Goal: Task Accomplishment & Management: Complete application form

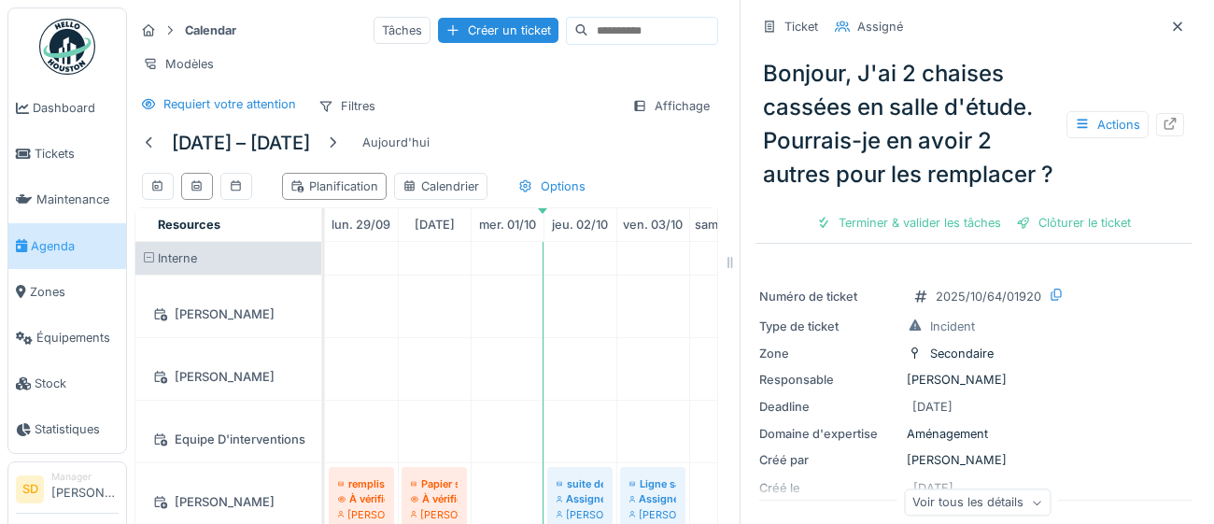
scroll to position [1592, 0]
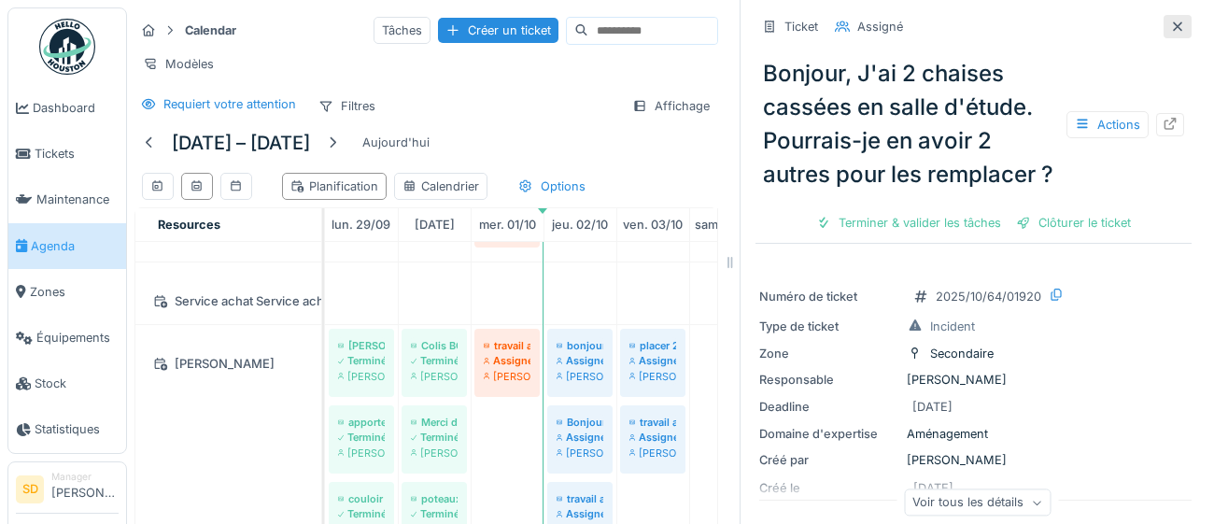
click at [1175, 27] on icon at bounding box center [1177, 25] width 9 height 9
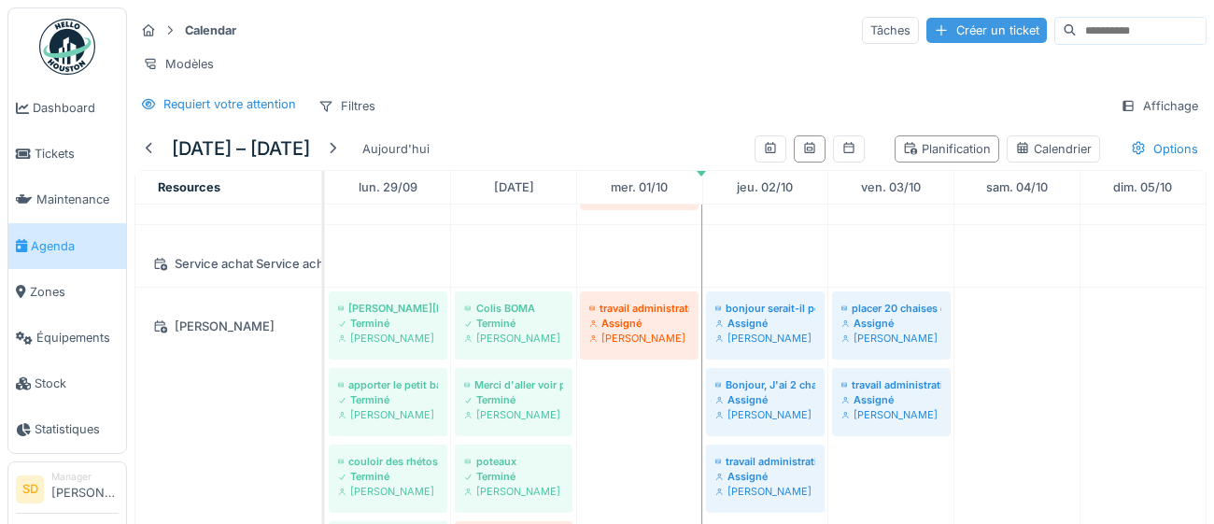
click at [942, 27] on div "Créer un ticket" at bounding box center [986, 30] width 120 height 25
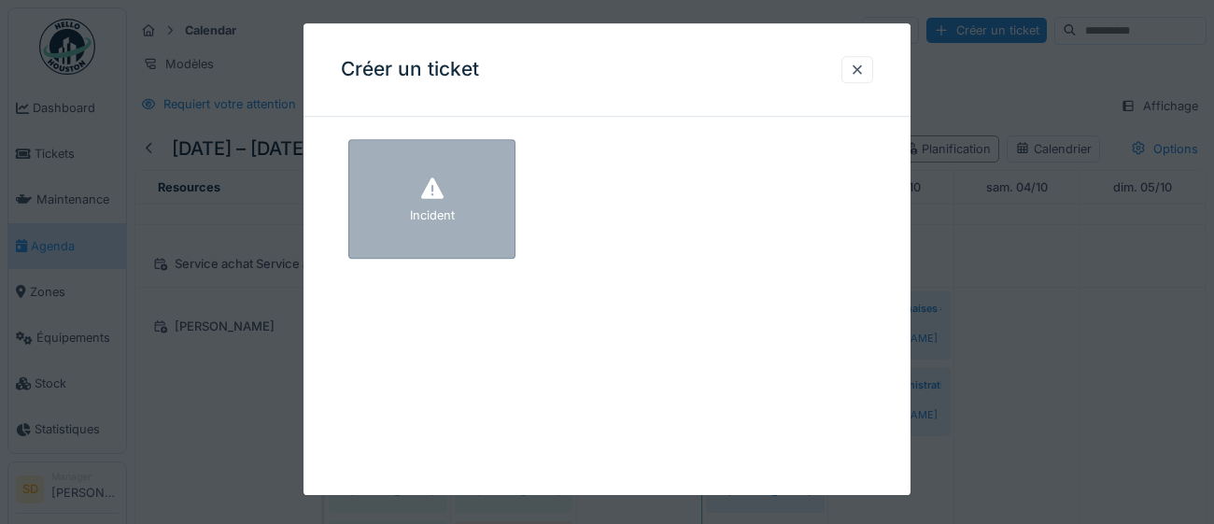
click at [469, 210] on div "Incident" at bounding box center [431, 198] width 167 height 119
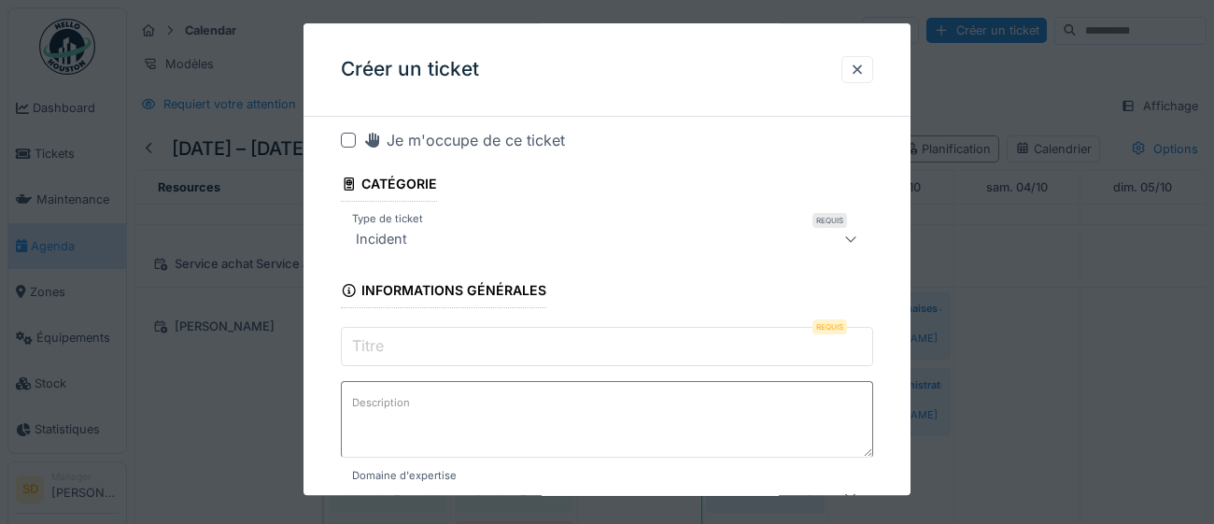
scroll to position [18, 0]
click at [429, 350] on input "Titre" at bounding box center [607, 346] width 532 height 39
paste input "**********"
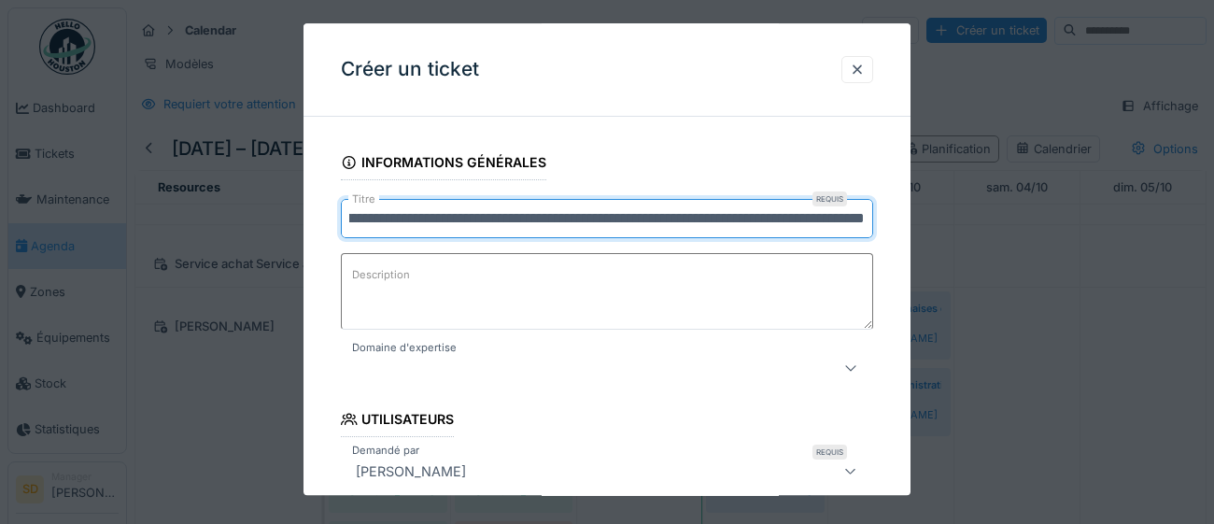
scroll to position [165, 0]
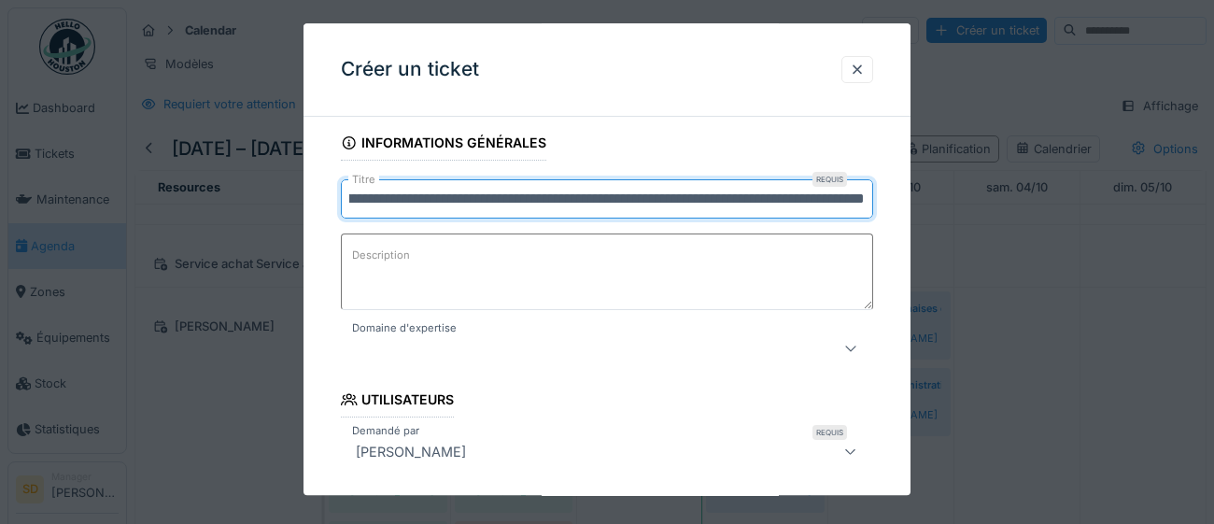
type input "**********"
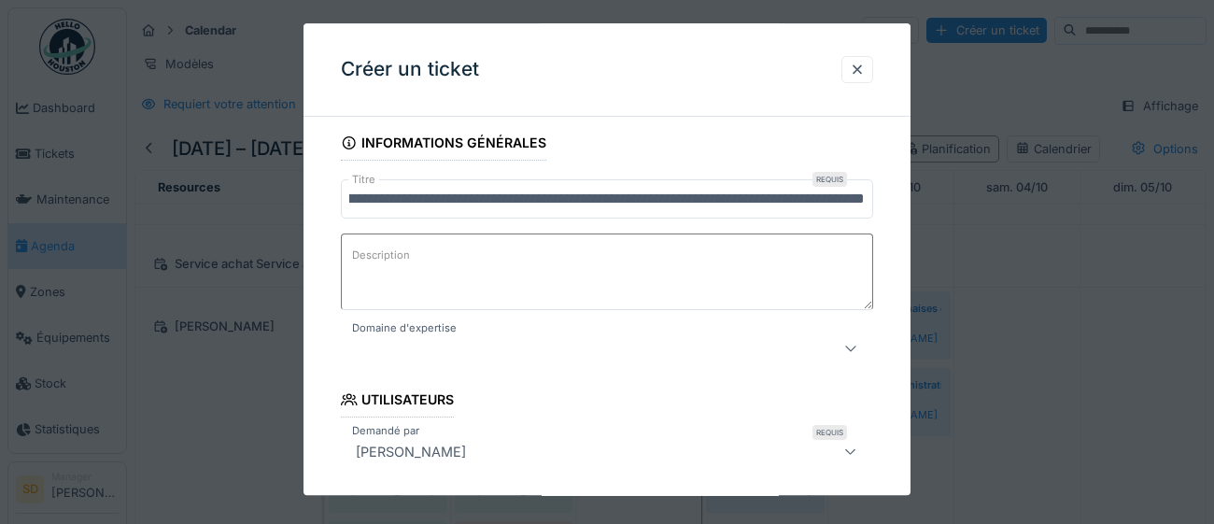
click at [850, 351] on icon at bounding box center [850, 349] width 15 height 12
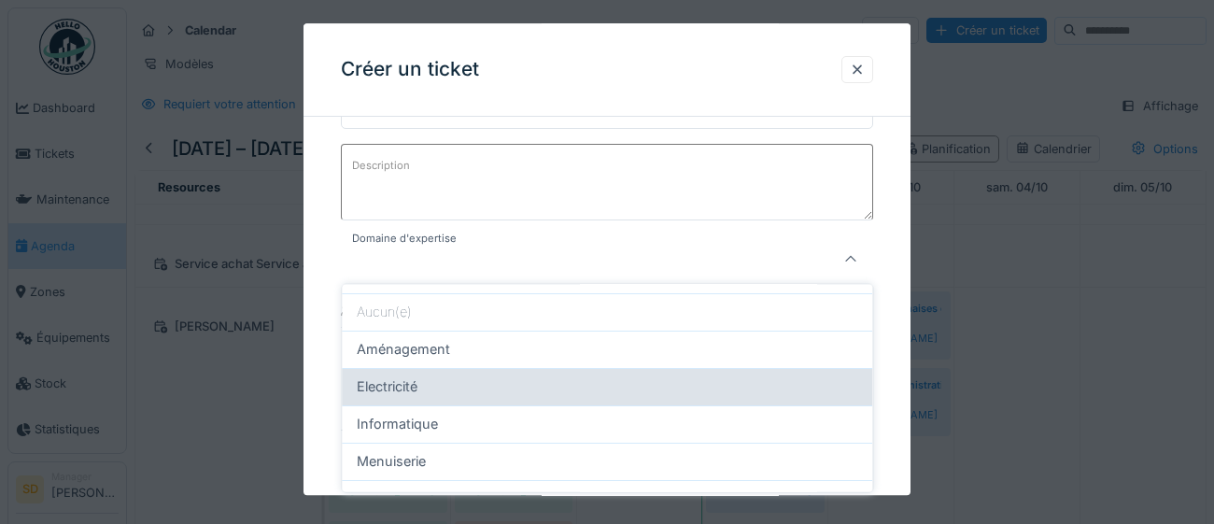
scroll to position [0, 0]
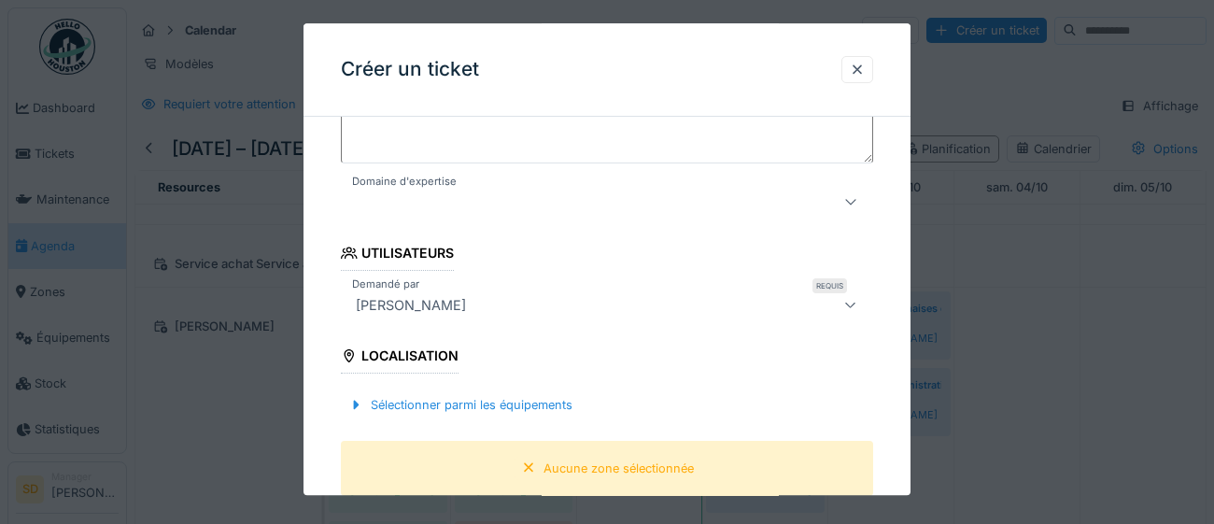
scroll to position [371, 0]
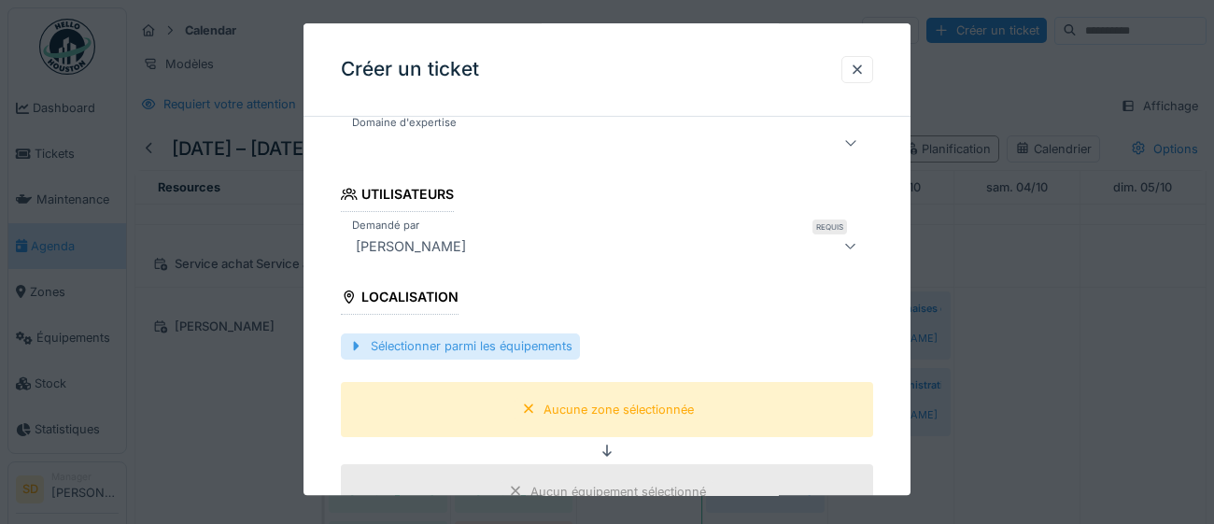
click at [540, 339] on div "Sélectionner parmi les équipements" at bounding box center [460, 346] width 239 height 25
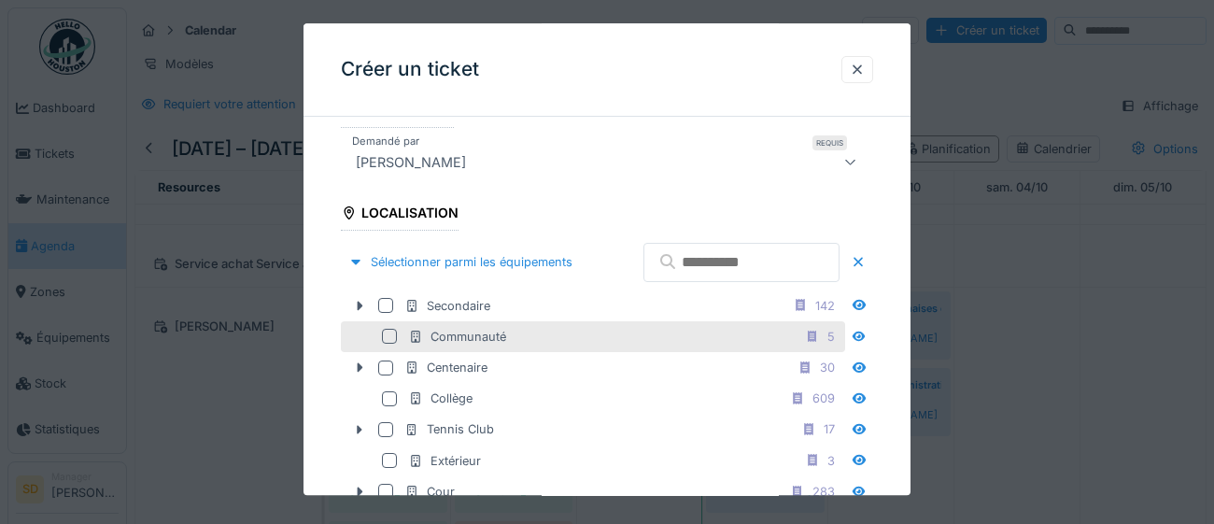
scroll to position [460, 0]
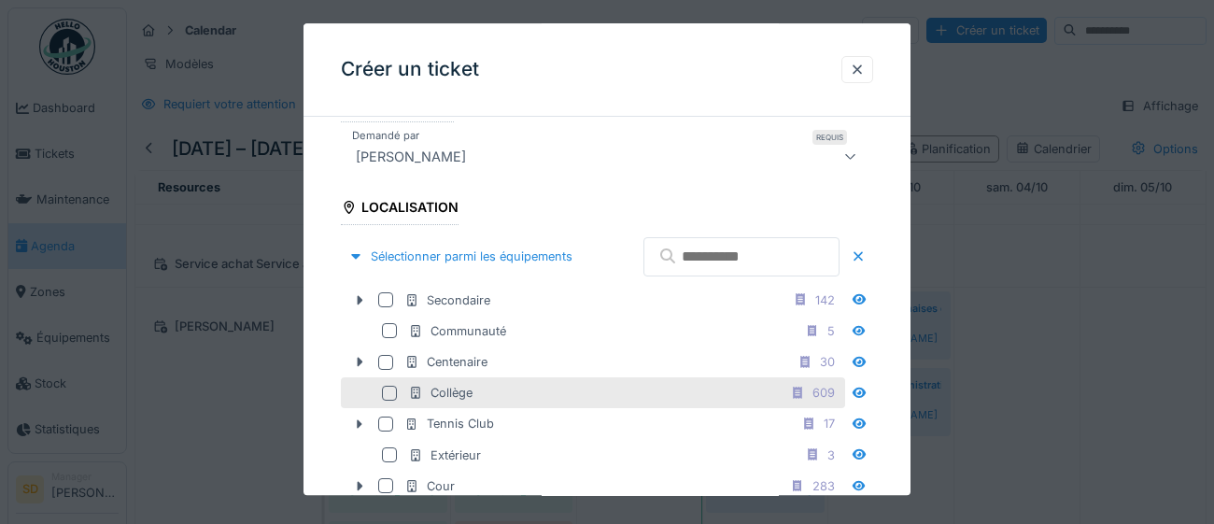
click at [393, 400] on div at bounding box center [389, 393] width 15 height 15
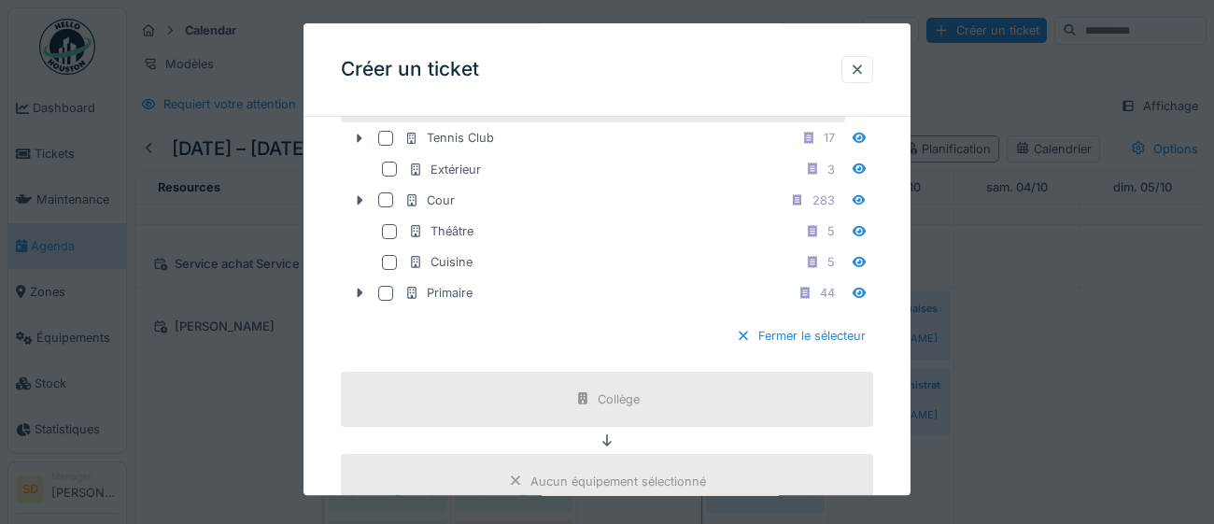
scroll to position [748, 0]
click at [825, 347] on div "Fermer le sélecteur" at bounding box center [800, 334] width 145 height 25
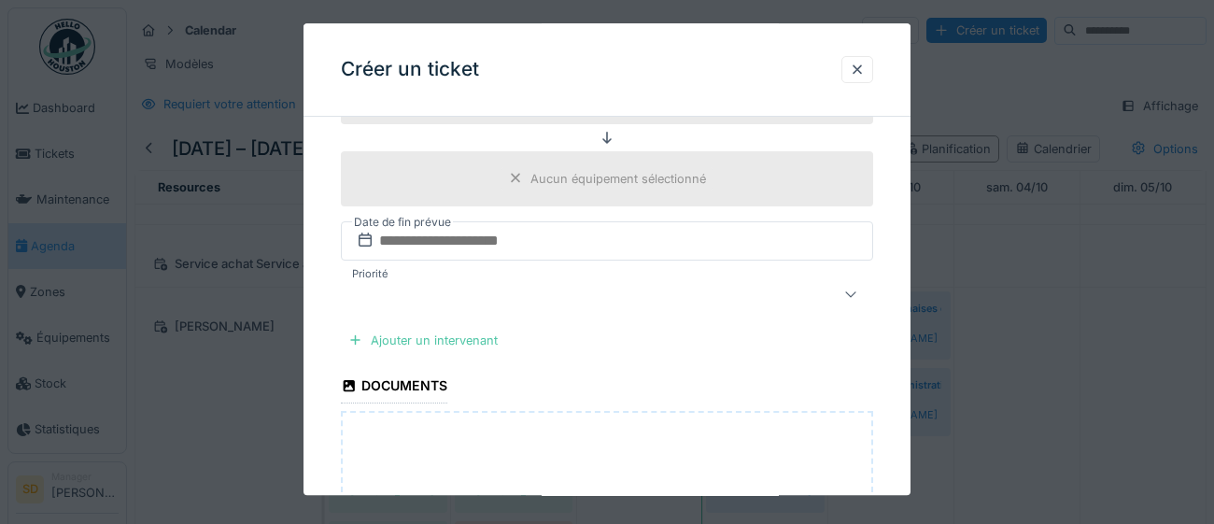
scroll to position [704, 0]
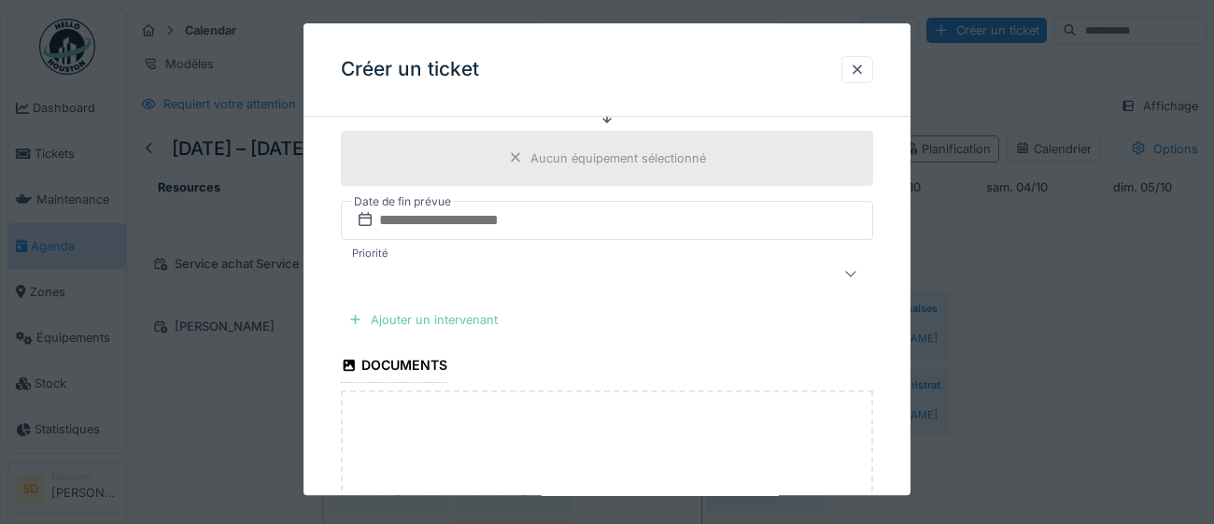
click at [441, 316] on div "Ajouter un intervenant" at bounding box center [423, 319] width 164 height 25
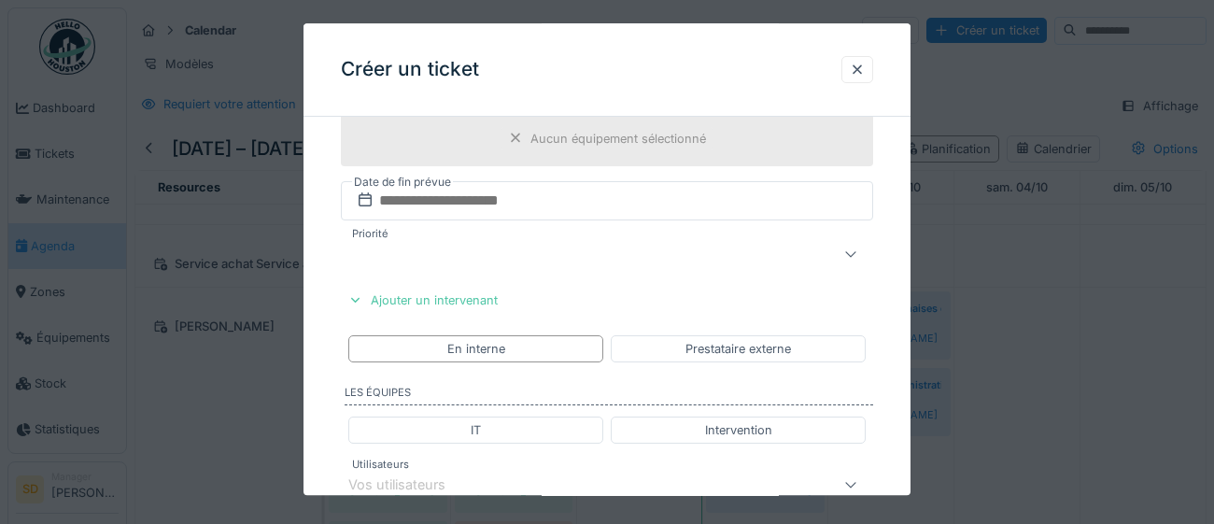
scroll to position [735, 0]
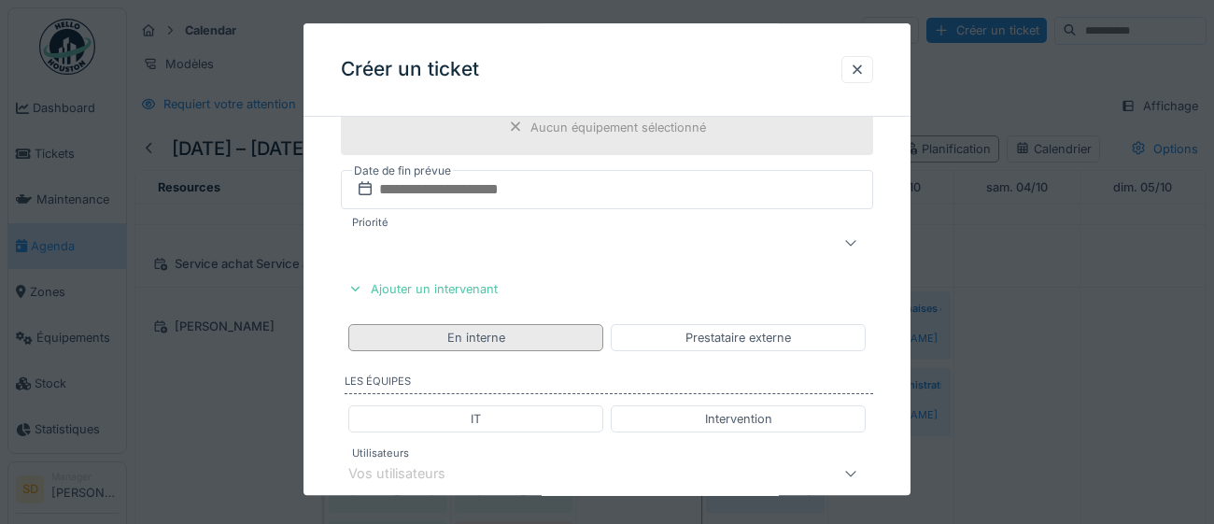
click at [525, 340] on div "En interne" at bounding box center [475, 337] width 255 height 27
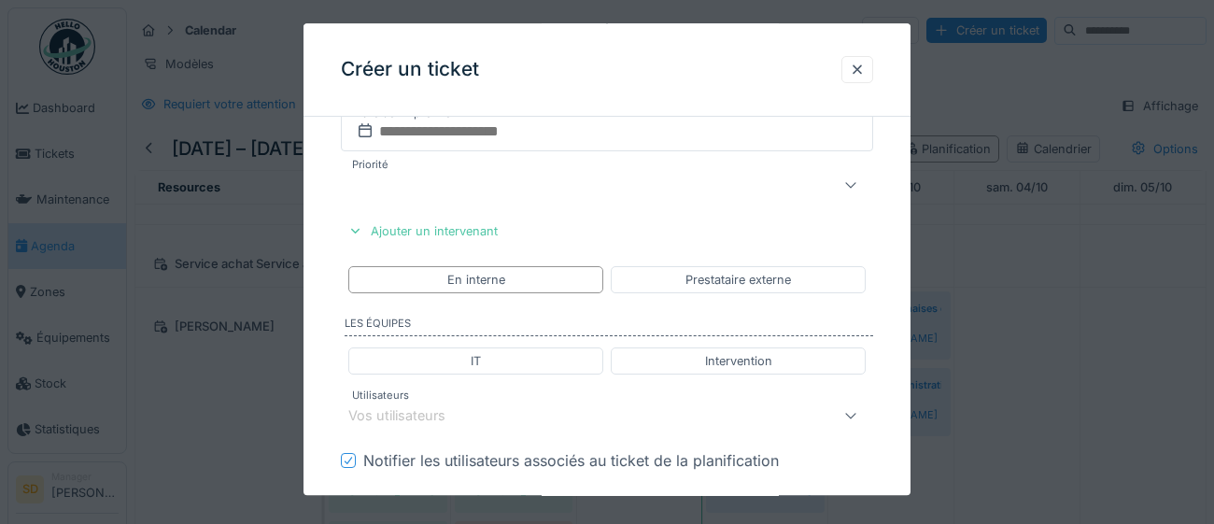
scroll to position [865, 0]
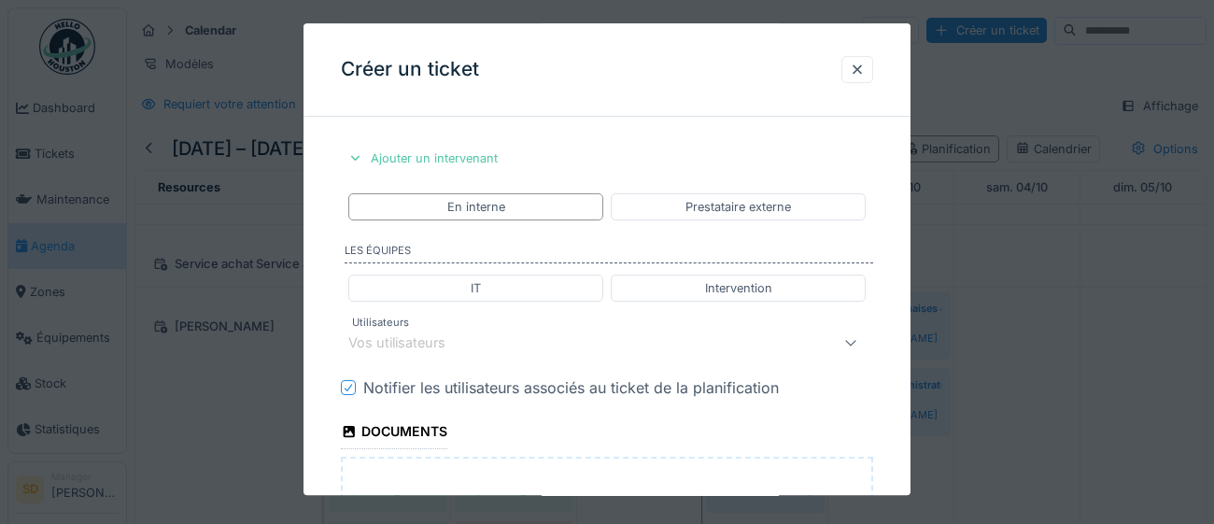
click at [457, 340] on div "Vos utilisateurs" at bounding box center [409, 343] width 123 height 21
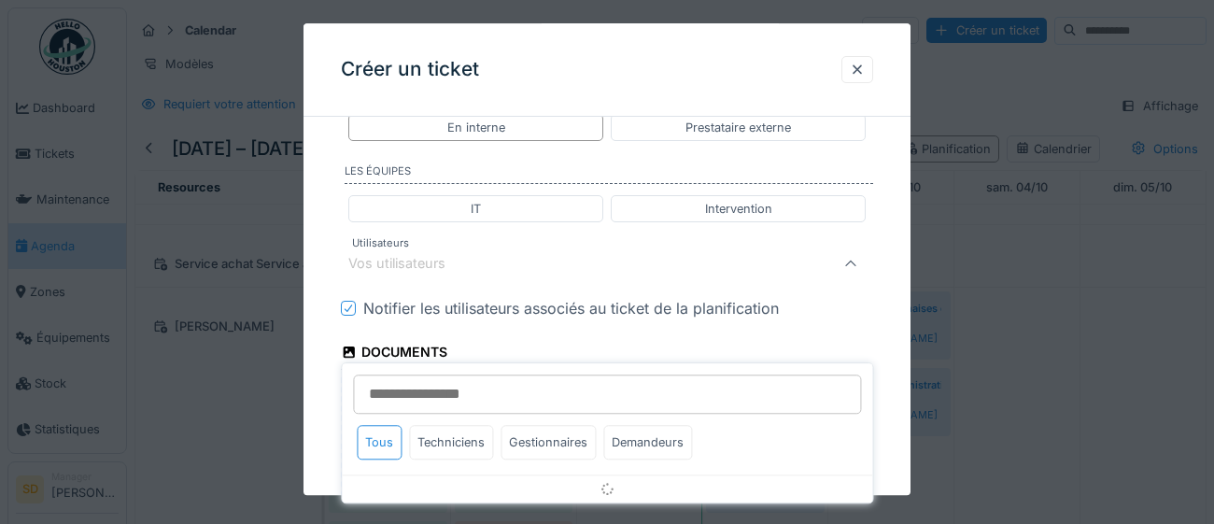
scroll to position [948, 0]
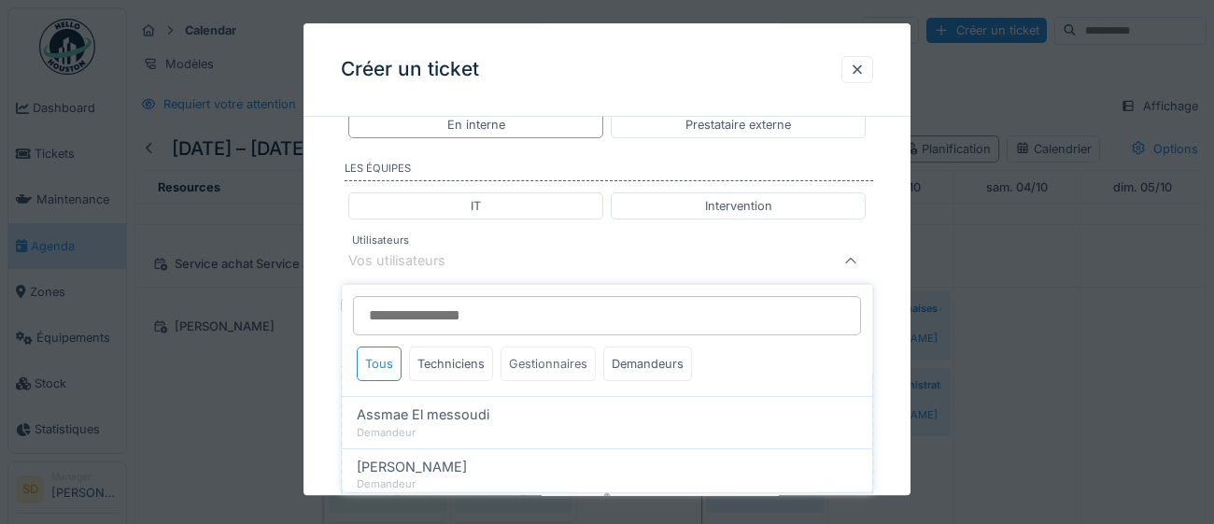
click at [526, 358] on div "Gestionnaires" at bounding box center [547, 363] width 95 height 35
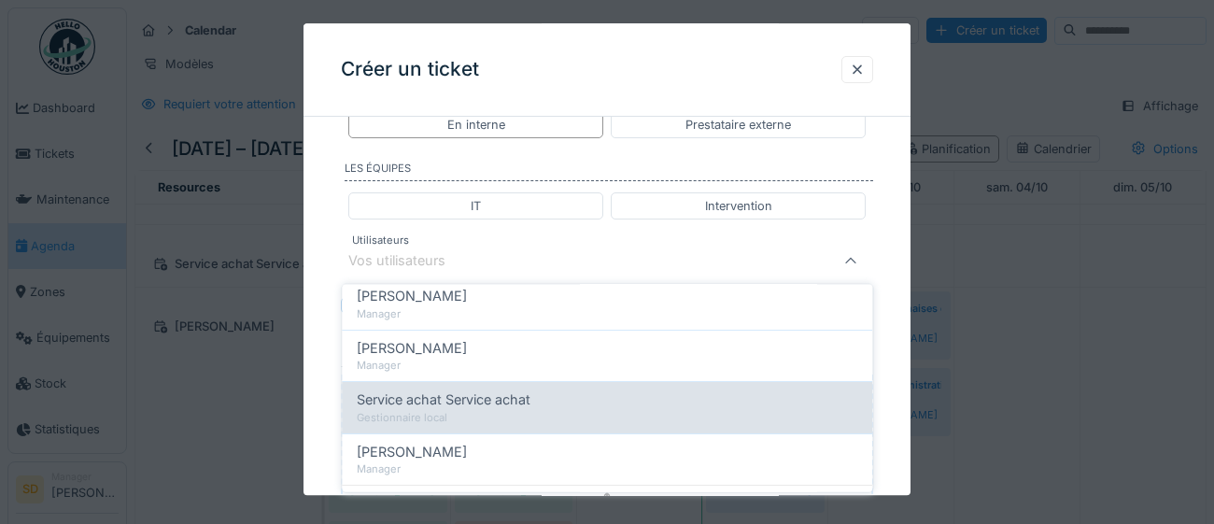
scroll to position [293, 0]
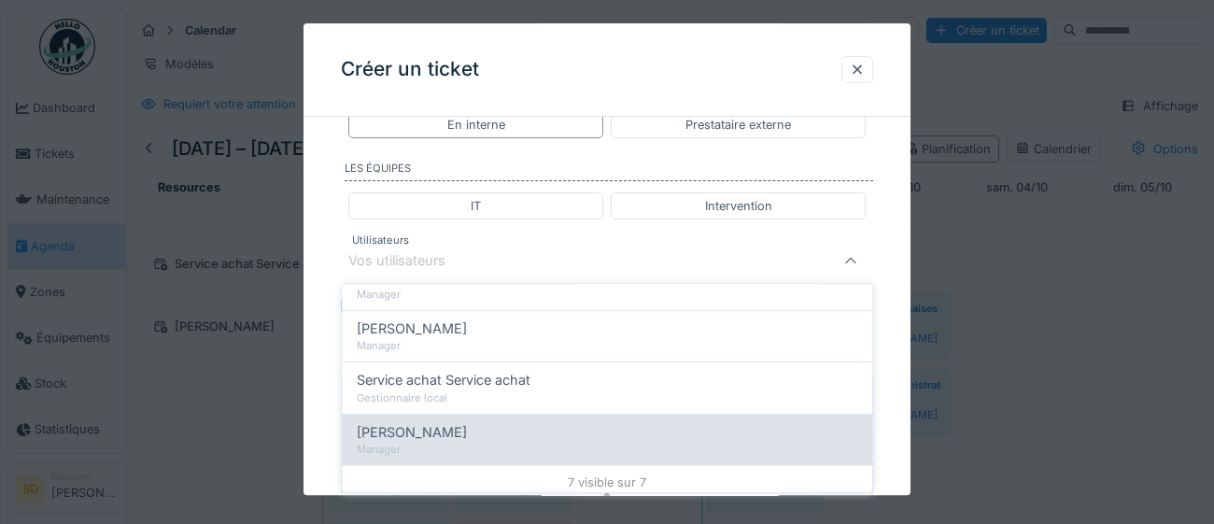
click at [467, 436] on span "[PERSON_NAME]" at bounding box center [412, 431] width 110 height 21
type input "****"
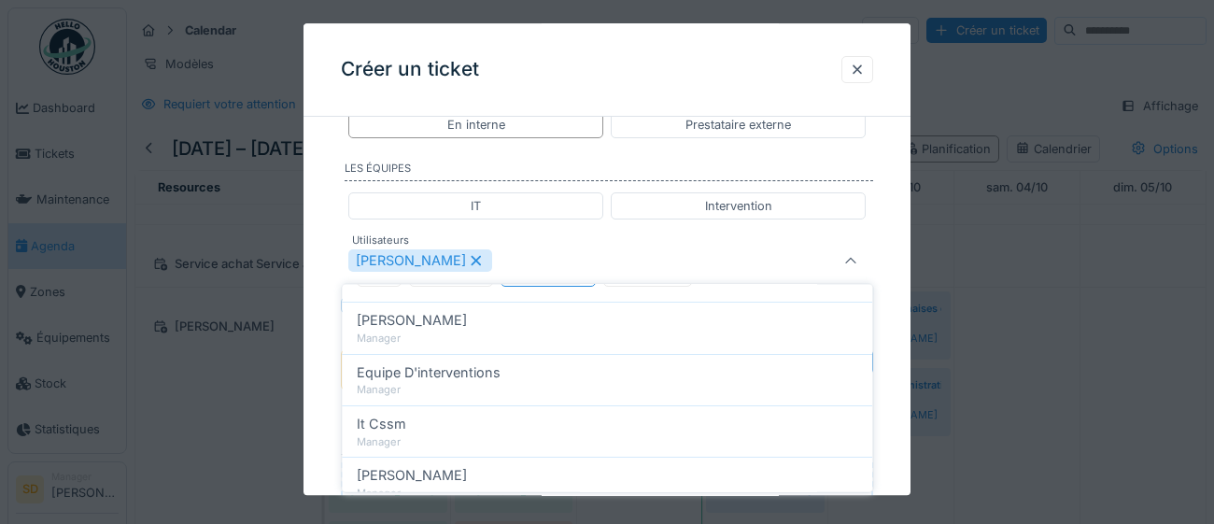
scroll to position [119, 0]
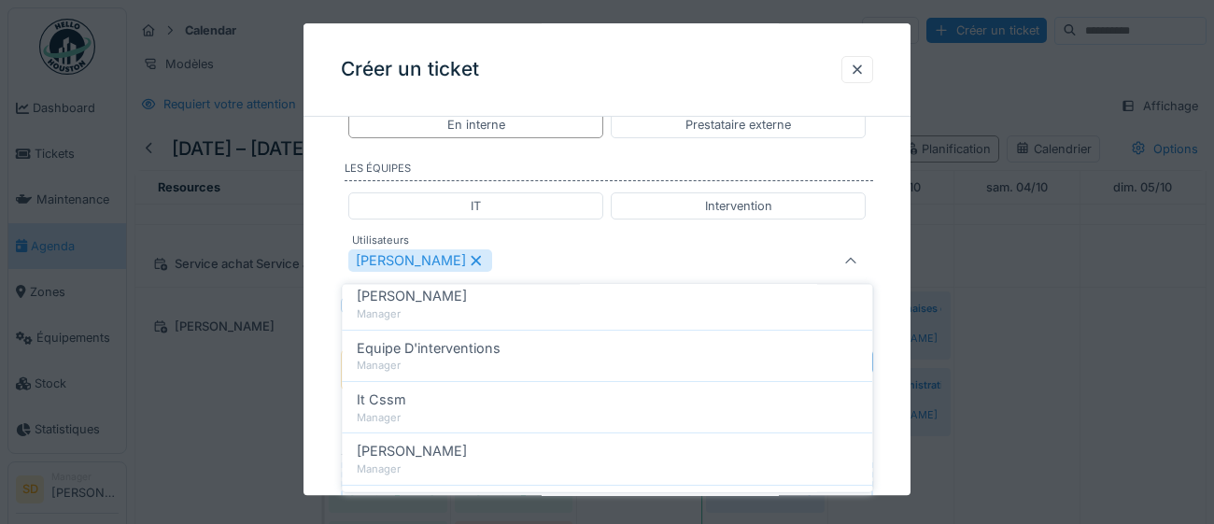
click at [898, 425] on div "**********" at bounding box center [606, 23] width 607 height 1679
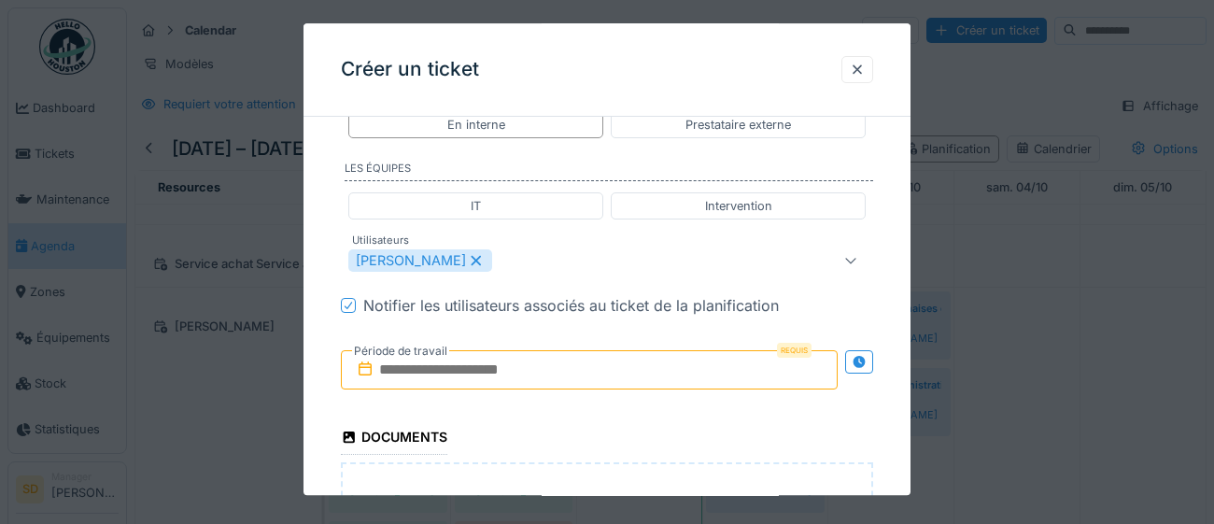
click at [590, 373] on input "text" at bounding box center [589, 369] width 497 height 39
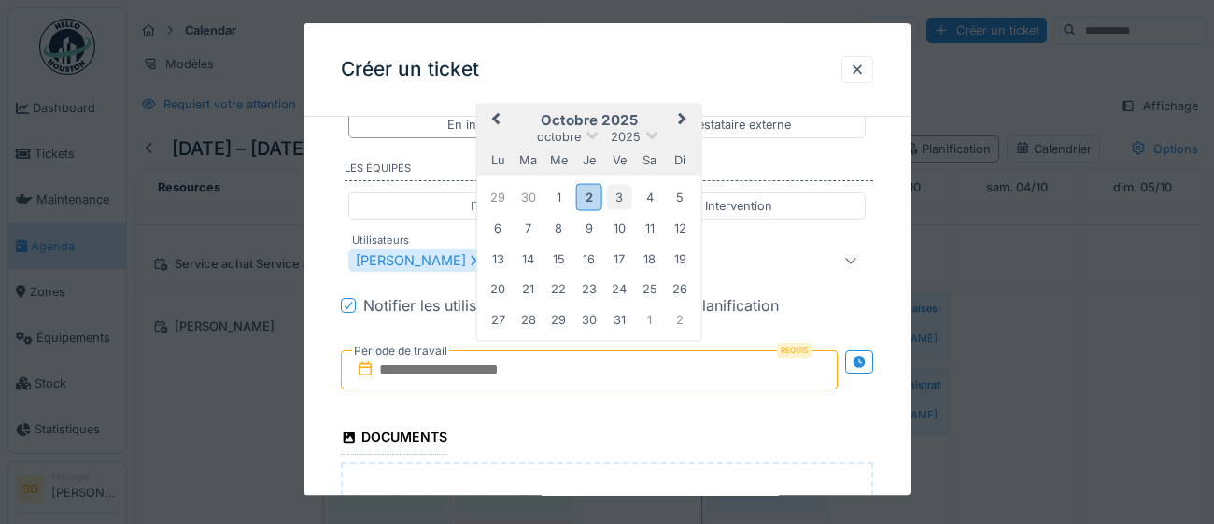
click at [618, 197] on div "3" at bounding box center [619, 197] width 25 height 25
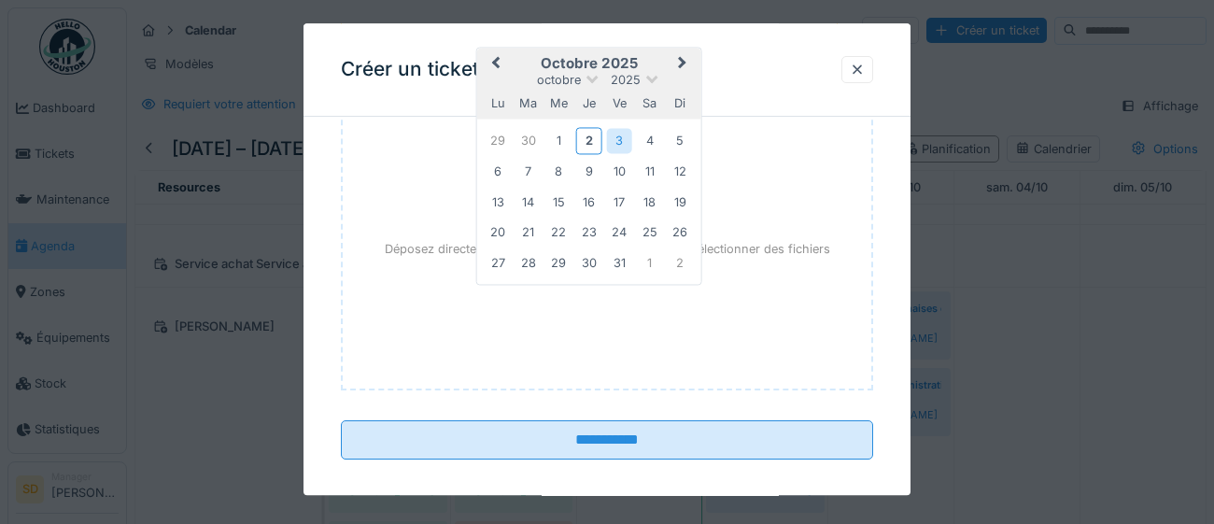
scroll to position [1314, 0]
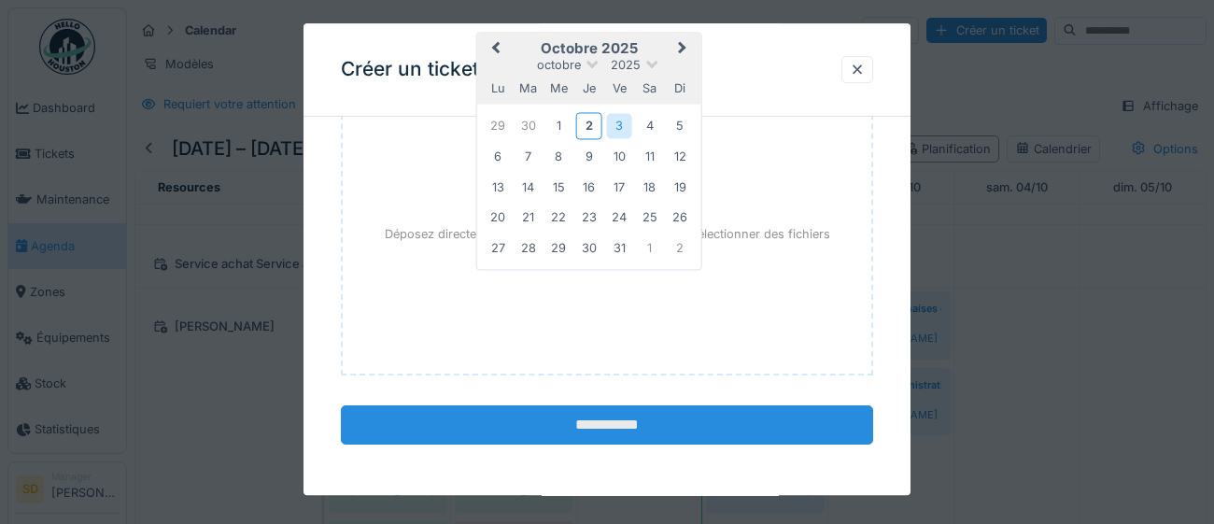
click at [567, 424] on input "**********" at bounding box center [607, 424] width 532 height 39
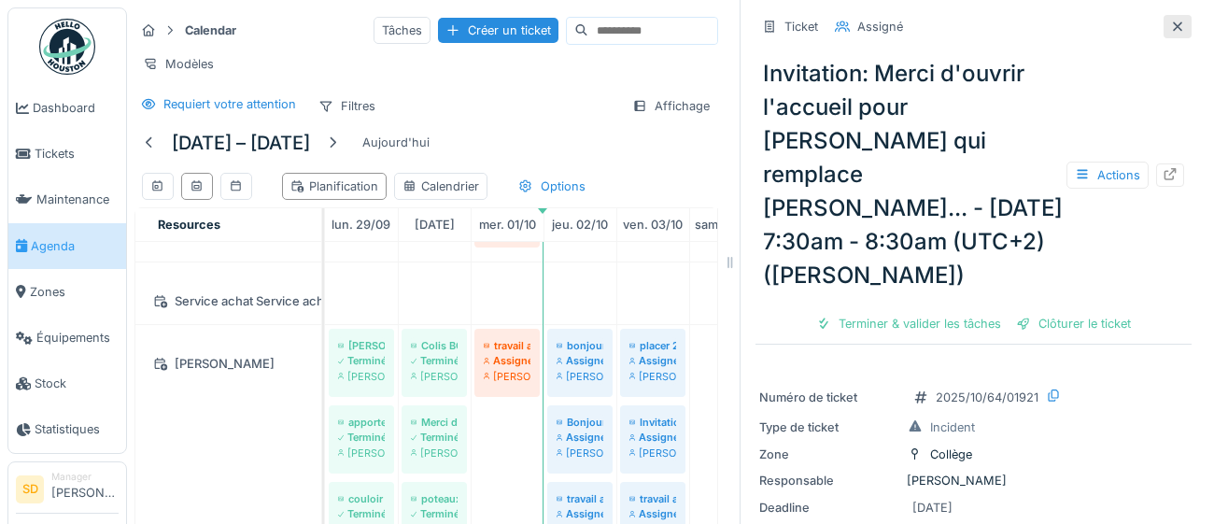
click at [1180, 23] on icon at bounding box center [1177, 27] width 15 height 12
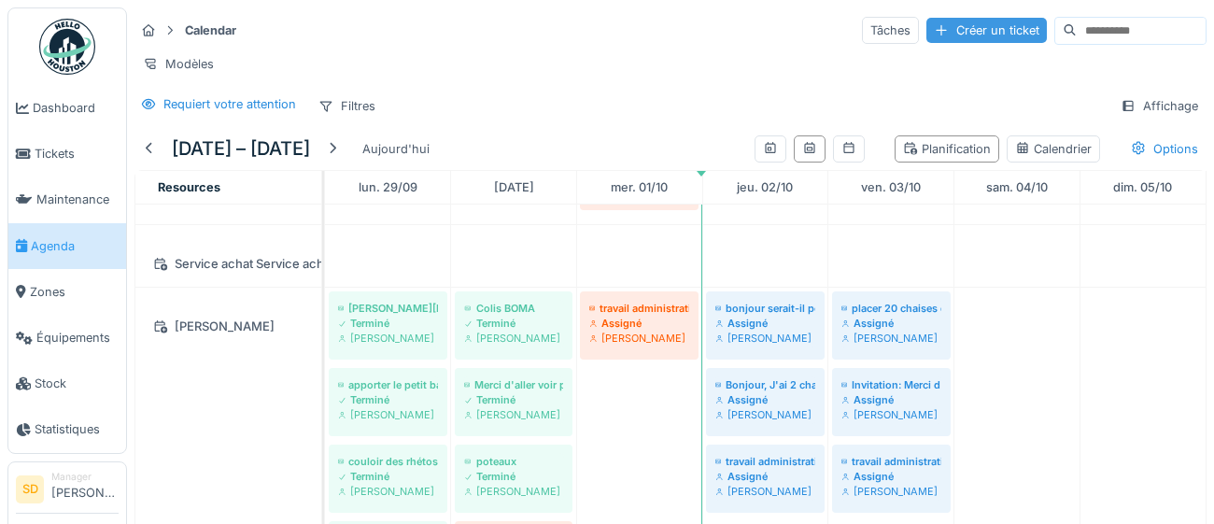
click at [939, 33] on div "Créer un ticket" at bounding box center [986, 30] width 120 height 25
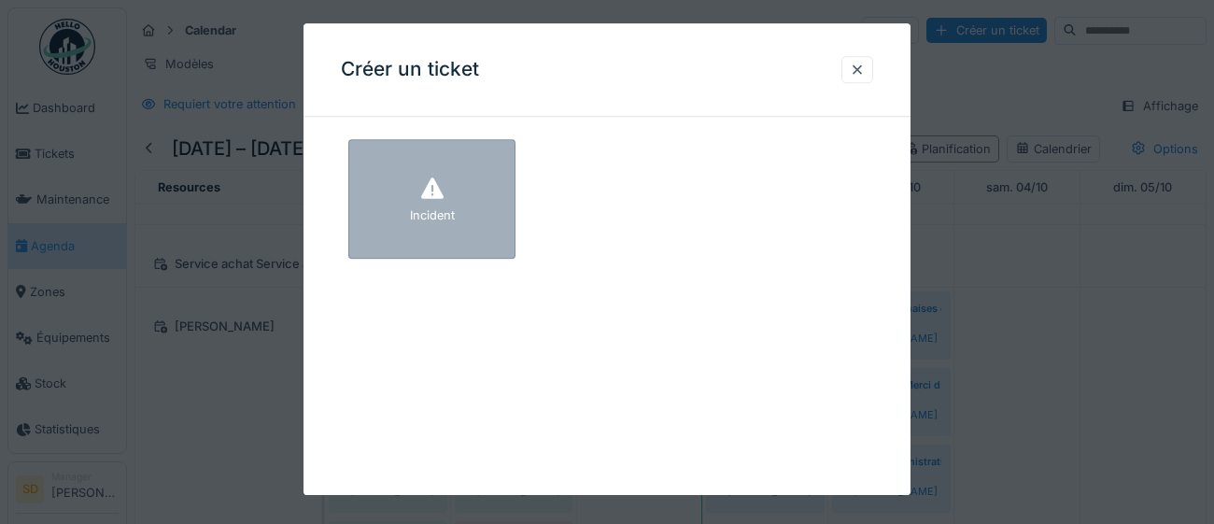
click at [440, 210] on div "Incident" at bounding box center [432, 216] width 45 height 18
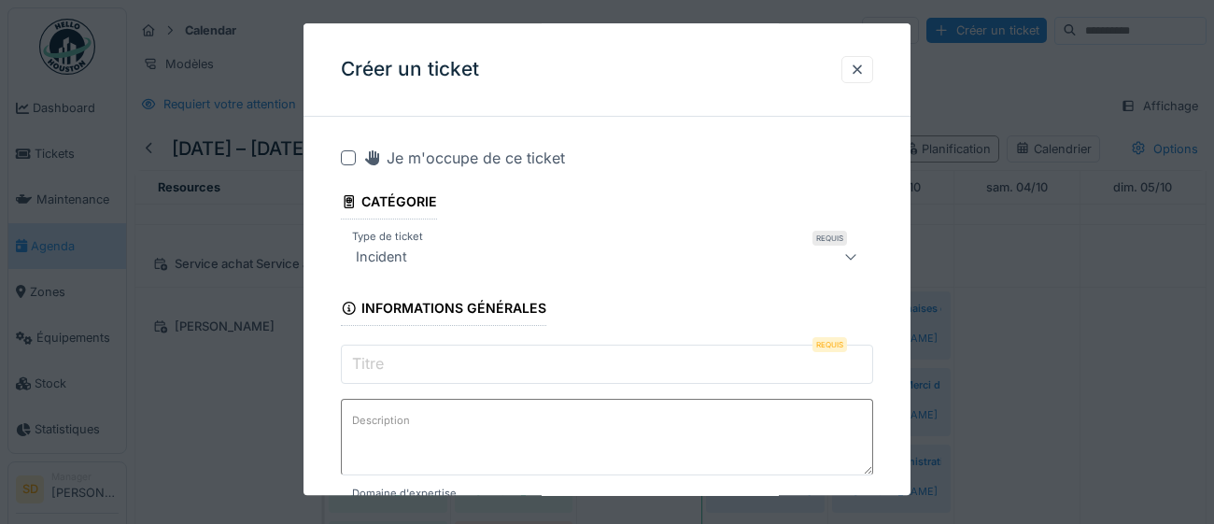
click at [447, 367] on input "Titre" at bounding box center [607, 363] width 532 height 39
paste input "**********"
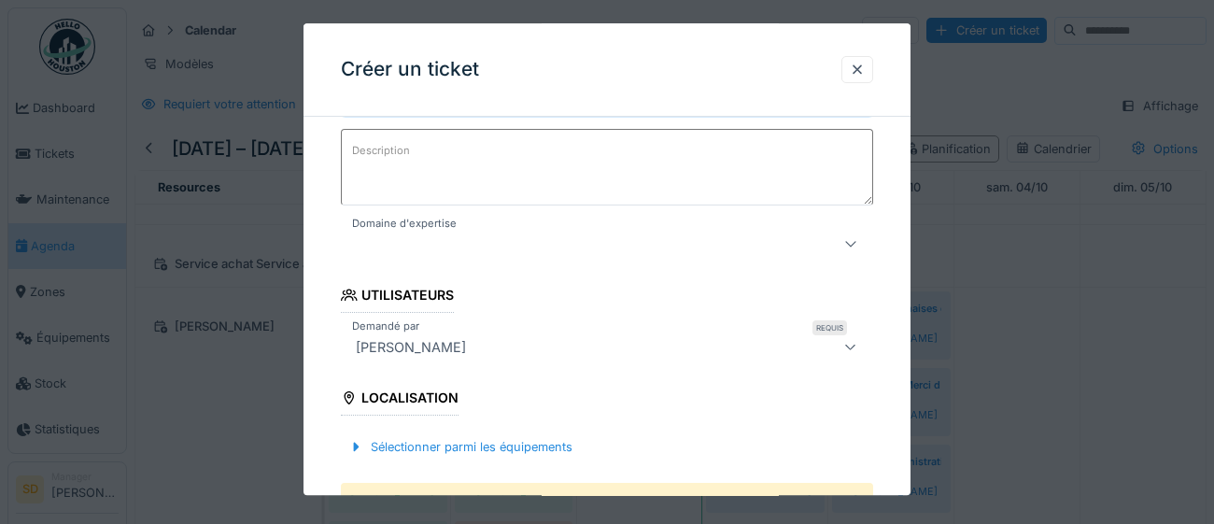
scroll to position [314, 0]
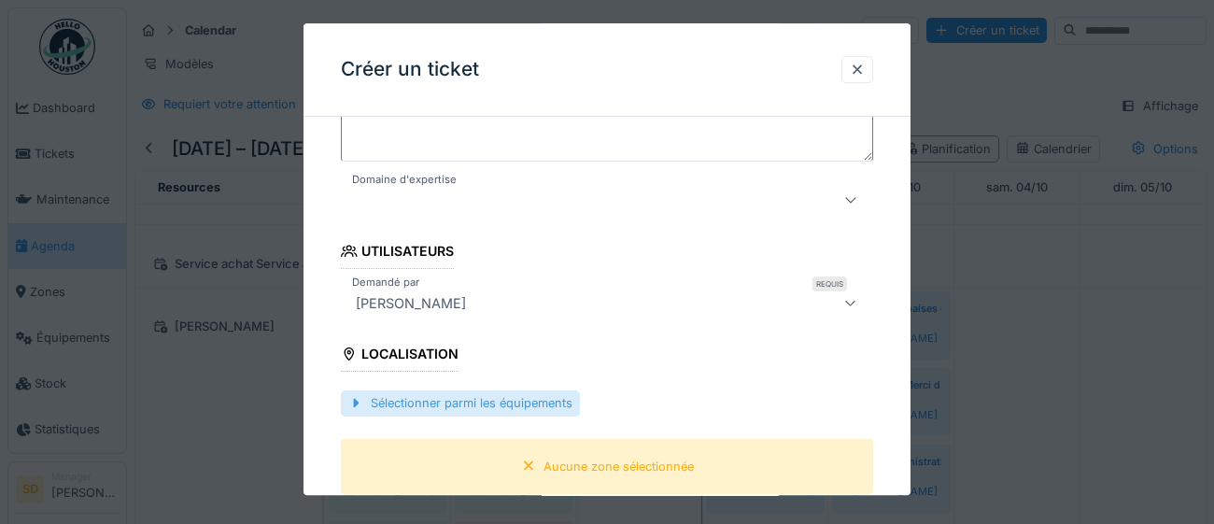
type input "**********"
click at [480, 409] on div "Sélectionner parmi les équipements" at bounding box center [460, 403] width 239 height 25
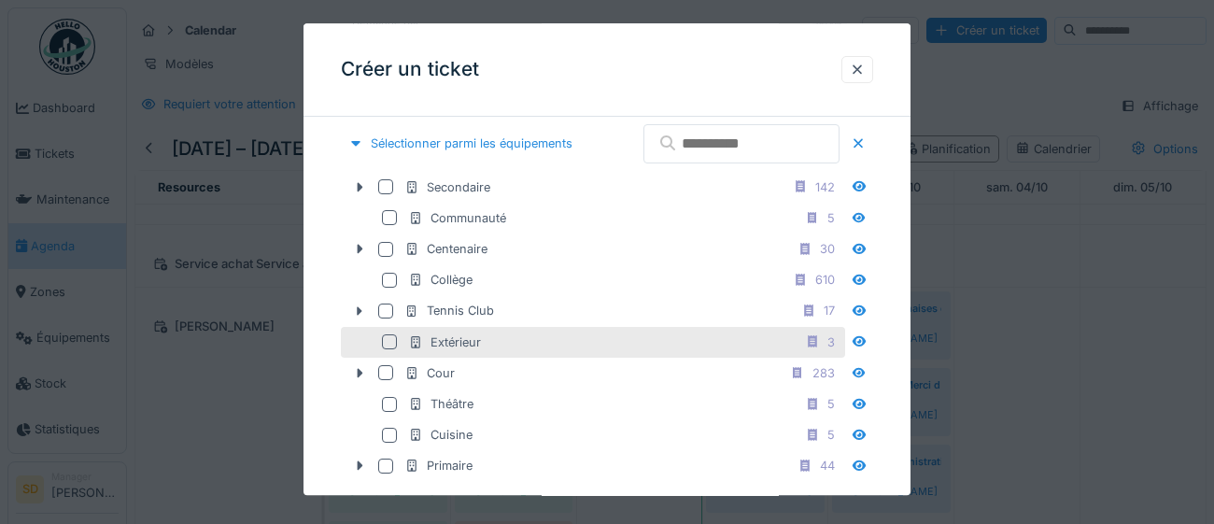
scroll to position [596, 0]
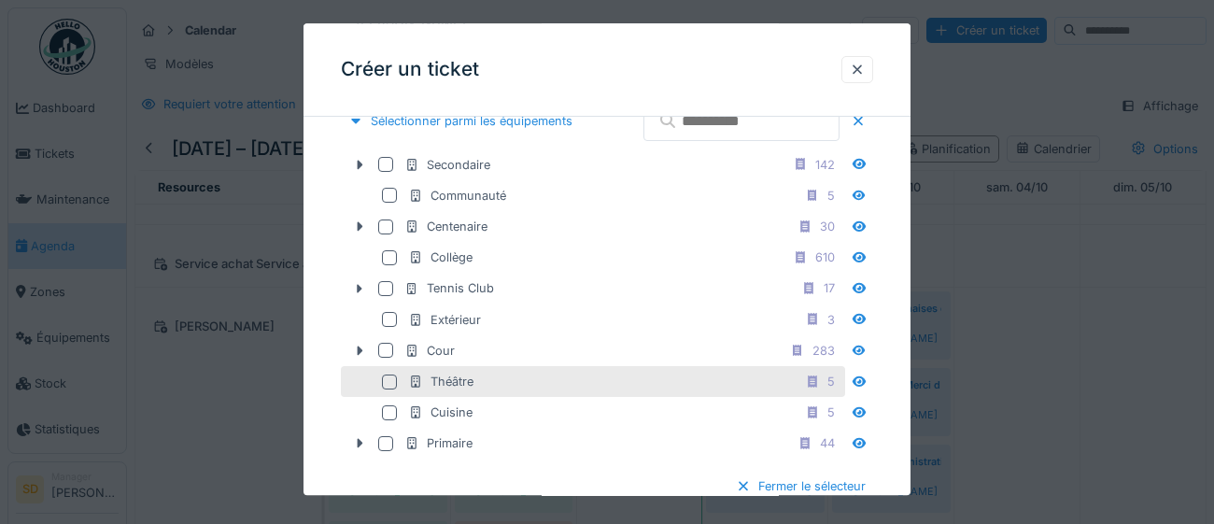
click at [386, 389] on div at bounding box center [389, 381] width 15 height 15
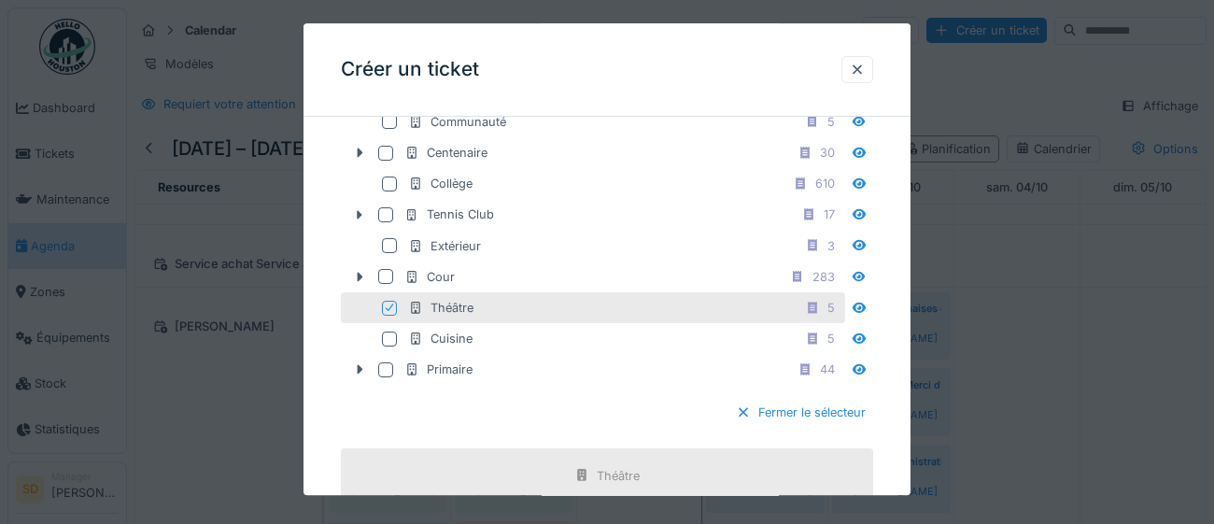
scroll to position [714, 0]
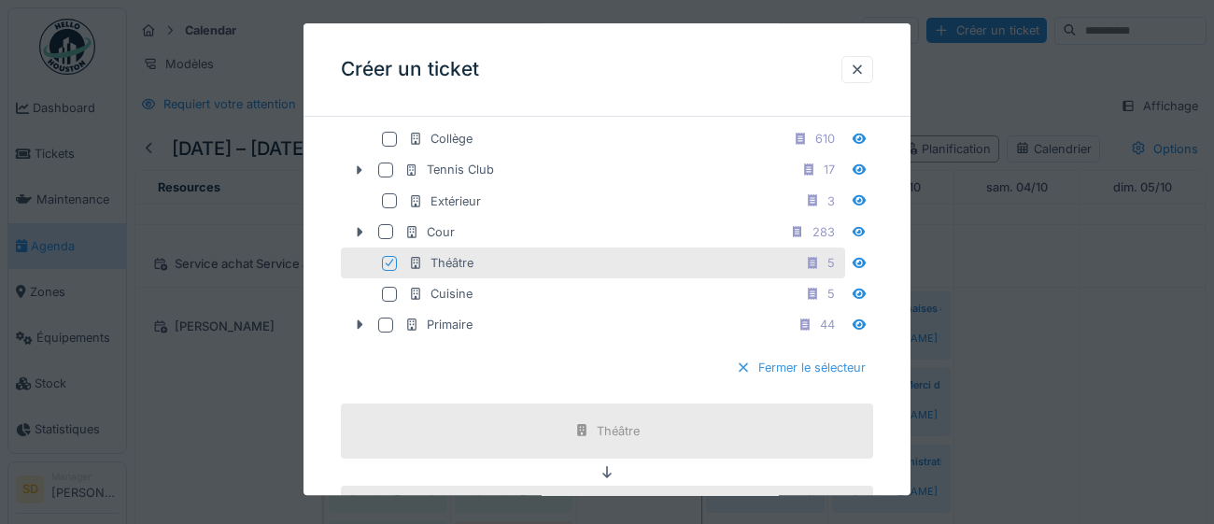
click at [856, 381] on div "Fermer le sélecteur" at bounding box center [800, 368] width 145 height 25
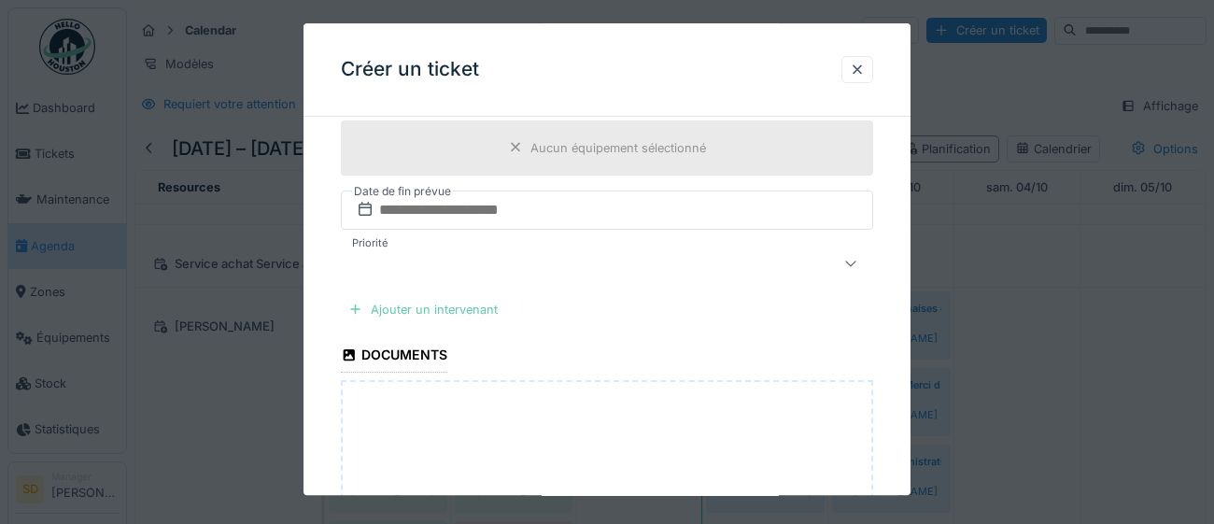
click at [460, 307] on div "Ajouter un intervenant" at bounding box center [423, 309] width 164 height 25
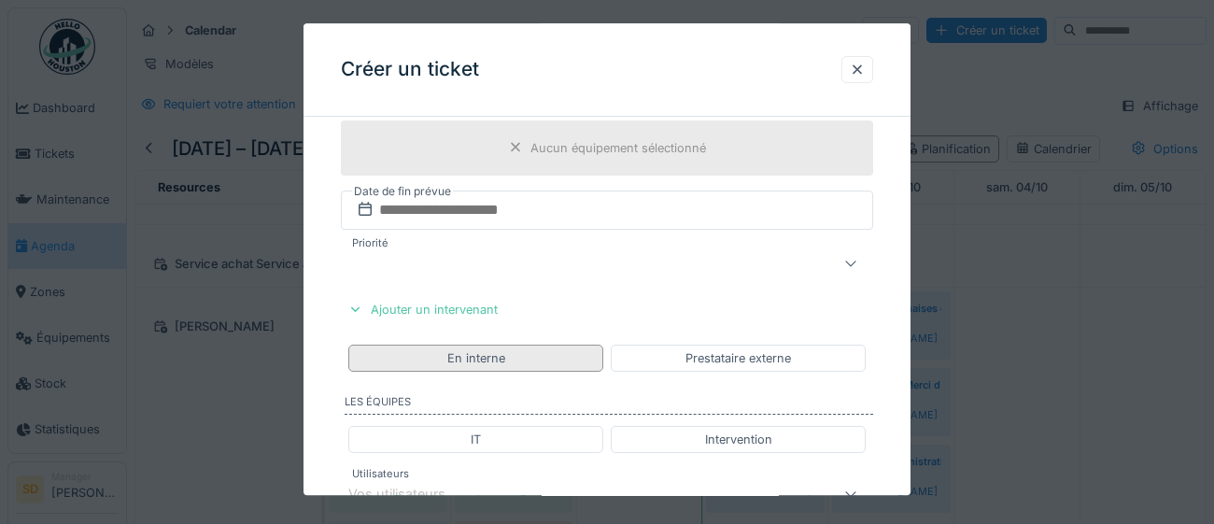
click at [517, 355] on div "En interne" at bounding box center [475, 357] width 255 height 27
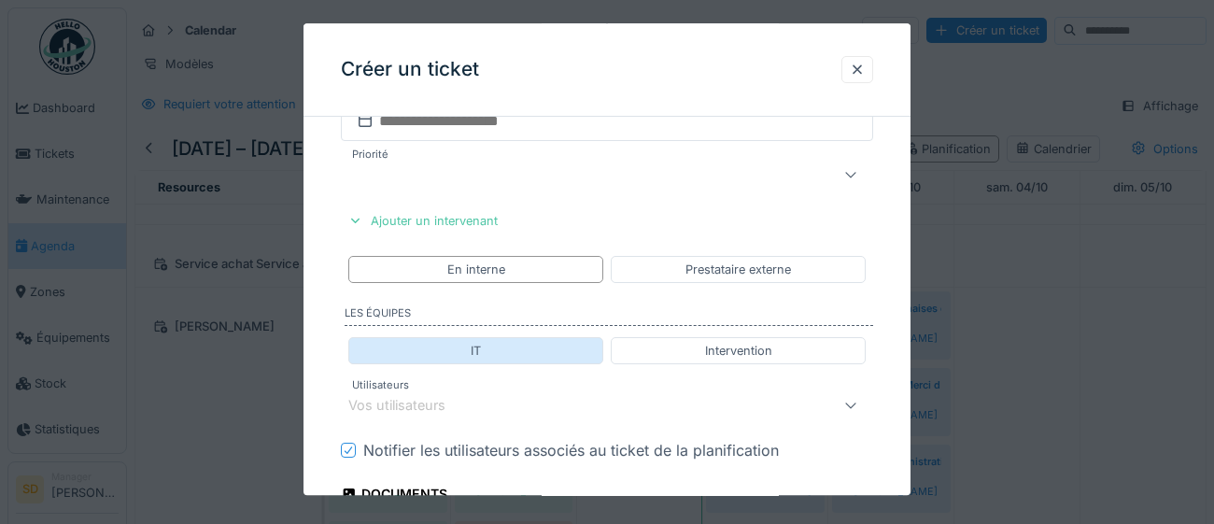
scroll to position [888, 0]
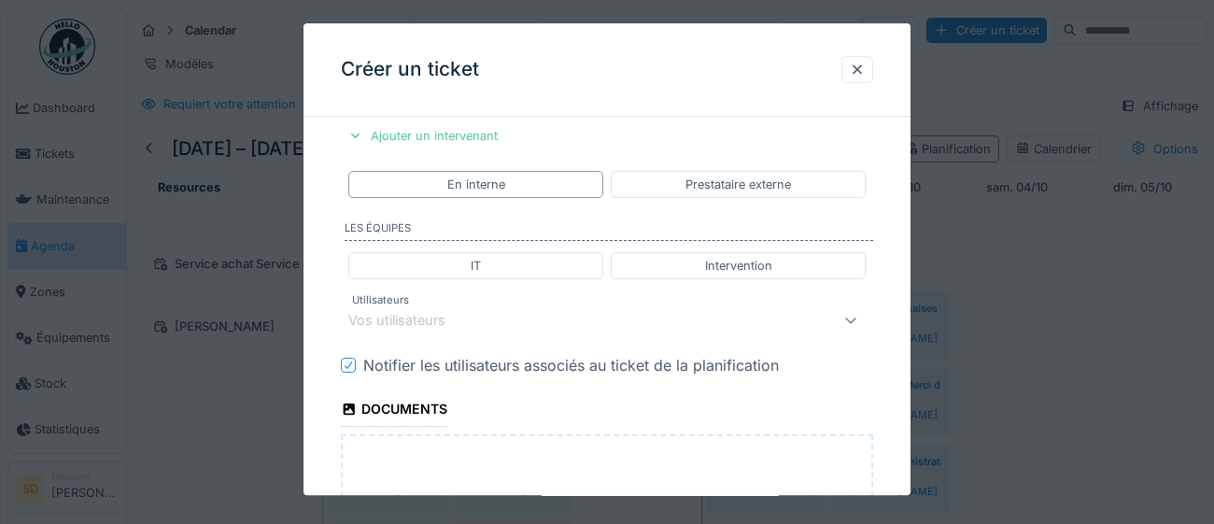
click at [517, 321] on div "Vos utilisateurs" at bounding box center [573, 320] width 451 height 22
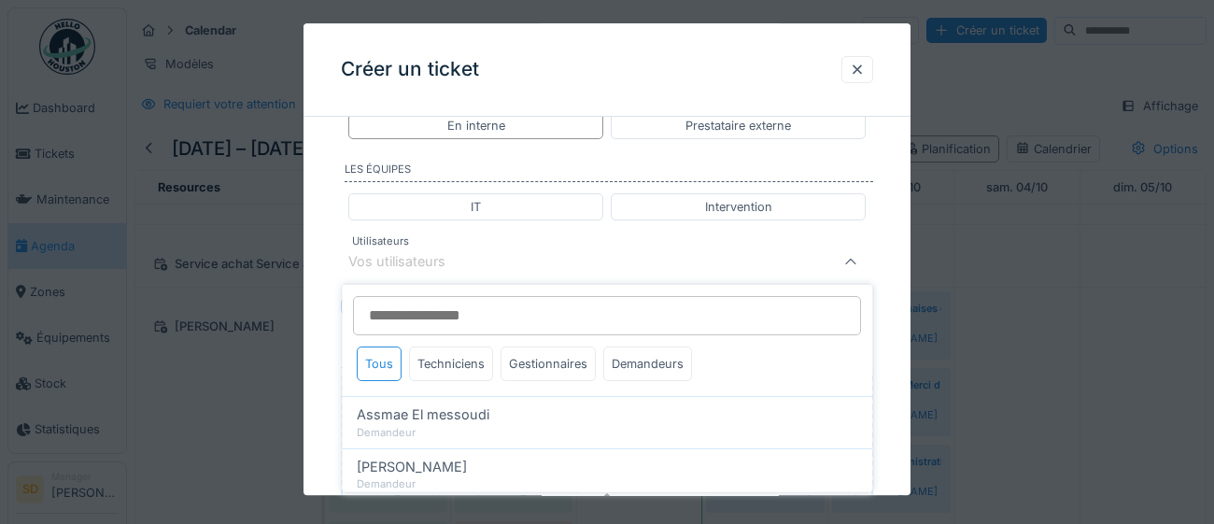
scroll to position [948, 0]
click at [530, 360] on div "Gestionnaires" at bounding box center [547, 363] width 95 height 35
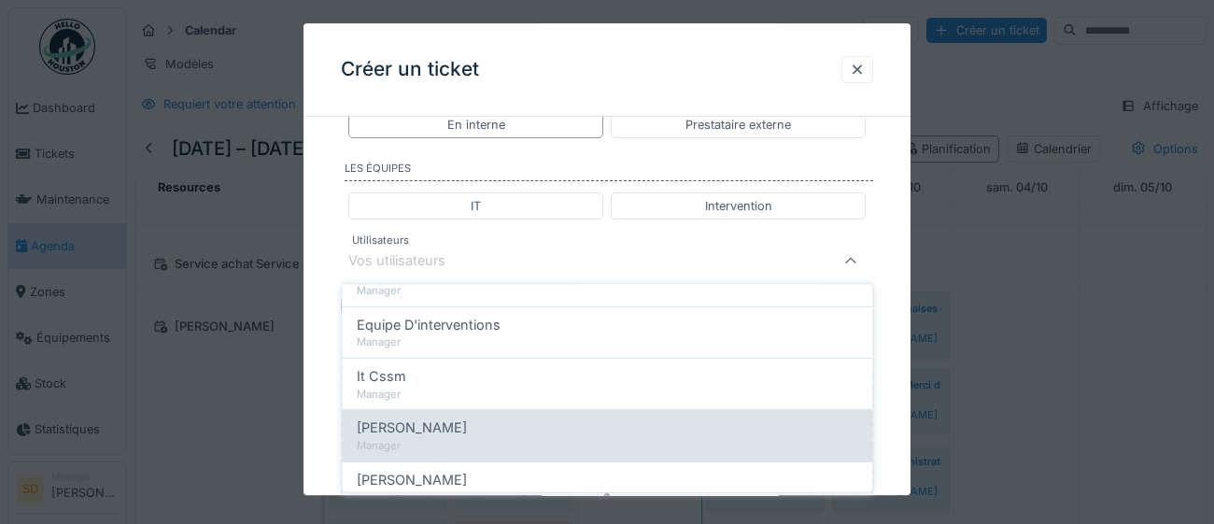
scroll to position [143, 0]
click at [459, 430] on span "[PERSON_NAME]" at bounding box center [412, 426] width 110 height 21
type input "****"
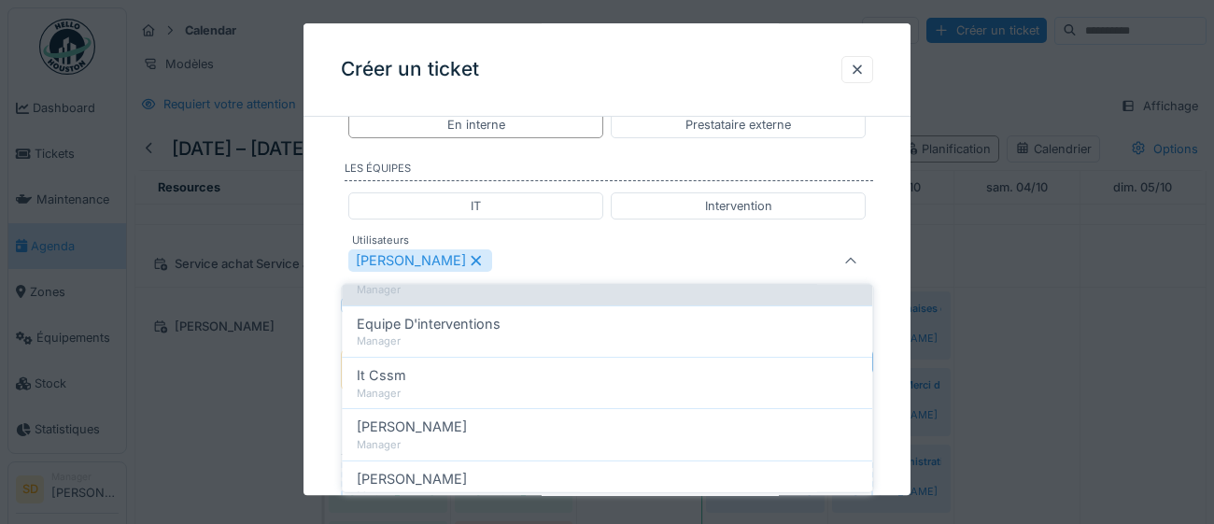
scroll to position [0, 0]
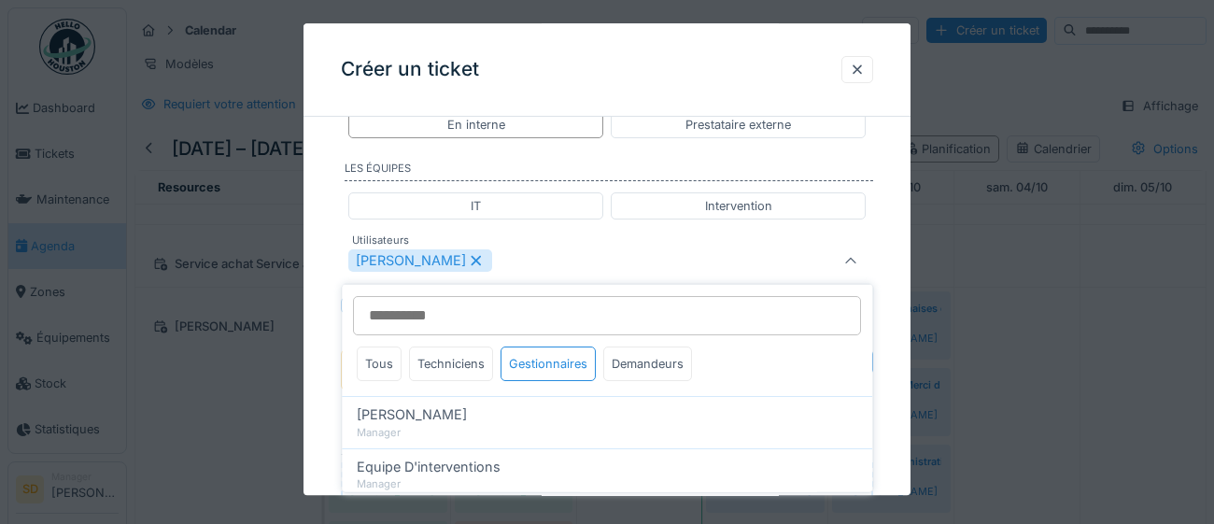
click at [900, 409] on div "**********" at bounding box center [606, 23] width 607 height 1679
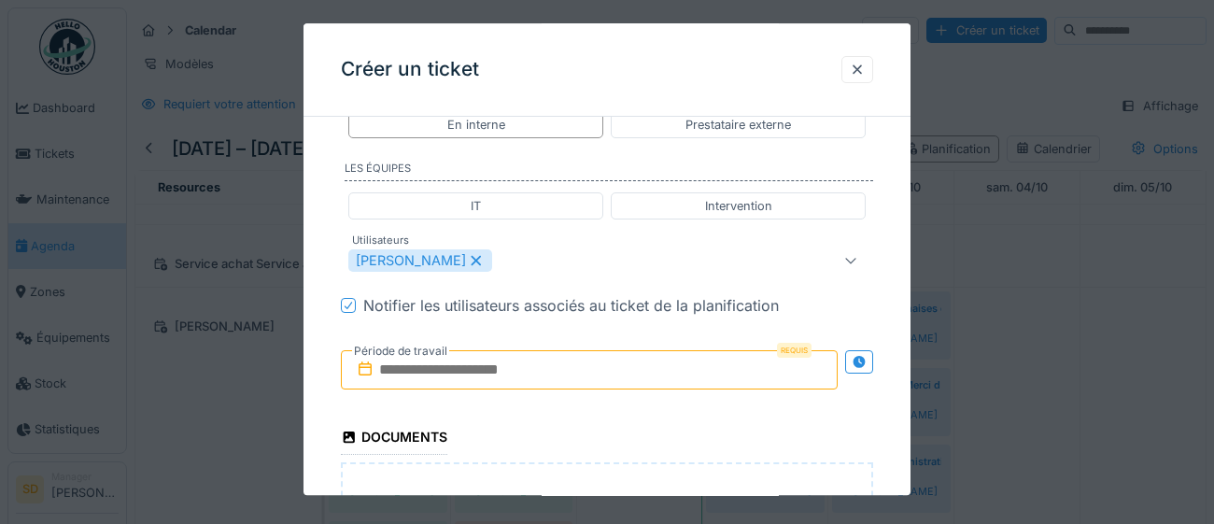
click at [682, 376] on input "text" at bounding box center [589, 369] width 497 height 39
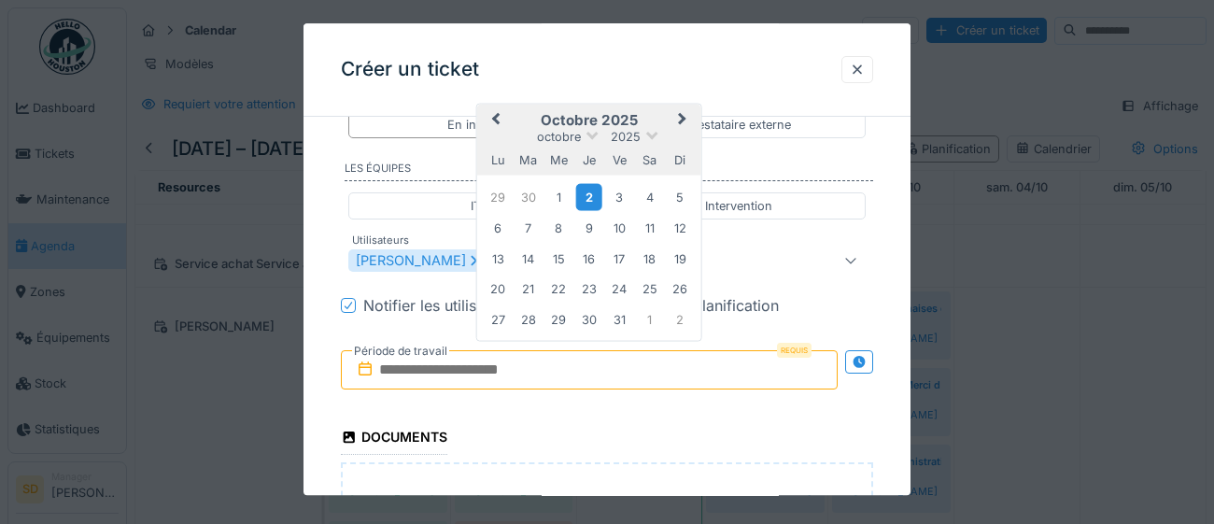
click at [595, 201] on div "2" at bounding box center [588, 197] width 25 height 27
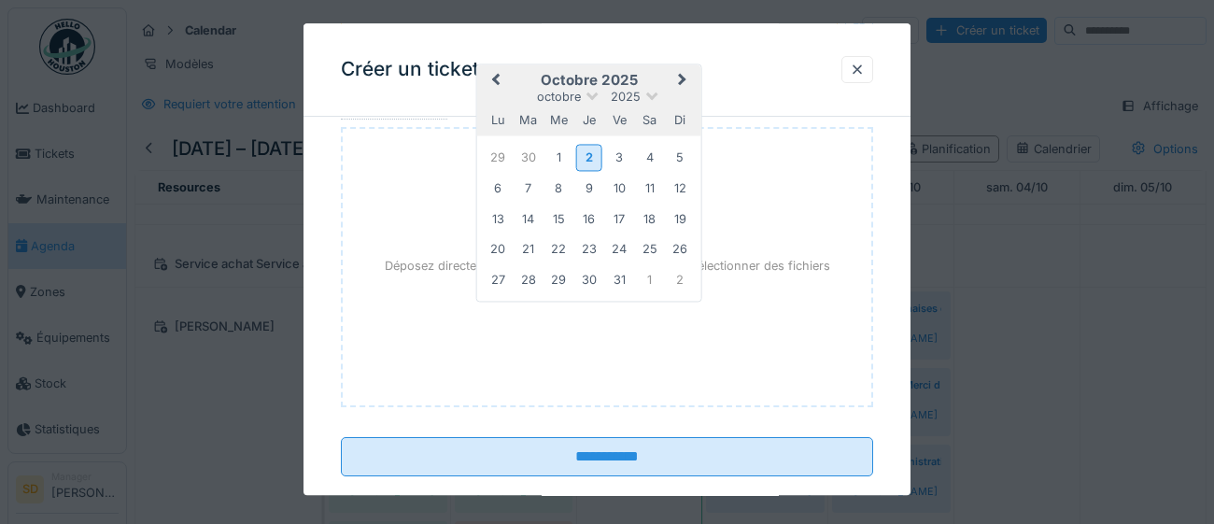
scroll to position [1305, 0]
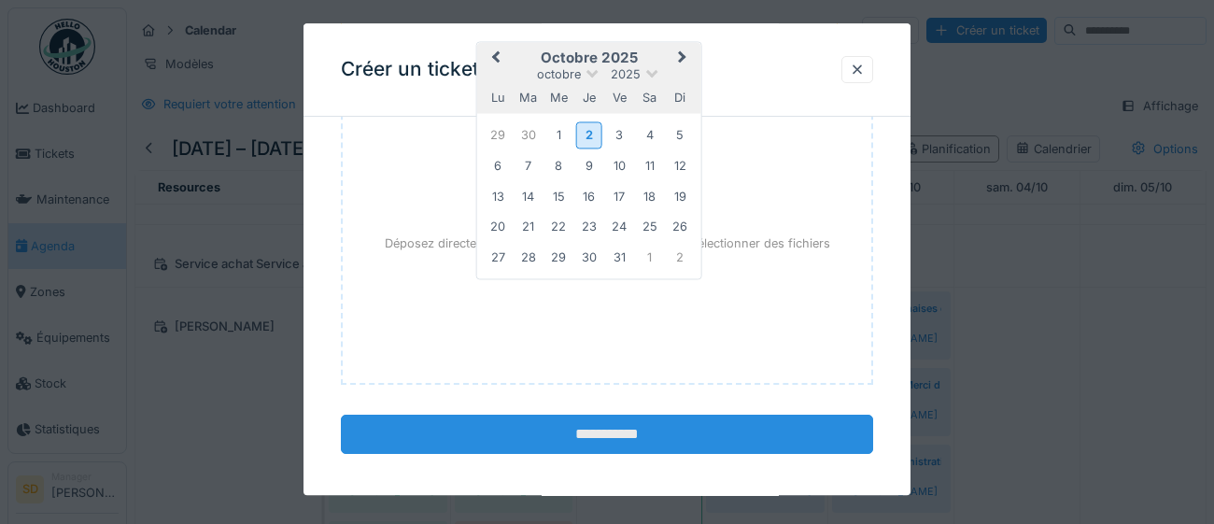
click at [550, 437] on input "**********" at bounding box center [607, 434] width 532 height 39
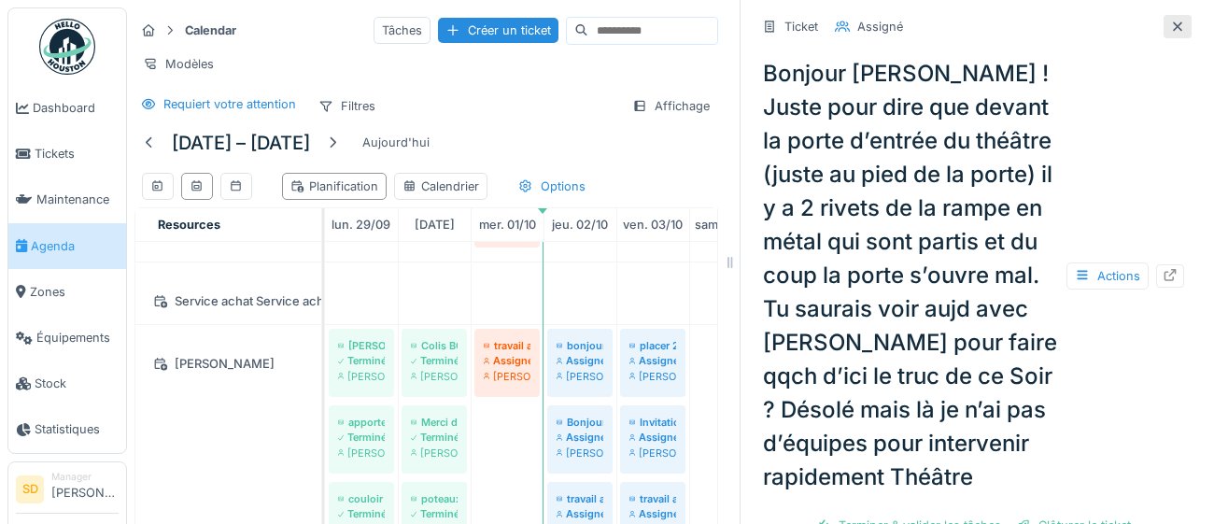
click at [1182, 32] on div at bounding box center [1177, 27] width 15 height 18
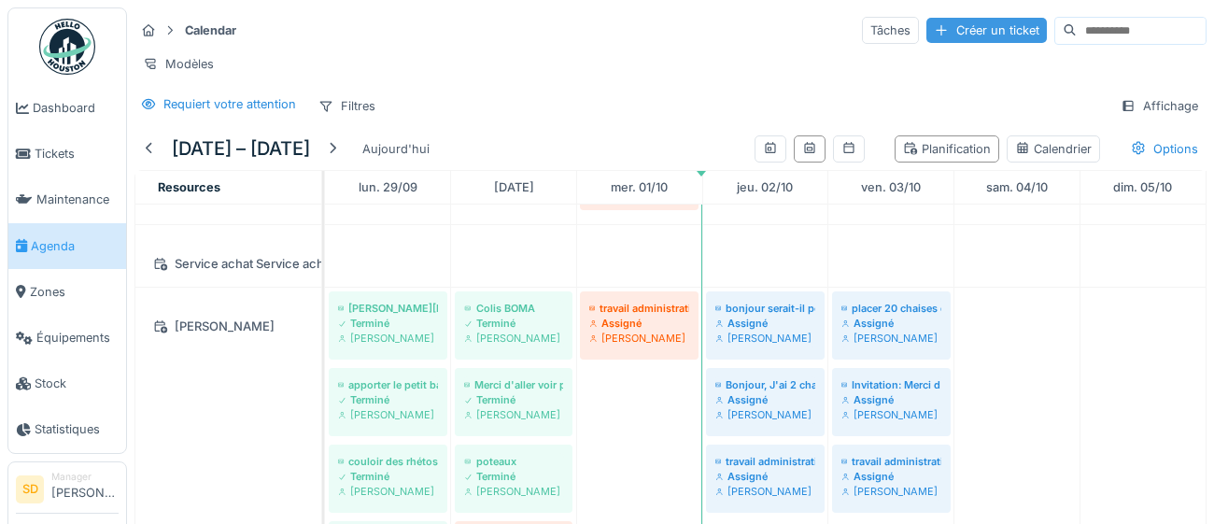
click at [940, 33] on div "Créer un ticket" at bounding box center [986, 30] width 120 height 25
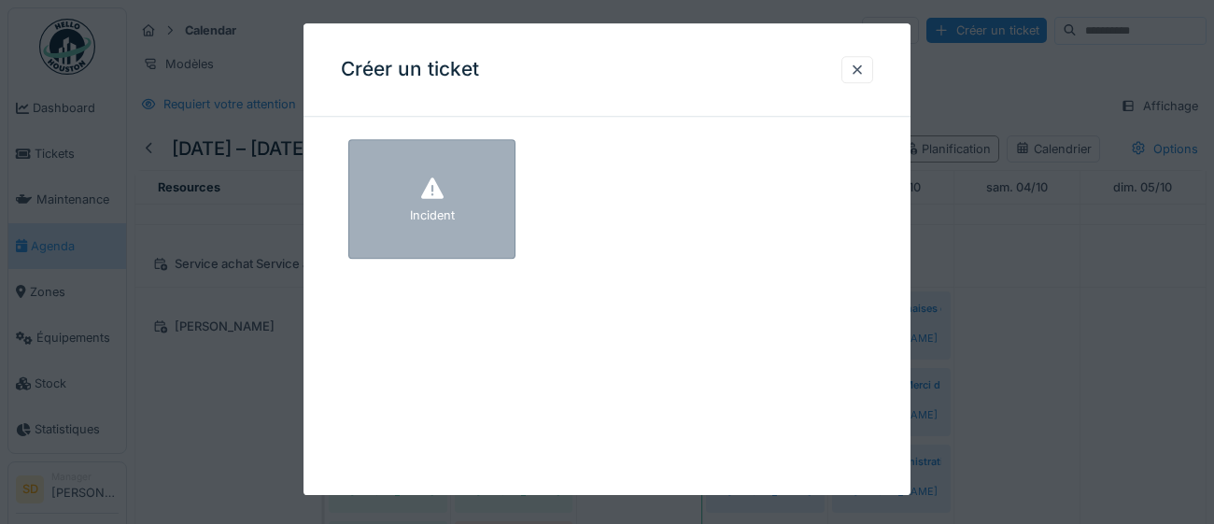
click at [445, 195] on div "Incident" at bounding box center [431, 198] width 167 height 119
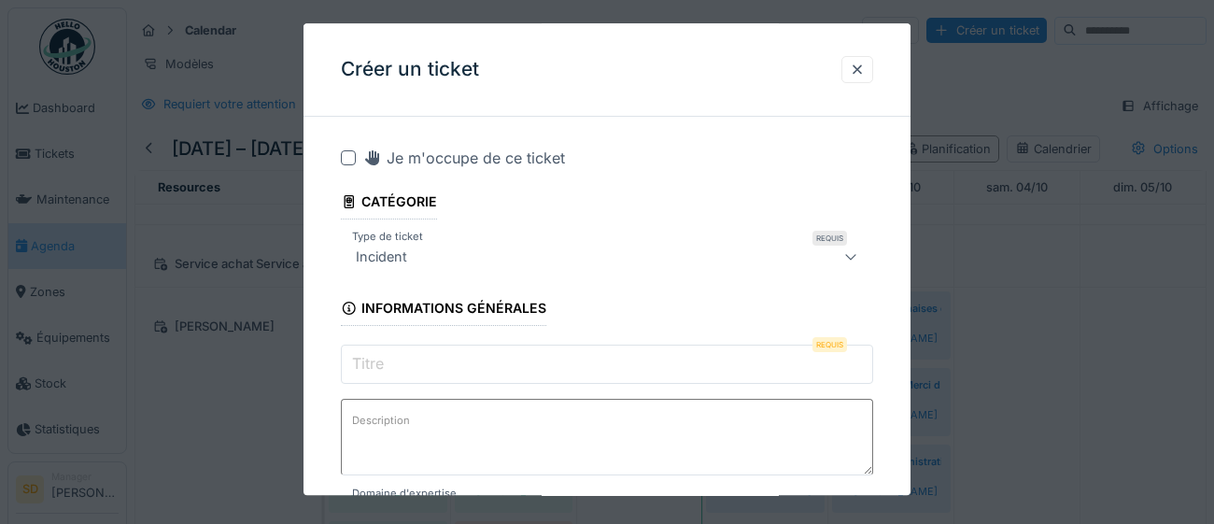
click at [517, 364] on input "Titre" at bounding box center [607, 363] width 532 height 39
paste input "**********"
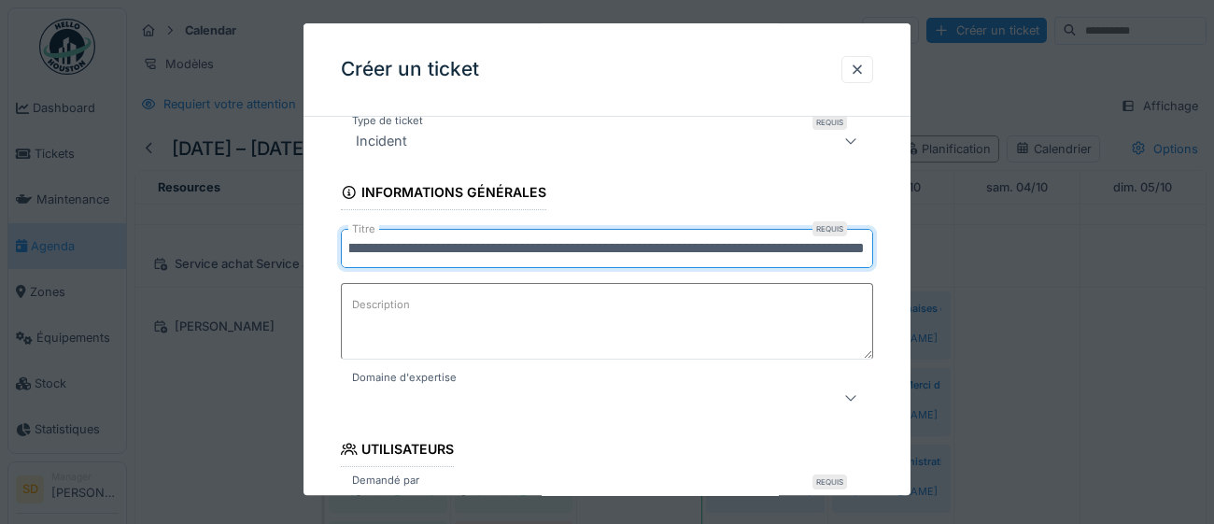
scroll to position [118, 0]
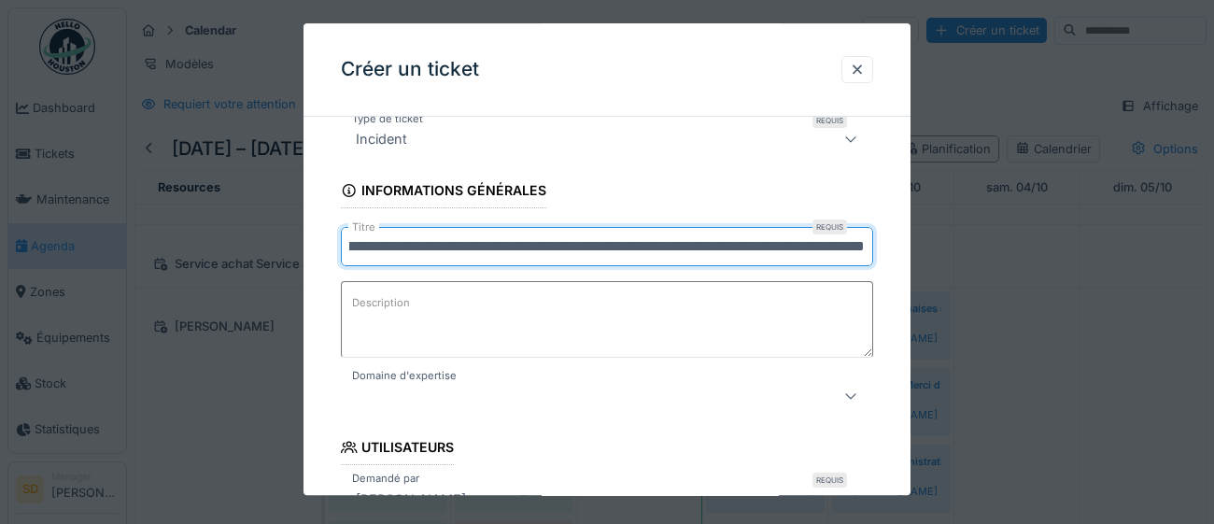
type input "**********"
click at [850, 398] on icon at bounding box center [850, 397] width 10 height 6
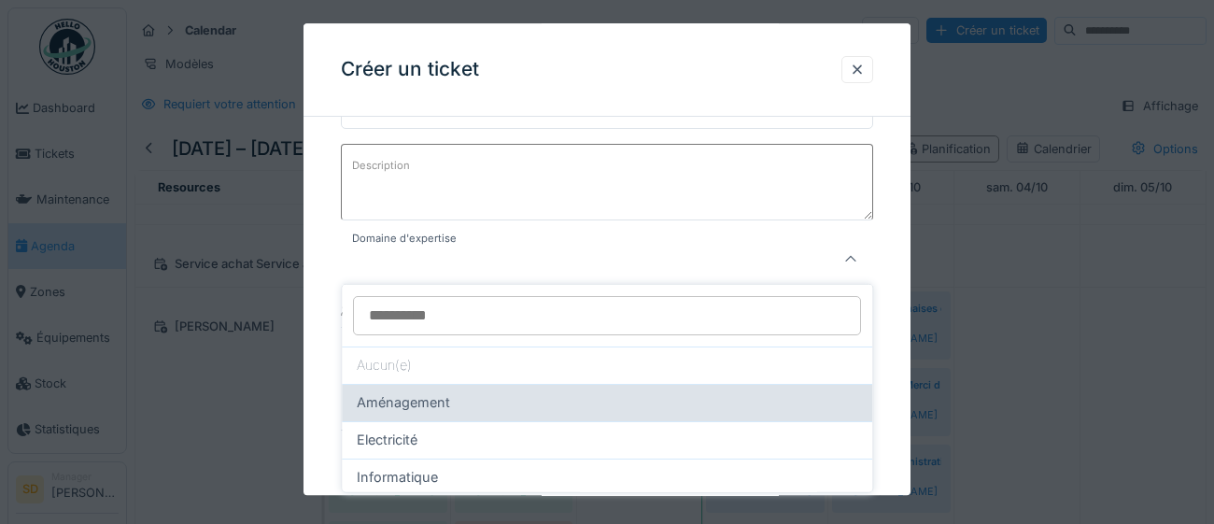
scroll to position [19, 0]
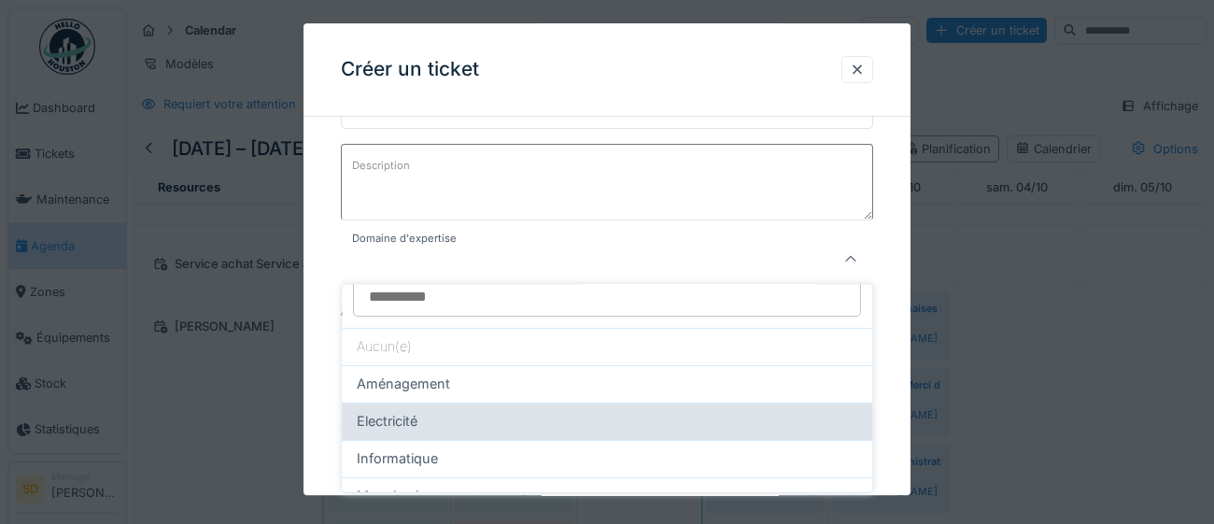
click at [634, 418] on div "Electricité" at bounding box center [607, 421] width 500 height 21
type input "***"
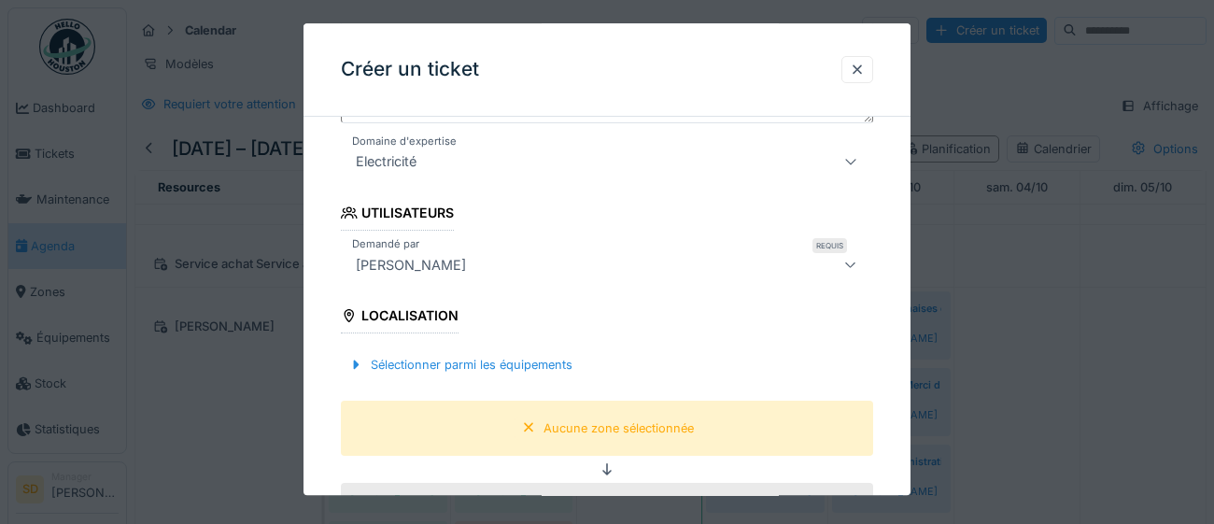
scroll to position [365, 0]
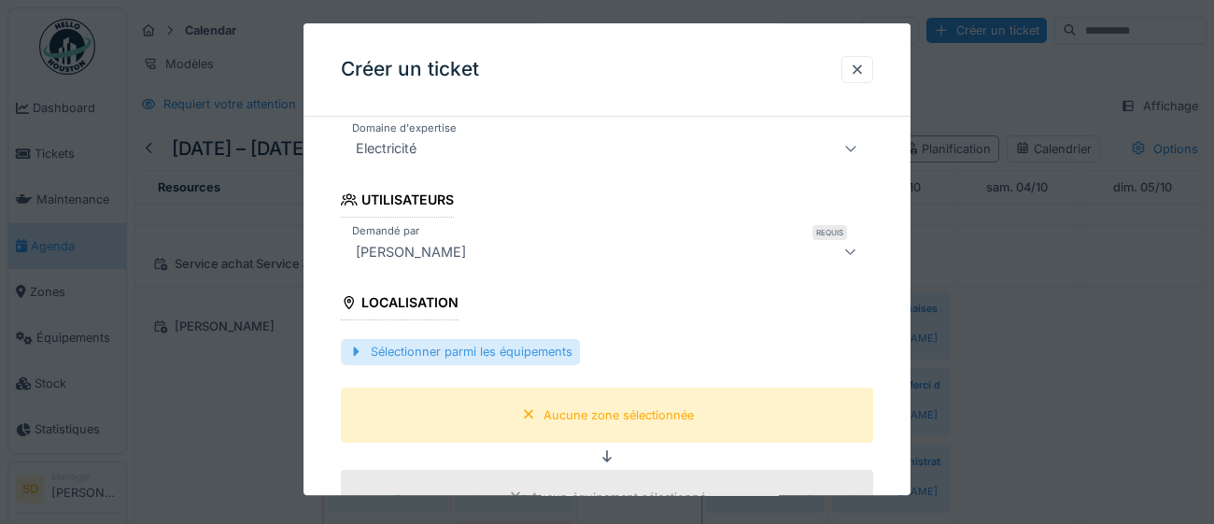
click at [461, 353] on div "Sélectionner parmi les équipements" at bounding box center [460, 352] width 239 height 25
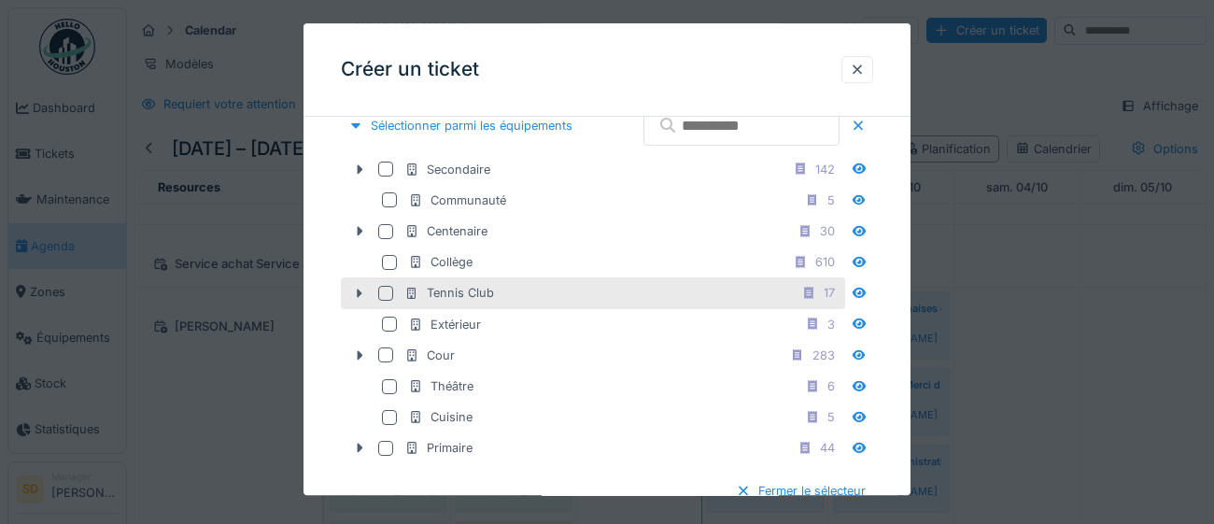
scroll to position [604, 0]
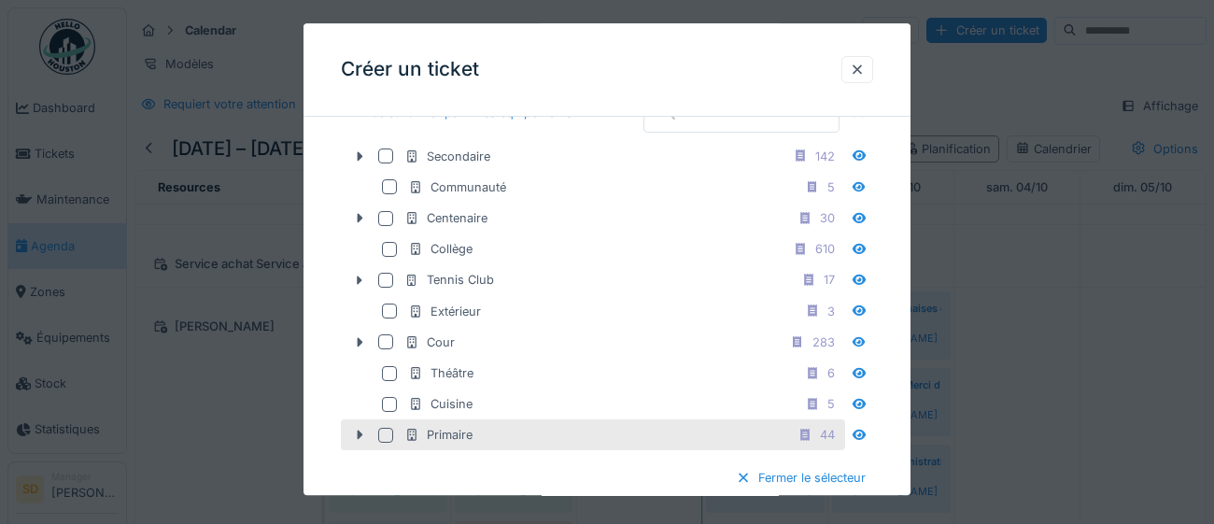
click at [388, 443] on div at bounding box center [385, 435] width 15 height 15
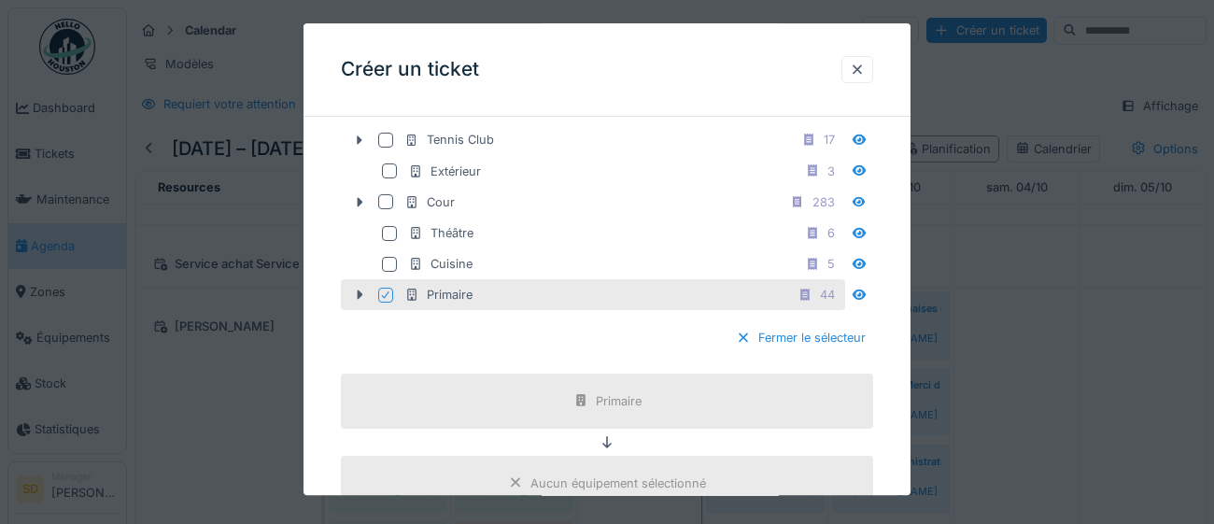
scroll to position [766, 0]
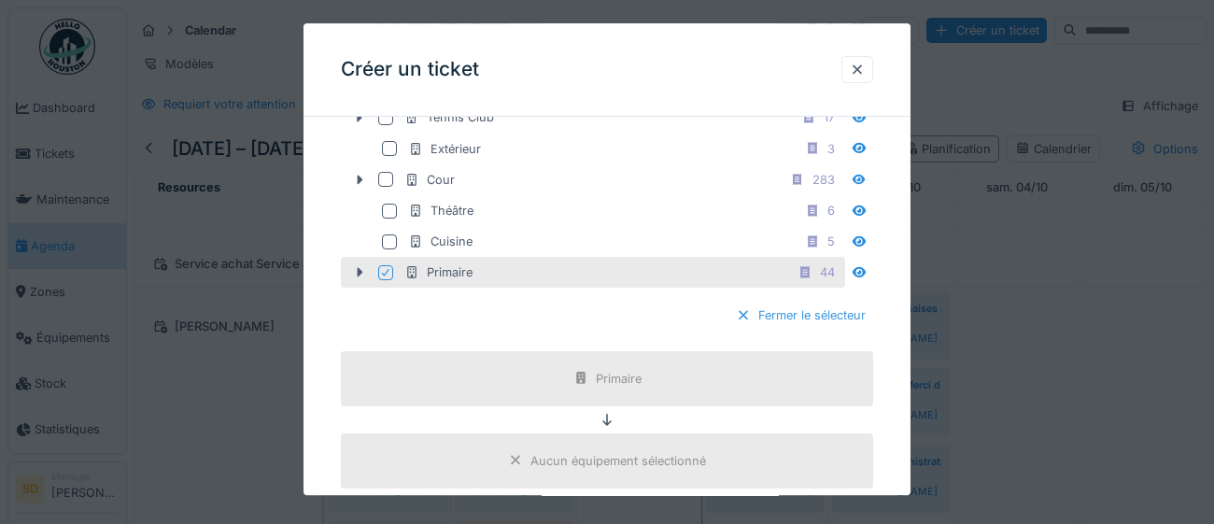
click at [844, 329] on div "Fermer le sélecteur" at bounding box center [800, 315] width 145 height 25
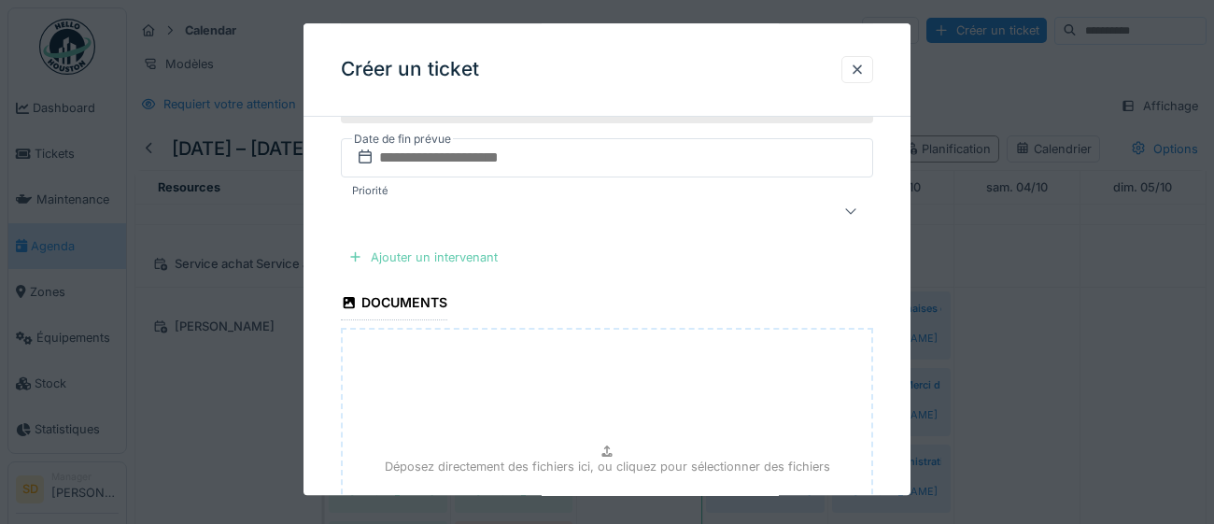
click at [450, 257] on div "Ajouter un intervenant" at bounding box center [423, 257] width 164 height 25
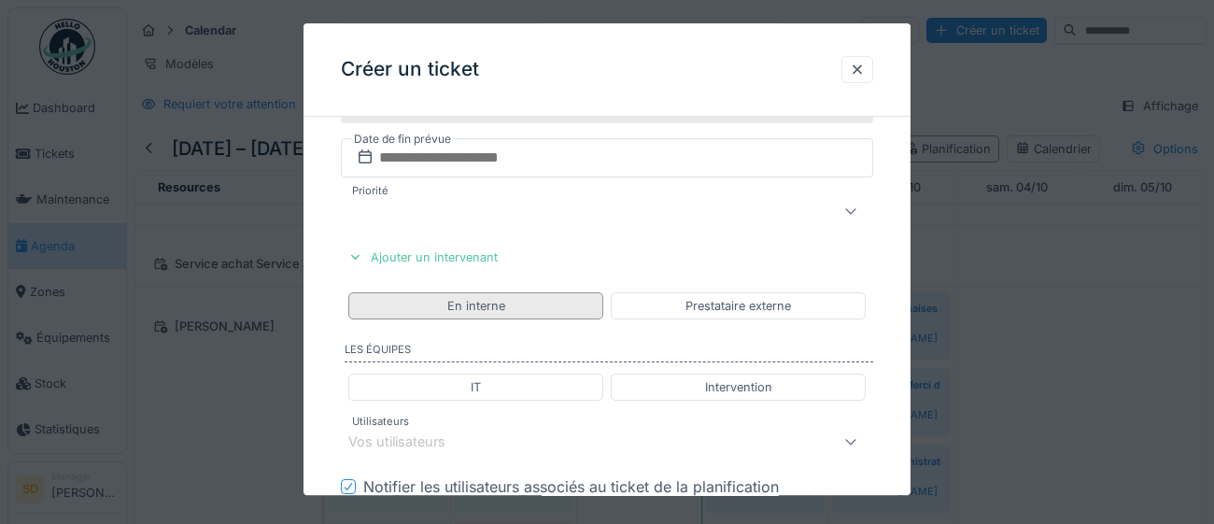
click at [543, 308] on div "En interne" at bounding box center [475, 305] width 255 height 27
click at [543, 436] on div "Vos utilisateurs" at bounding box center [573, 441] width 451 height 22
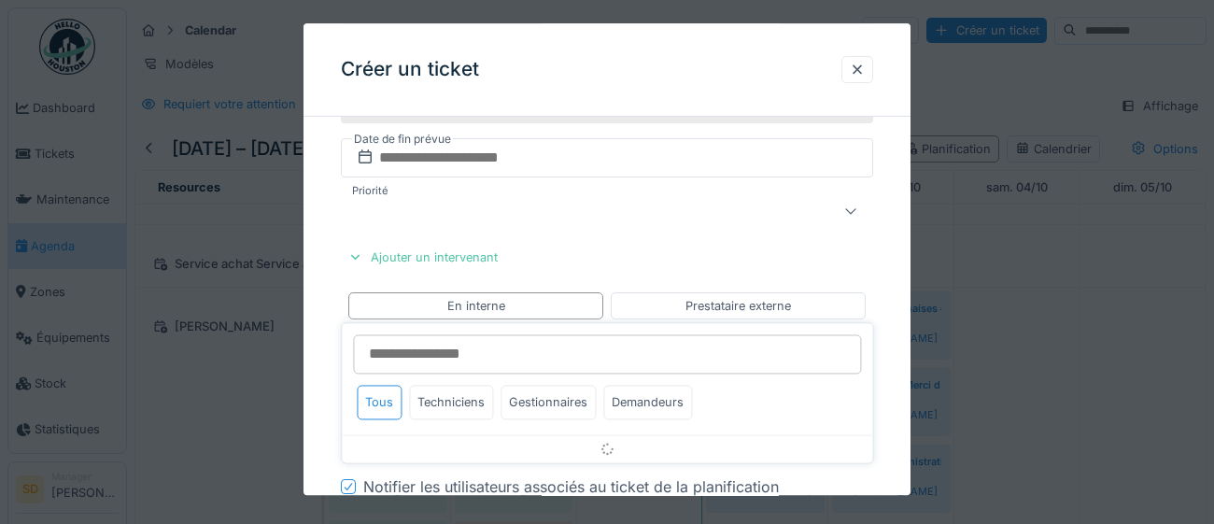
scroll to position [948, 0]
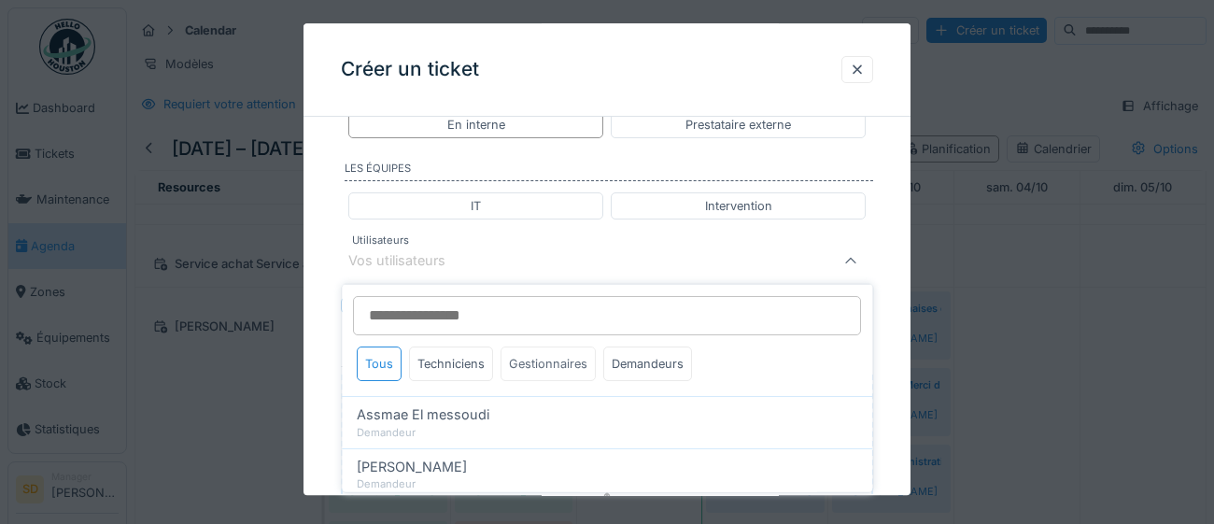
click at [543, 368] on div "Gestionnaires" at bounding box center [547, 363] width 95 height 35
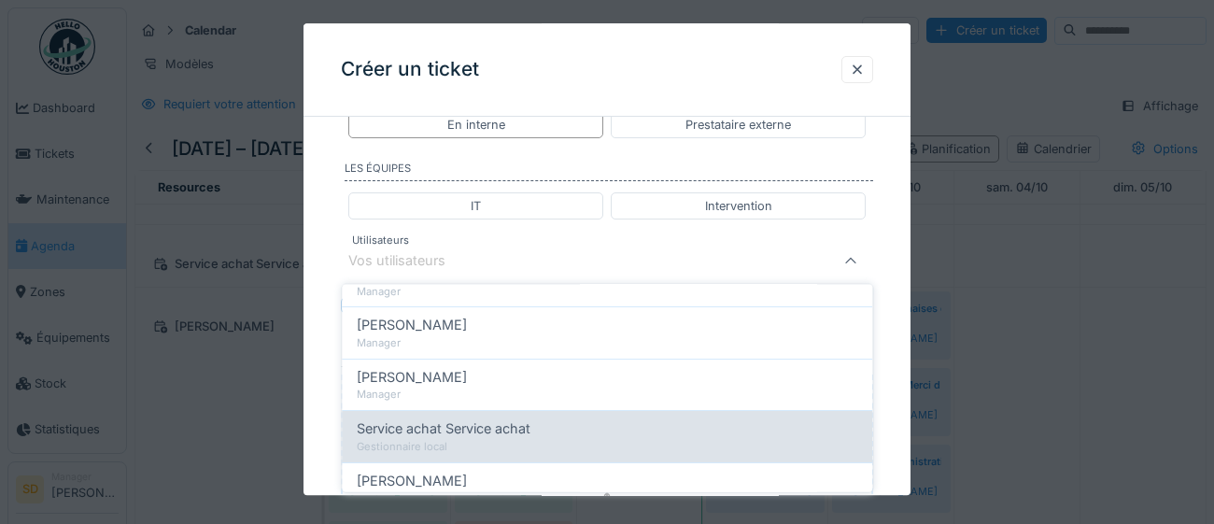
scroll to position [283, 0]
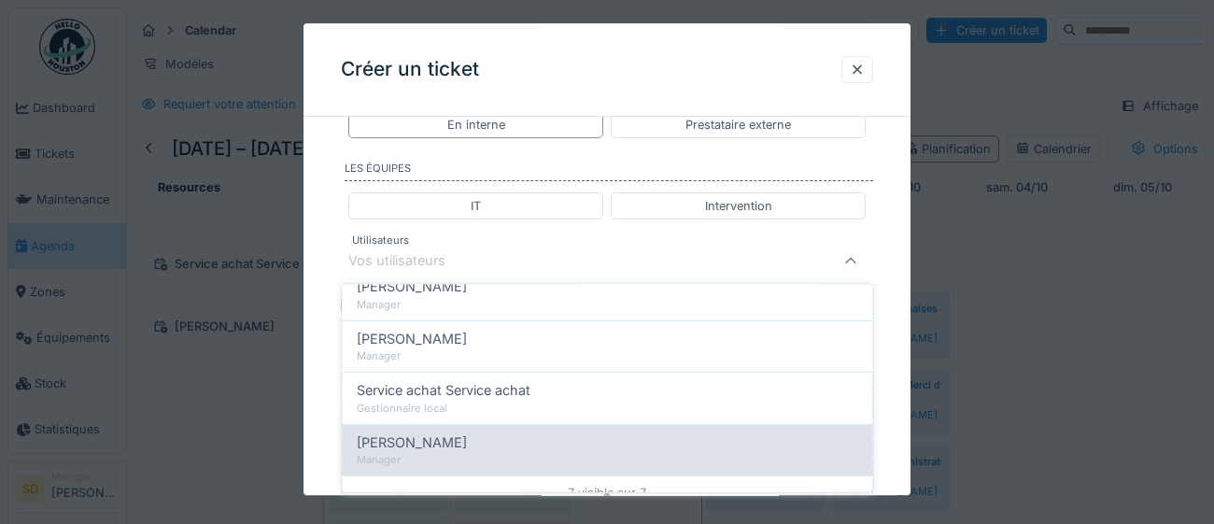
click at [524, 452] on div "Manager" at bounding box center [607, 460] width 500 height 16
type input "****"
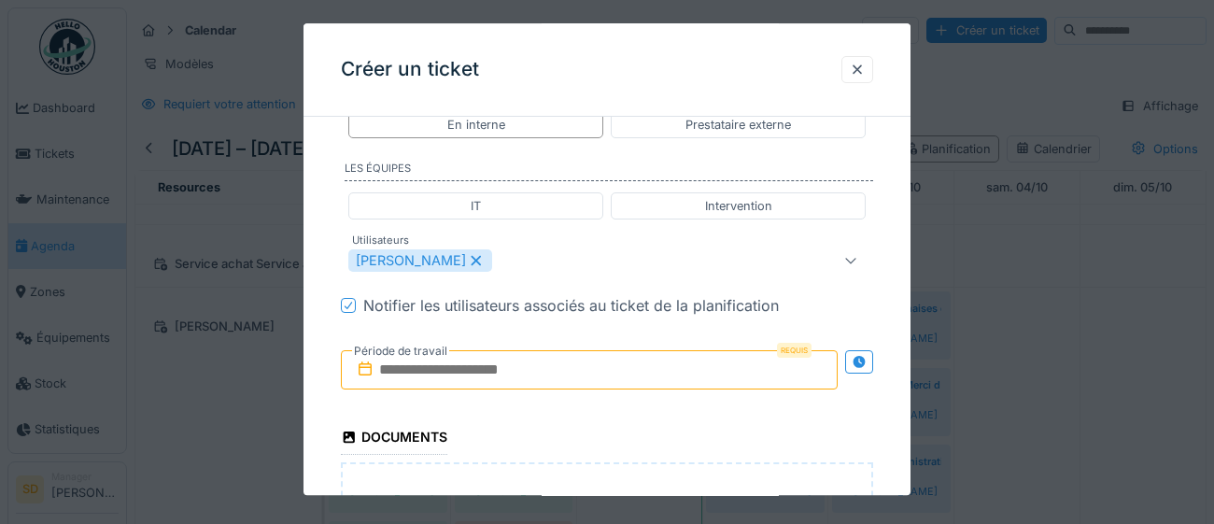
click at [893, 429] on div "**********" at bounding box center [606, 23] width 607 height 1679
click at [620, 375] on input "text" at bounding box center [589, 369] width 497 height 39
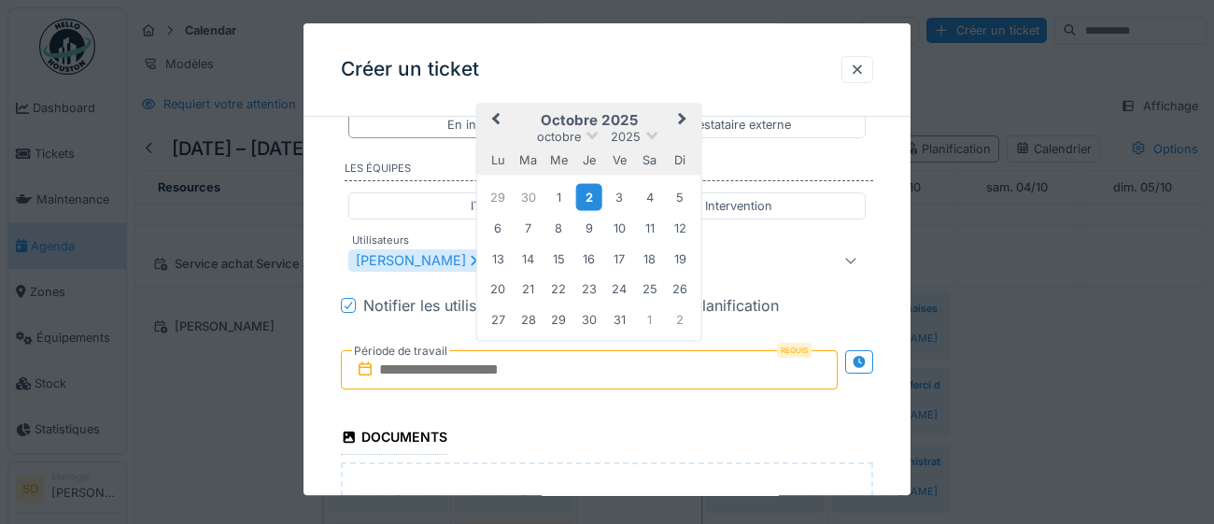
click at [588, 194] on div "2" at bounding box center [588, 197] width 25 height 27
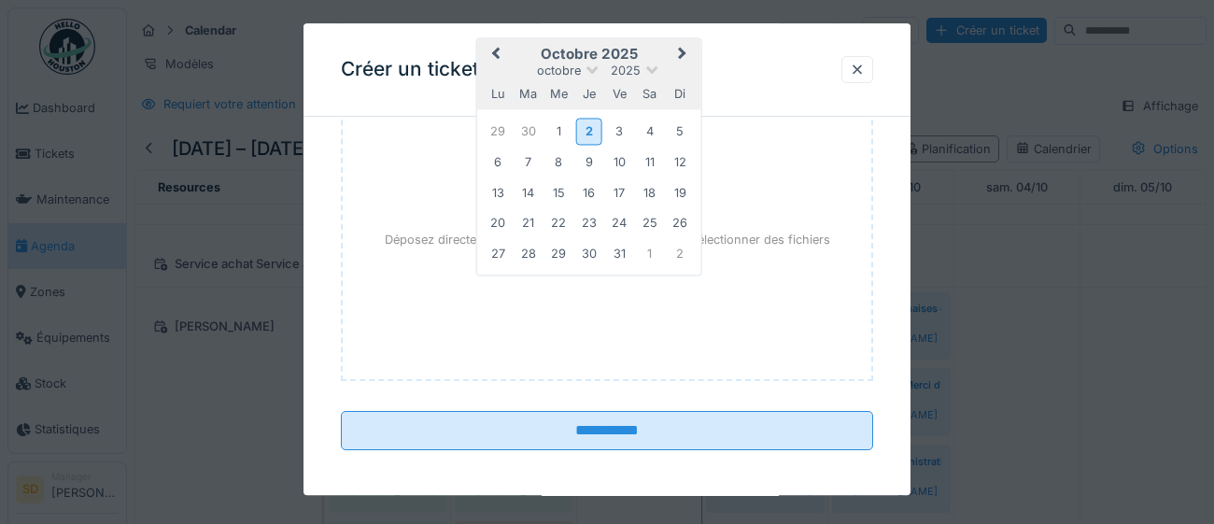
scroll to position [1311, 0]
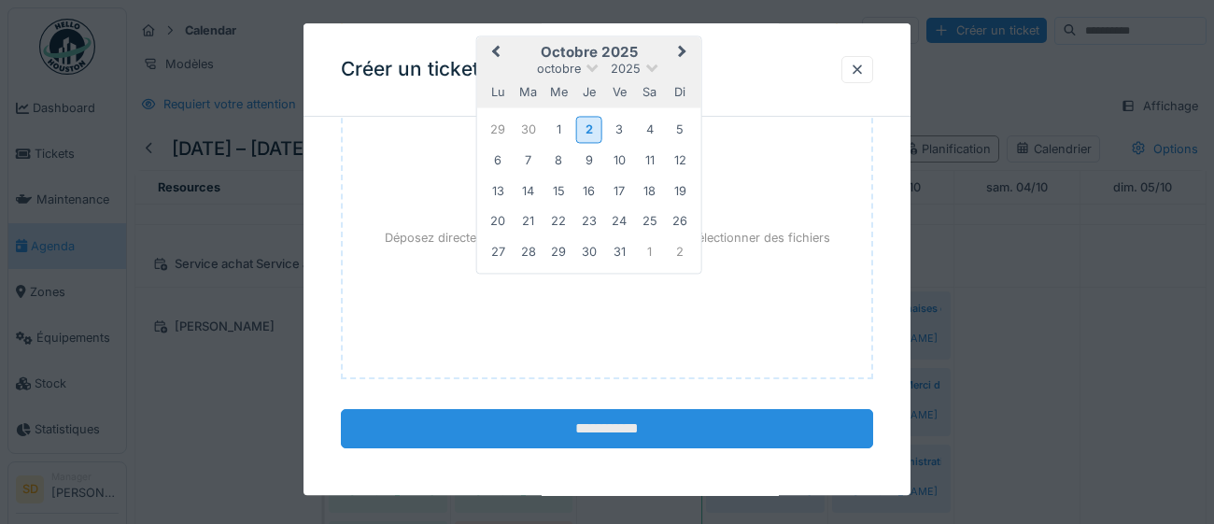
click at [663, 440] on input "**********" at bounding box center [607, 428] width 532 height 39
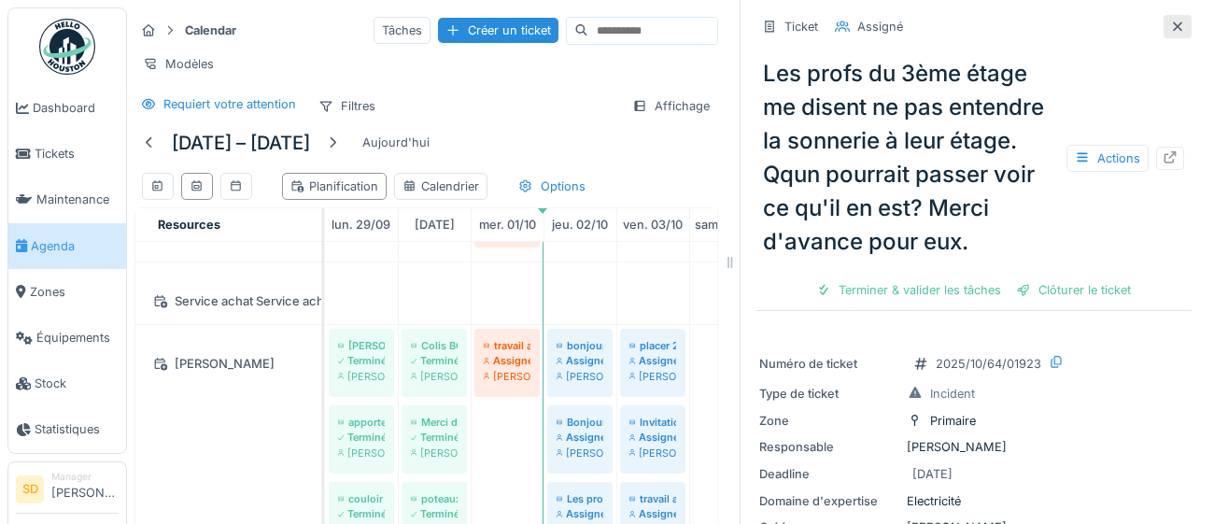
click at [1186, 25] on div at bounding box center [1177, 26] width 28 height 23
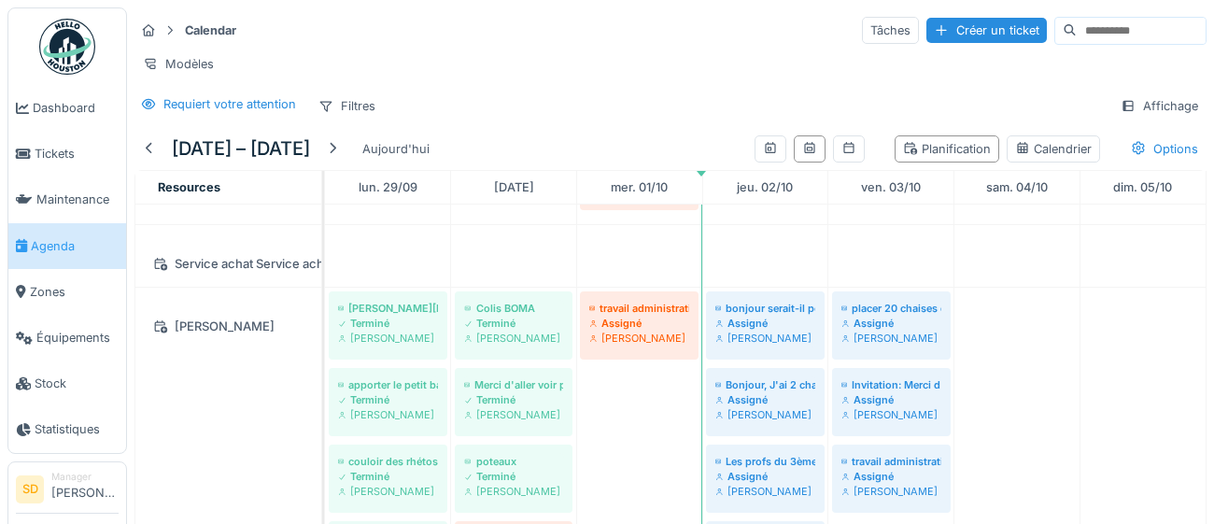
drag, startPoint x: 943, startPoint y: 30, endPoint x: 544, endPoint y: 241, distance: 451.0
click at [943, 30] on div "Créer un ticket" at bounding box center [986, 30] width 120 height 25
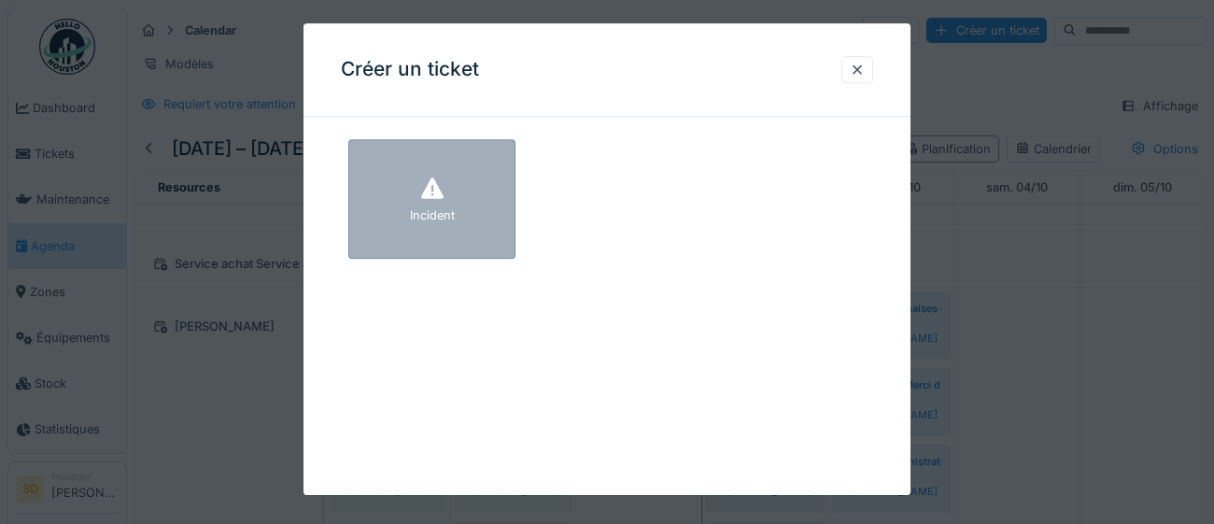
click at [496, 229] on div "Incident" at bounding box center [431, 198] width 167 height 119
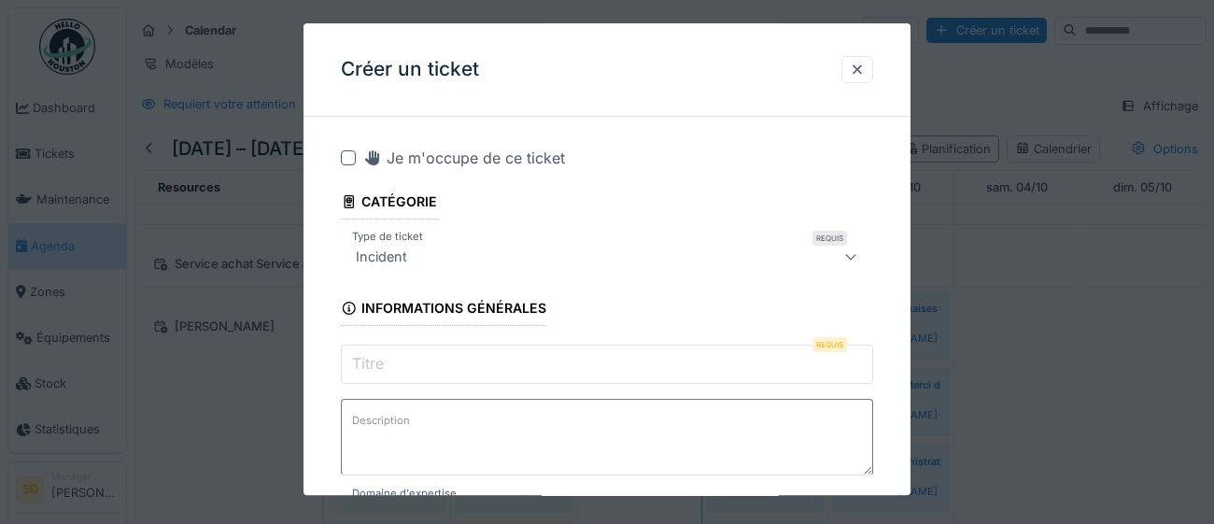
click at [437, 365] on input "Titre" at bounding box center [607, 363] width 532 height 39
paste input "**********"
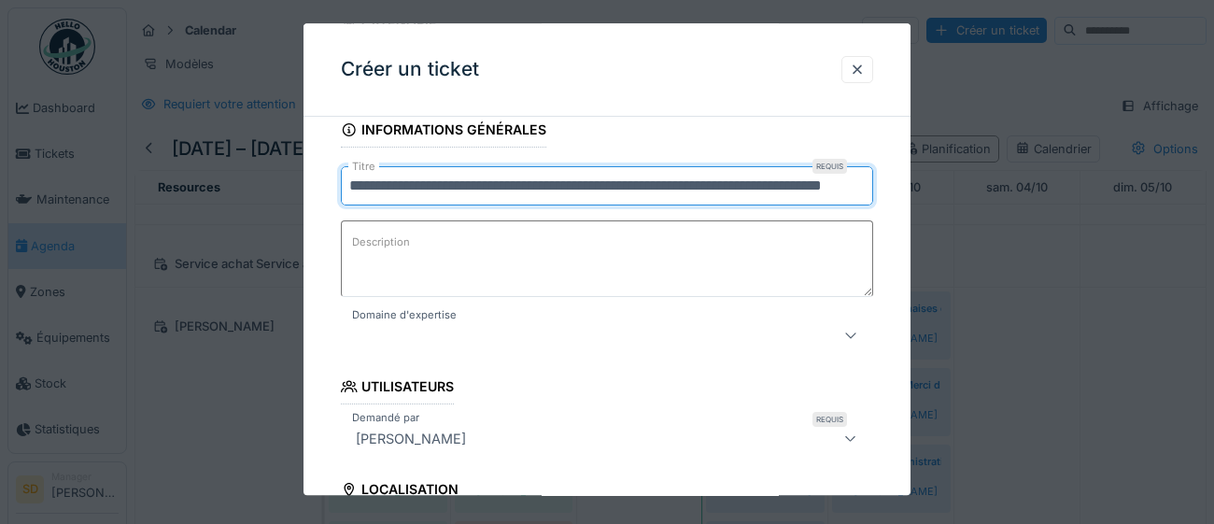
scroll to position [194, 0]
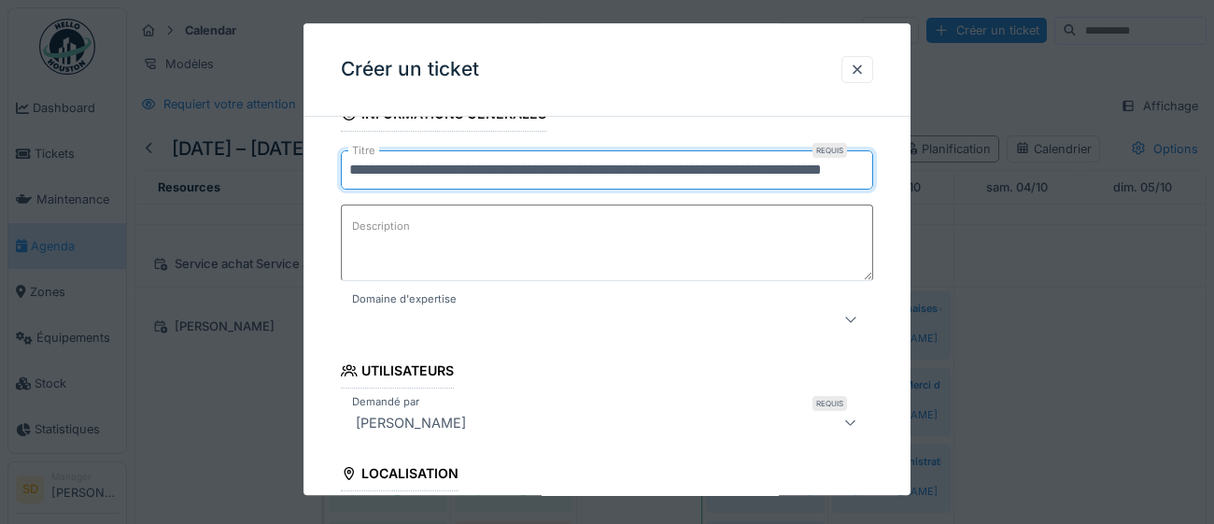
type input "**********"
click at [850, 318] on icon at bounding box center [850, 320] width 15 height 12
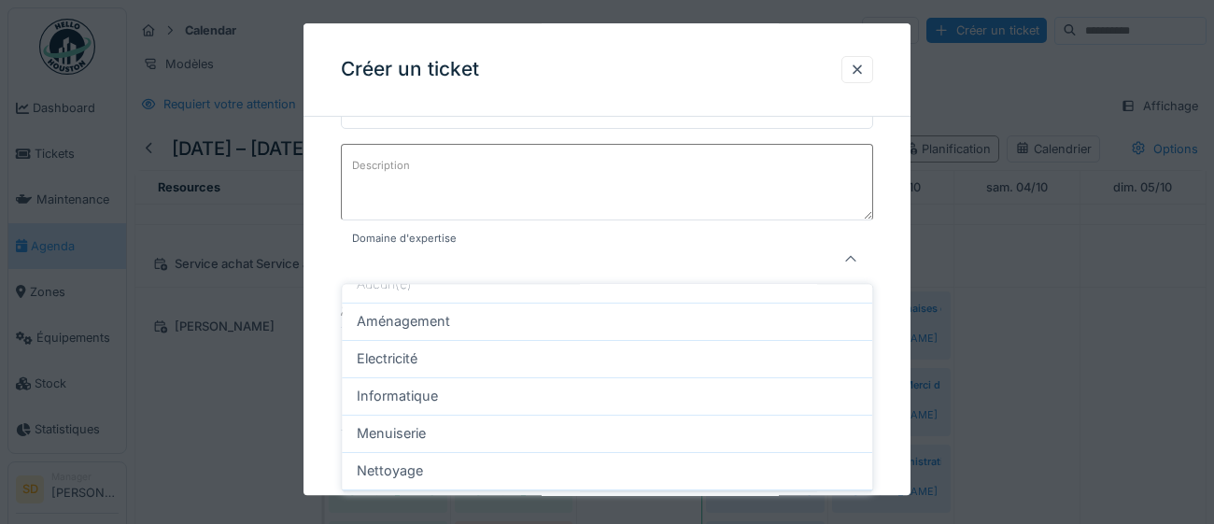
scroll to position [78, 0]
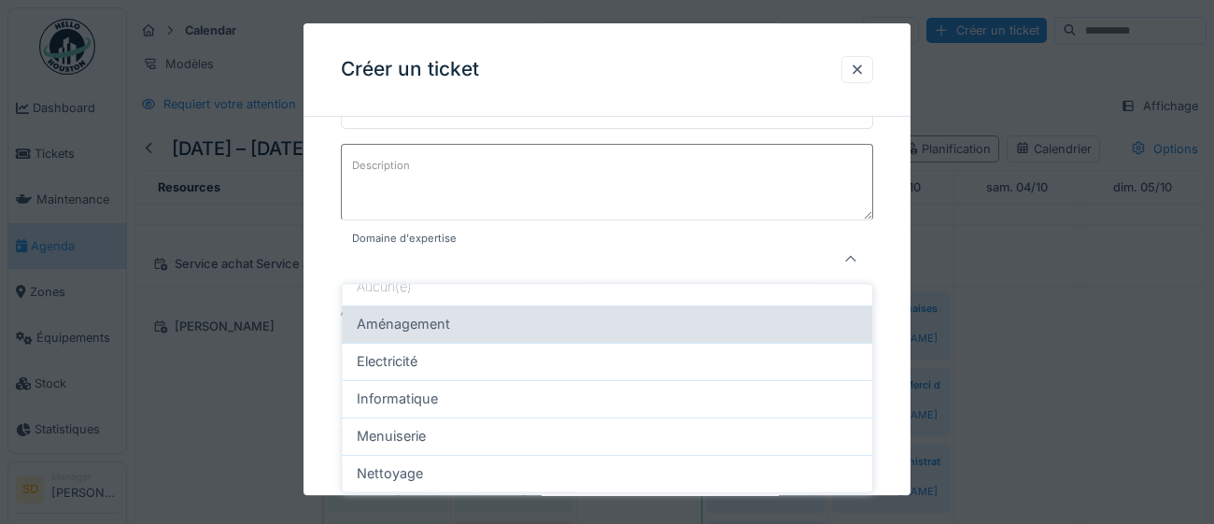
click at [578, 327] on div "Aménagement" at bounding box center [607, 324] width 500 height 21
type input "****"
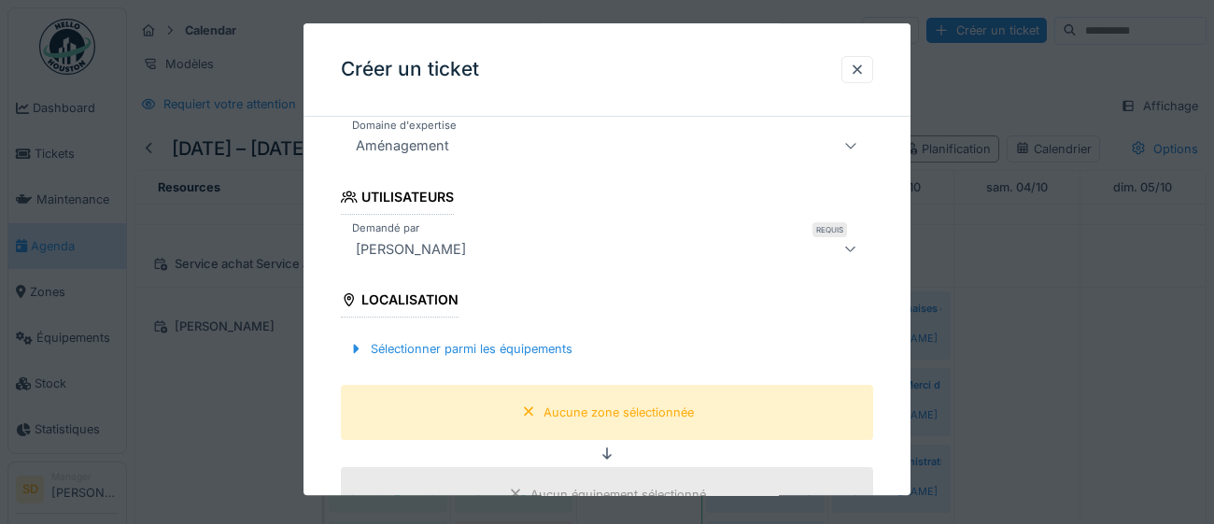
scroll to position [369, 0]
click at [546, 355] on div "Sélectionner parmi les équipements" at bounding box center [460, 348] width 239 height 25
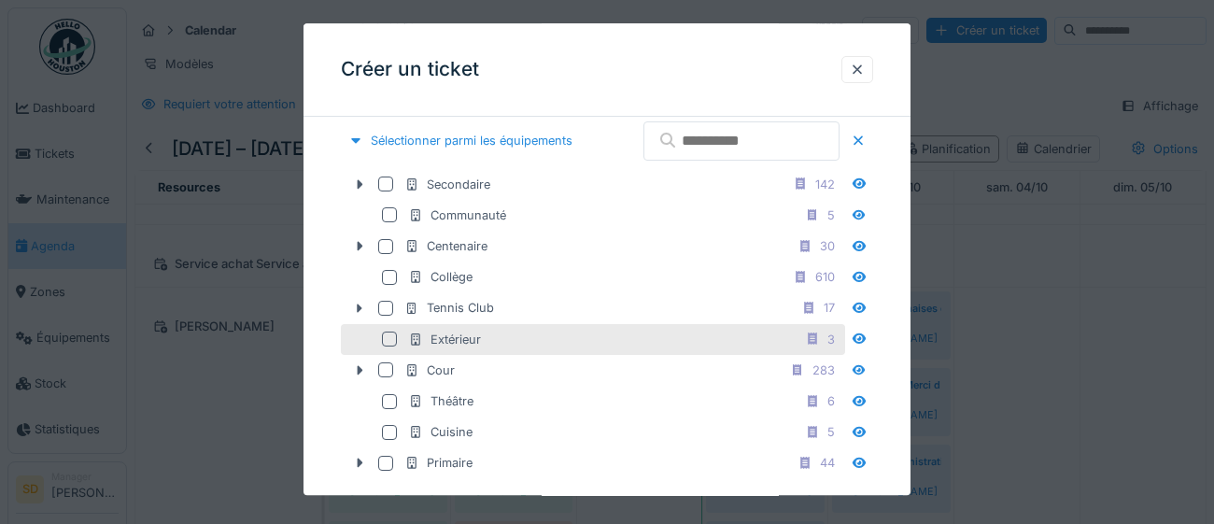
scroll to position [617, 0]
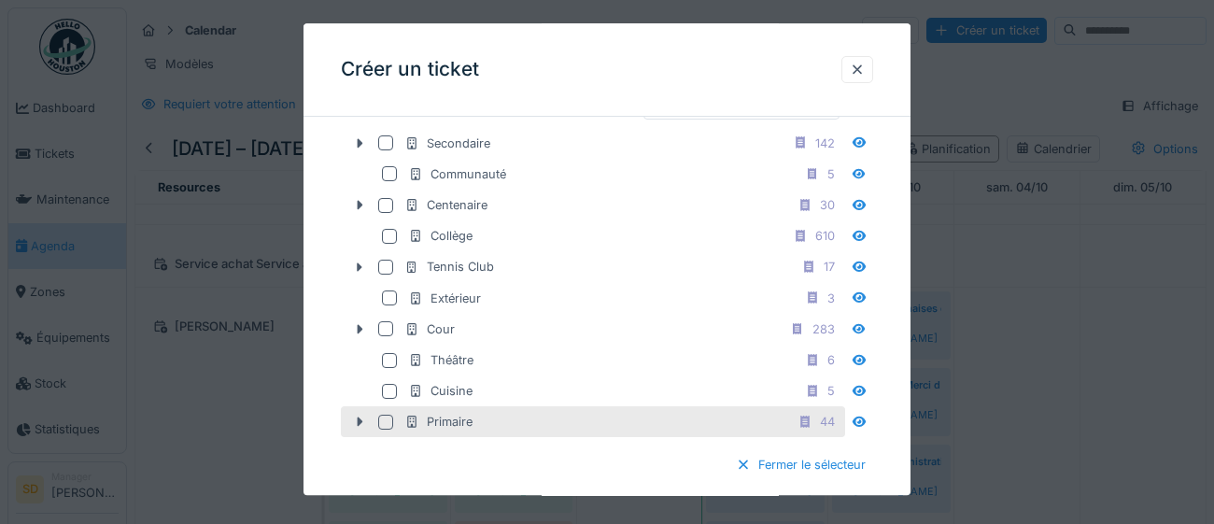
click at [383, 429] on div at bounding box center [385, 422] width 15 height 15
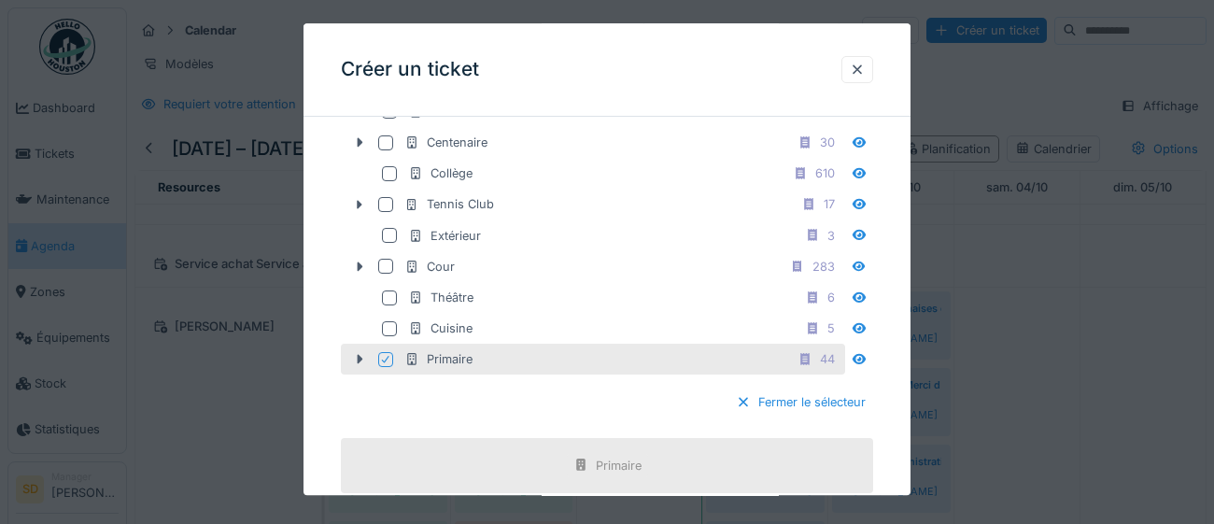
scroll to position [790, 0]
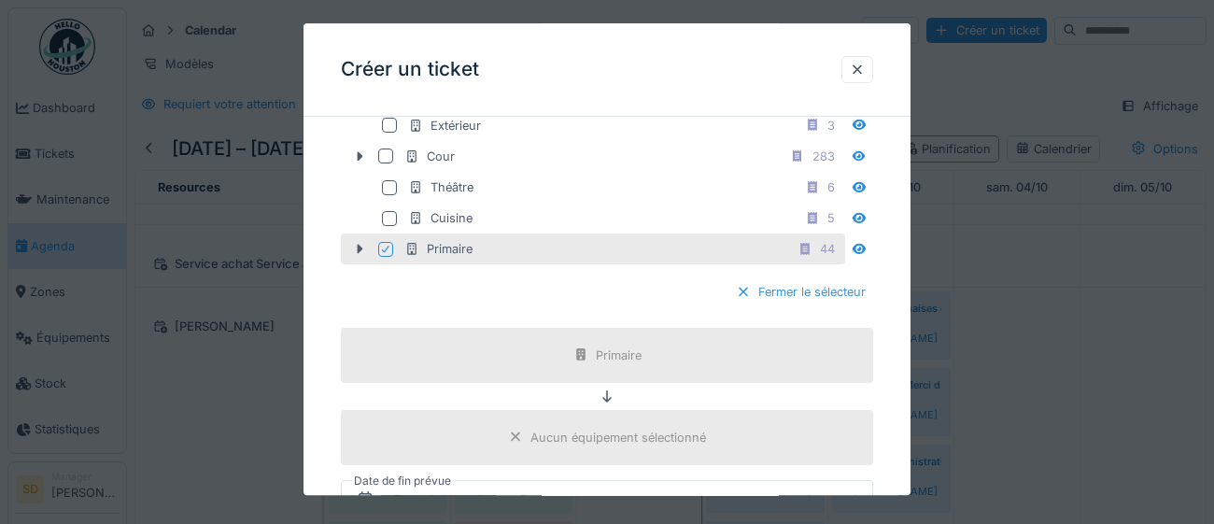
click at [814, 305] on div "Fermer le sélecteur" at bounding box center [800, 292] width 145 height 25
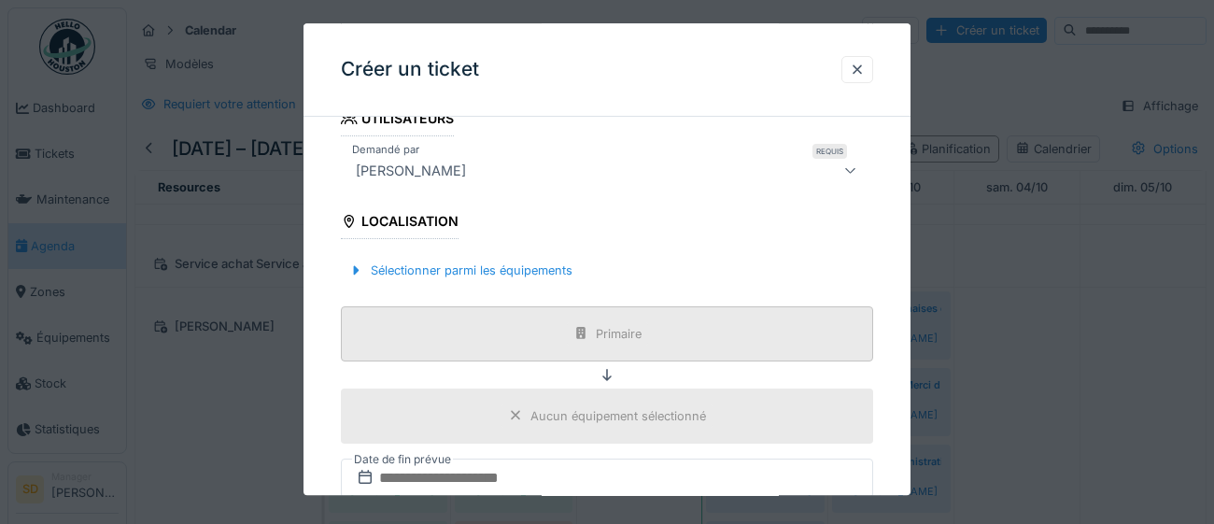
scroll to position [454, 0]
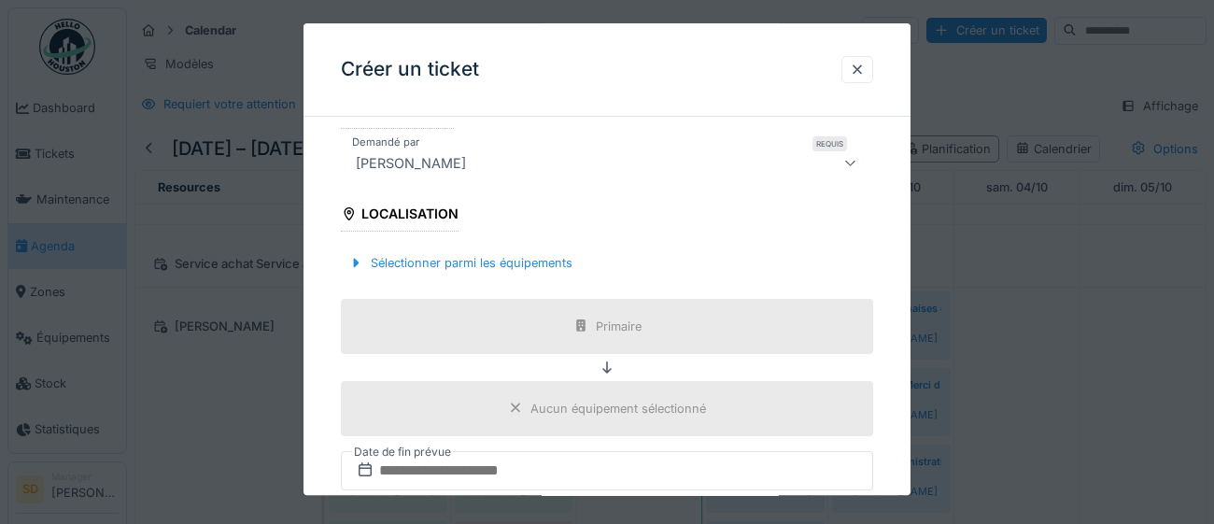
click at [596, 401] on div "Aucun équipement sélectionné" at bounding box center [618, 409] width 176 height 18
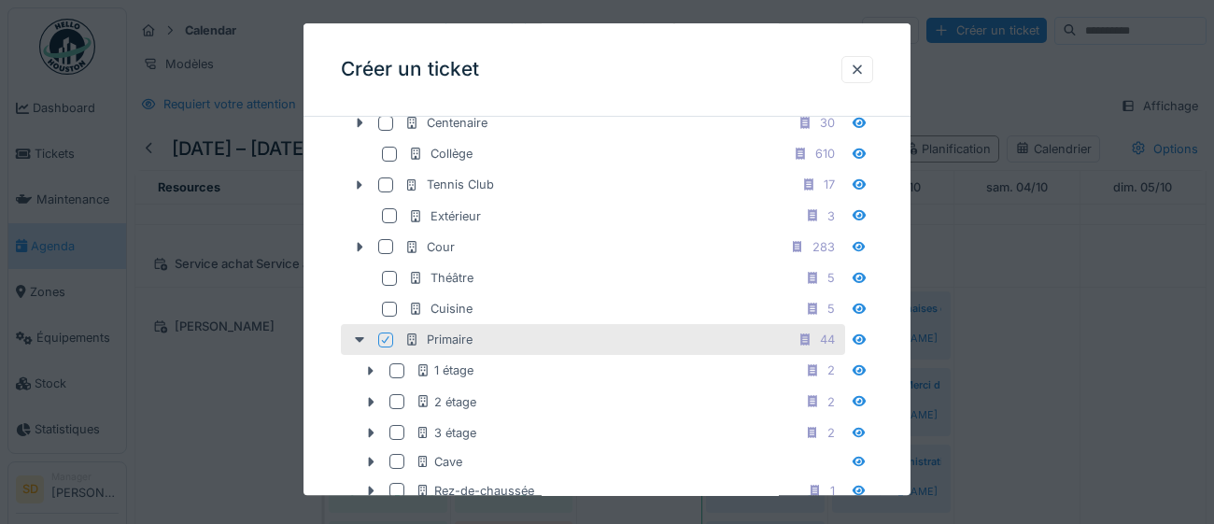
scroll to position [909, 0]
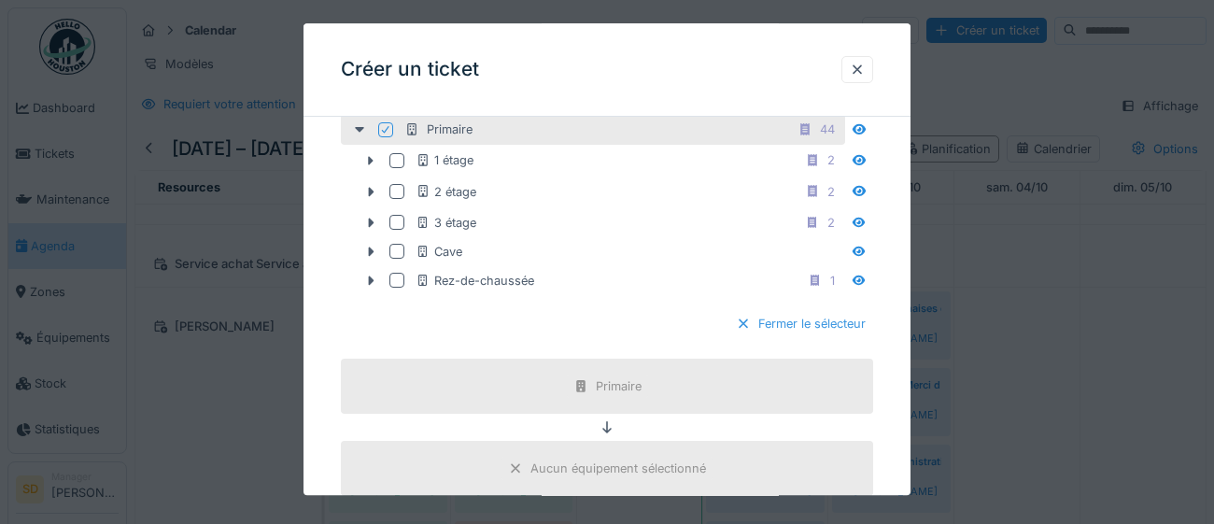
click at [805, 336] on div "Fermer le sélecteur" at bounding box center [800, 323] width 145 height 25
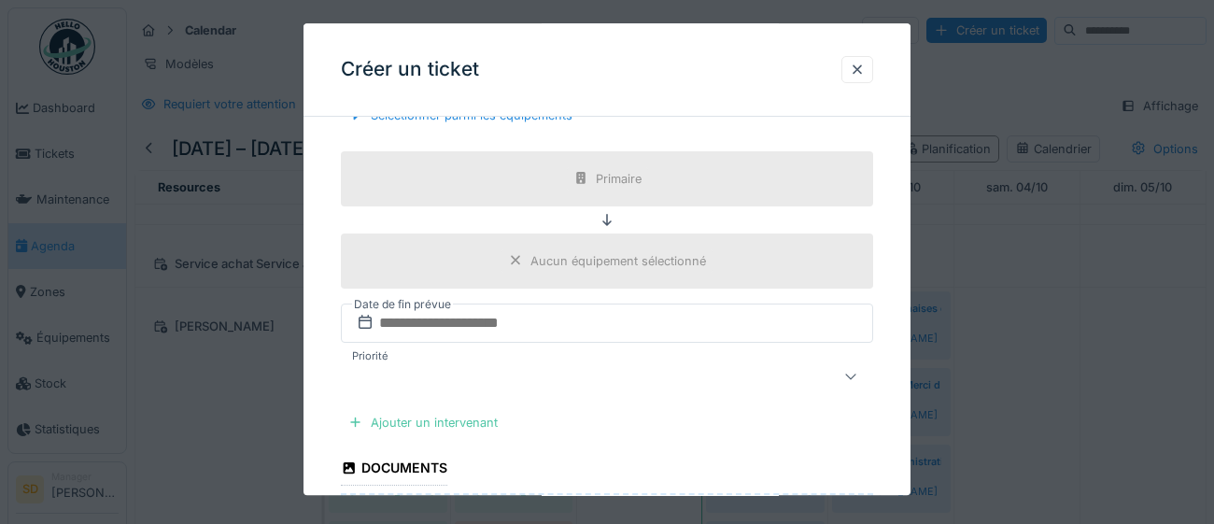
scroll to position [619, 0]
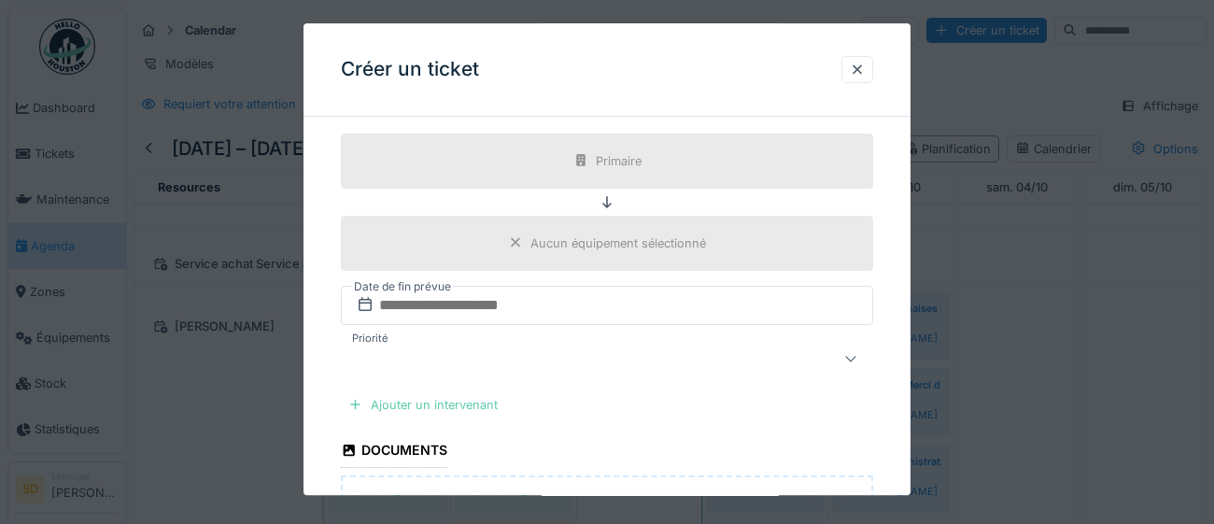
click at [471, 404] on div "Ajouter un intervenant" at bounding box center [423, 404] width 164 height 25
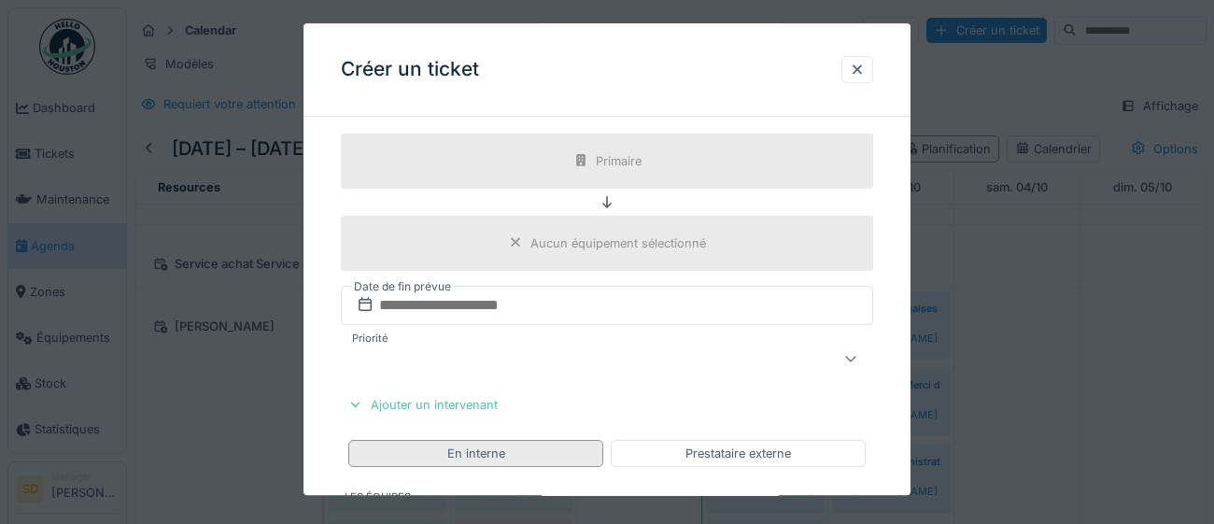
click at [483, 454] on div "En interne" at bounding box center [476, 453] width 58 height 18
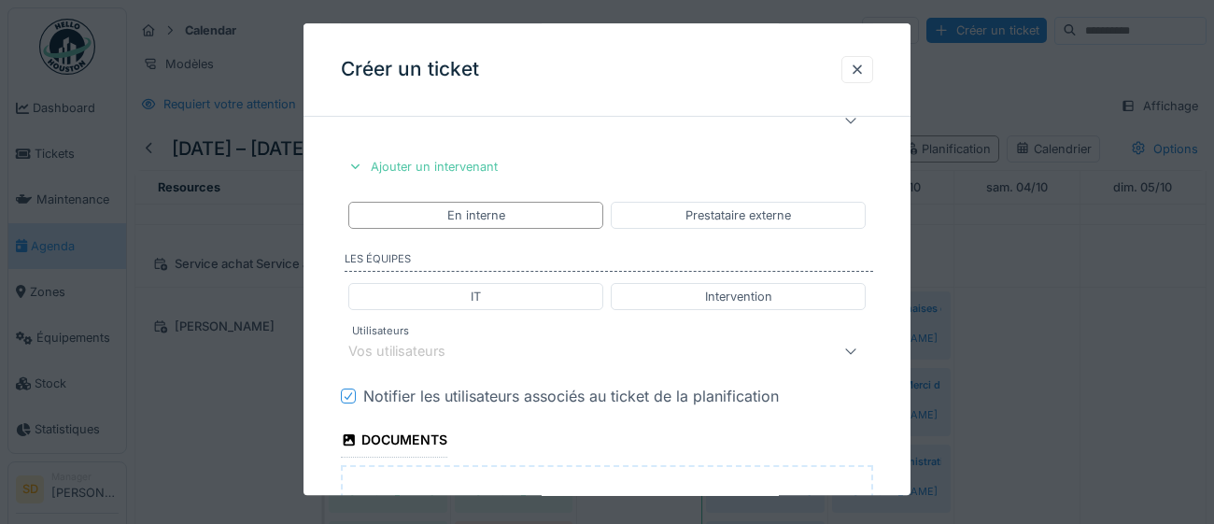
scroll to position [858, 0]
click at [506, 358] on div "Vos utilisateurs" at bounding box center [573, 350] width 451 height 22
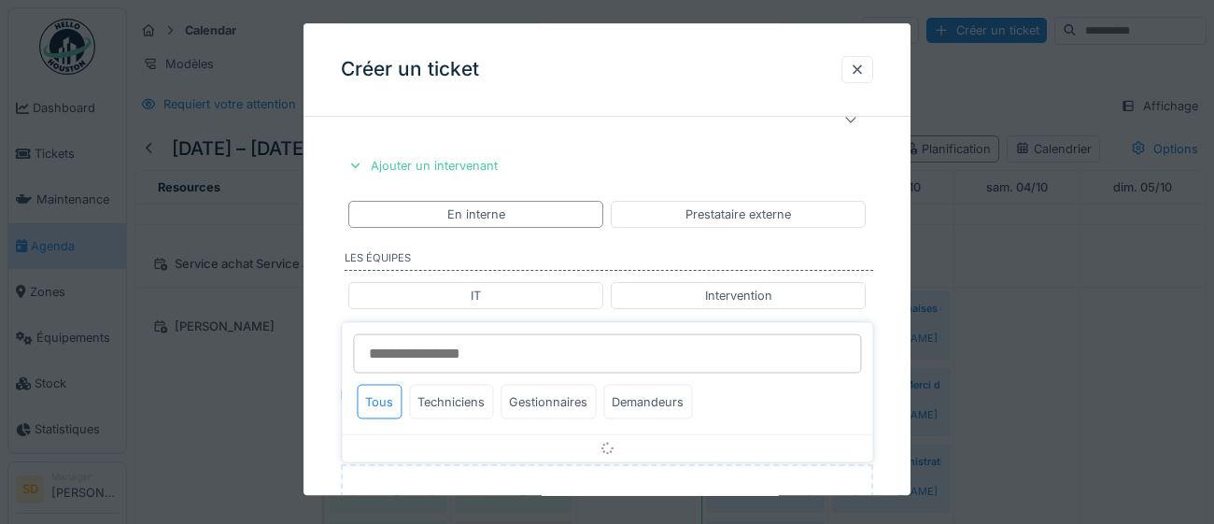
scroll to position [948, 0]
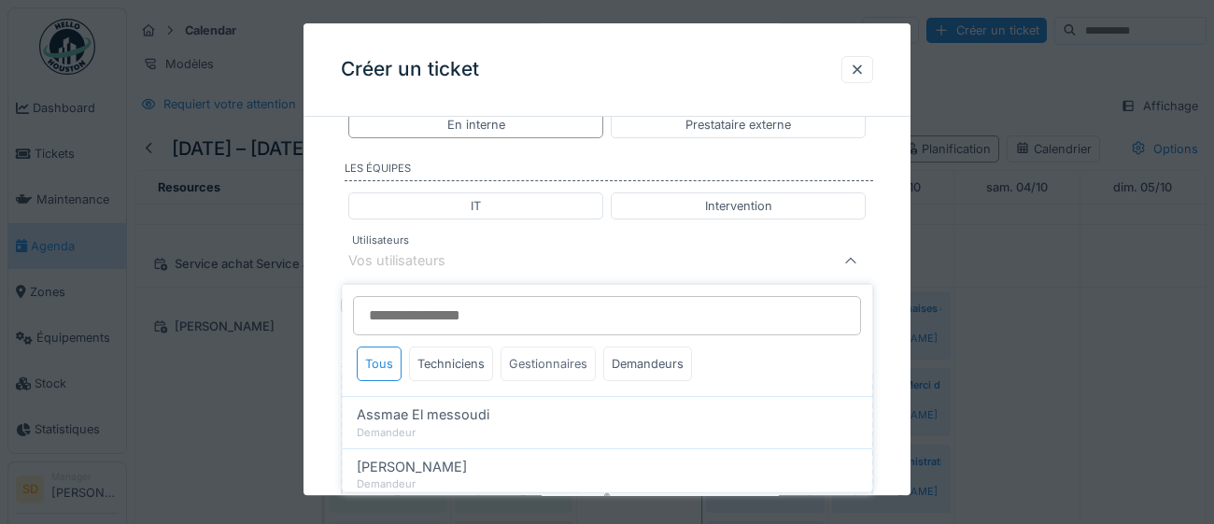
click at [551, 360] on div "Gestionnaires" at bounding box center [547, 363] width 95 height 35
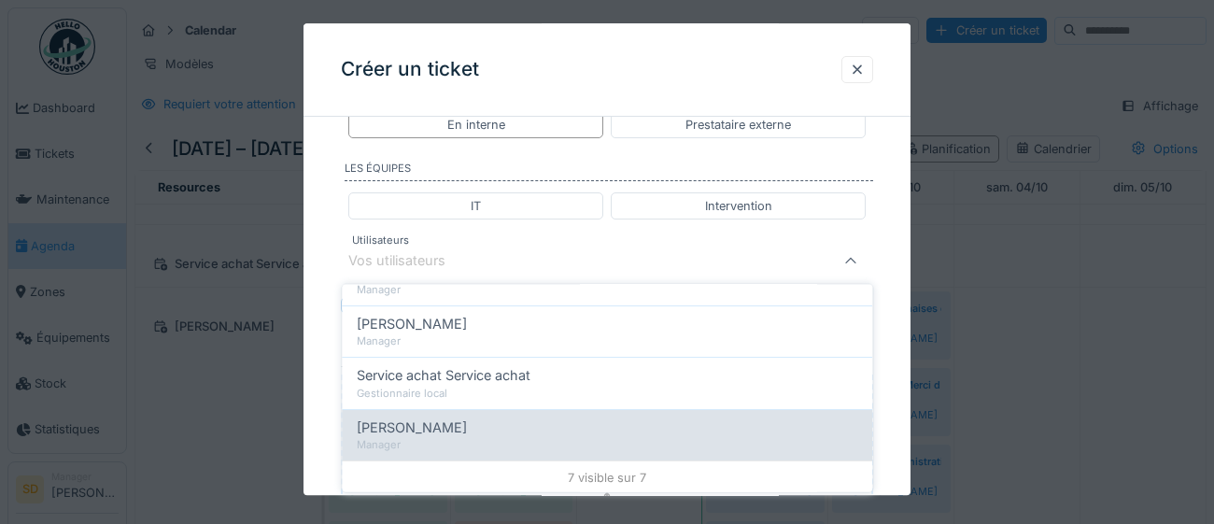
click at [485, 442] on div "Manager" at bounding box center [607, 445] width 500 height 16
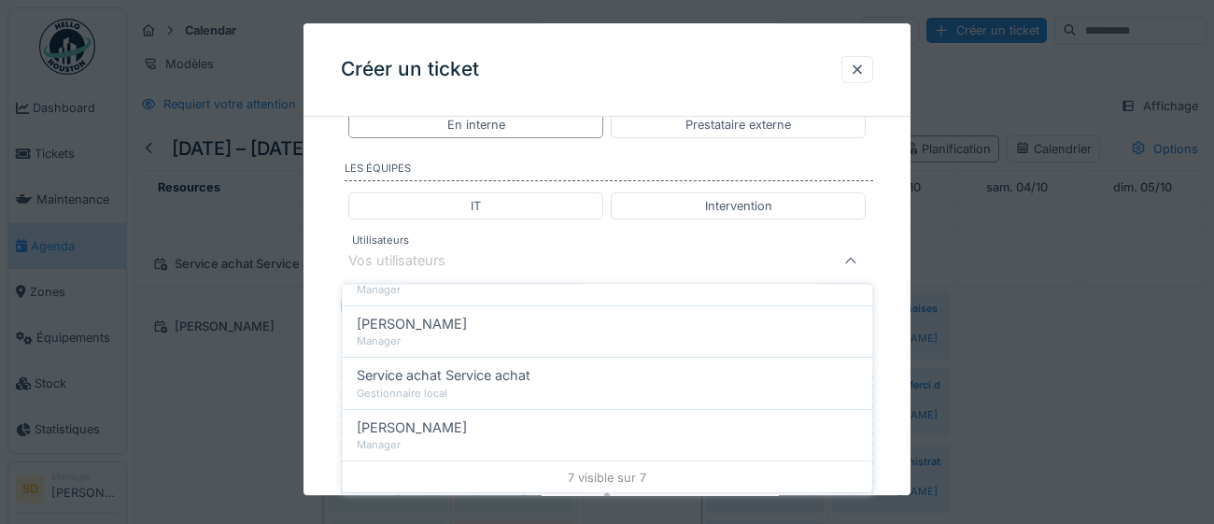
type input "****"
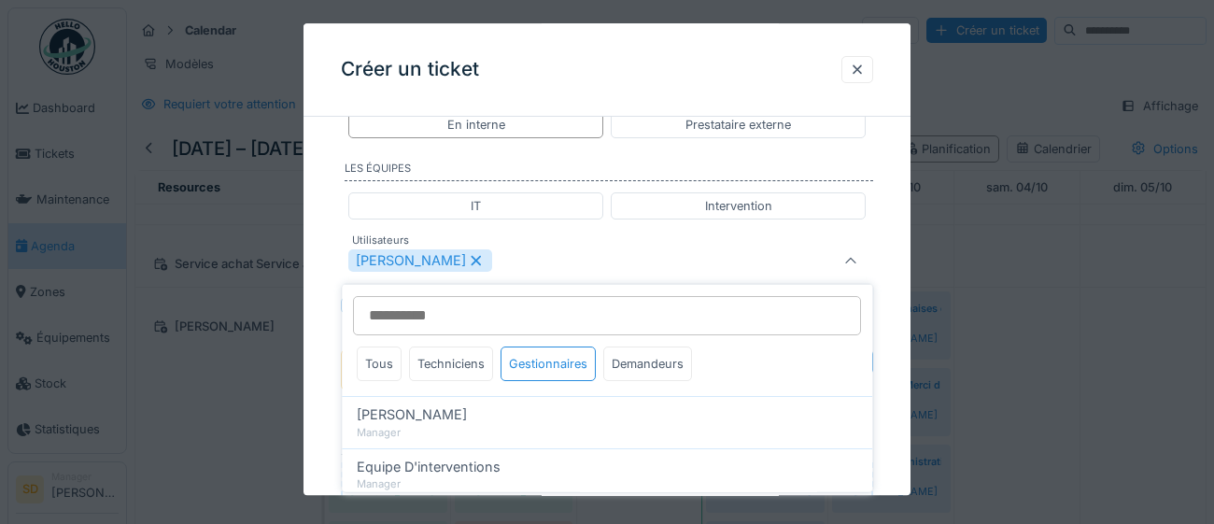
click at [890, 435] on div "**********" at bounding box center [606, 23] width 607 height 1679
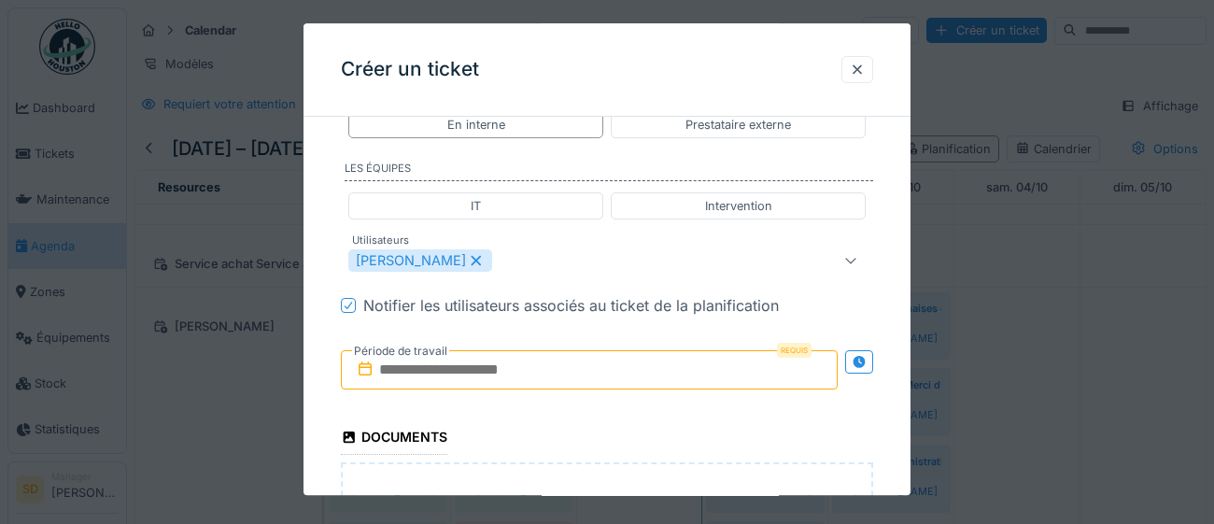
click at [561, 373] on input "text" at bounding box center [589, 369] width 497 height 39
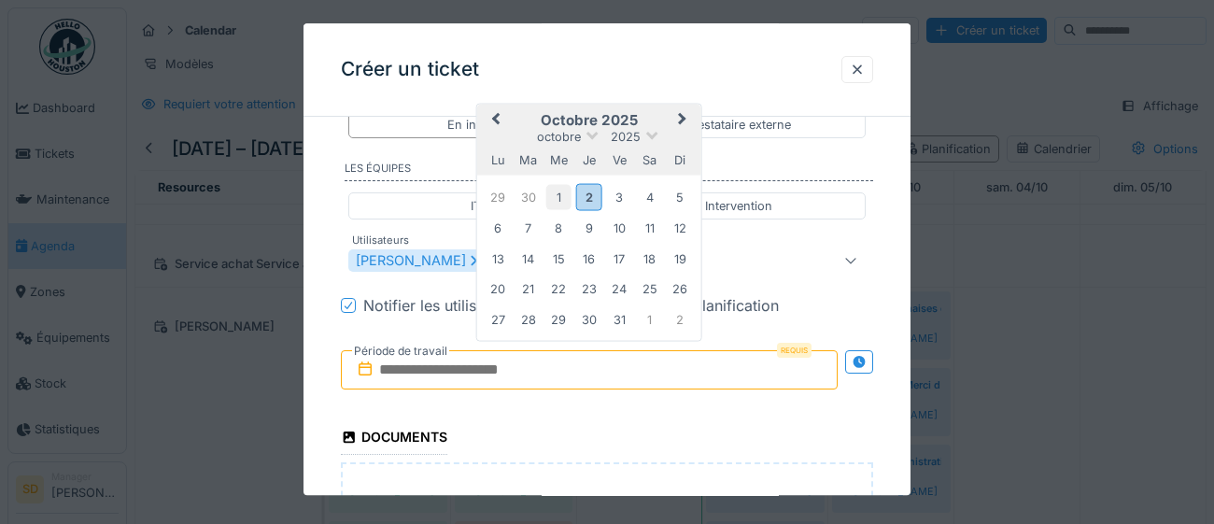
click at [562, 190] on div "1" at bounding box center [558, 197] width 25 height 25
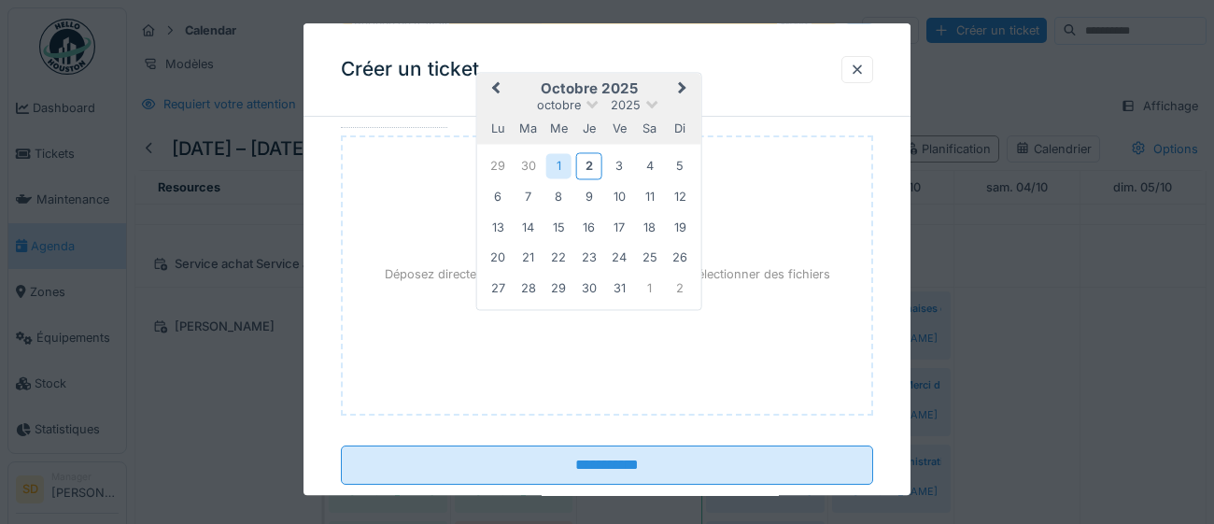
scroll to position [1314, 0]
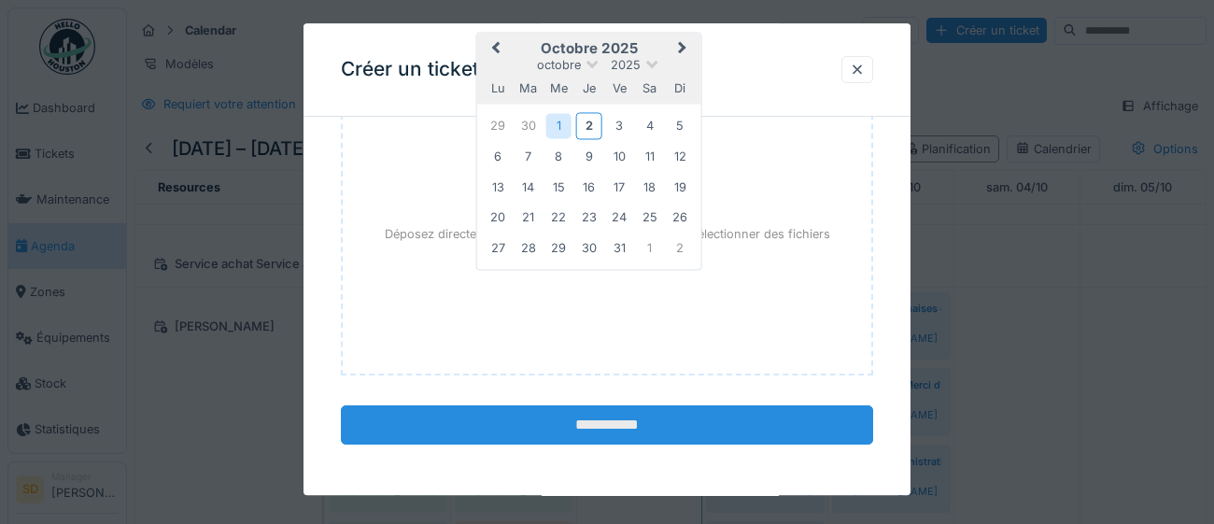
click at [678, 422] on input "**********" at bounding box center [607, 424] width 532 height 39
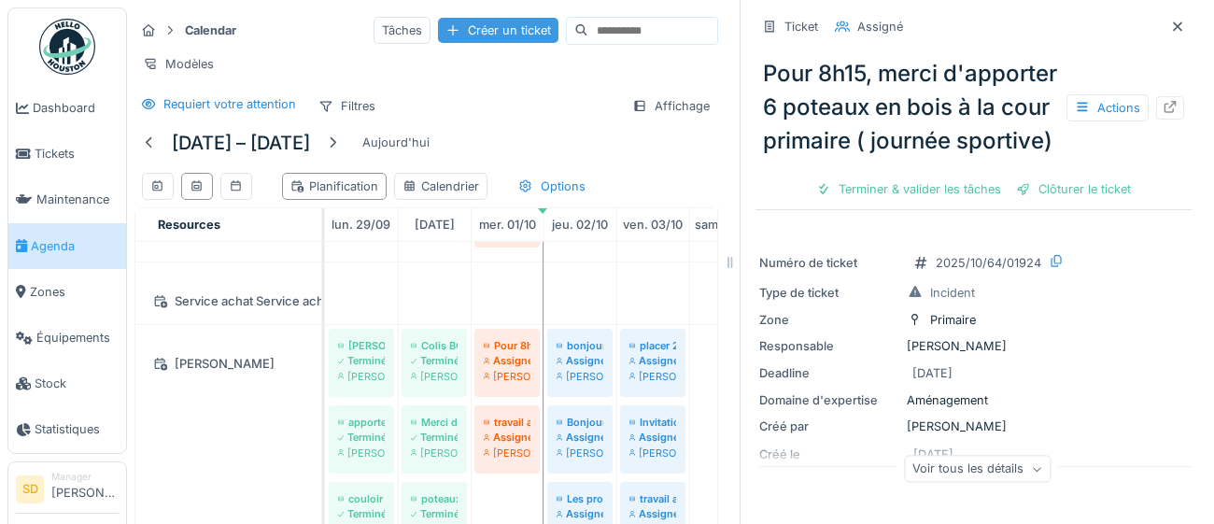
click at [438, 28] on div "Créer un ticket" at bounding box center [498, 30] width 120 height 25
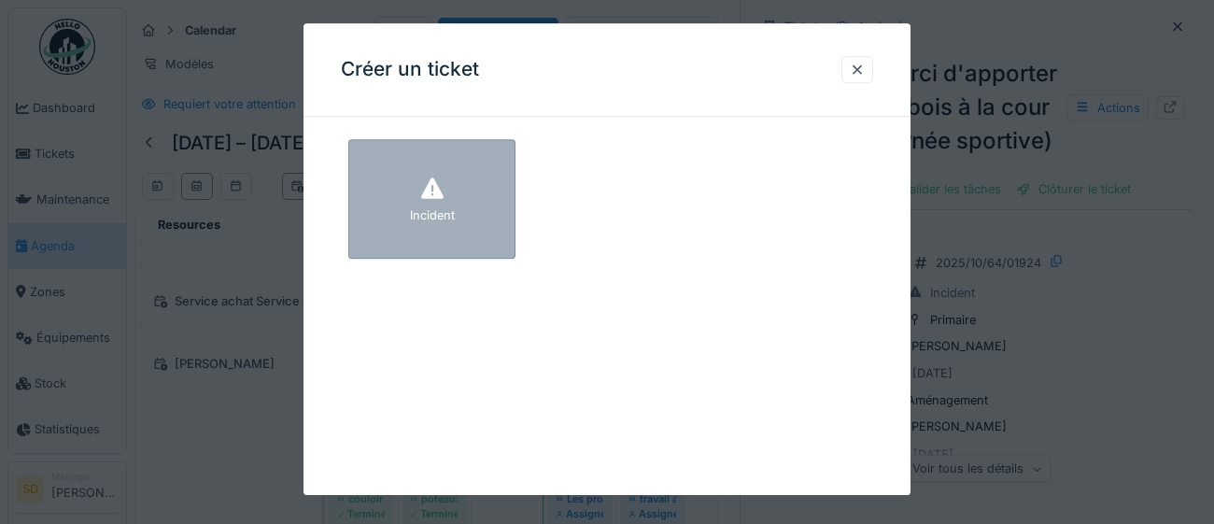
click at [470, 202] on div "Incident" at bounding box center [431, 198] width 167 height 119
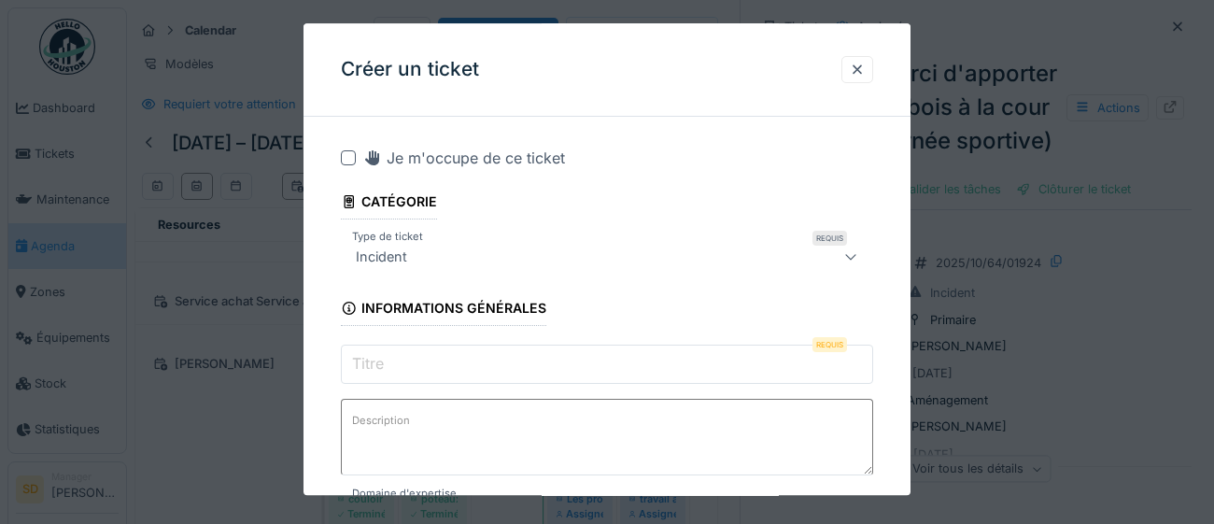
click at [429, 370] on input "Titre" at bounding box center [607, 363] width 532 height 39
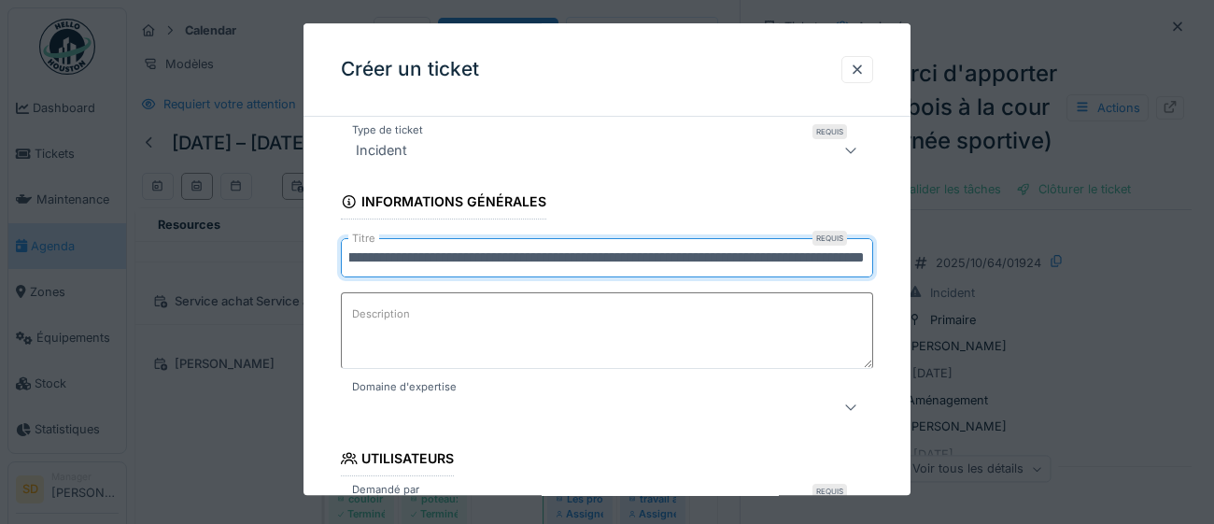
scroll to position [109, 0]
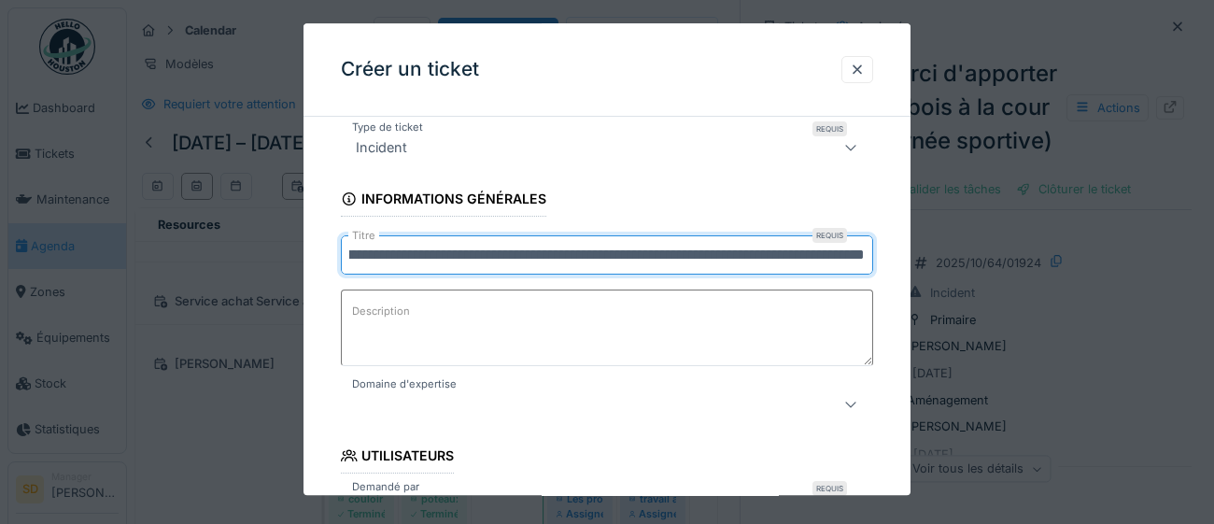
type input "**********"
click at [850, 406] on icon at bounding box center [850, 405] width 10 height 6
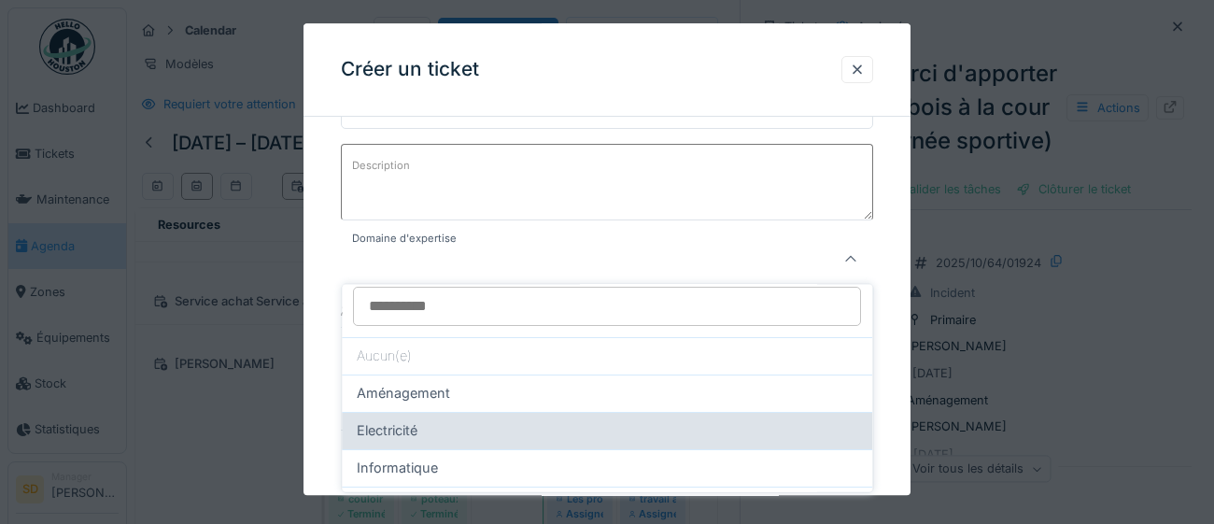
scroll to position [19, 0]
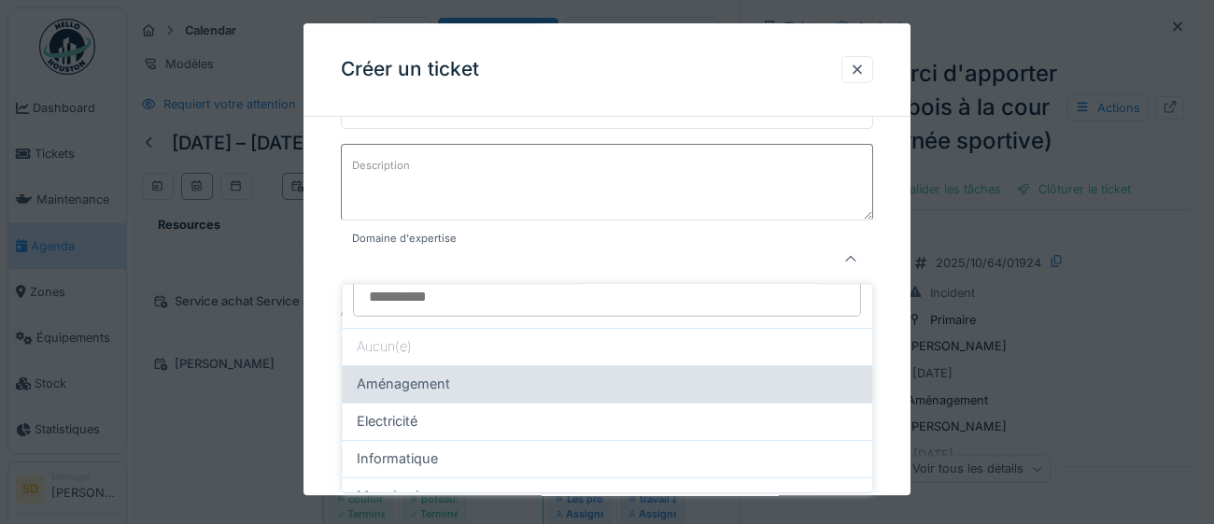
click at [487, 389] on div "Aménagement" at bounding box center [607, 383] width 500 height 21
type input "****"
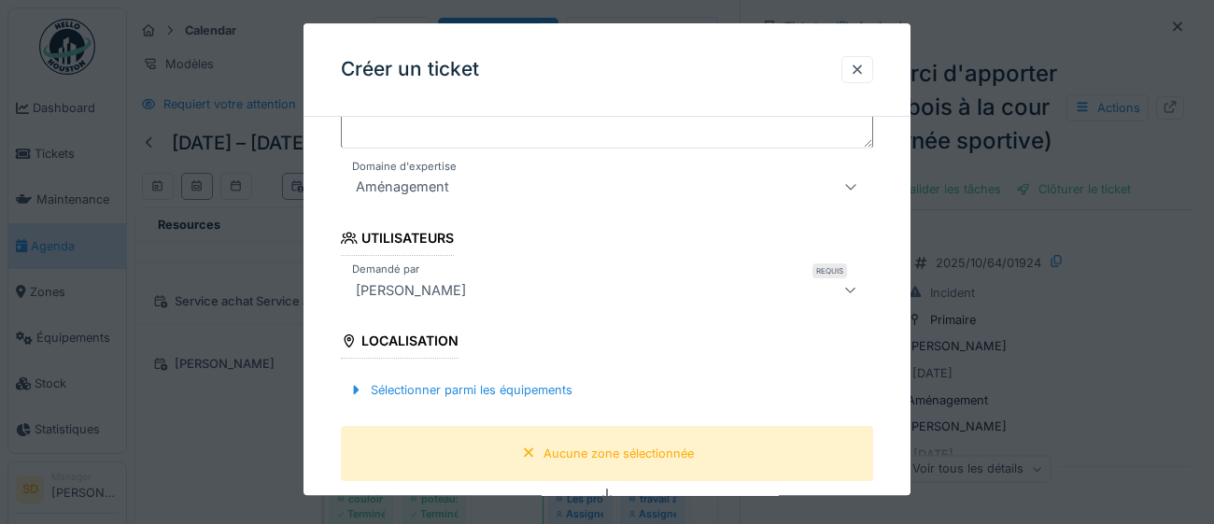
scroll to position [423, 0]
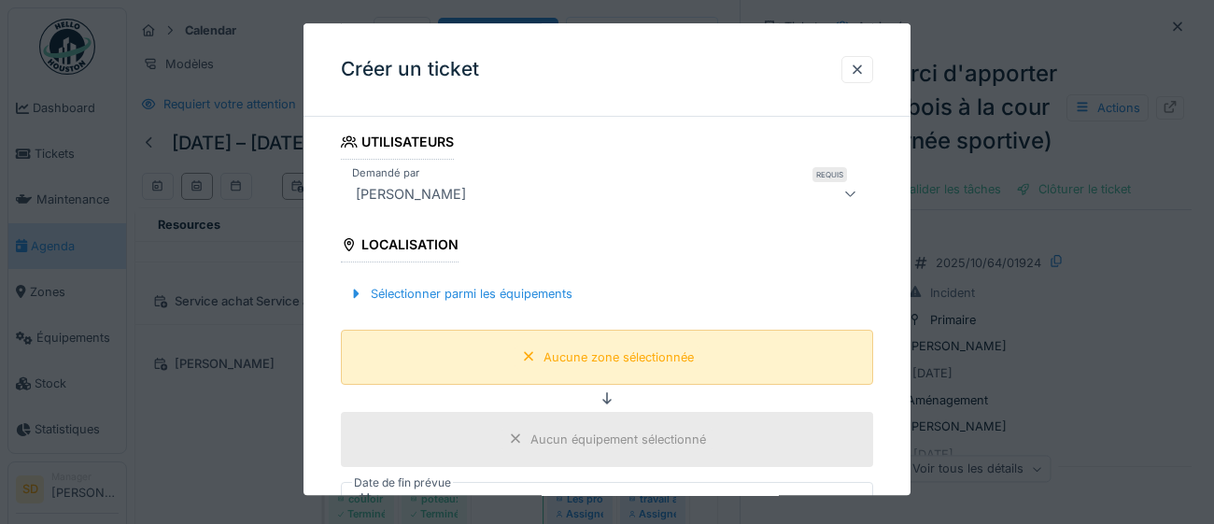
click at [605, 360] on div "Aucune zone sélectionnée" at bounding box center [618, 357] width 150 height 18
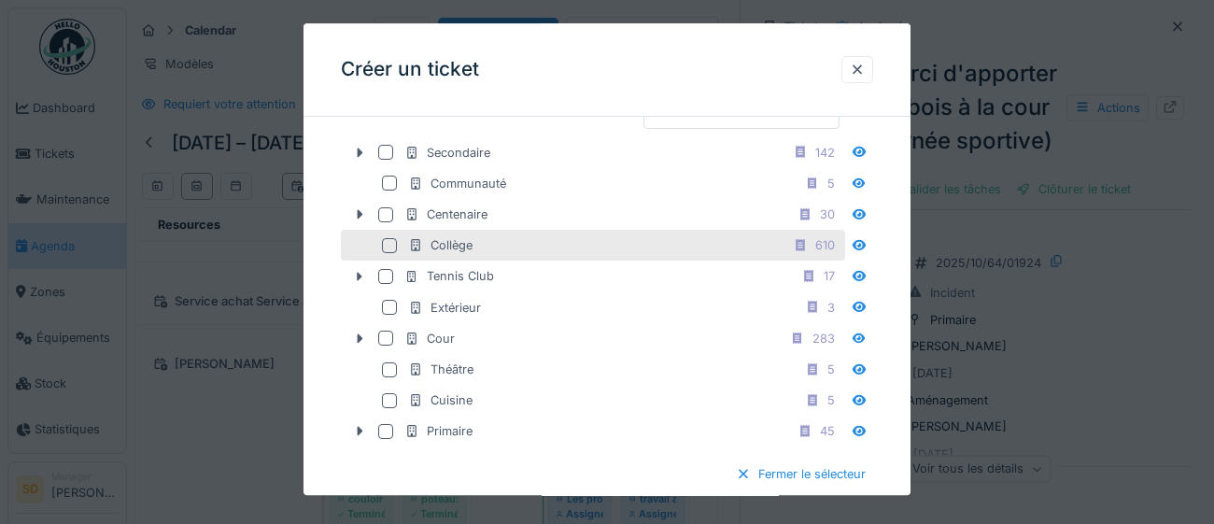
scroll to position [625, 0]
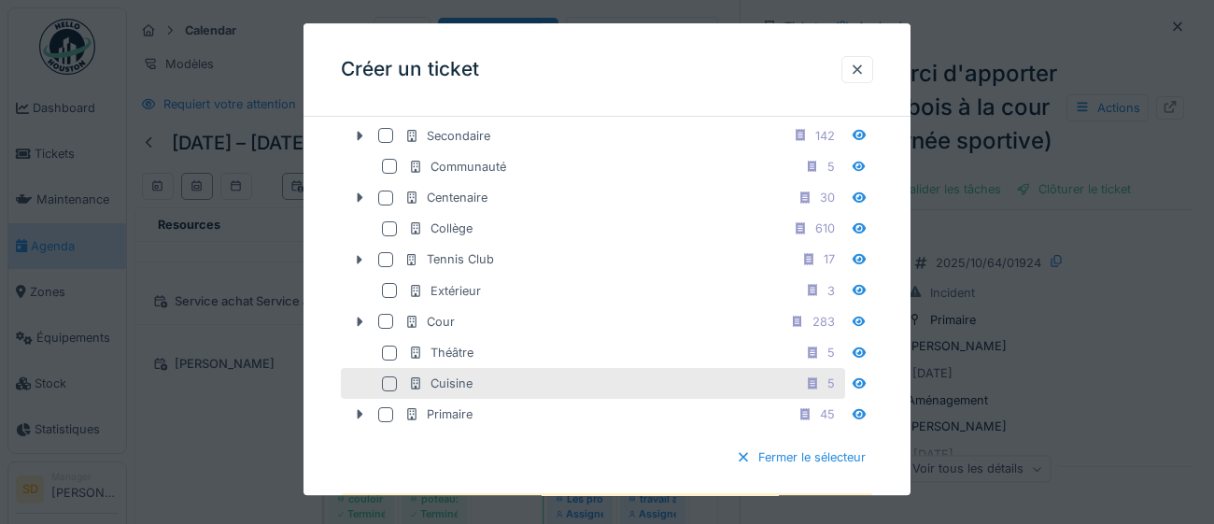
click at [389, 391] on div at bounding box center [389, 383] width 15 height 15
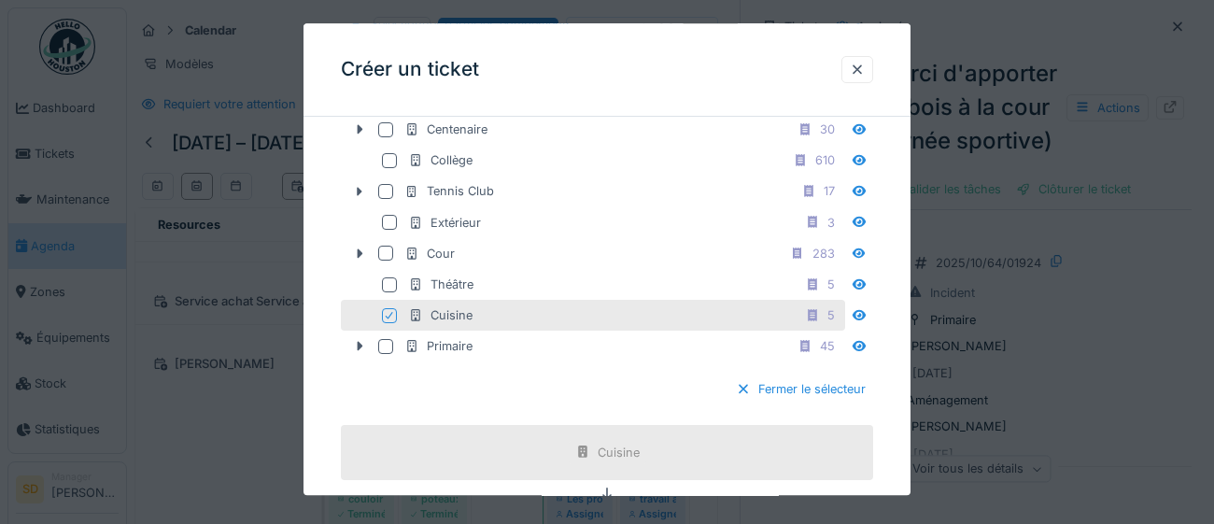
scroll to position [701, 0]
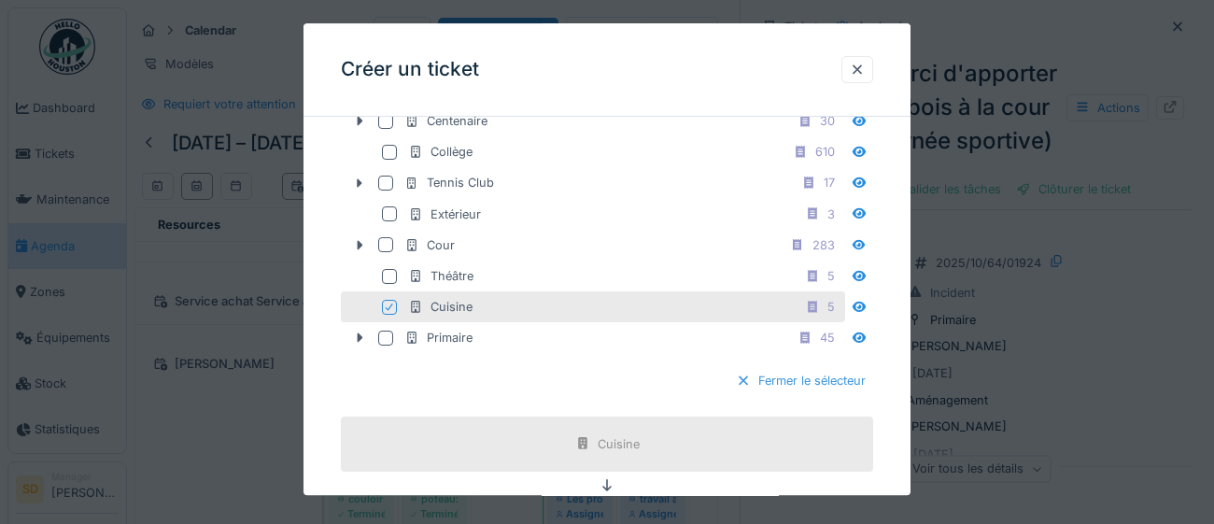
click at [836, 394] on div "Fermer le sélecteur" at bounding box center [800, 381] width 145 height 25
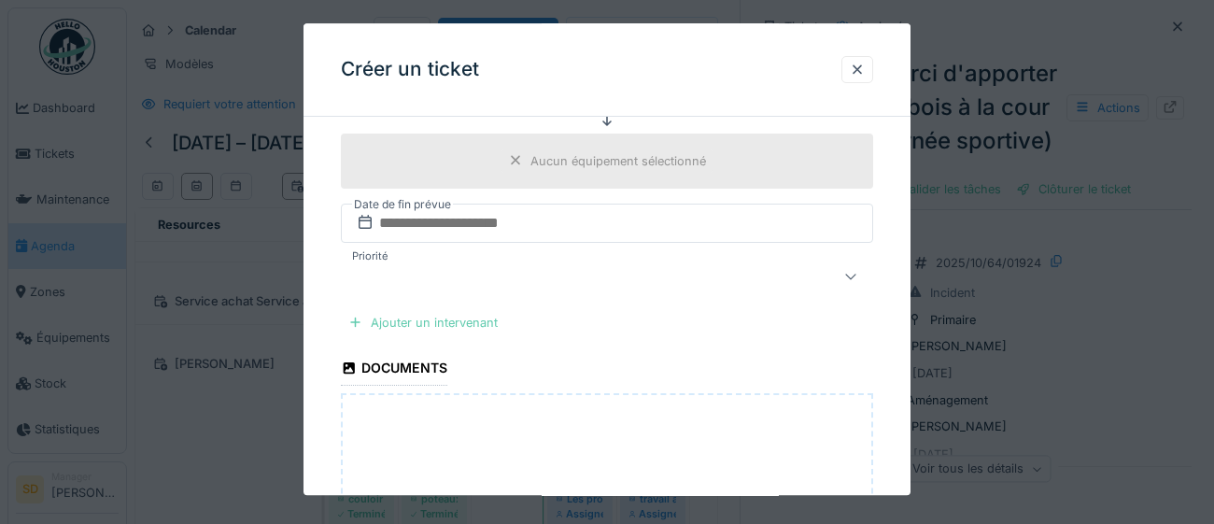
click at [399, 320] on div "Ajouter un intervenant" at bounding box center [423, 322] width 164 height 25
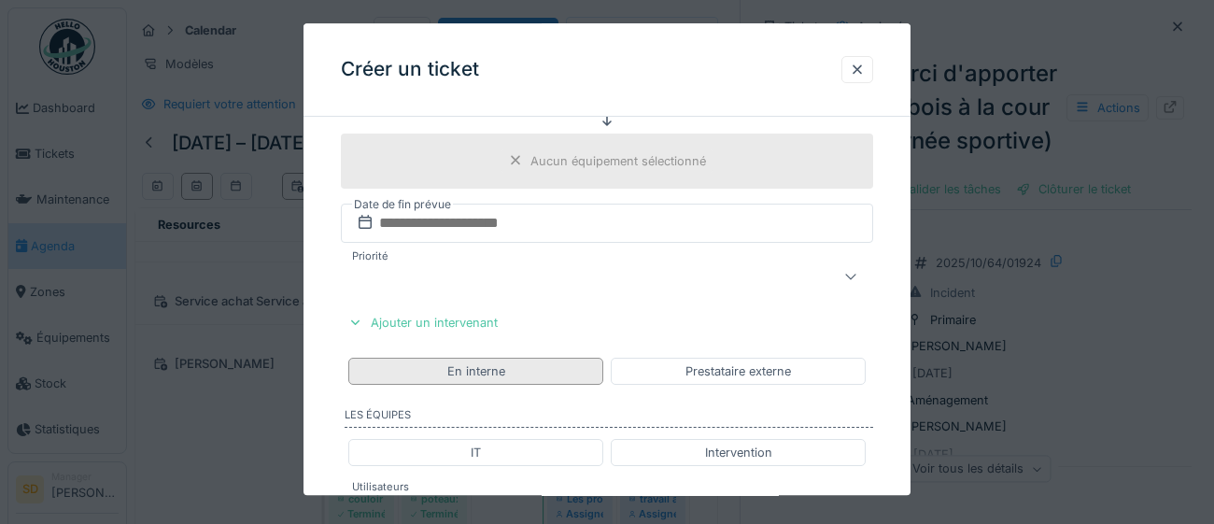
click at [476, 369] on div "En interne" at bounding box center [476, 371] width 58 height 18
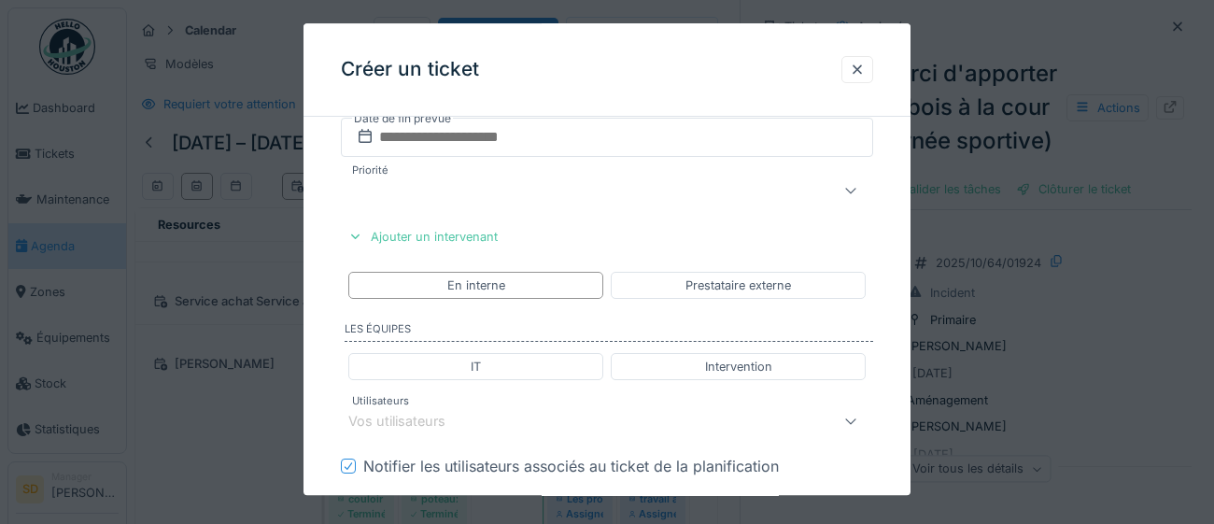
scroll to position [825, 0]
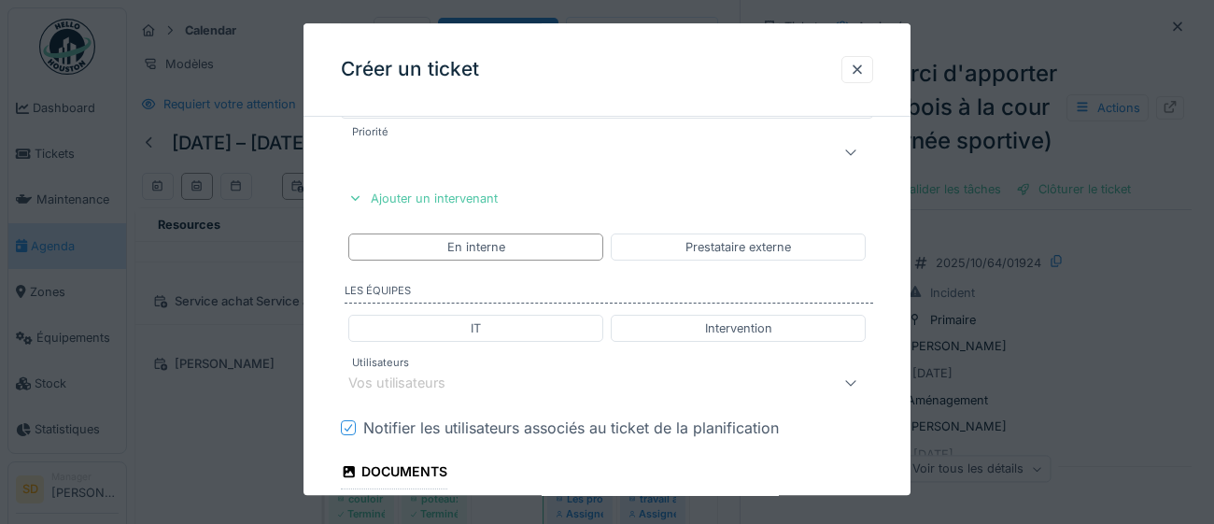
click at [469, 386] on div "Vos utilisateurs" at bounding box center [409, 383] width 123 height 21
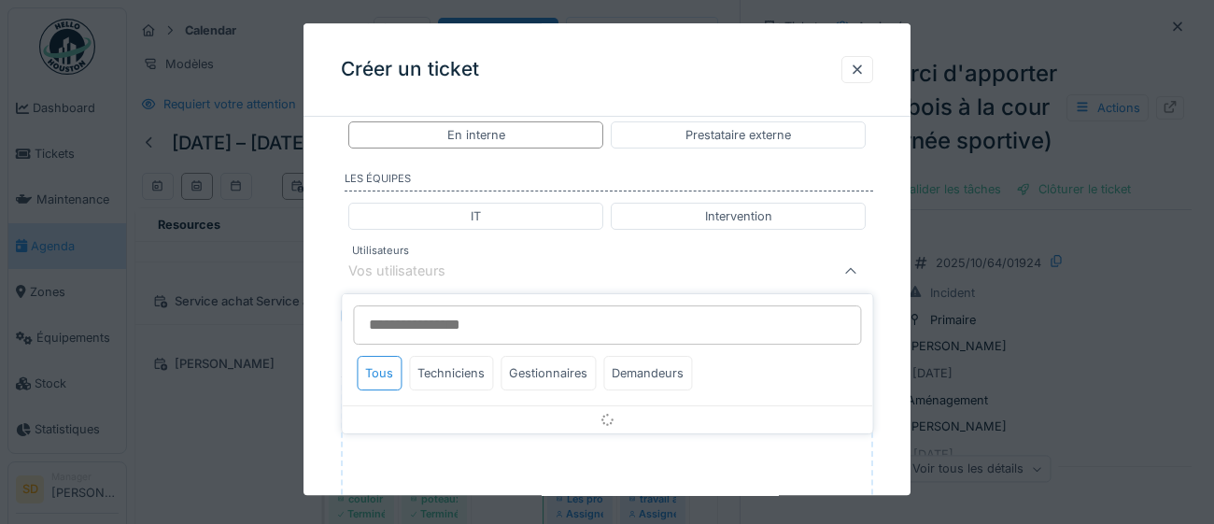
scroll to position [948, 0]
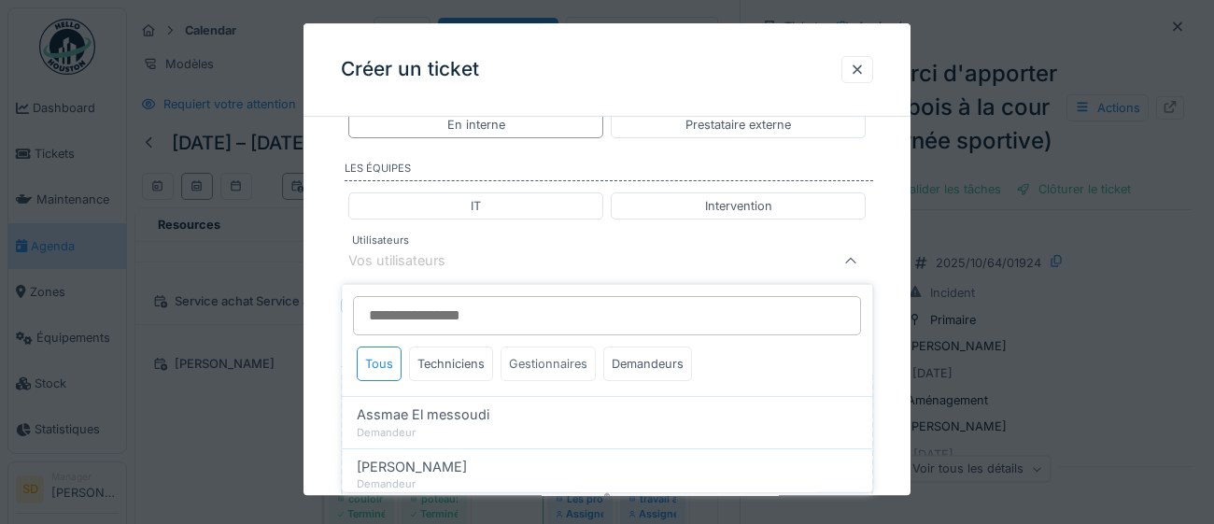
click at [559, 371] on div "Gestionnaires" at bounding box center [547, 363] width 95 height 35
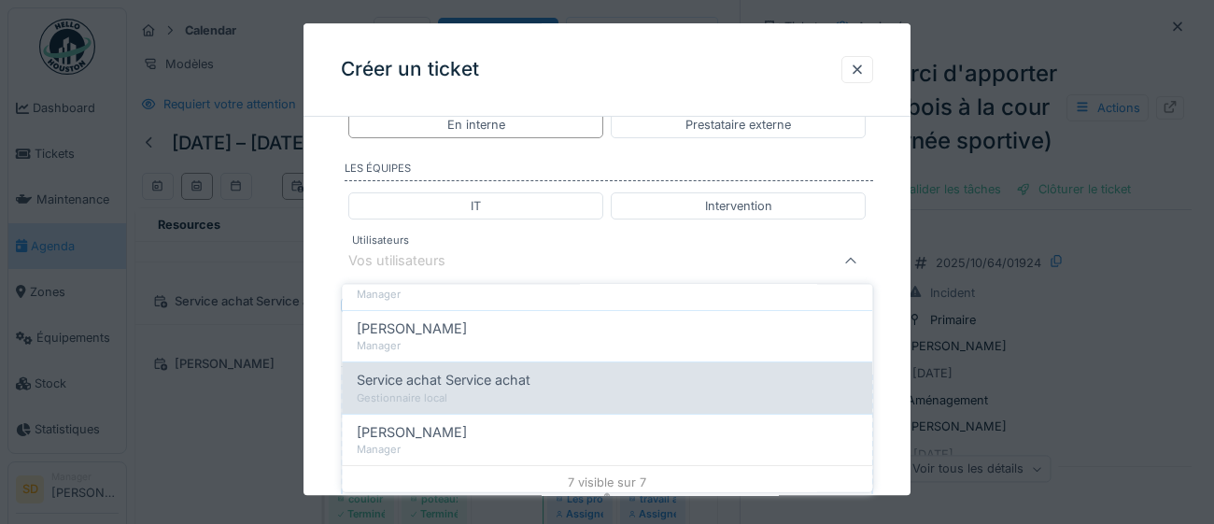
scroll to position [298, 0]
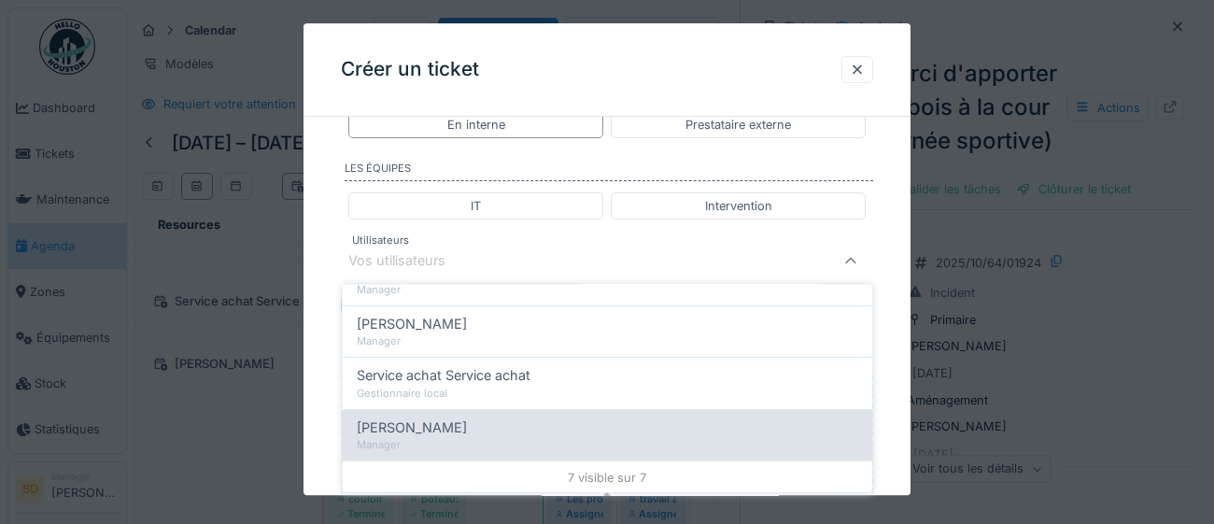
click at [542, 442] on div "Manager" at bounding box center [607, 445] width 500 height 16
type input "****"
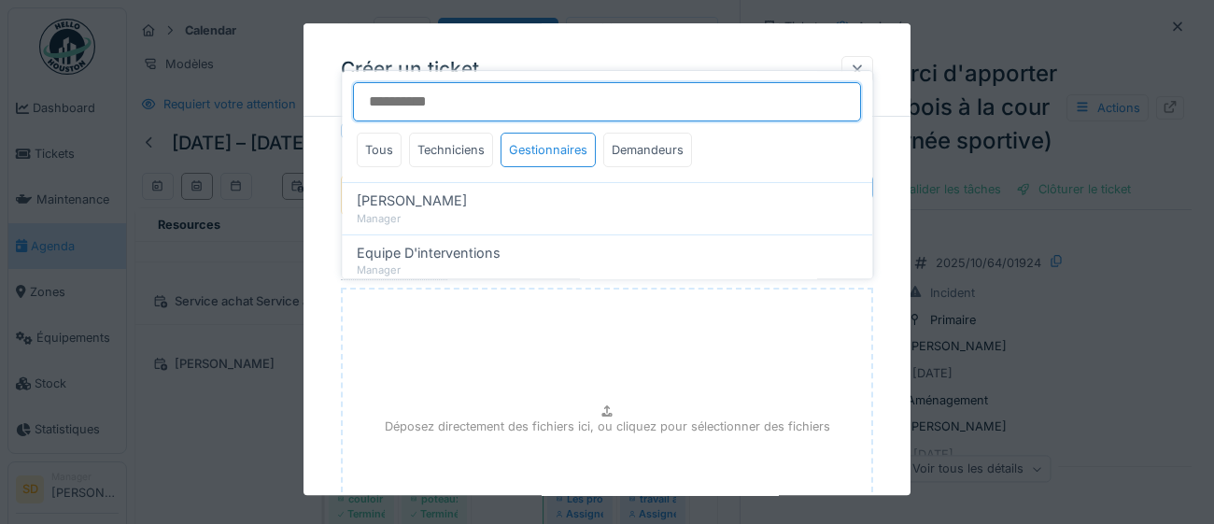
scroll to position [1103, 0]
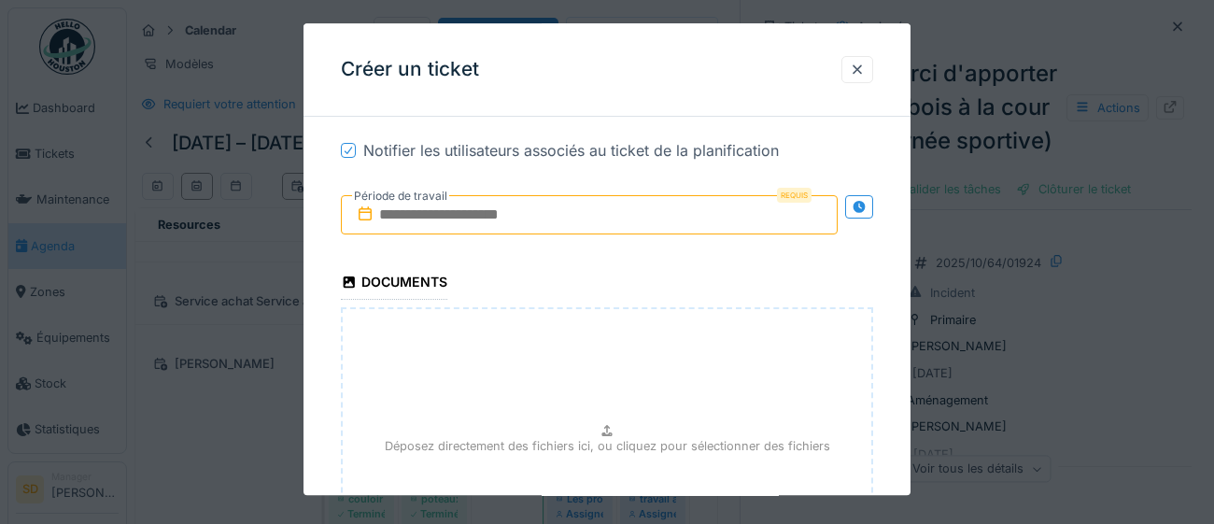
click at [634, 220] on input "text" at bounding box center [589, 214] width 497 height 39
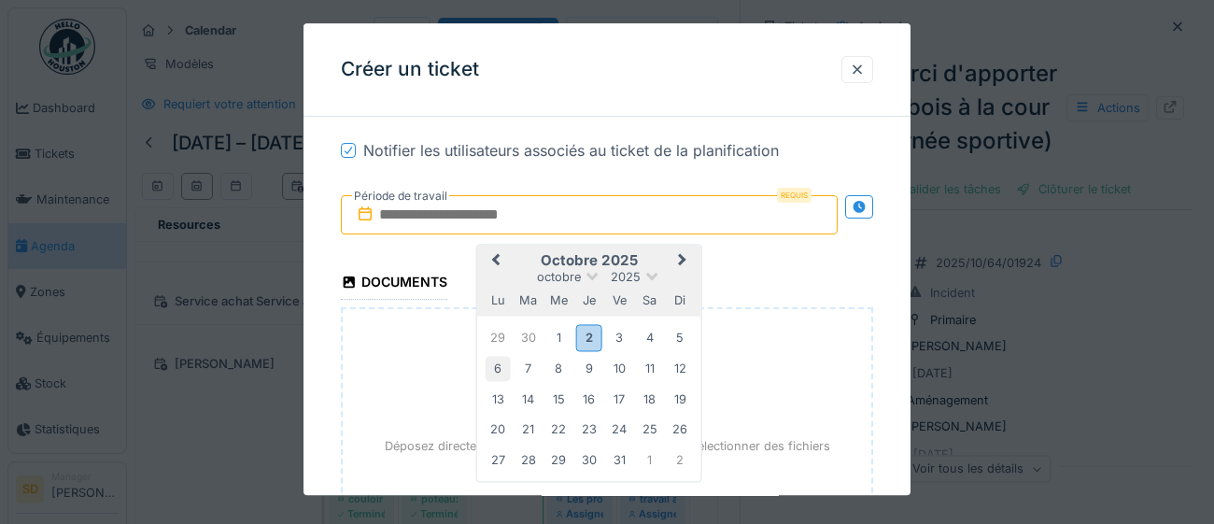
click at [496, 376] on div "6" at bounding box center [497, 369] width 25 height 25
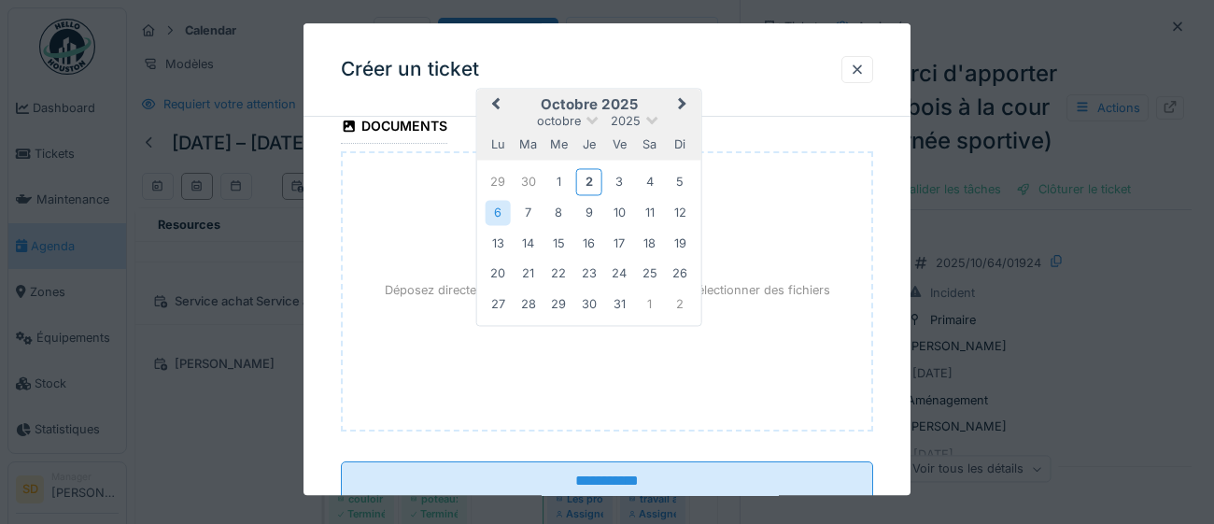
scroll to position [1286, 0]
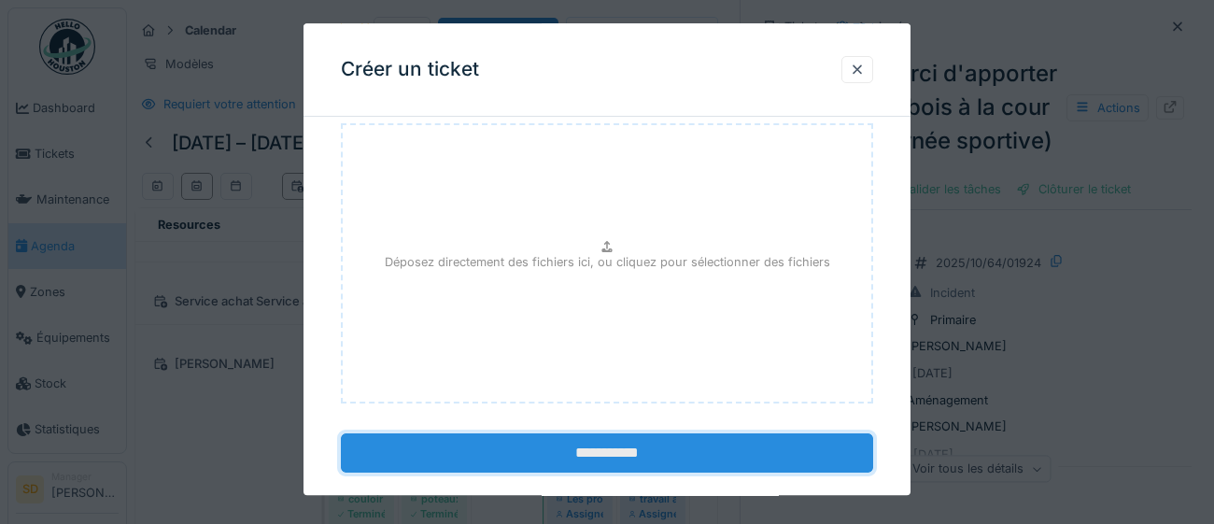
click at [541, 450] on input "**********" at bounding box center [607, 452] width 532 height 39
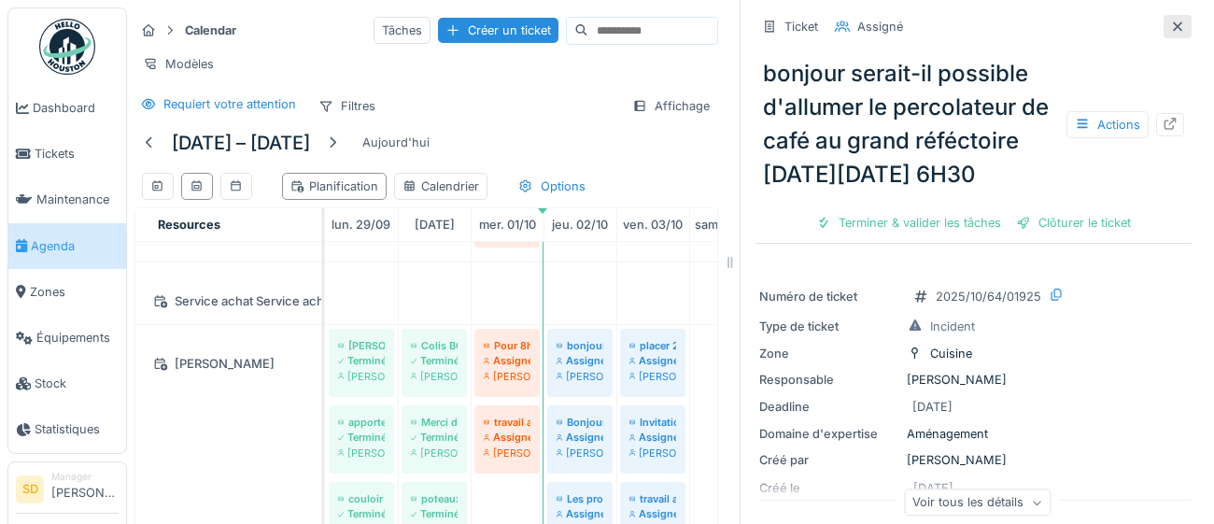
click at [1173, 28] on icon at bounding box center [1177, 25] width 9 height 9
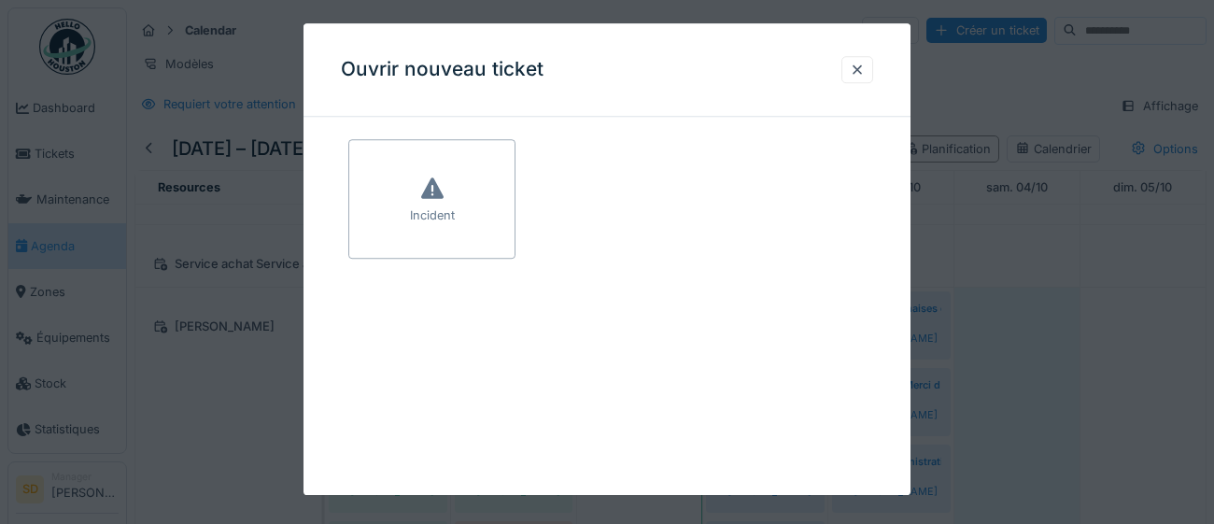
click at [497, 223] on div "Incident" at bounding box center [431, 198] width 167 height 119
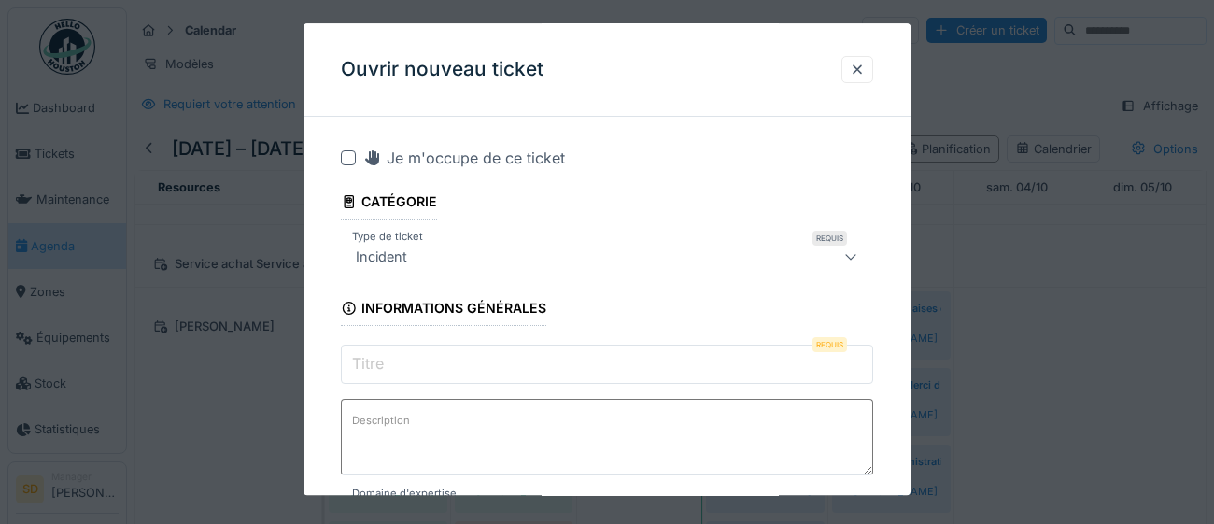
click at [465, 368] on input "Titre" at bounding box center [607, 363] width 532 height 39
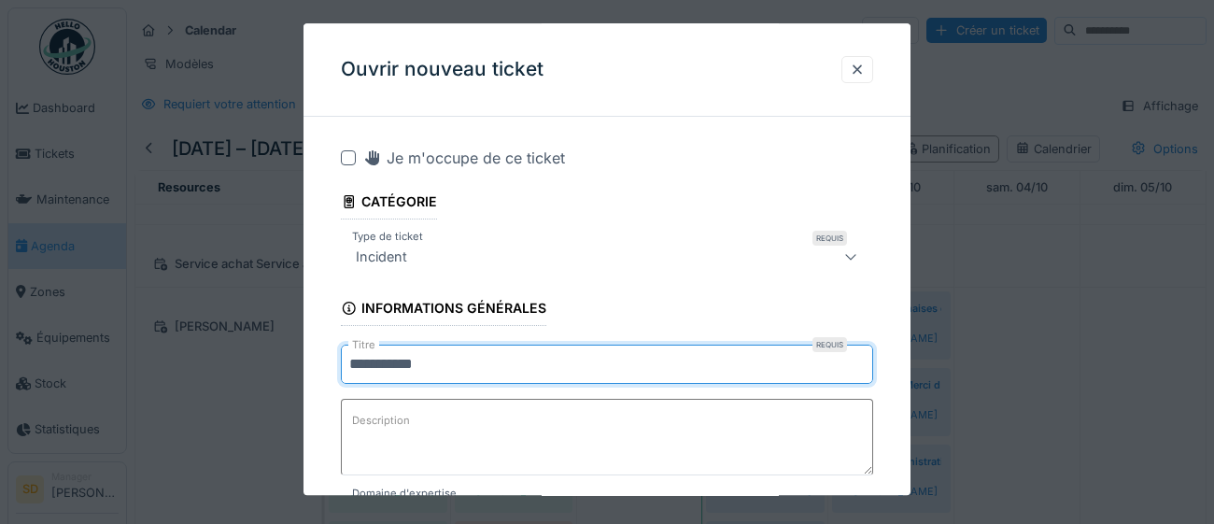
type input "**********"
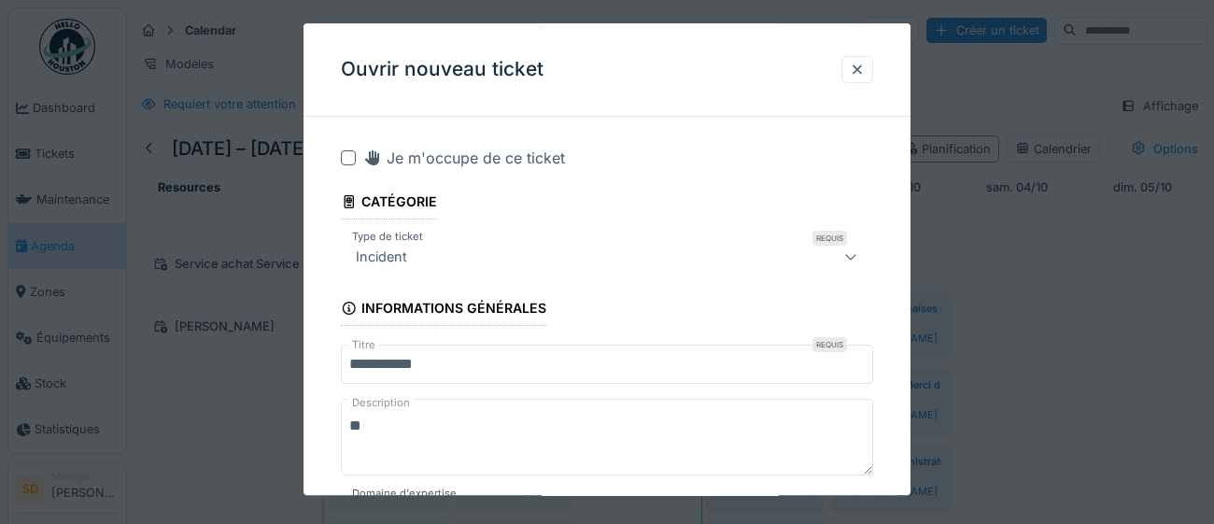
type textarea "*"
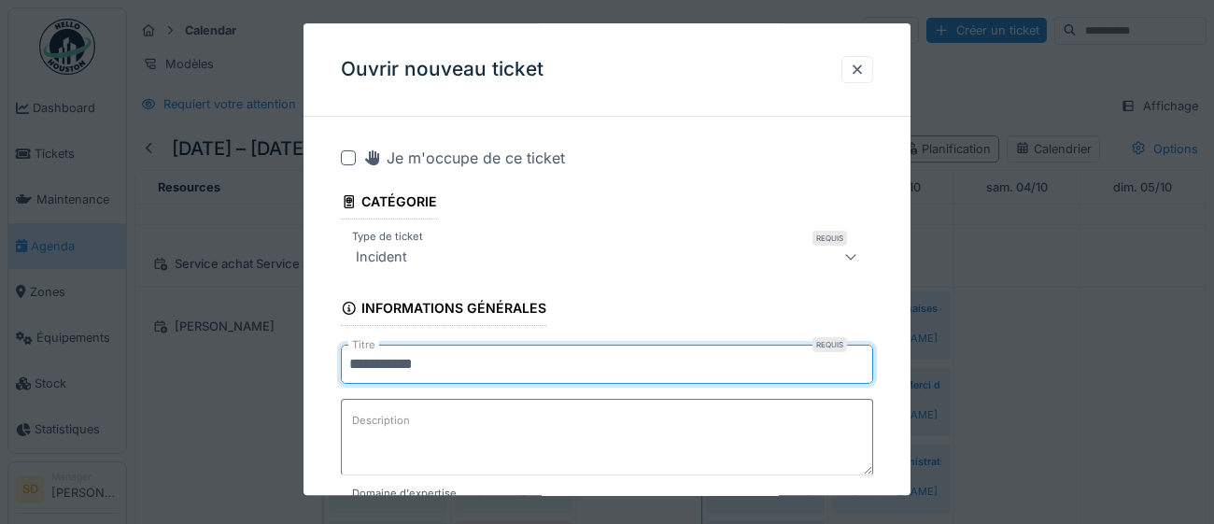
click at [428, 358] on input "**********" at bounding box center [607, 363] width 532 height 39
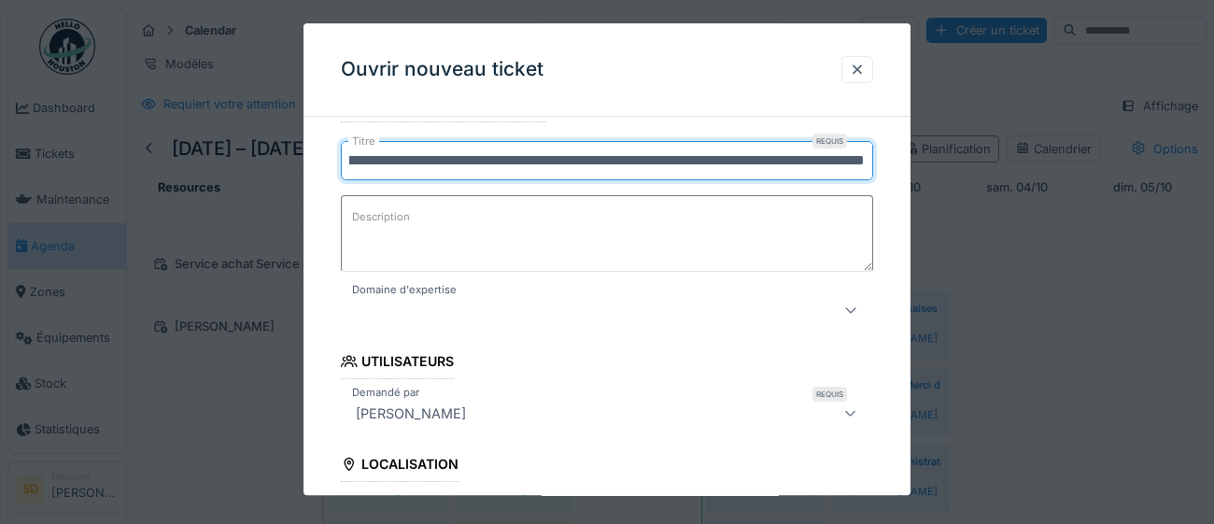
scroll to position [207, 0]
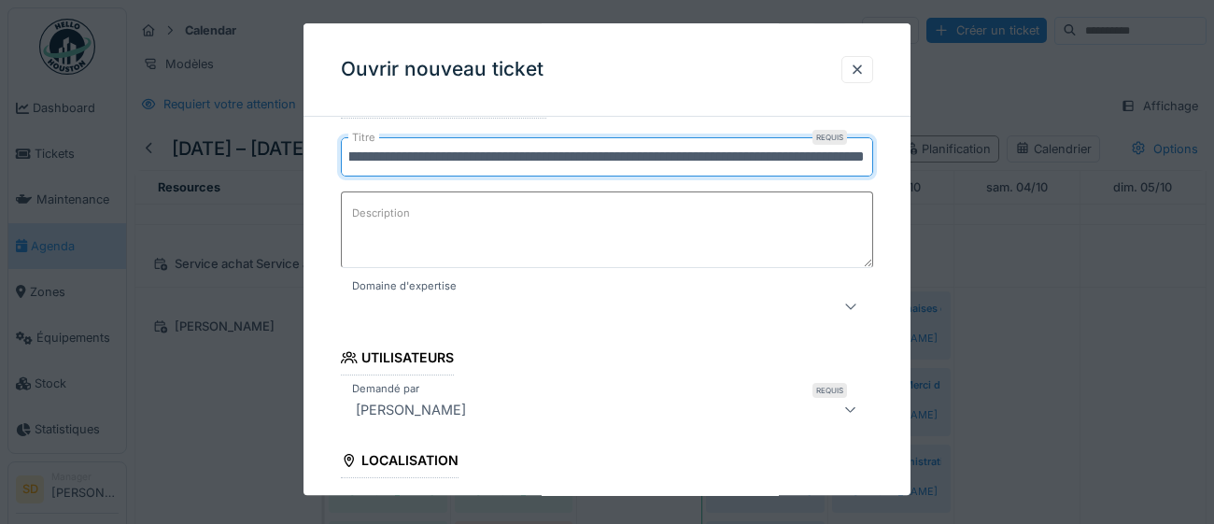
type input "**********"
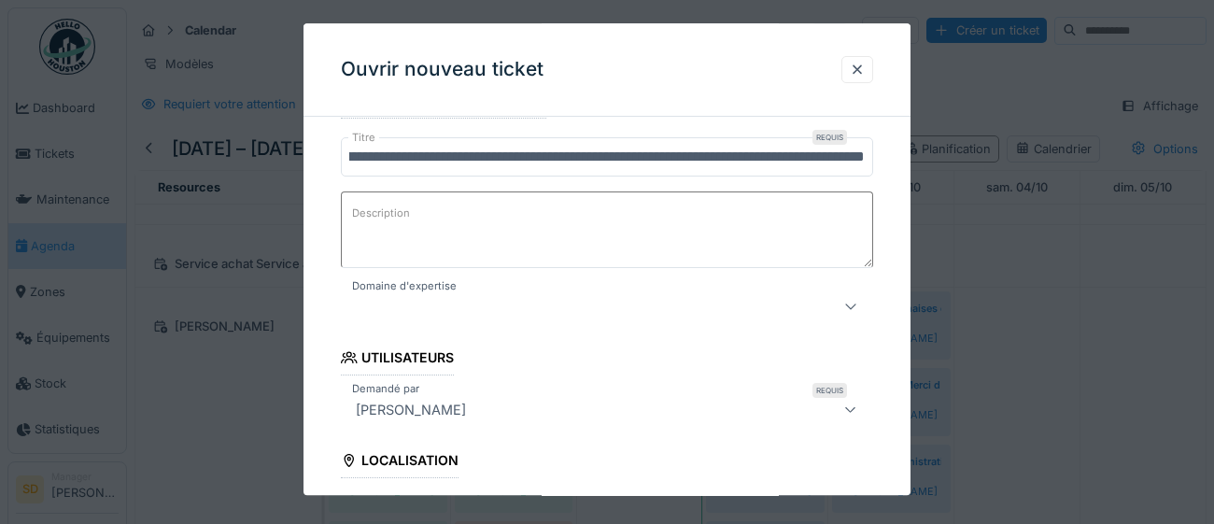
click at [849, 308] on icon at bounding box center [850, 307] width 10 height 6
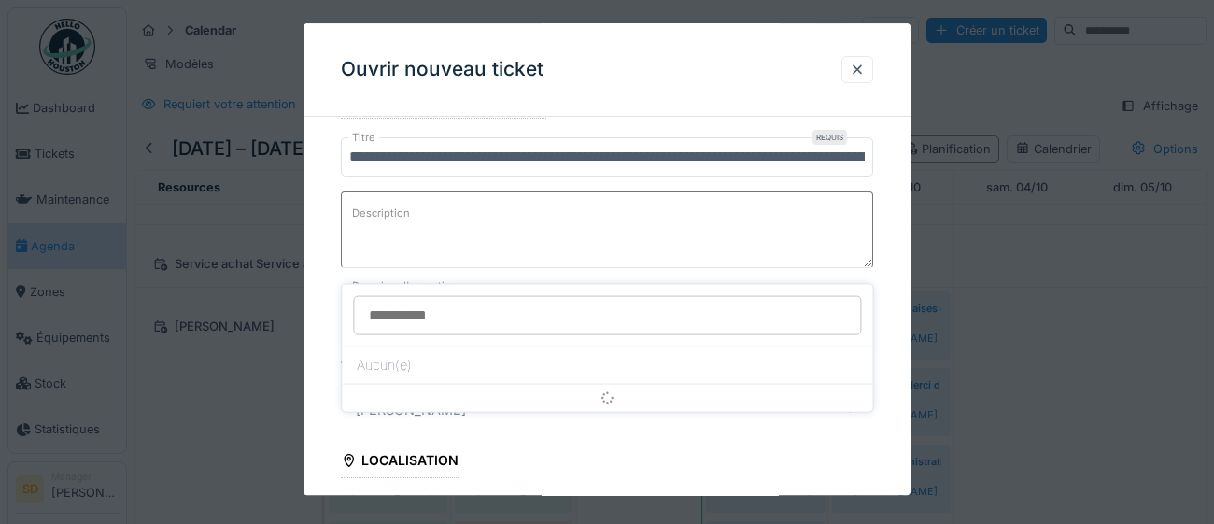
scroll to position [255, 0]
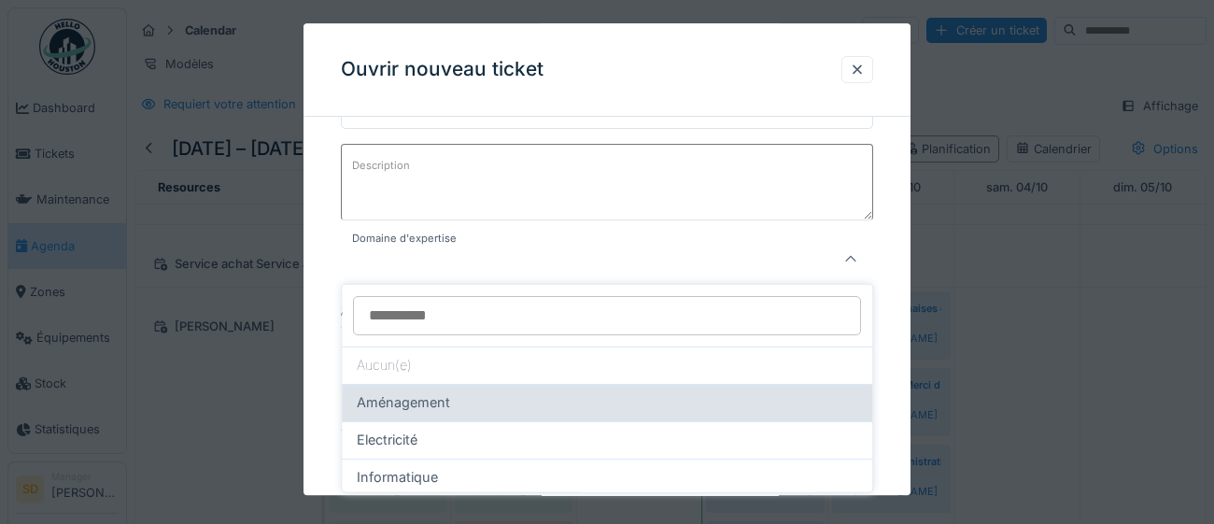
click at [588, 407] on div "Aménagement" at bounding box center [607, 402] width 500 height 21
type input "****"
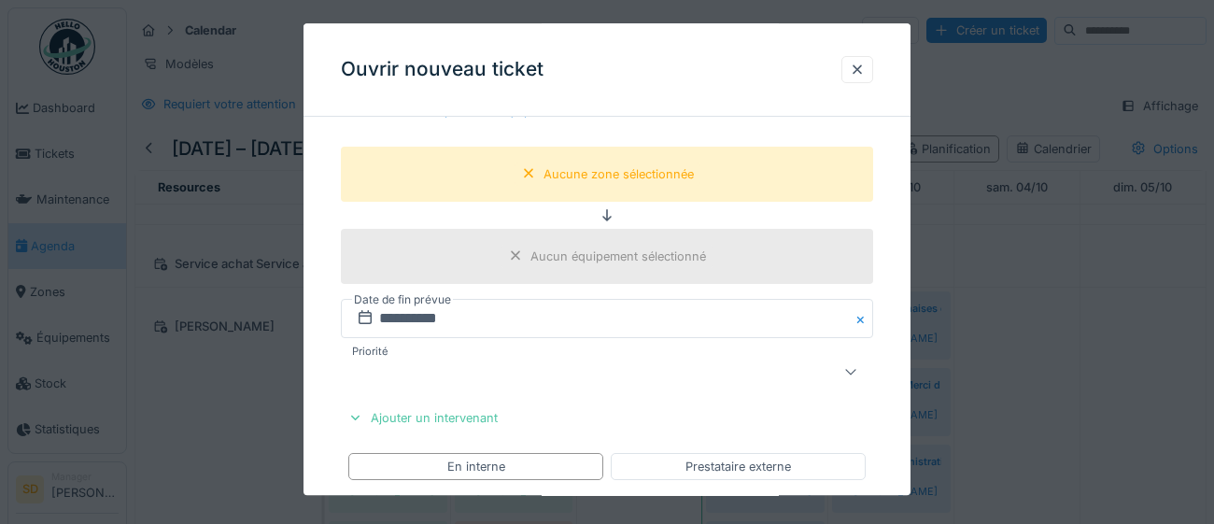
scroll to position [612, 0]
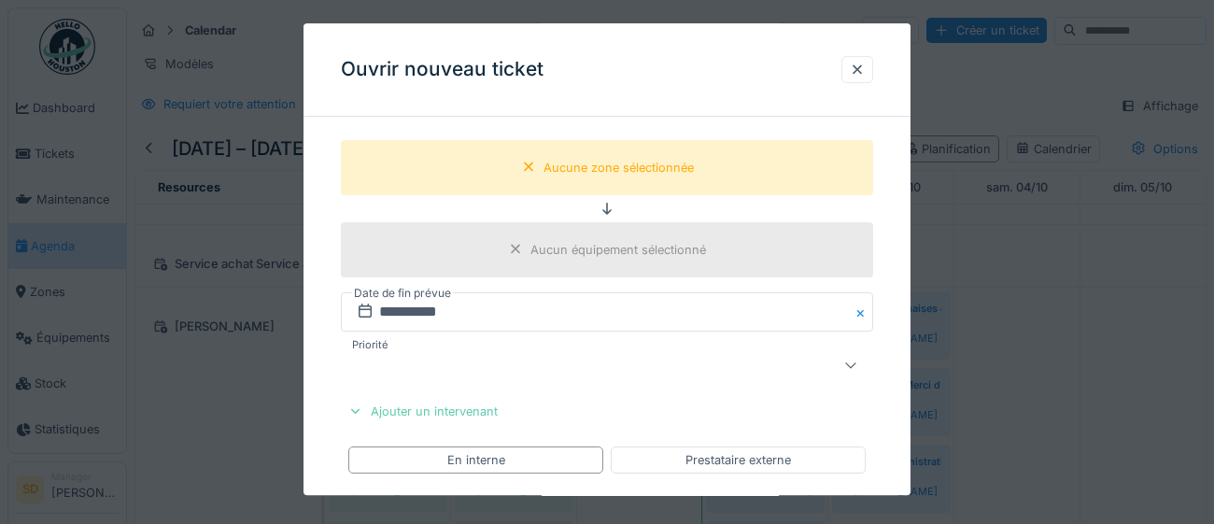
click at [482, 408] on div "Ajouter un intervenant" at bounding box center [423, 411] width 164 height 25
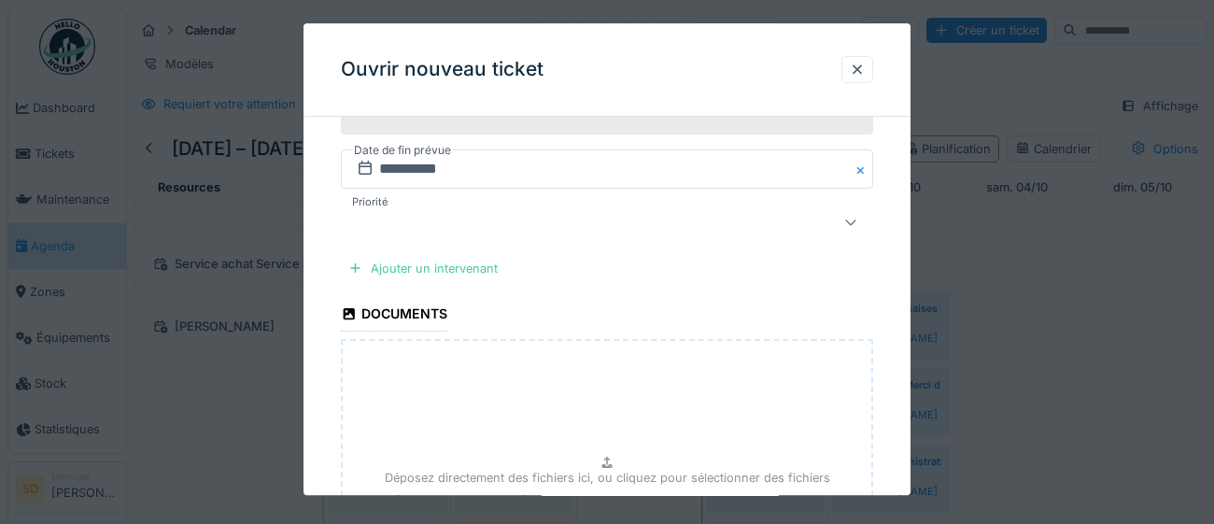
scroll to position [756, 0]
click at [452, 261] on div "Ajouter un intervenant" at bounding box center [423, 267] width 164 height 25
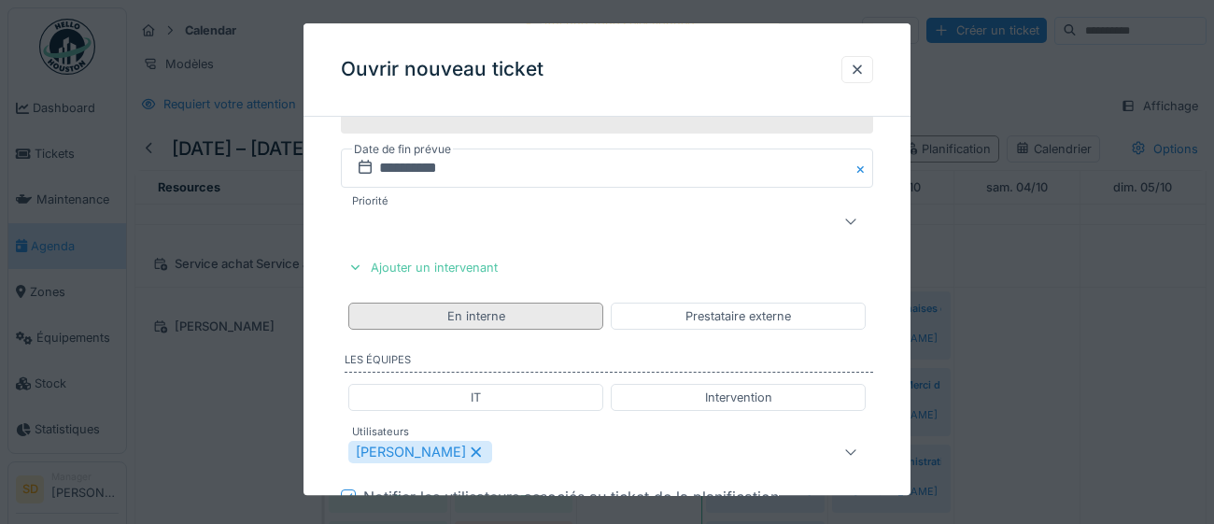
click at [498, 314] on div "En interne" at bounding box center [476, 316] width 58 height 18
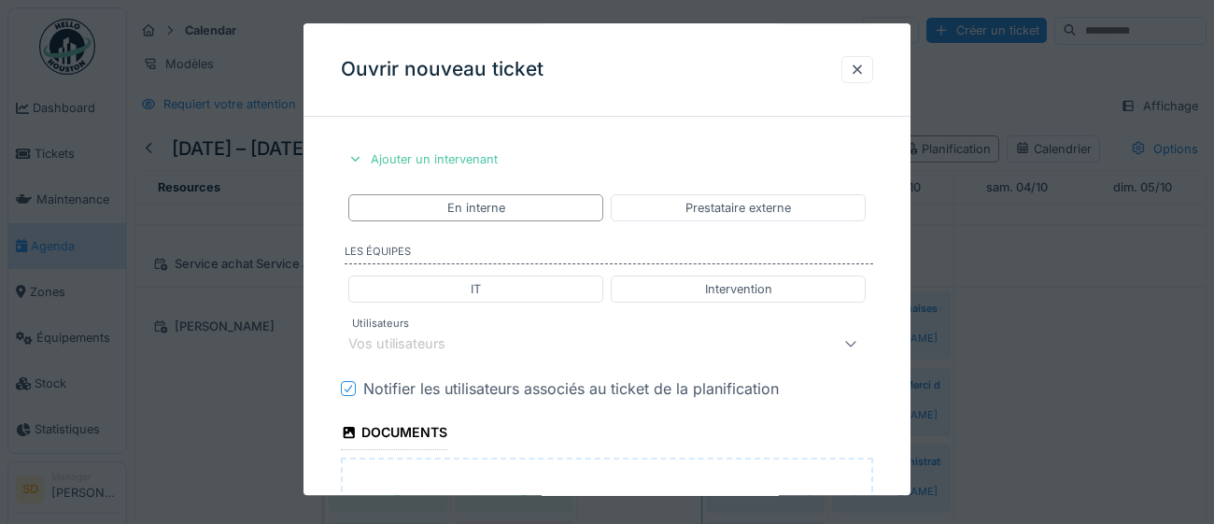
click at [500, 345] on div "Vos utilisateurs" at bounding box center [573, 343] width 451 height 22
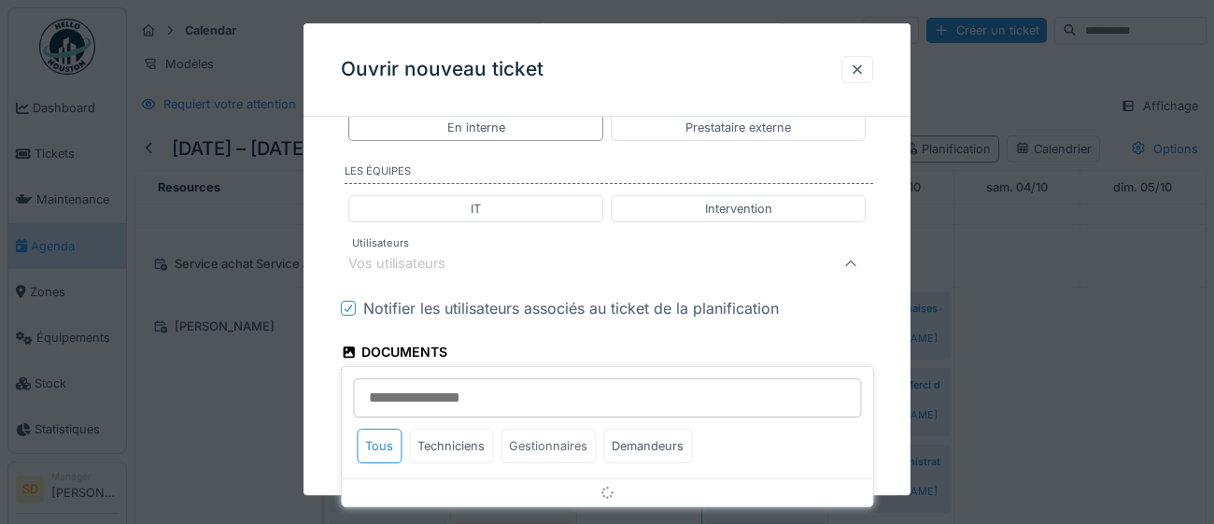
scroll to position [948, 0]
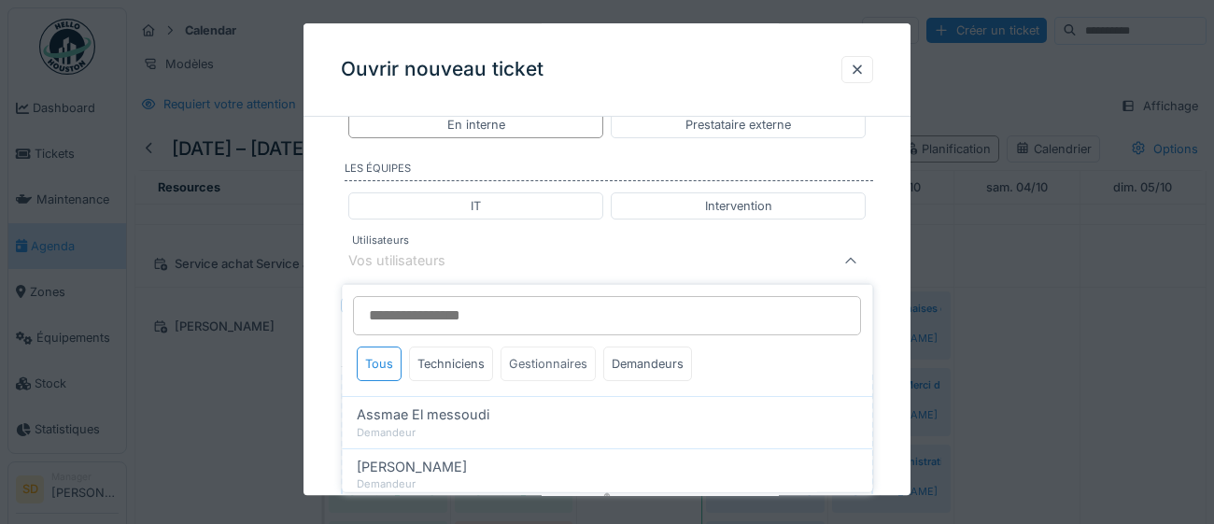
click at [554, 358] on div "Gestionnaires" at bounding box center [547, 363] width 95 height 35
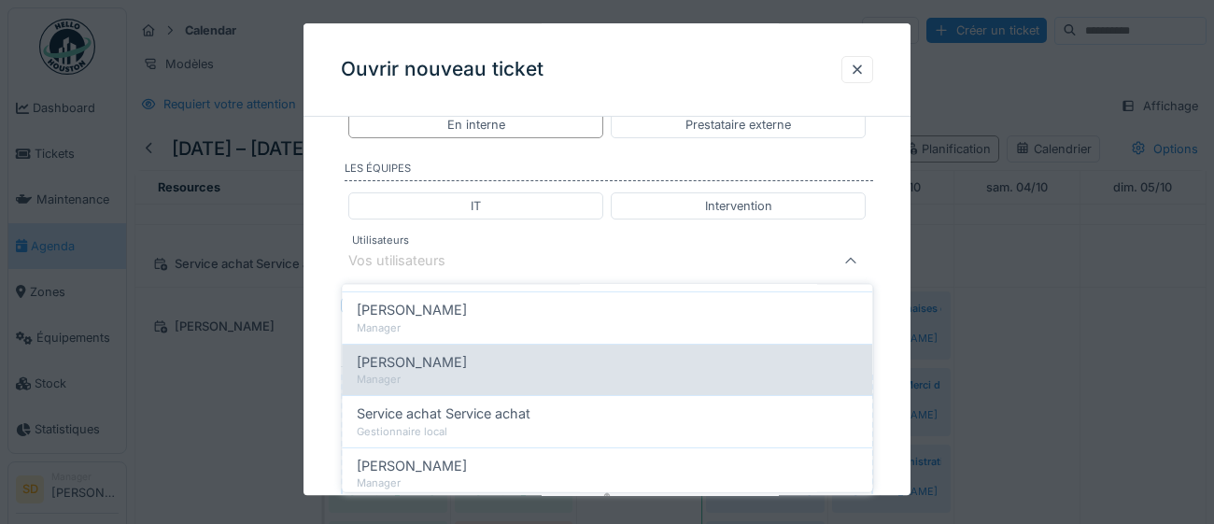
scroll to position [298, 0]
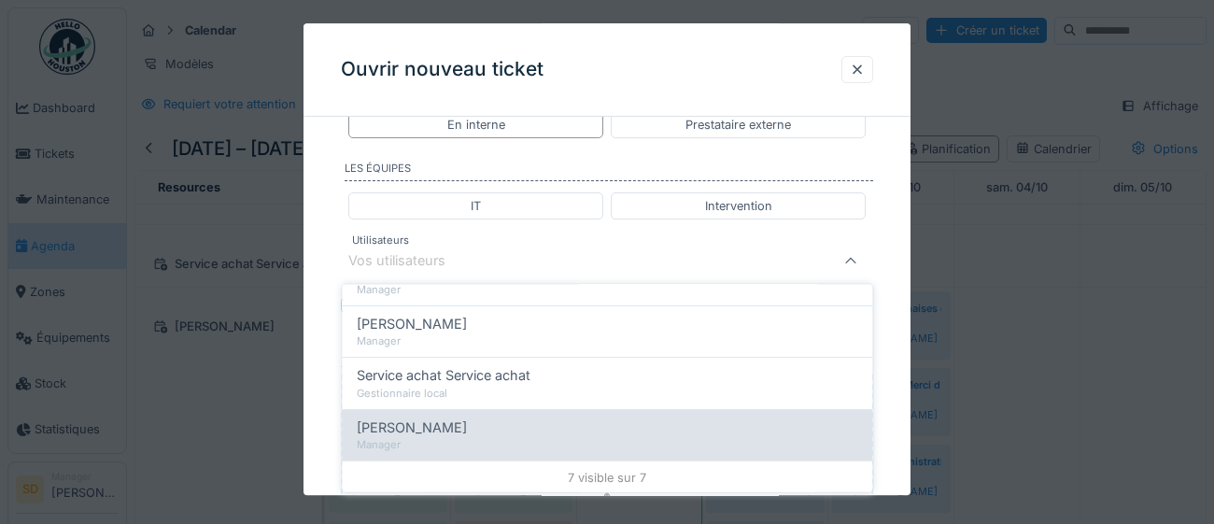
click at [388, 426] on span "[PERSON_NAME]" at bounding box center [412, 426] width 110 height 21
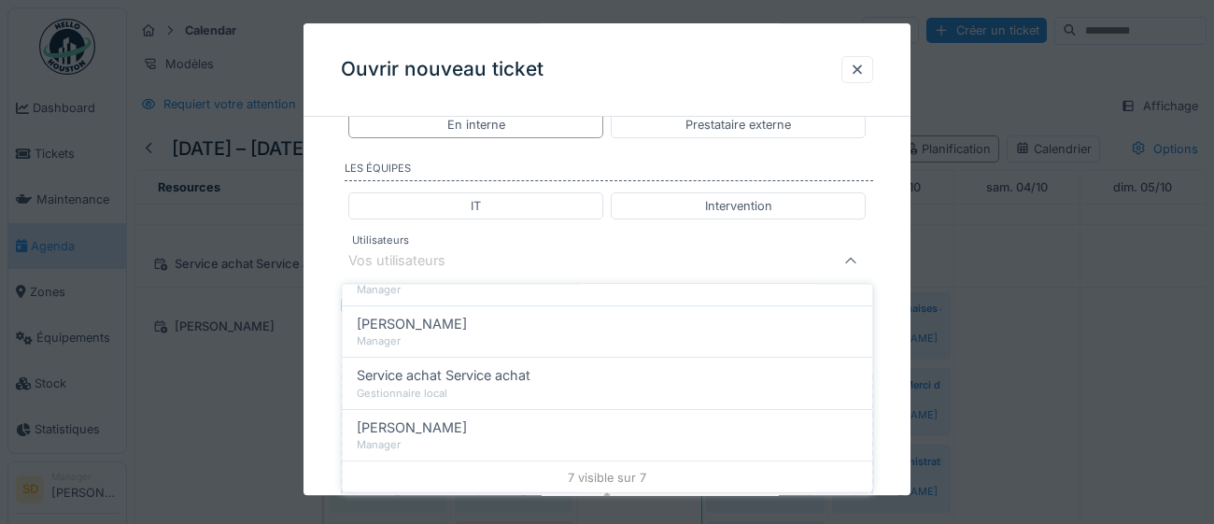
type input "****"
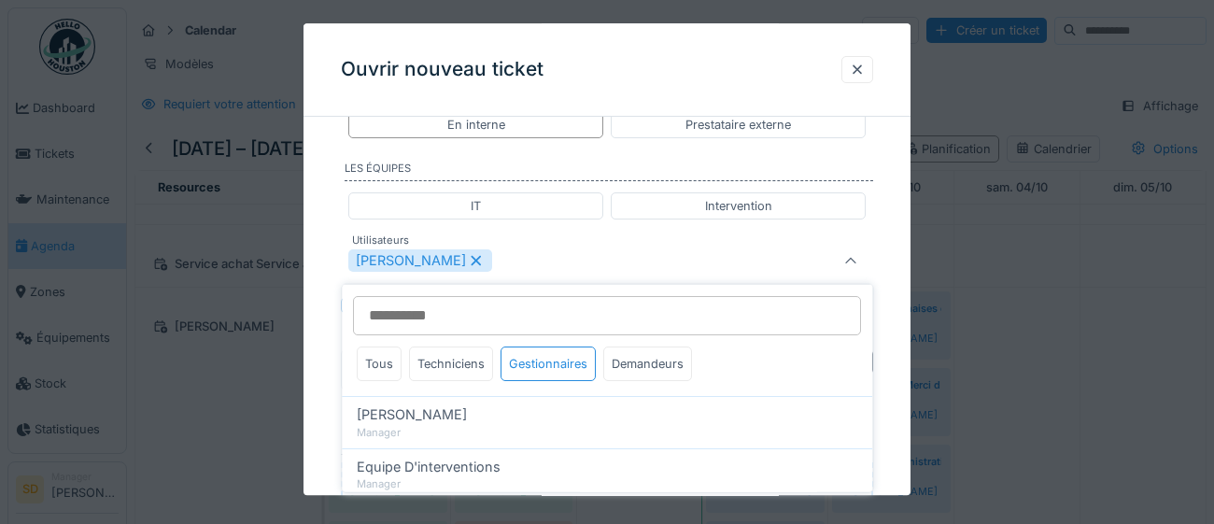
click at [893, 414] on div "**********" at bounding box center [606, 23] width 607 height 1679
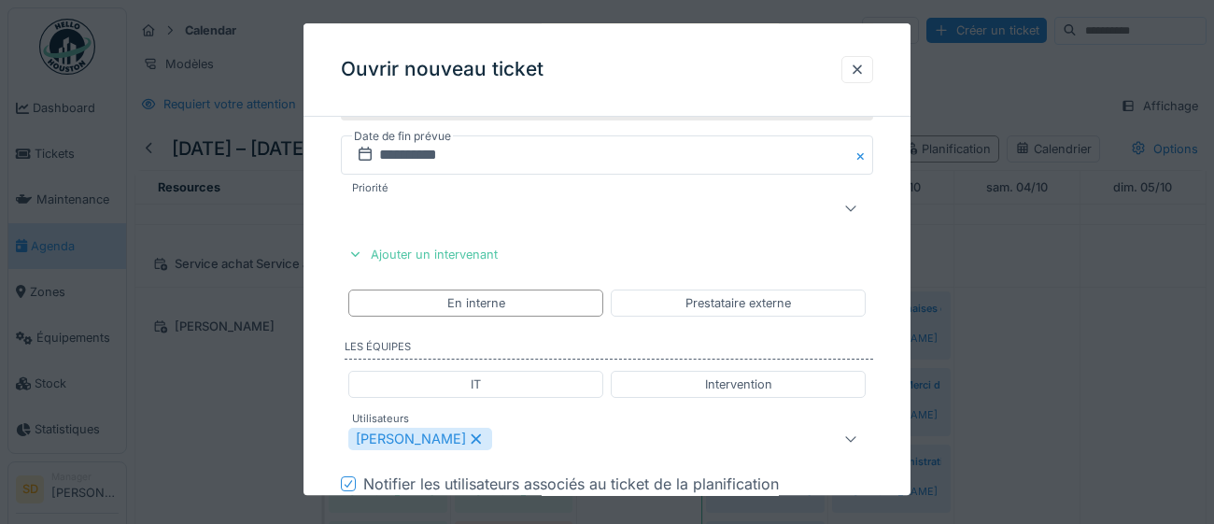
scroll to position [726, 0]
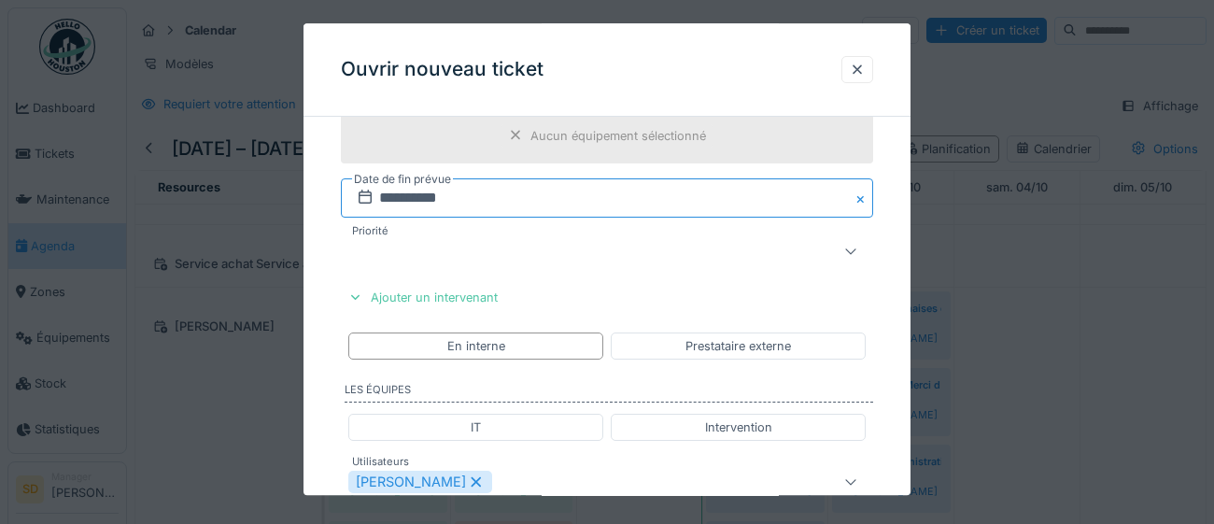
click at [536, 198] on input "**********" at bounding box center [607, 197] width 532 height 39
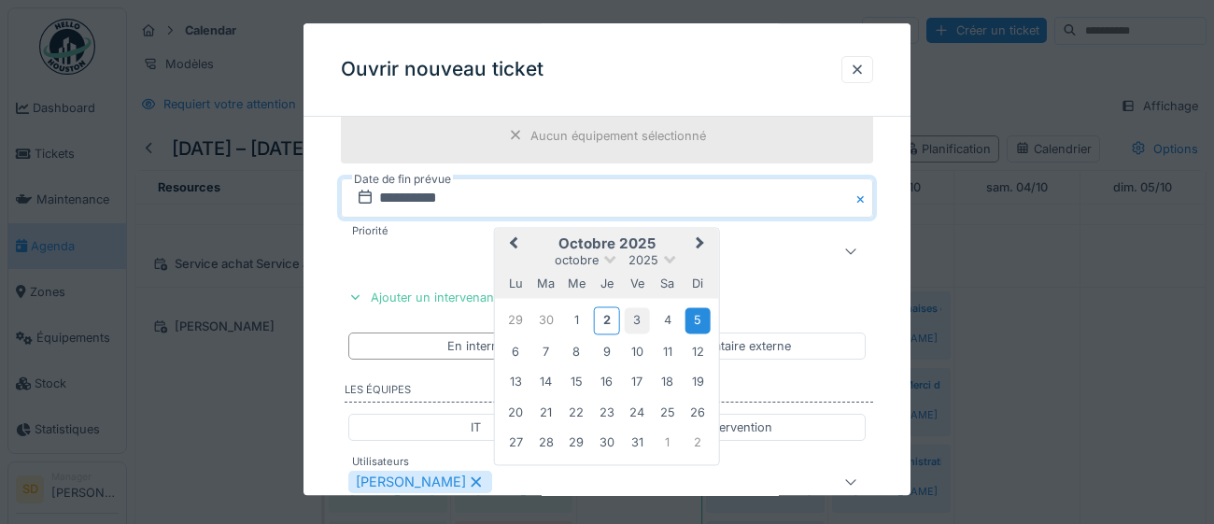
click at [644, 317] on div "3" at bounding box center [637, 320] width 25 height 25
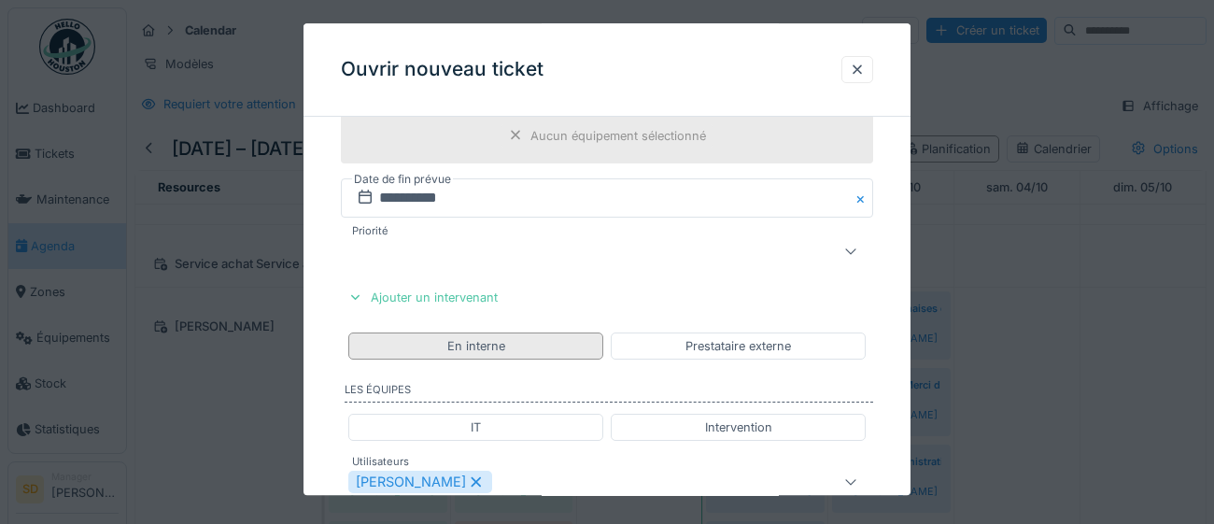
click at [516, 344] on div "En interne" at bounding box center [475, 345] width 255 height 27
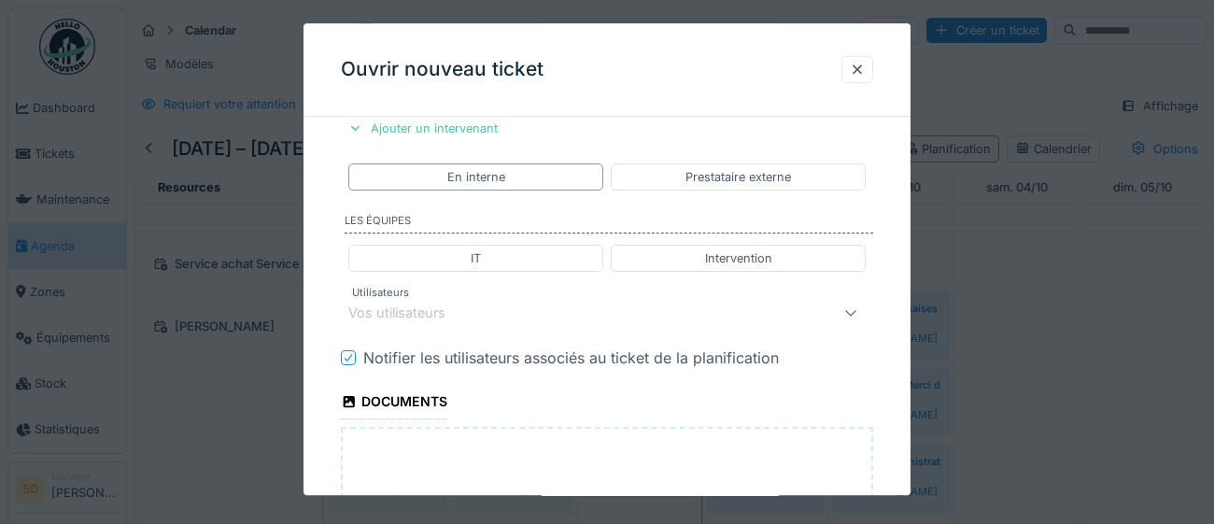
scroll to position [910, 0]
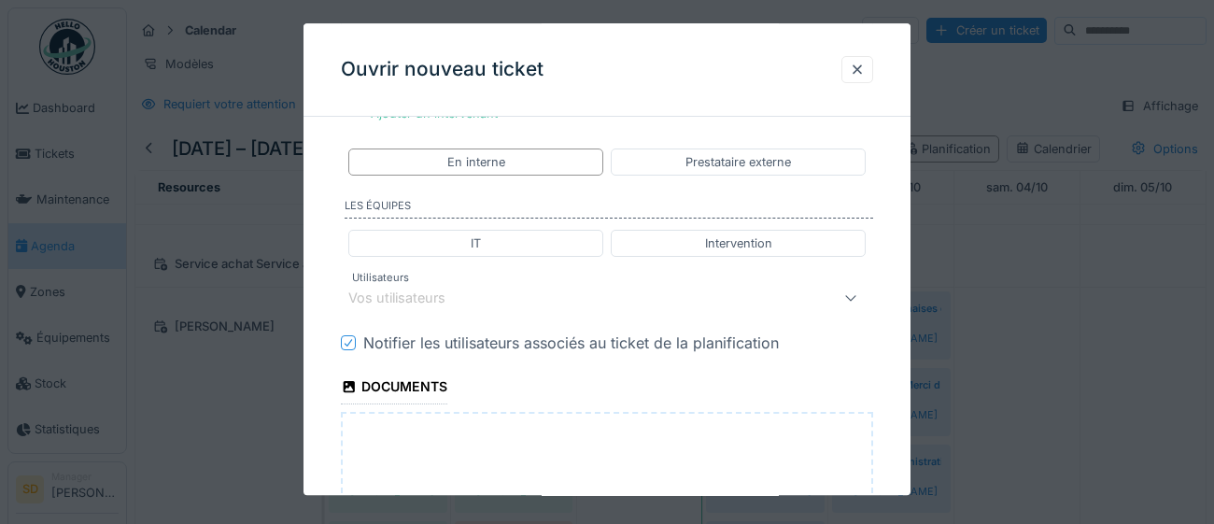
click at [535, 302] on div "Vos utilisateurs" at bounding box center [573, 298] width 451 height 22
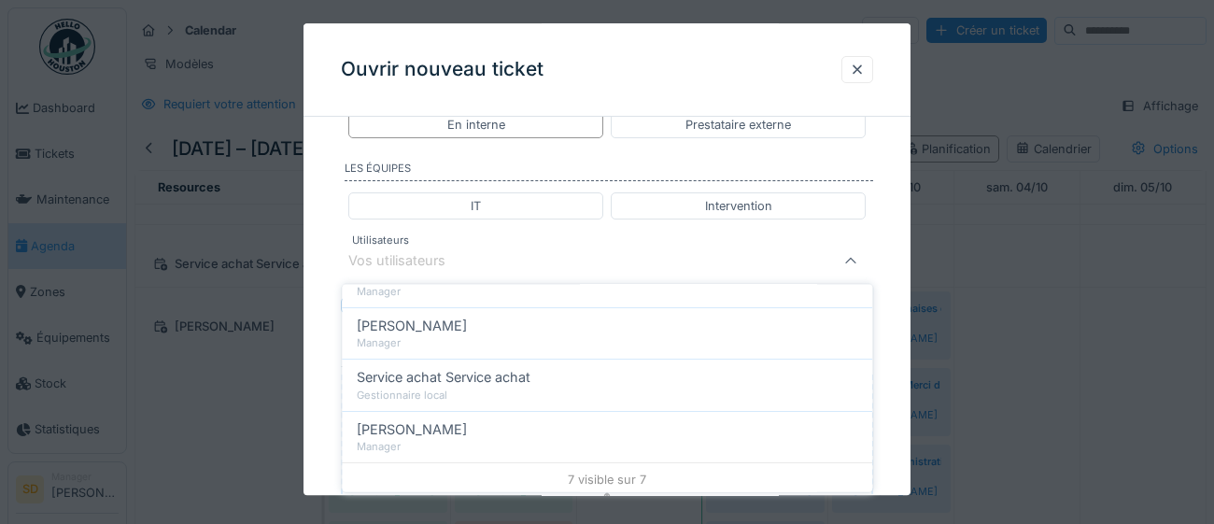
scroll to position [298, 0]
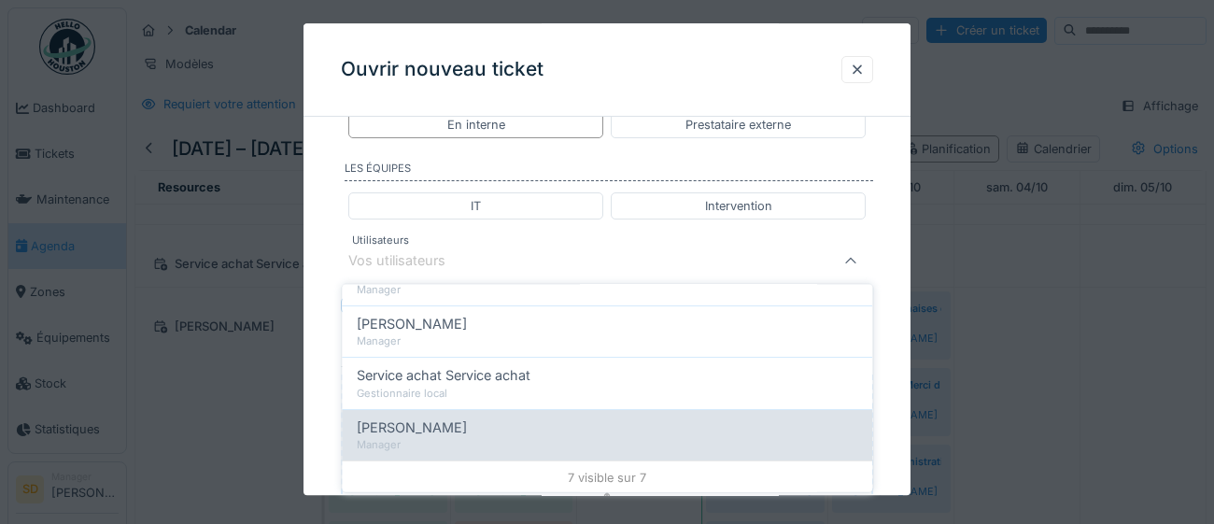
click at [442, 431] on span "[PERSON_NAME]" at bounding box center [412, 426] width 110 height 21
type input "****"
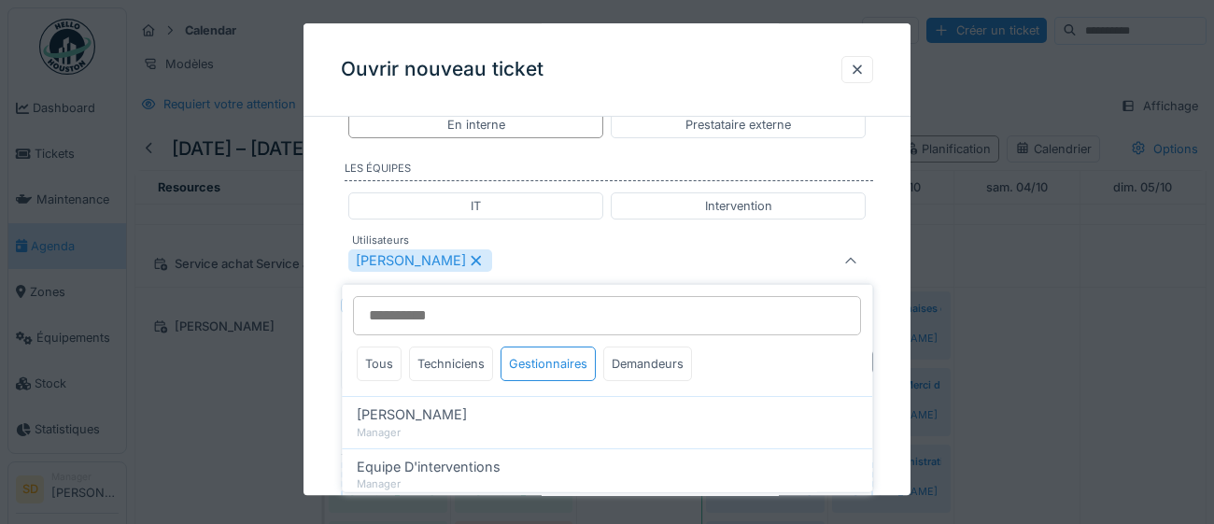
click at [905, 421] on div "**********" at bounding box center [606, 23] width 607 height 1679
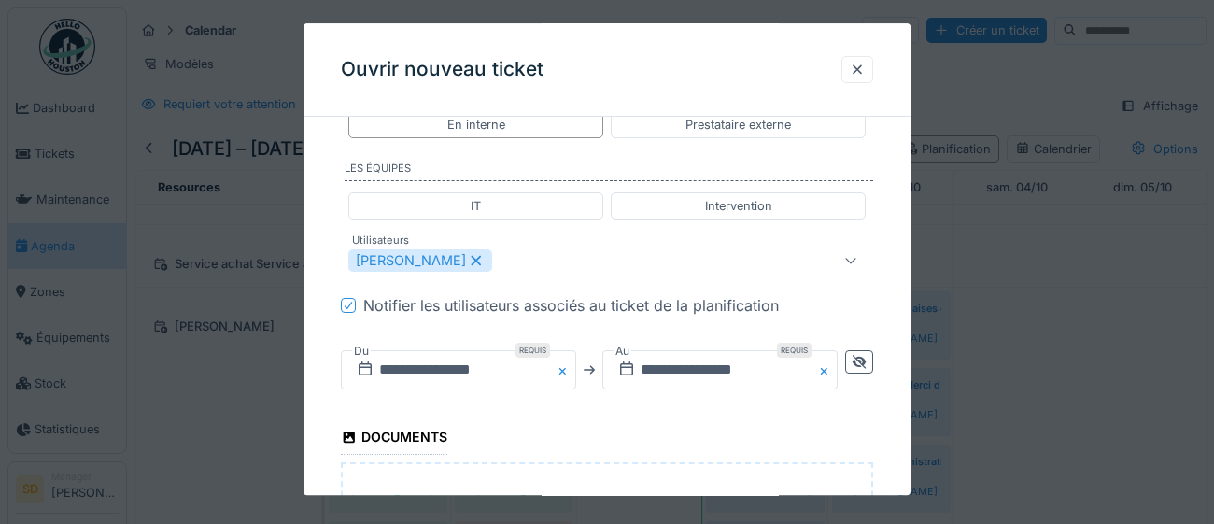
click at [564, 372] on button "Close" at bounding box center [565, 369] width 21 height 39
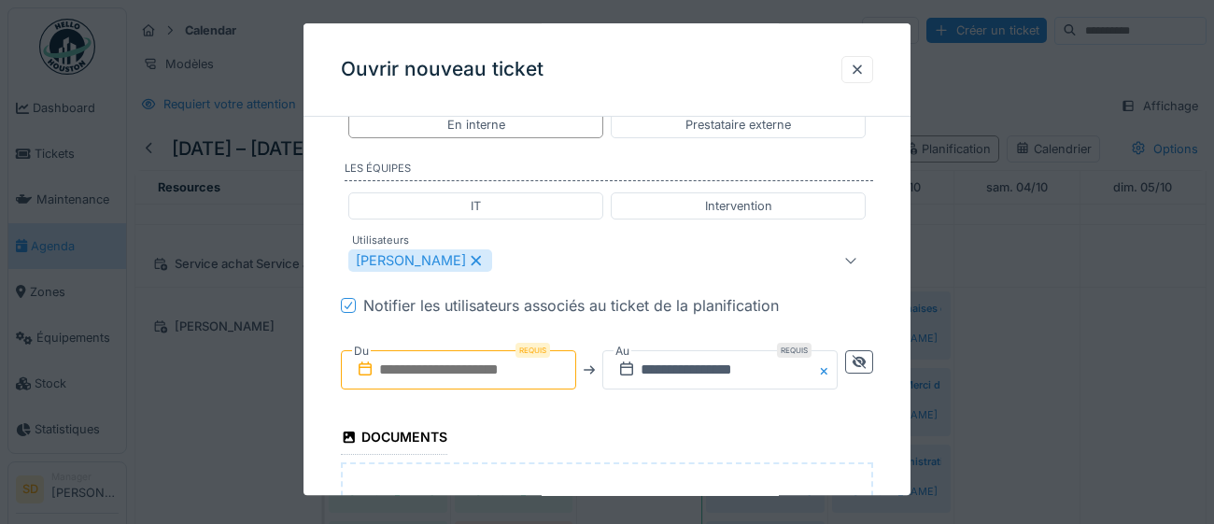
click at [454, 360] on input "text" at bounding box center [458, 369] width 235 height 39
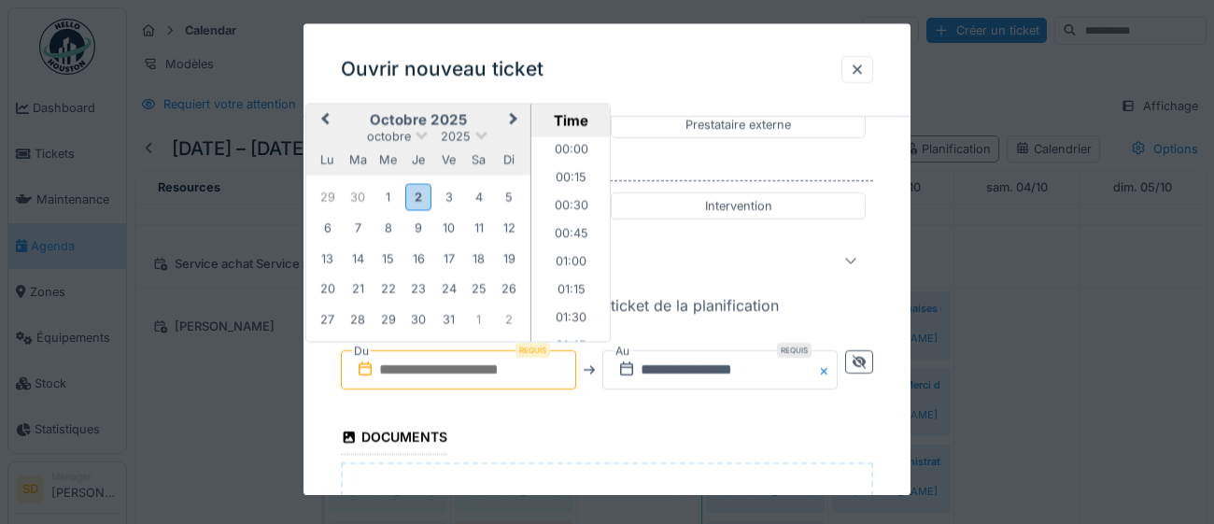
scroll to position [1228, 0]
click at [451, 197] on div "3" at bounding box center [448, 197] width 25 height 25
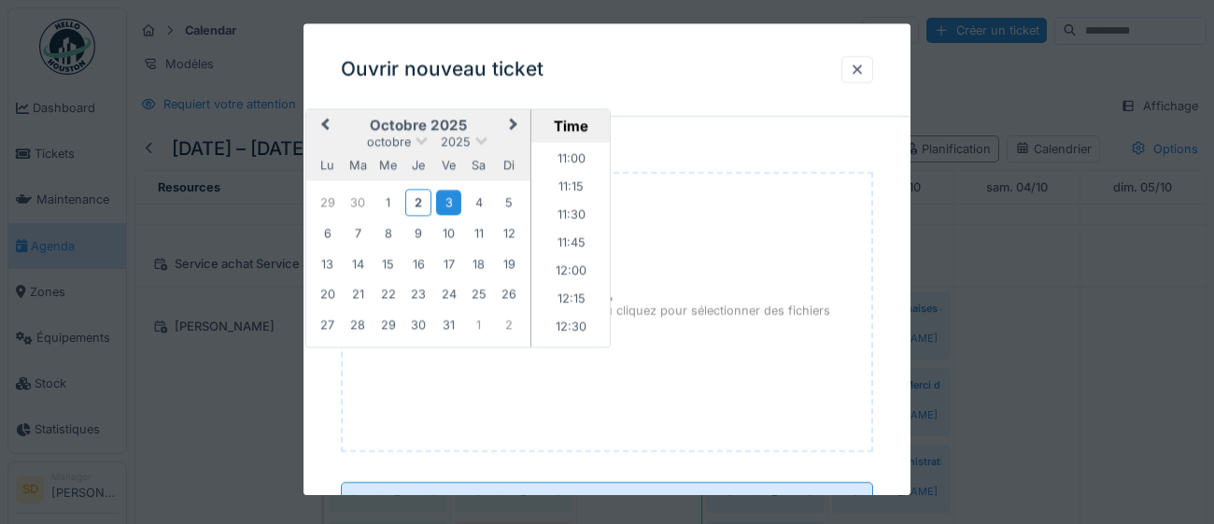
scroll to position [1250, 0]
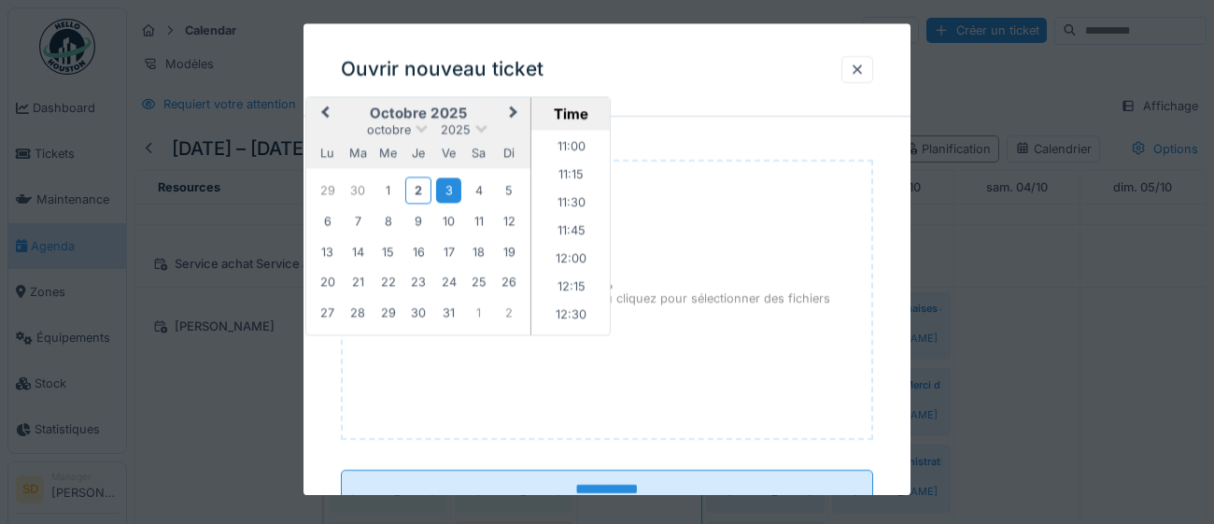
click at [452, 194] on div "3" at bounding box center [448, 189] width 25 height 25
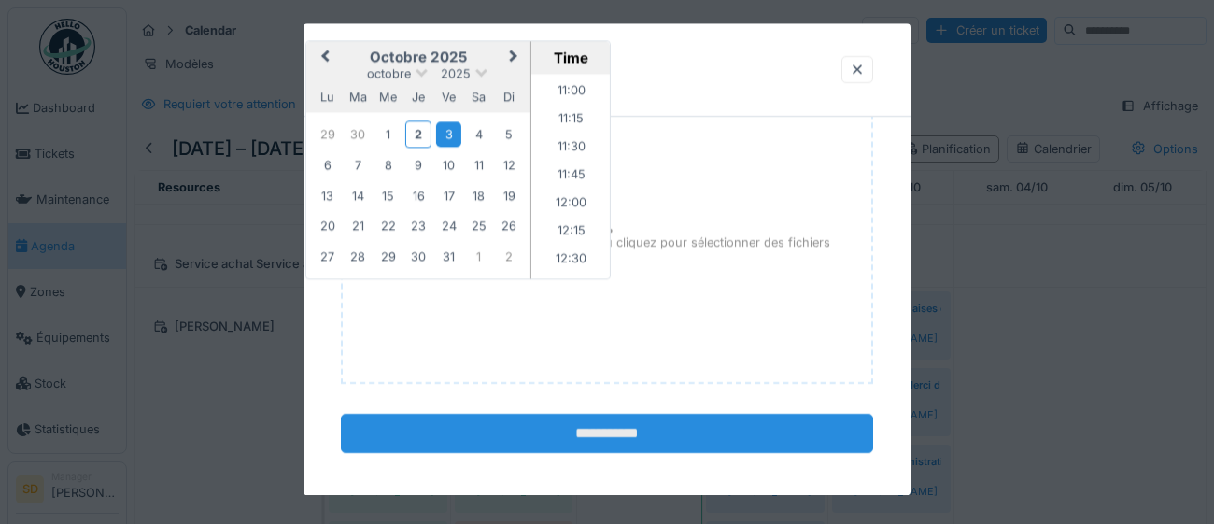
scroll to position [1314, 0]
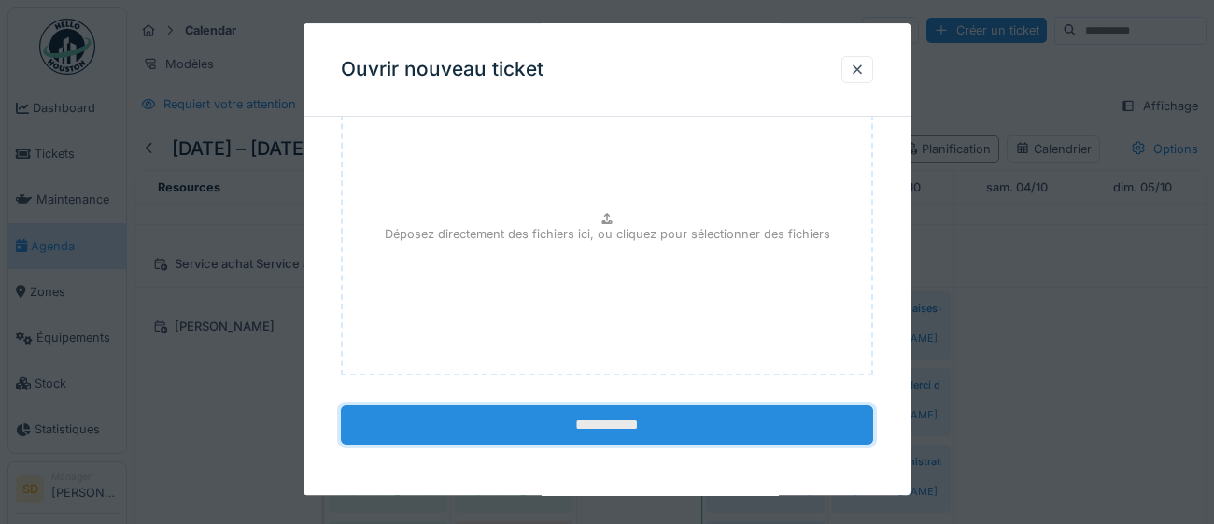
click at [718, 429] on input "**********" at bounding box center [607, 424] width 532 height 39
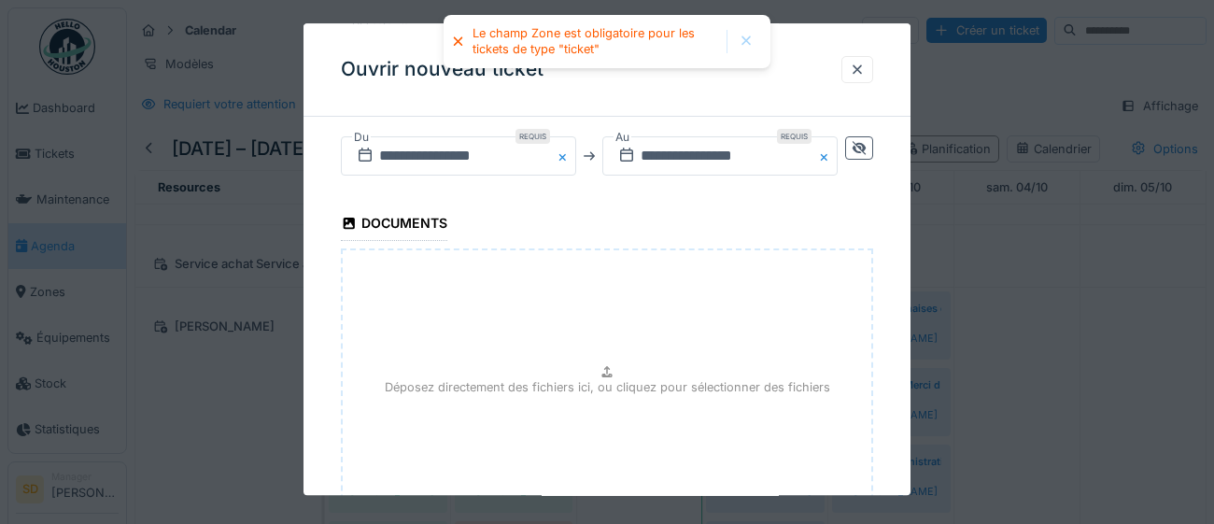
scroll to position [1123, 0]
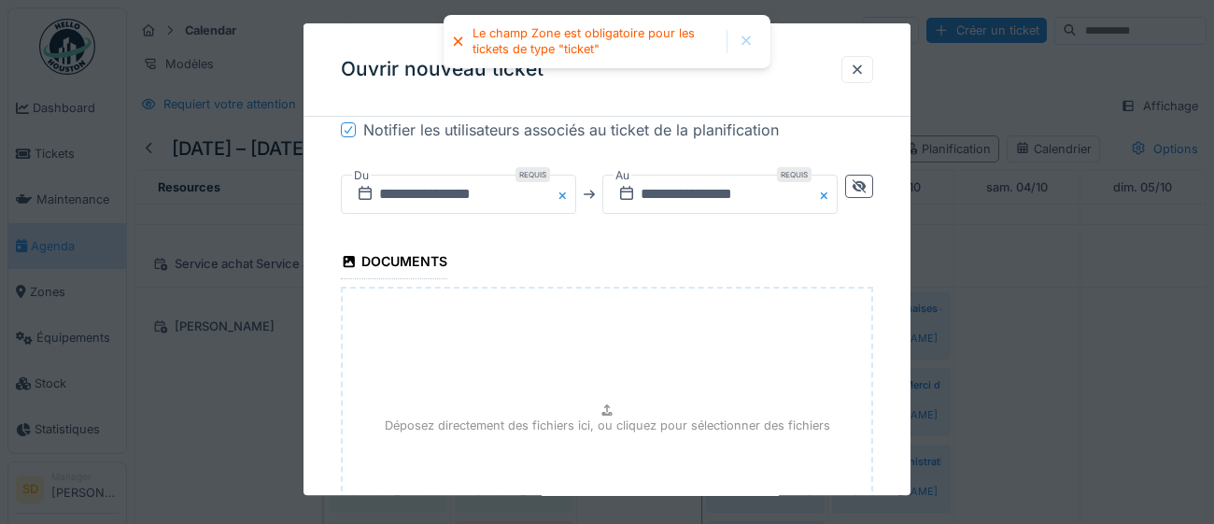
click at [664, 49] on div "Le champ Zone est obligatoire pour les tickets de type "ticket"" at bounding box center [594, 41] width 245 height 31
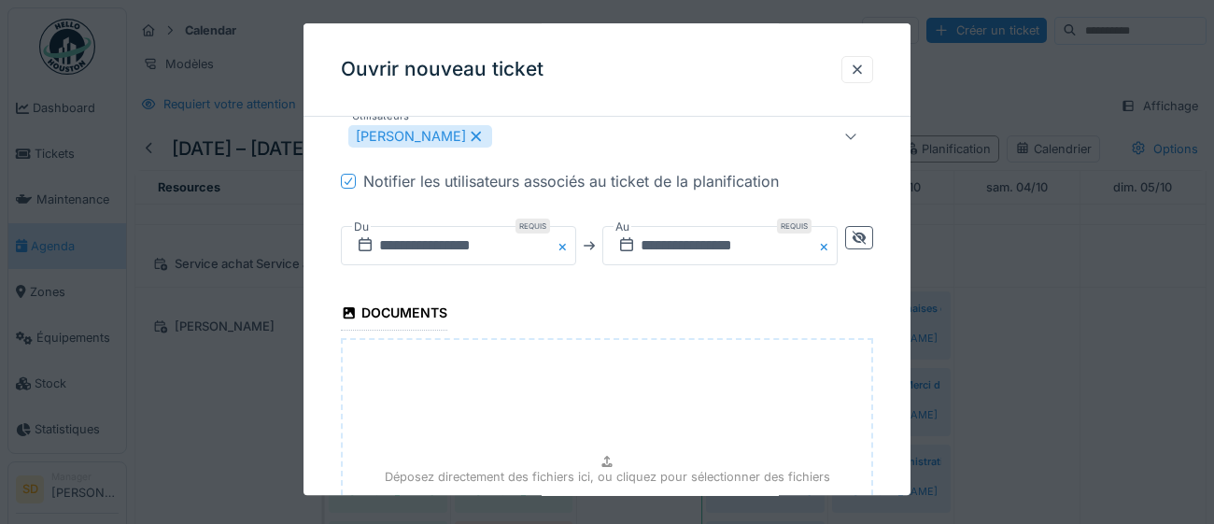
scroll to position [1078, 0]
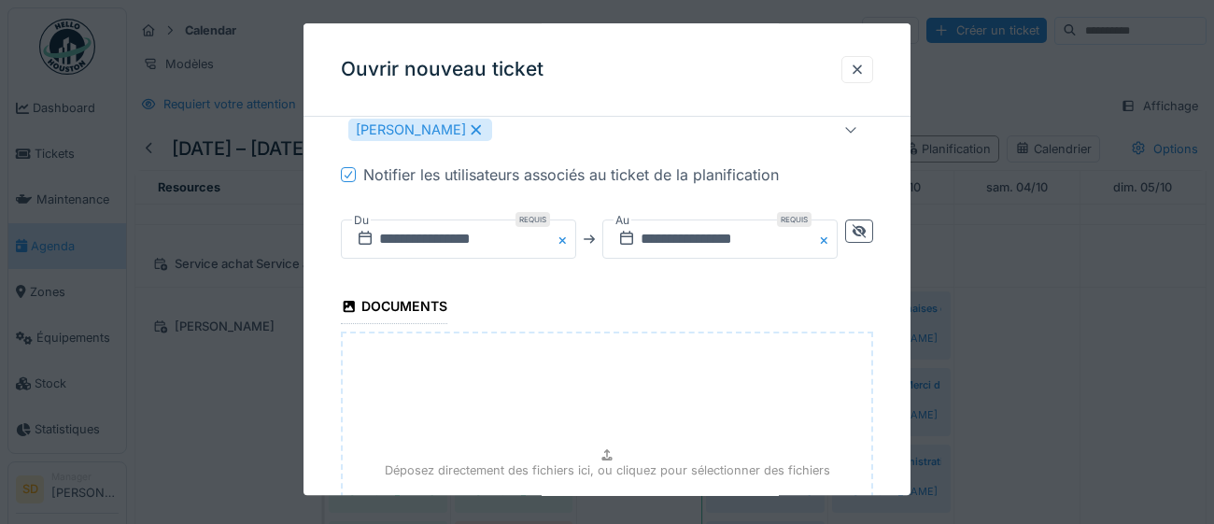
click at [825, 243] on button "Close" at bounding box center [827, 238] width 21 height 39
click at [568, 237] on button "Close" at bounding box center [565, 238] width 21 height 39
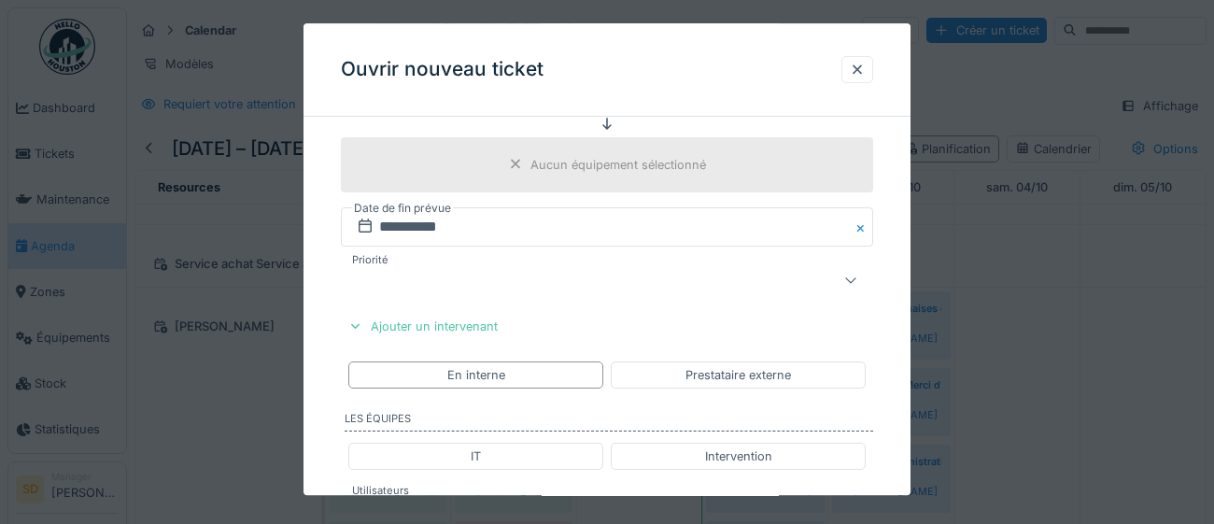
scroll to position [675, 0]
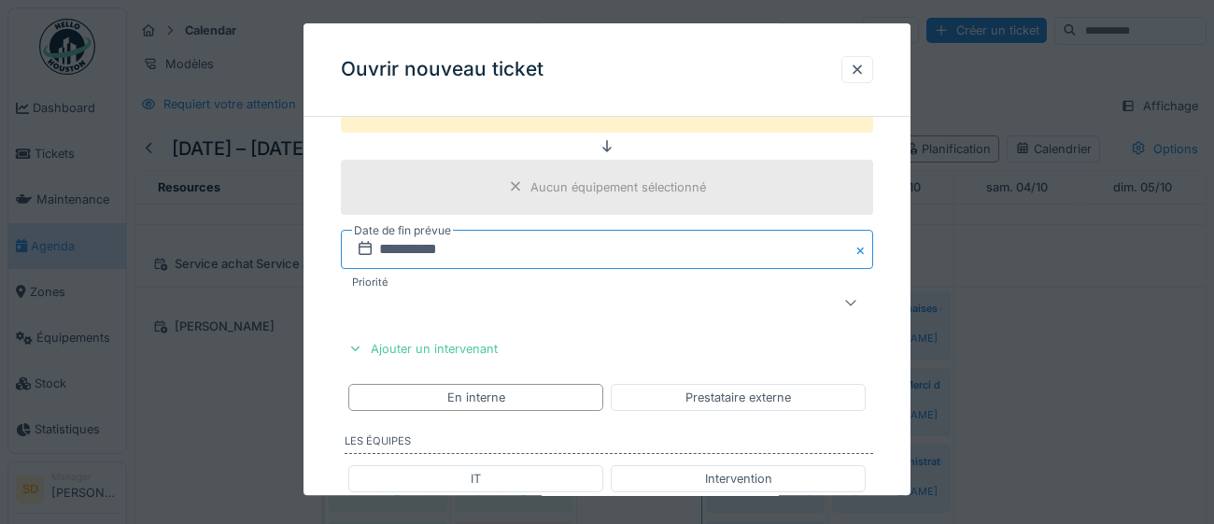
click at [621, 250] on input "**********" at bounding box center [607, 249] width 532 height 39
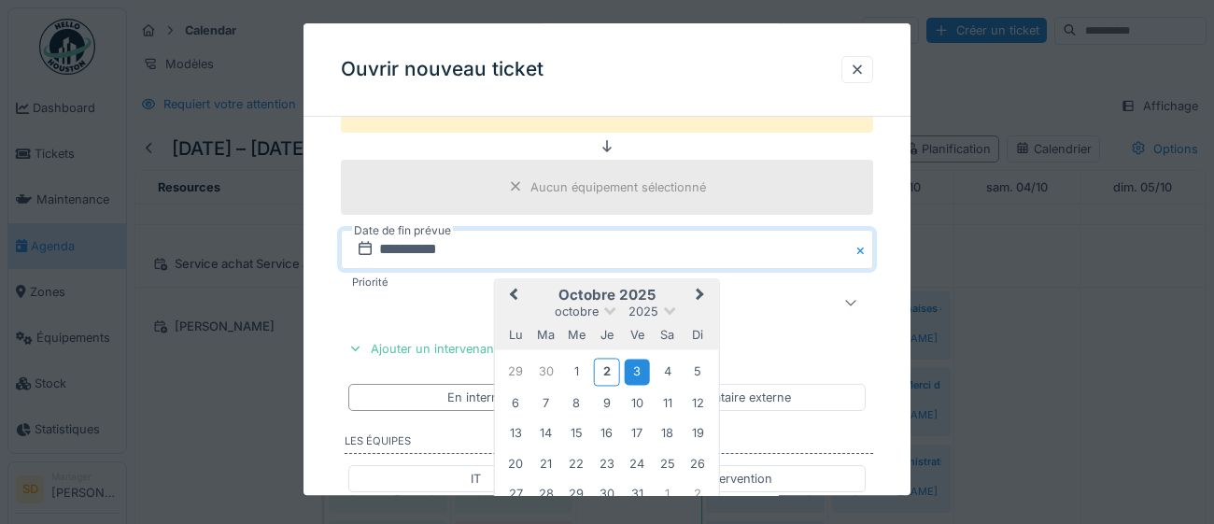
click at [632, 375] on div "3" at bounding box center [637, 371] width 25 height 25
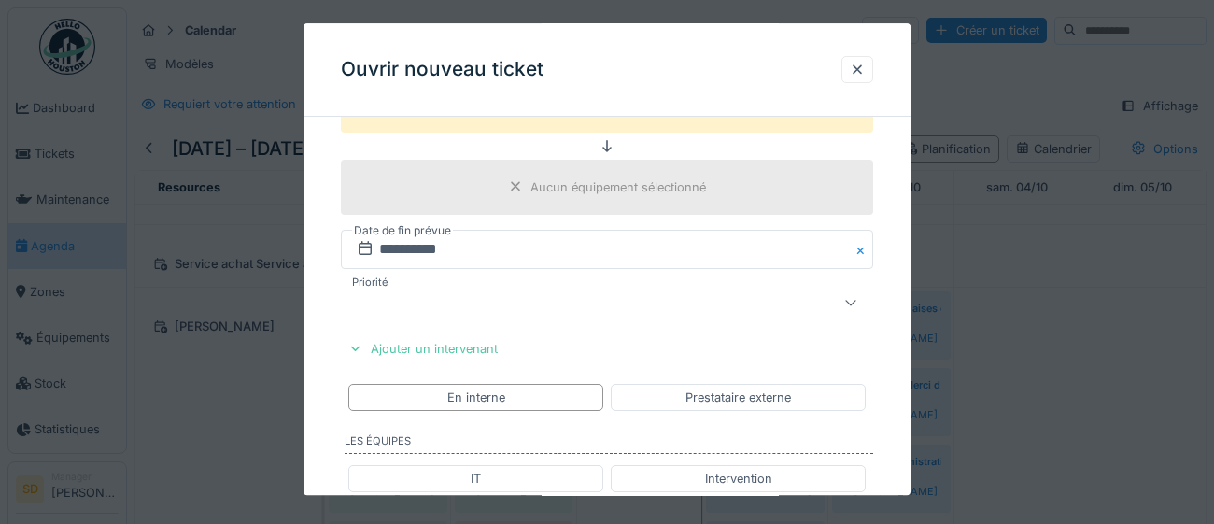
scroll to position [1036, 0]
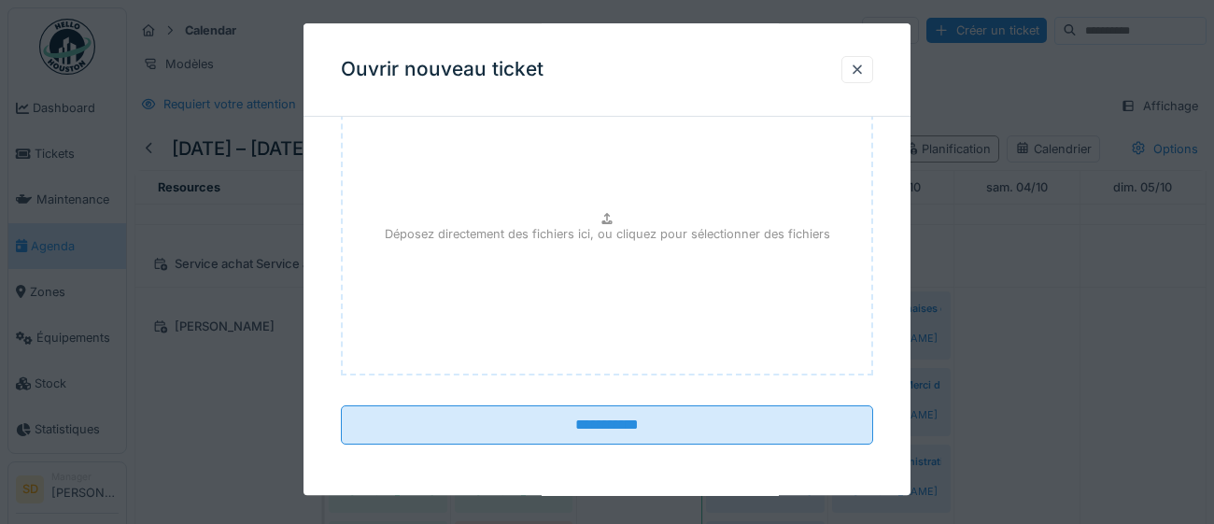
click at [589, 427] on input "**********" at bounding box center [607, 424] width 532 height 39
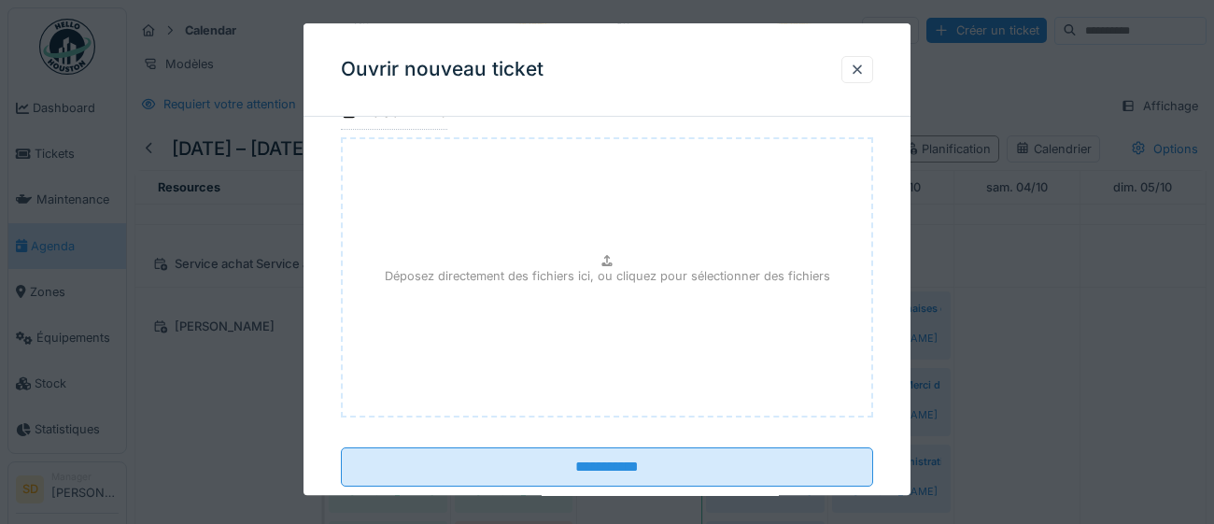
click at [520, 89] on div "Ouvrir nouveau ticket" at bounding box center [606, 69] width 607 height 93
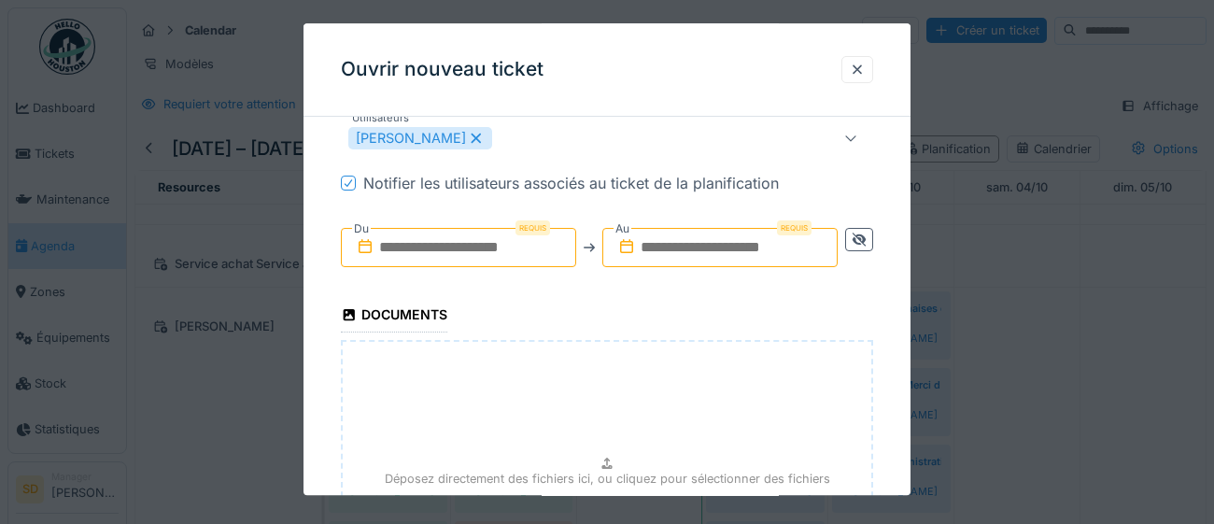
scroll to position [1059, 0]
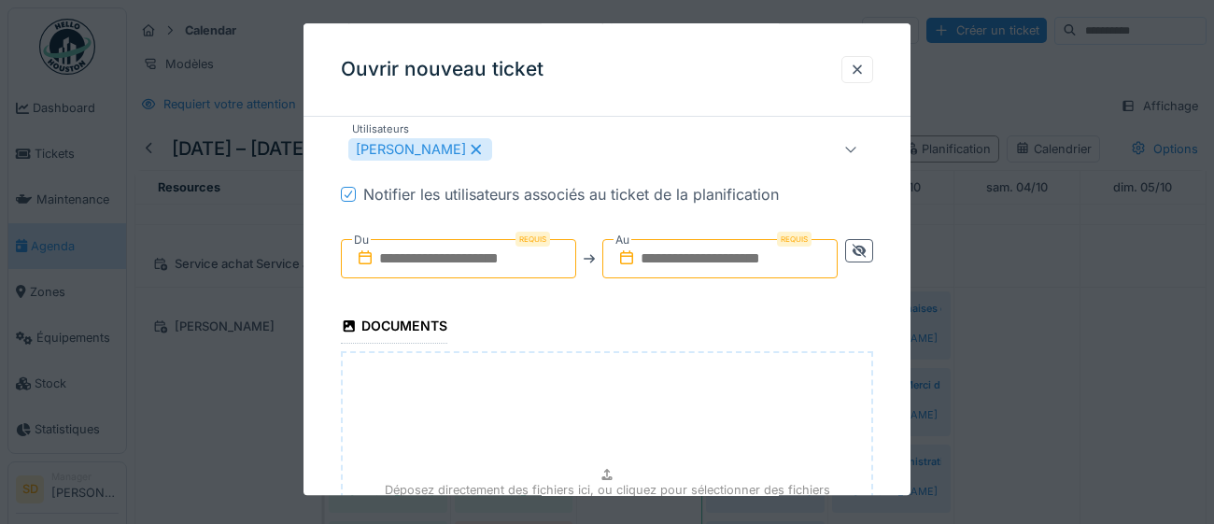
click at [513, 261] on input "text" at bounding box center [458, 258] width 235 height 39
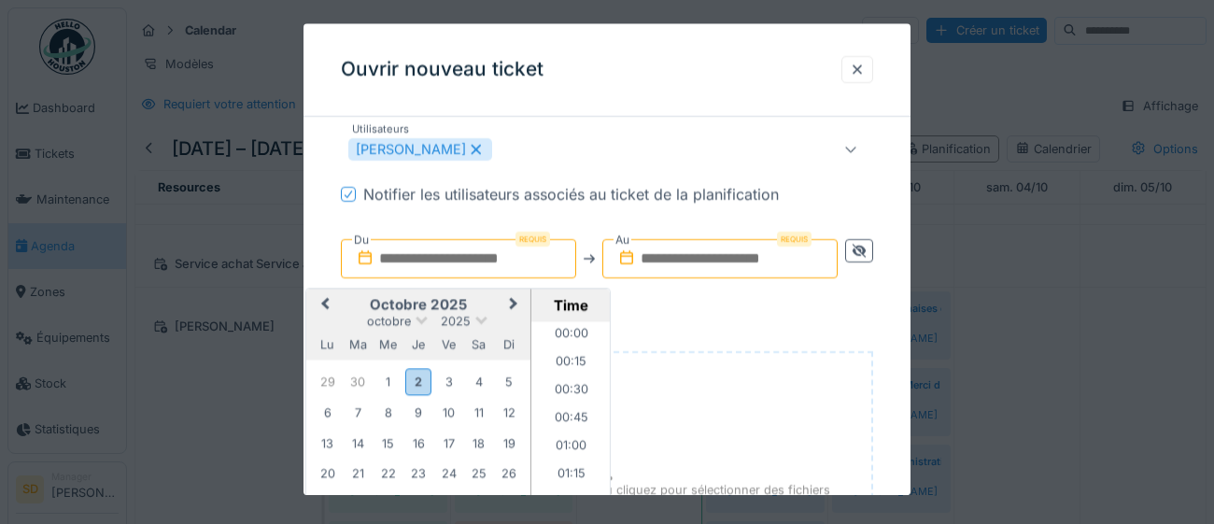
scroll to position [1228, 0]
click at [476, 379] on div "4" at bounding box center [478, 381] width 25 height 25
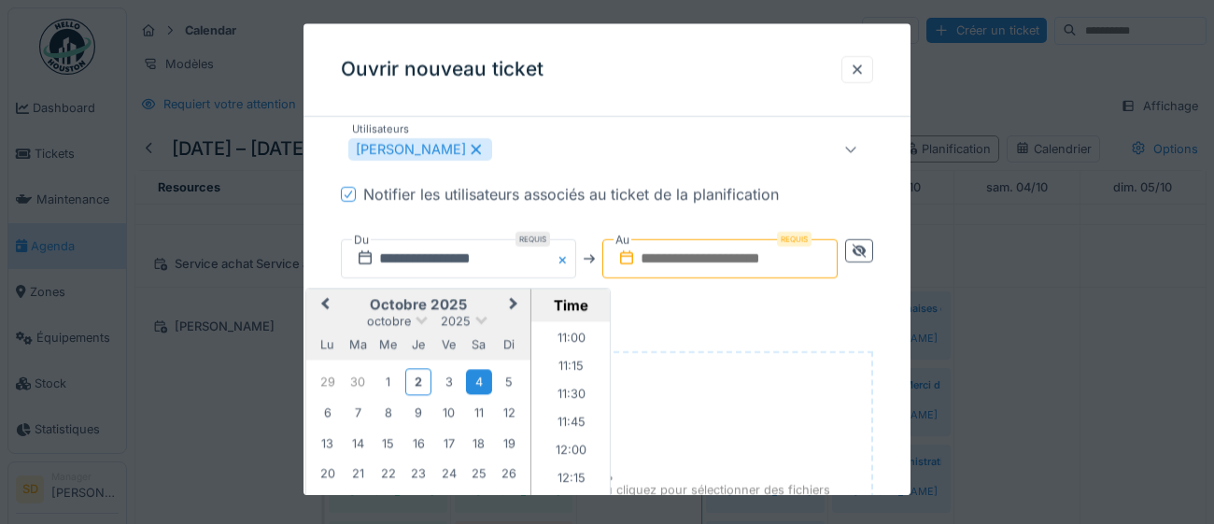
click at [682, 265] on input "text" at bounding box center [719, 258] width 235 height 39
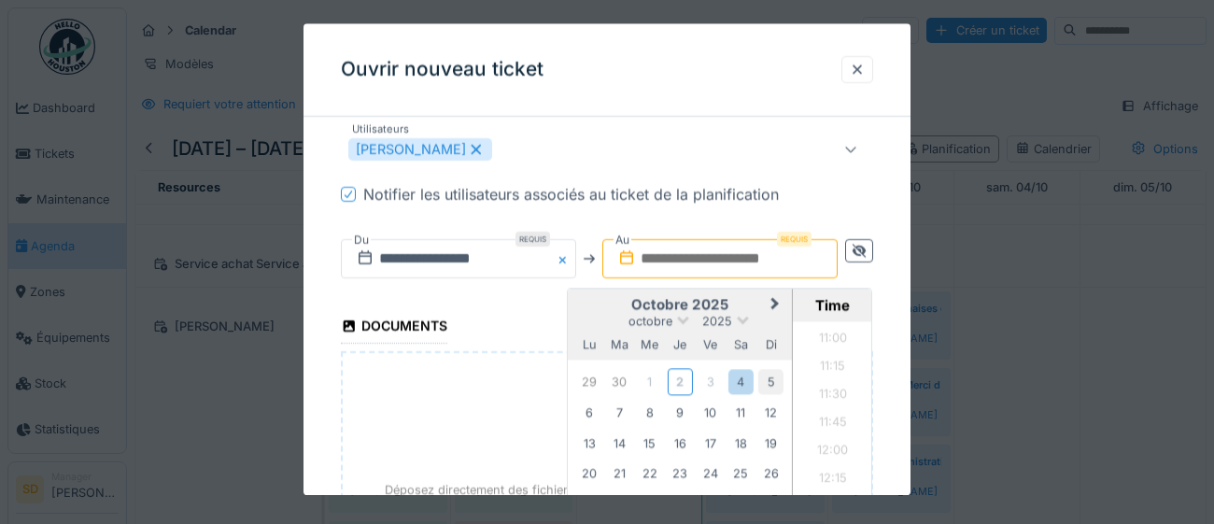
click at [766, 384] on div "5" at bounding box center [770, 381] width 25 height 25
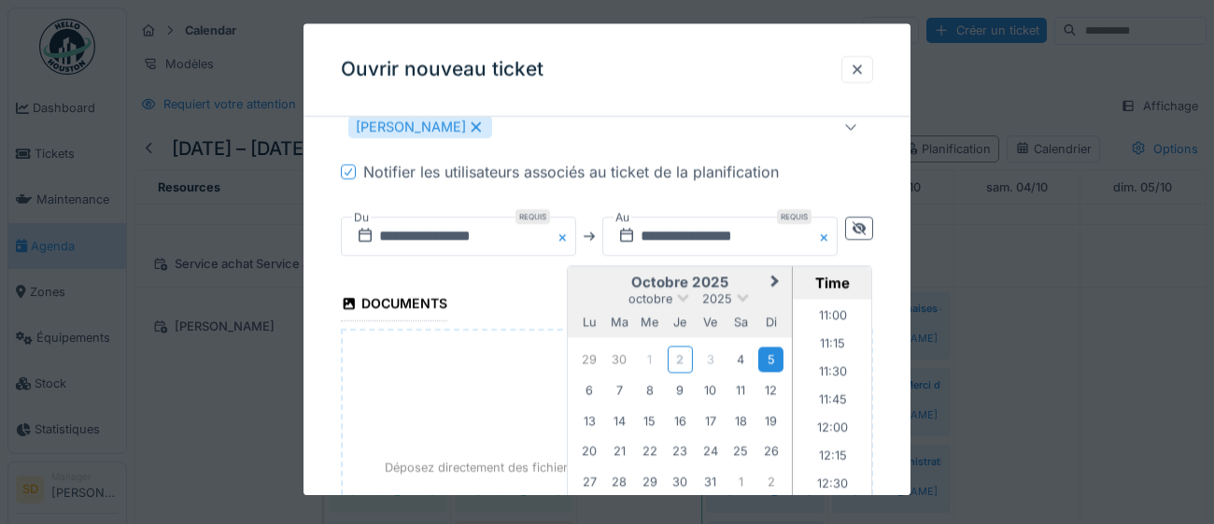
scroll to position [1314, 0]
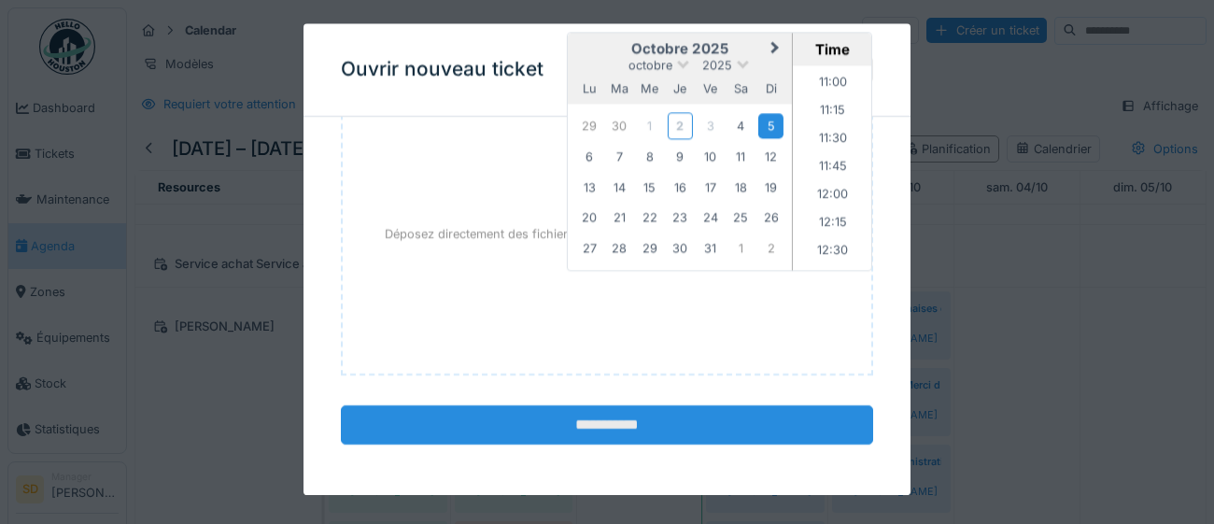
click at [654, 424] on input "**********" at bounding box center [607, 424] width 532 height 39
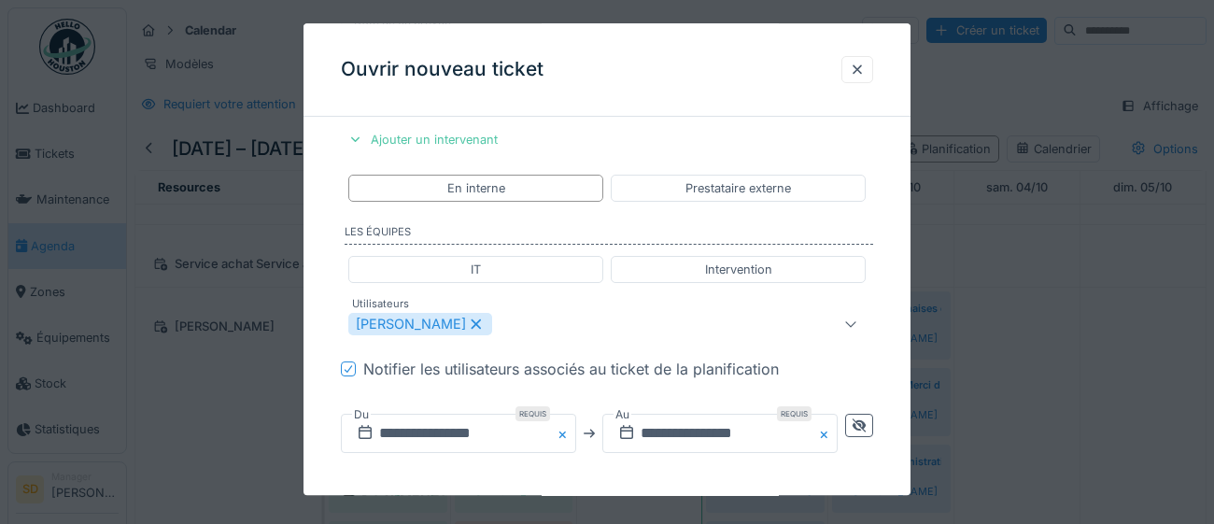
scroll to position [882, 0]
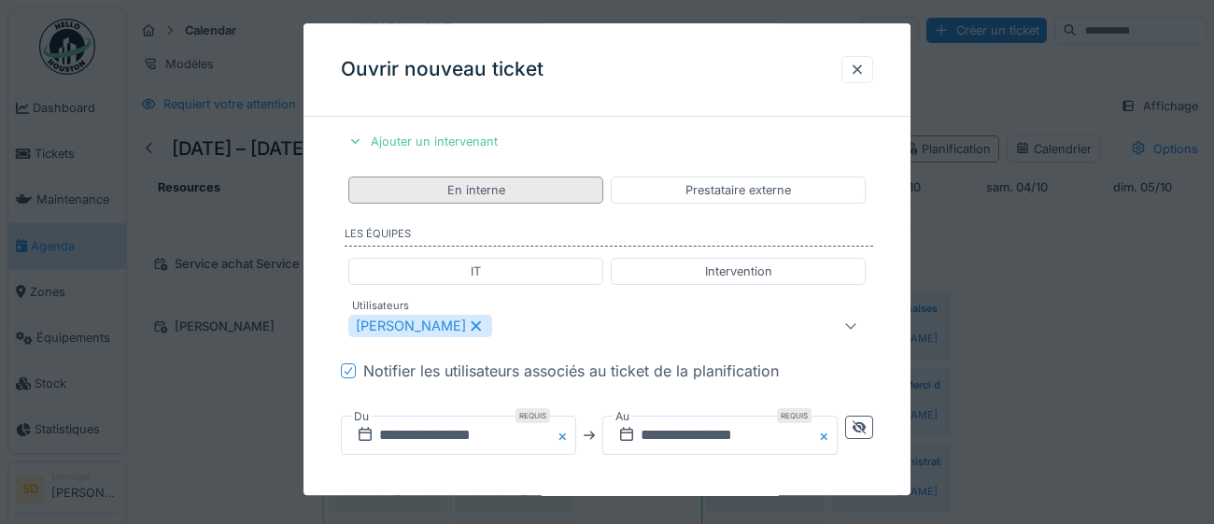
click at [499, 190] on div "En interne" at bounding box center [476, 190] width 58 height 18
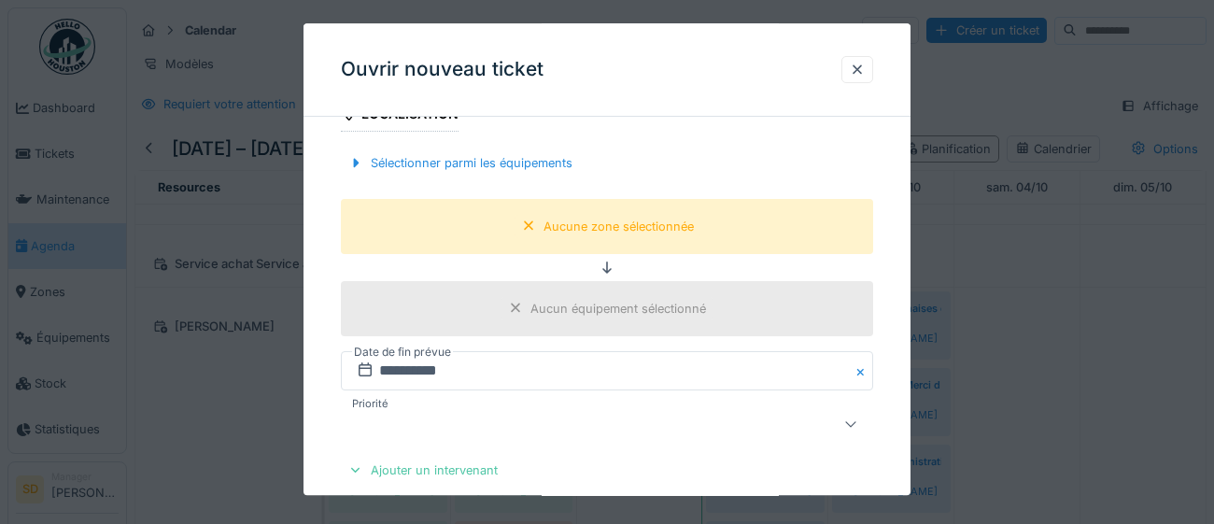
scroll to position [547, 0]
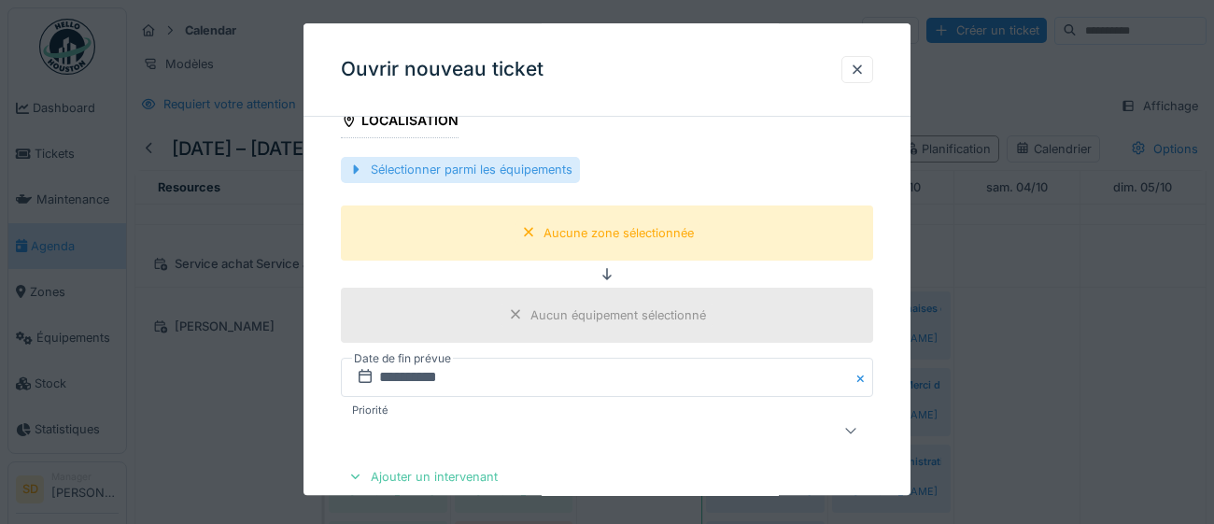
click at [441, 175] on div "Sélectionner parmi les équipements" at bounding box center [460, 170] width 239 height 25
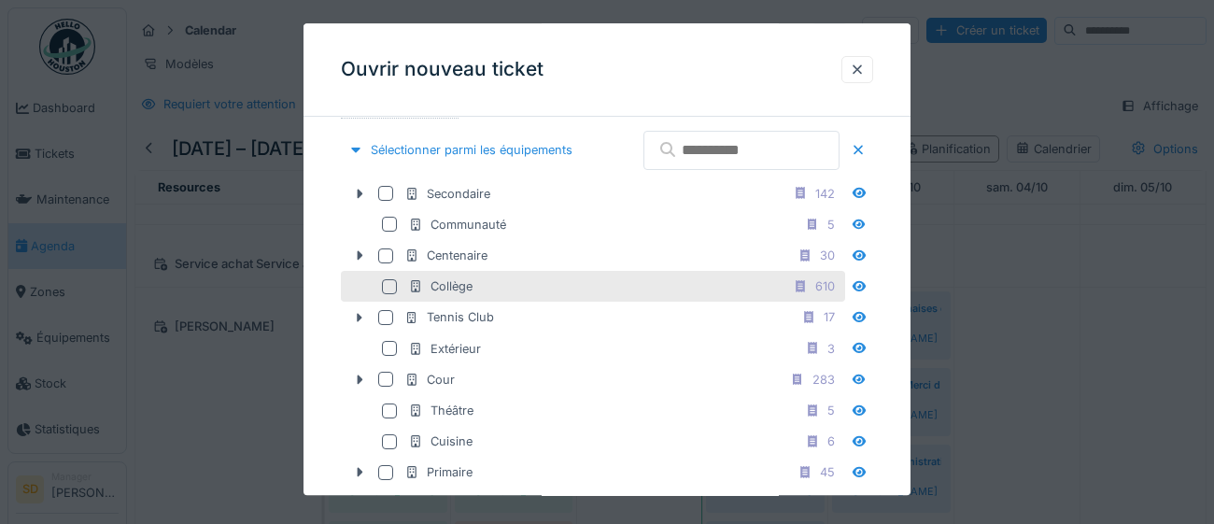
scroll to position [594, 0]
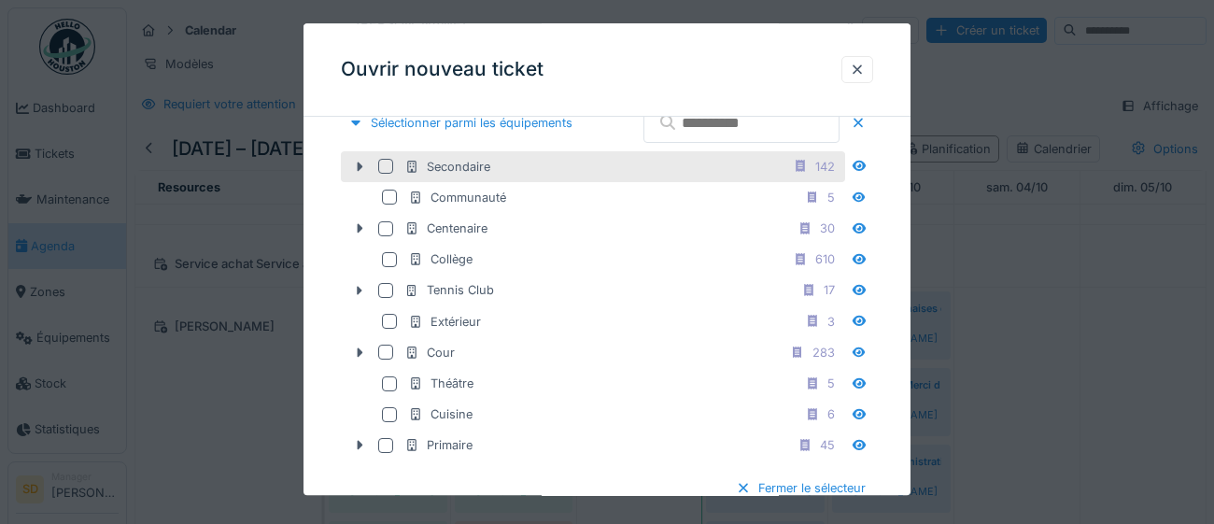
click at [386, 174] on div at bounding box center [385, 166] width 15 height 15
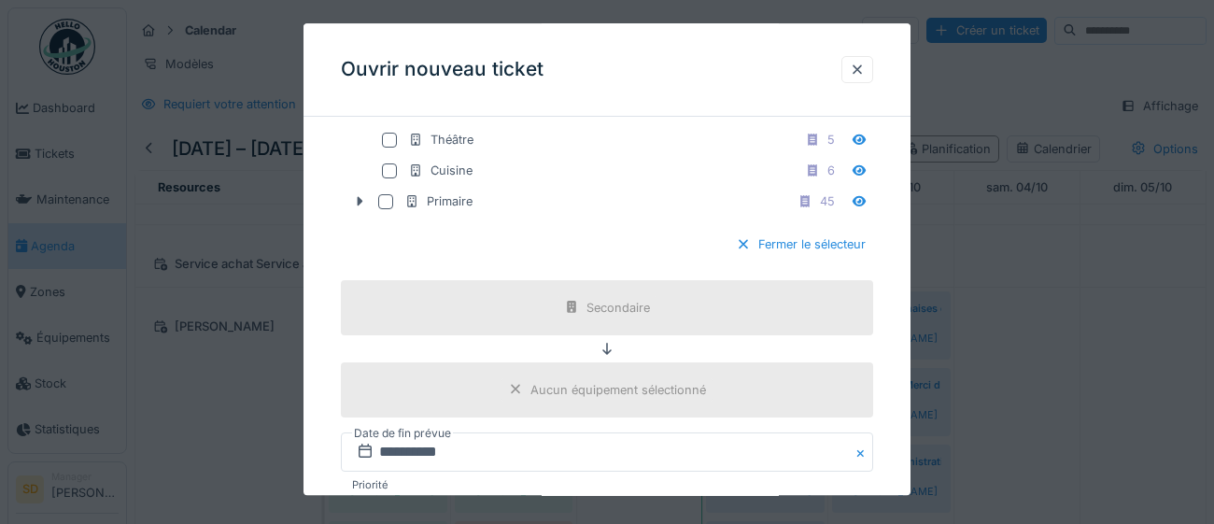
scroll to position [828, 0]
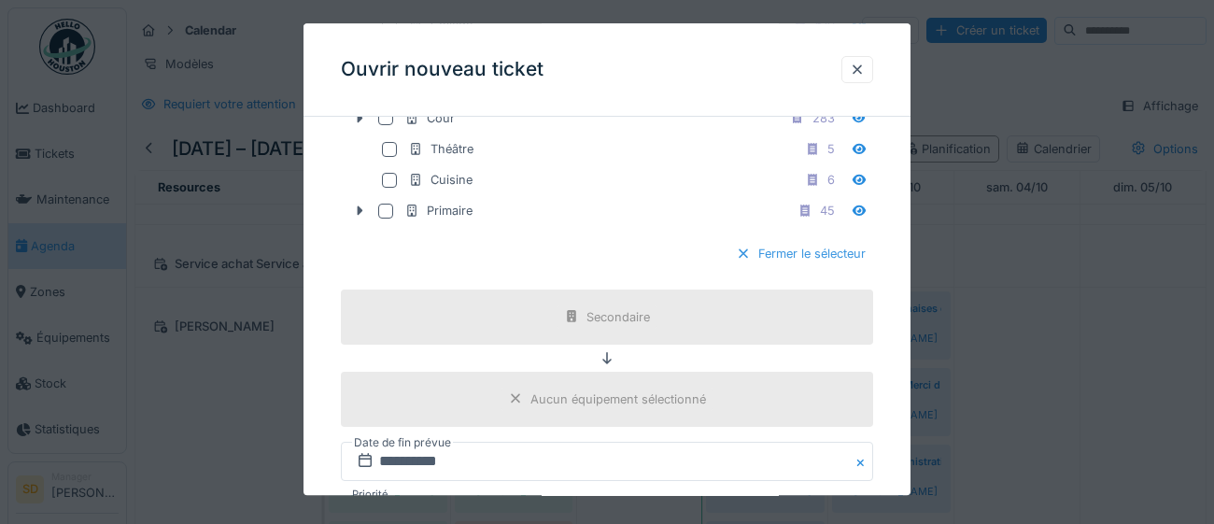
click at [837, 267] on div "Fermer le sélecteur" at bounding box center [800, 254] width 145 height 25
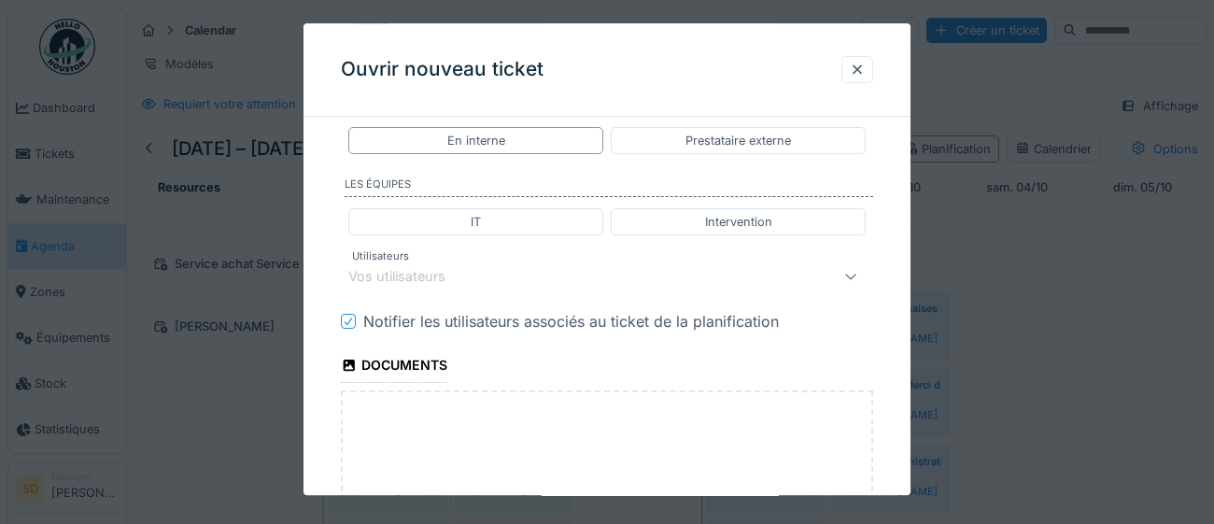
scroll to position [931, 0]
click at [481, 143] on div "En interne" at bounding box center [476, 142] width 58 height 18
click at [442, 288] on div "Vos utilisateurs" at bounding box center [607, 277] width 532 height 37
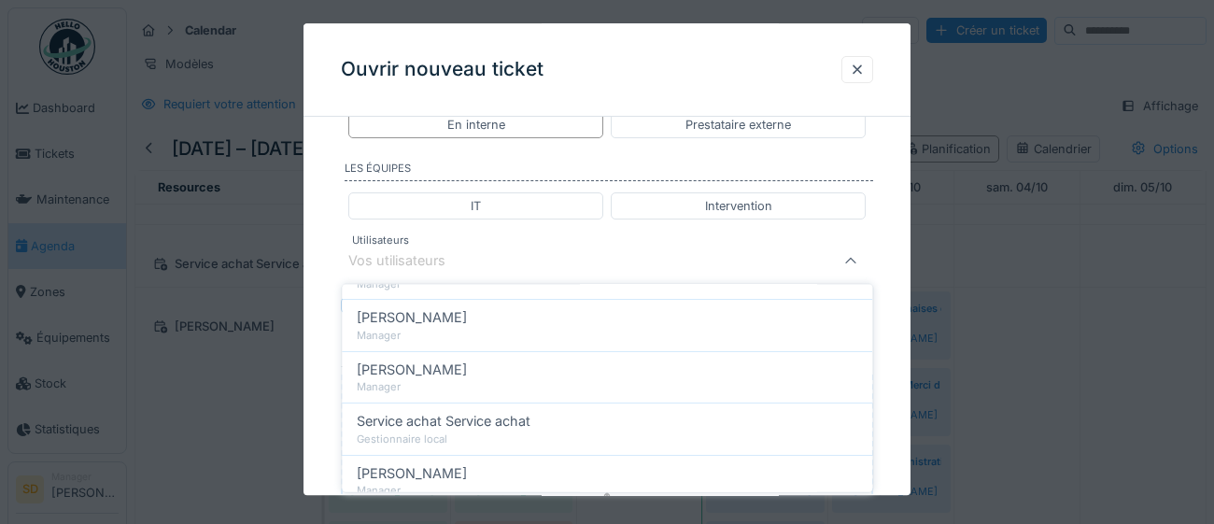
scroll to position [298, 0]
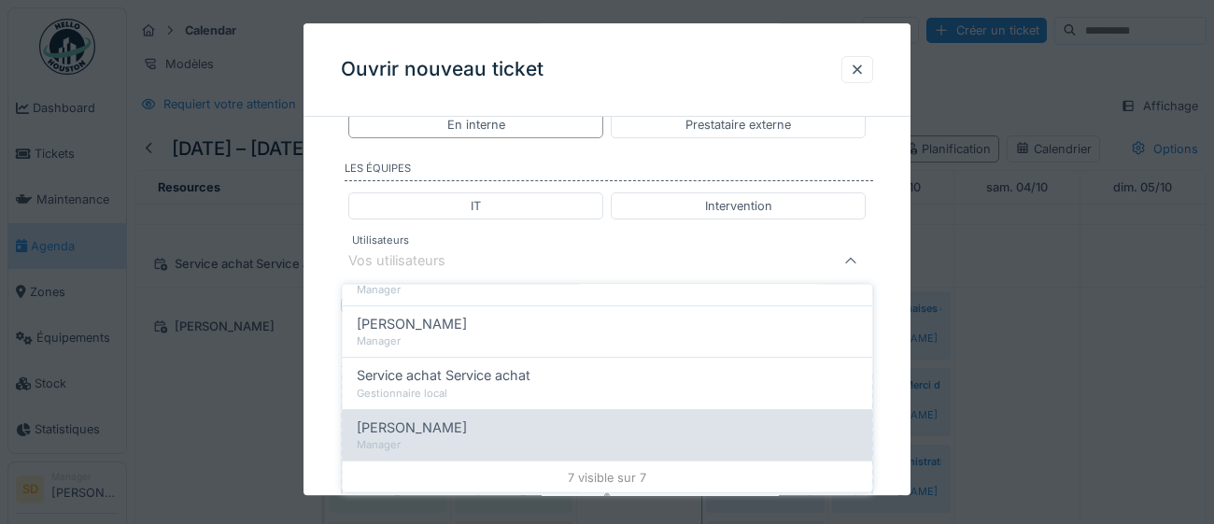
click at [404, 418] on span "[PERSON_NAME]" at bounding box center [412, 426] width 110 height 21
type input "****"
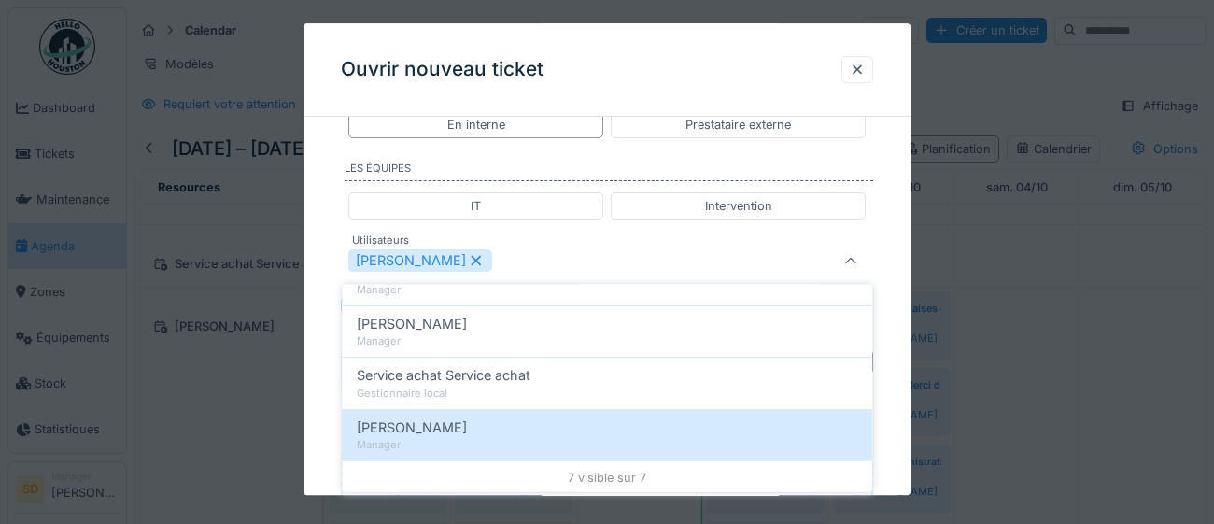
click at [890, 390] on div "**********" at bounding box center [606, 23] width 607 height 1679
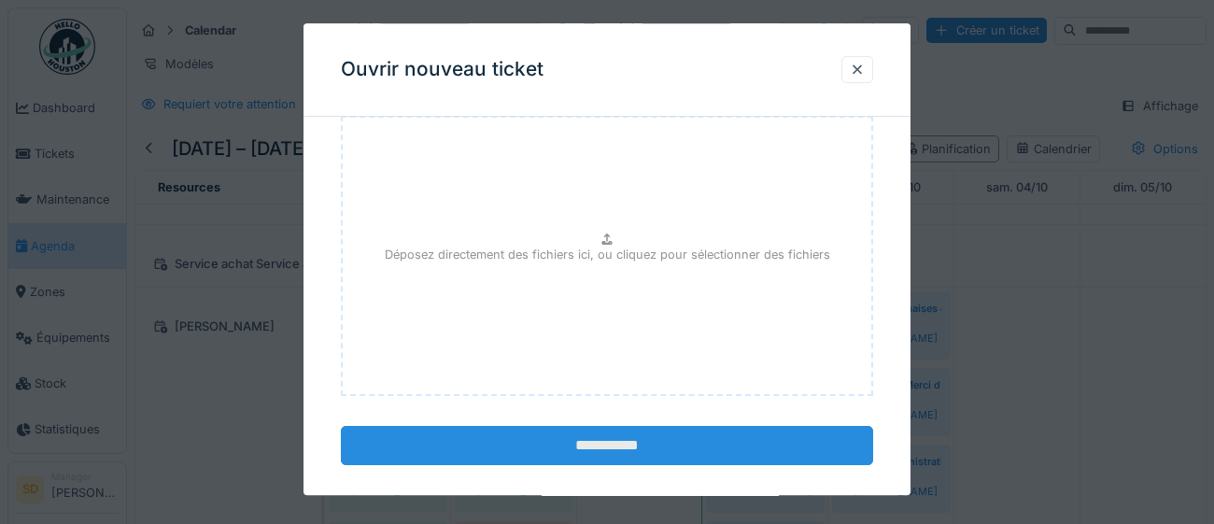
scroll to position [1314, 0]
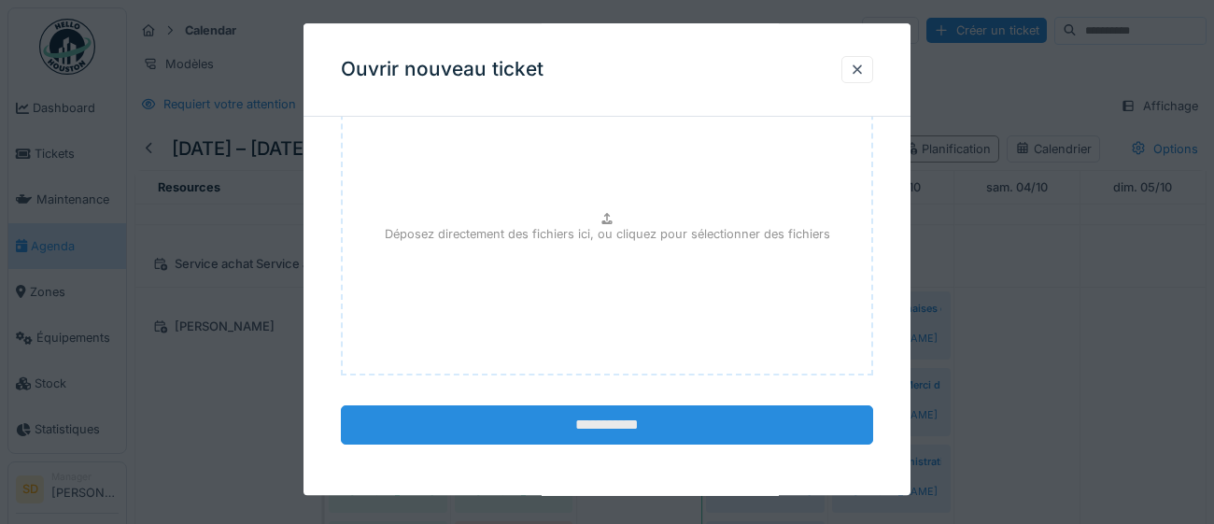
click at [622, 427] on input "**********" at bounding box center [607, 424] width 532 height 39
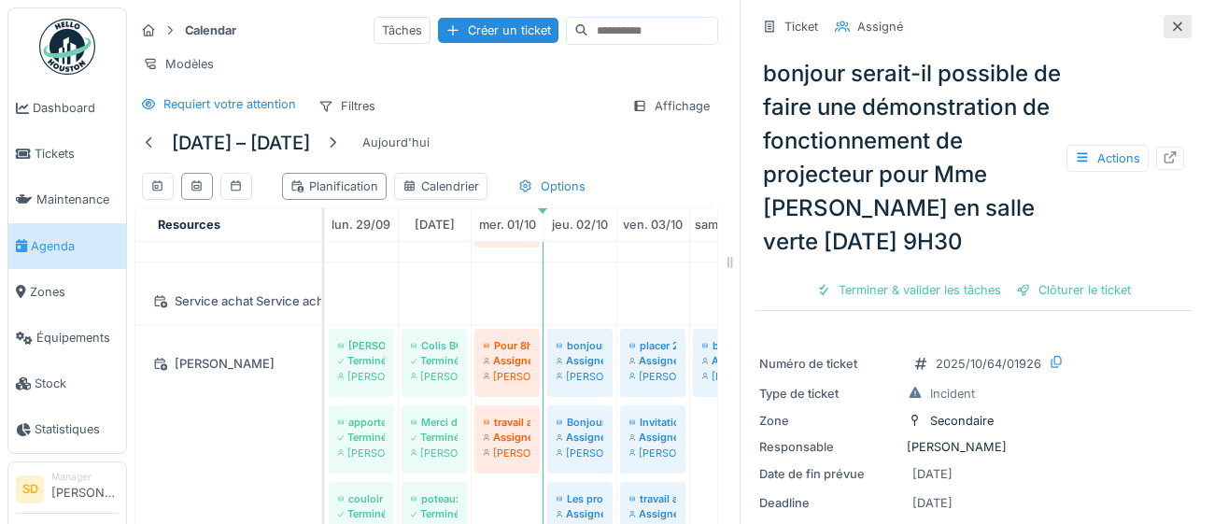
click at [1180, 29] on icon at bounding box center [1177, 25] width 9 height 9
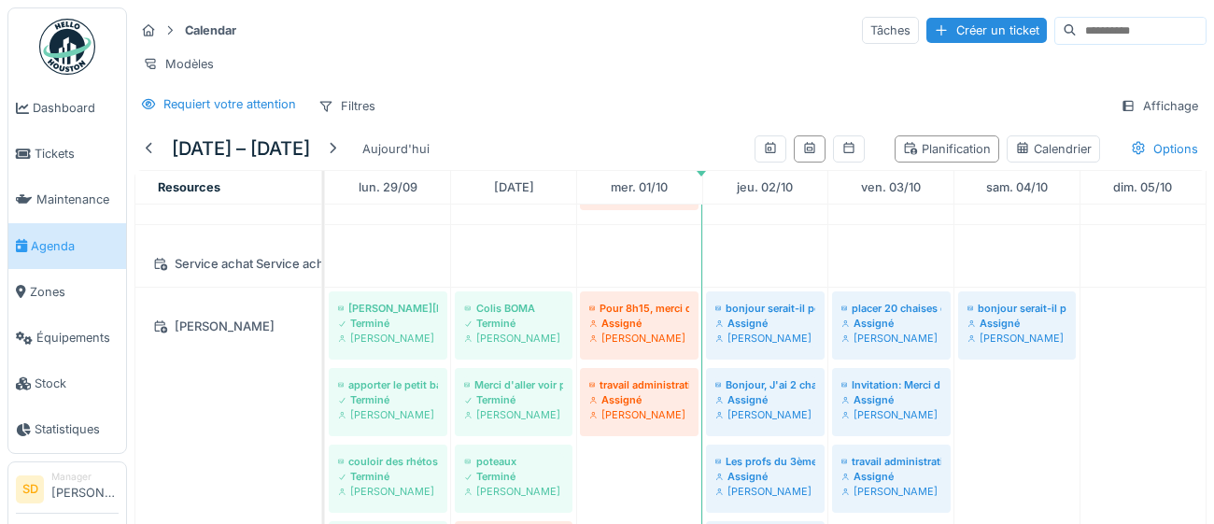
click at [945, 34] on div "Créer un ticket" at bounding box center [986, 30] width 120 height 25
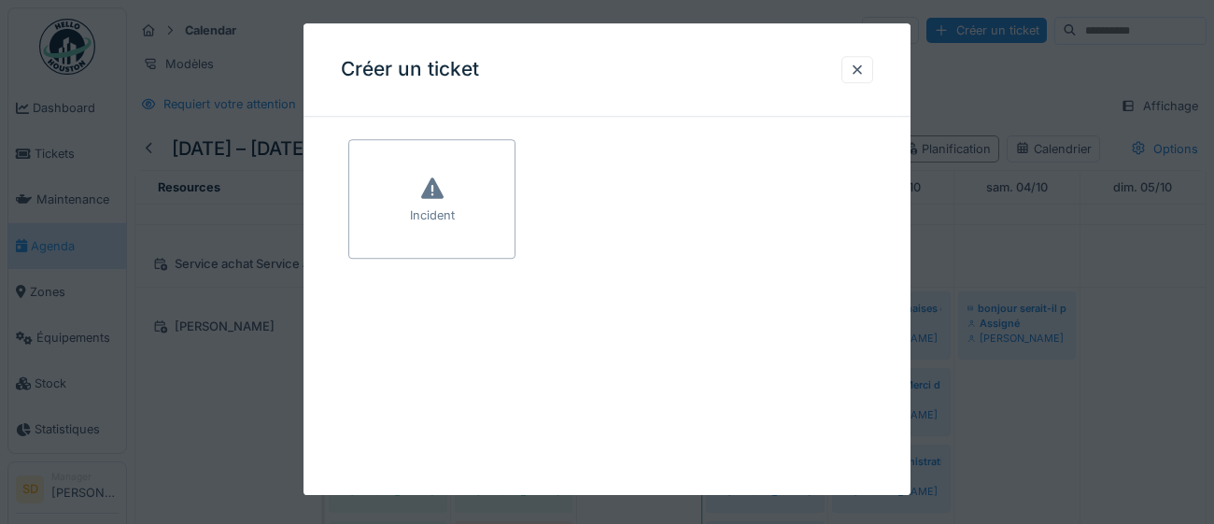
click at [480, 205] on div "Incident" at bounding box center [431, 198] width 167 height 119
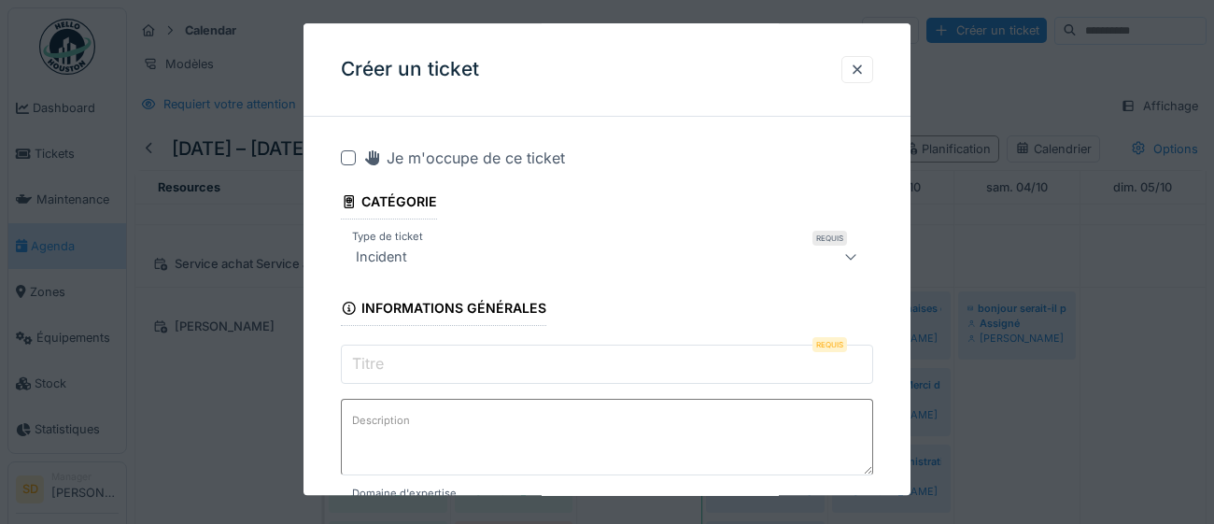
click at [494, 360] on input "Titre" at bounding box center [607, 363] width 532 height 39
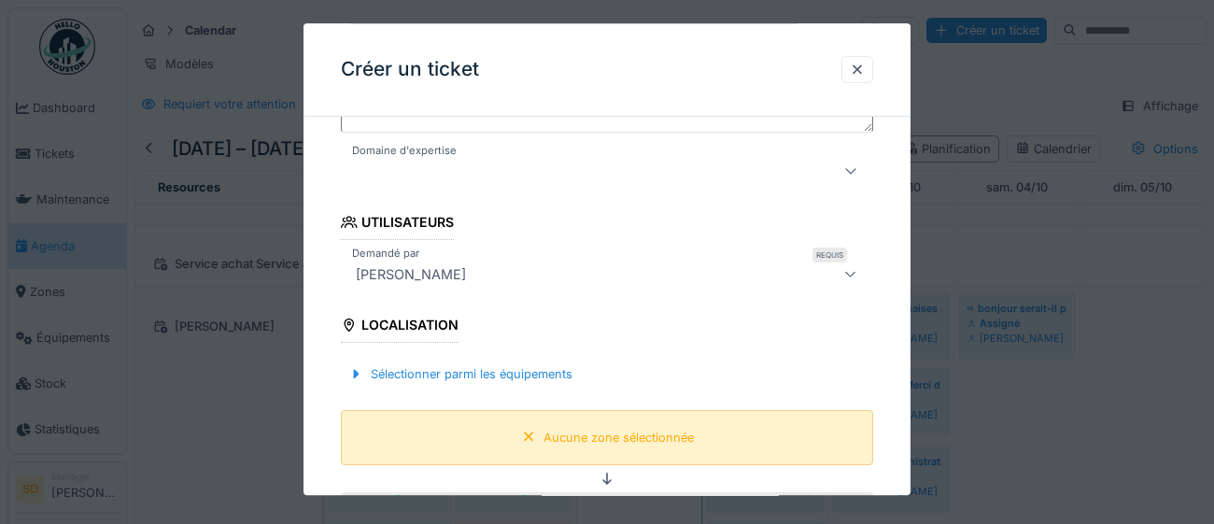
scroll to position [344, 0]
type input "**********"
click at [543, 371] on div "Sélectionner parmi les équipements" at bounding box center [460, 373] width 239 height 25
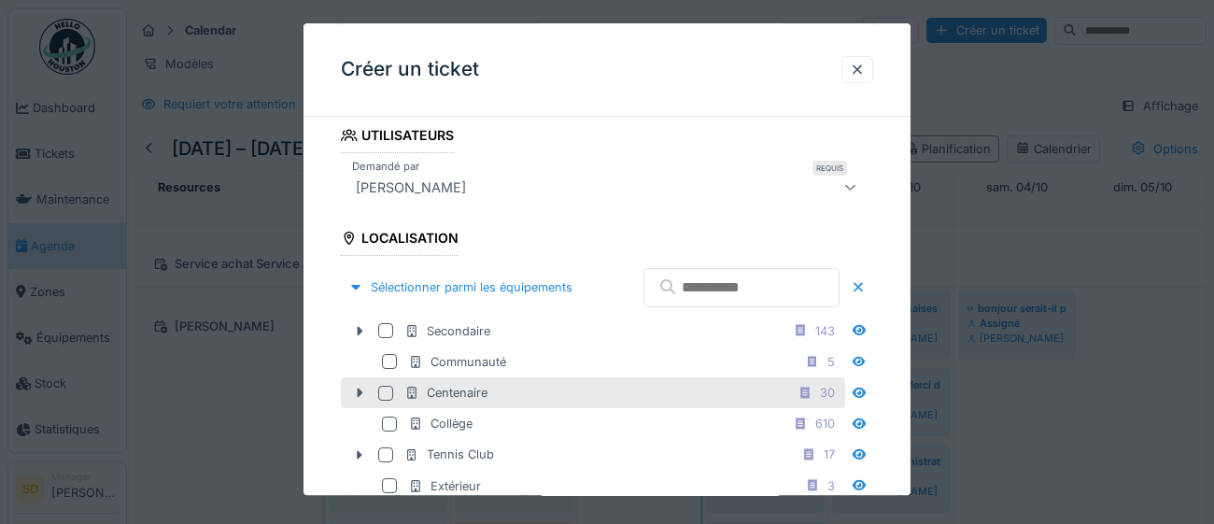
scroll to position [433, 0]
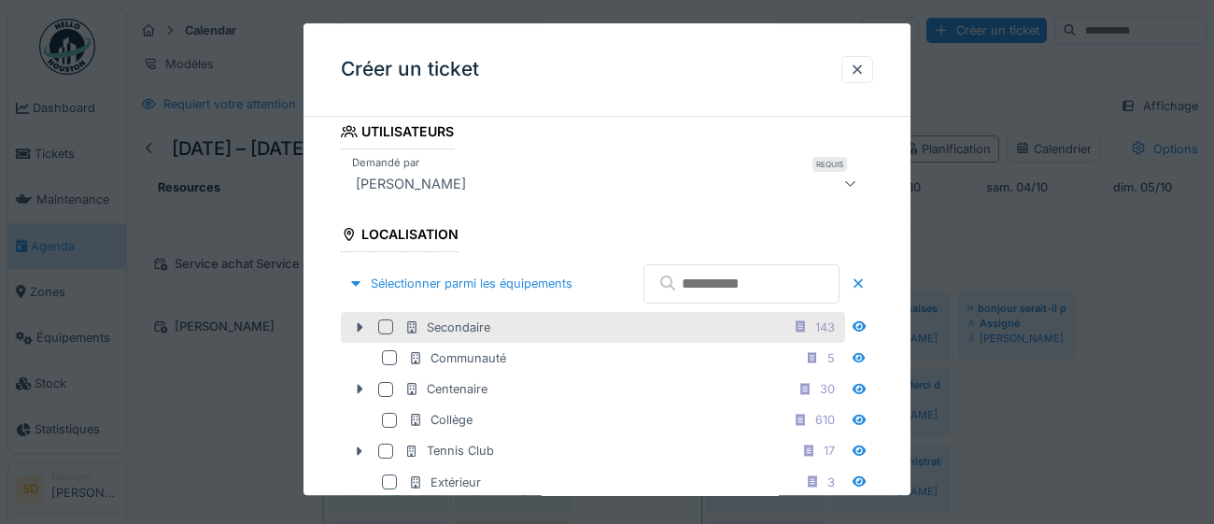
click at [387, 334] on div at bounding box center [385, 326] width 15 height 15
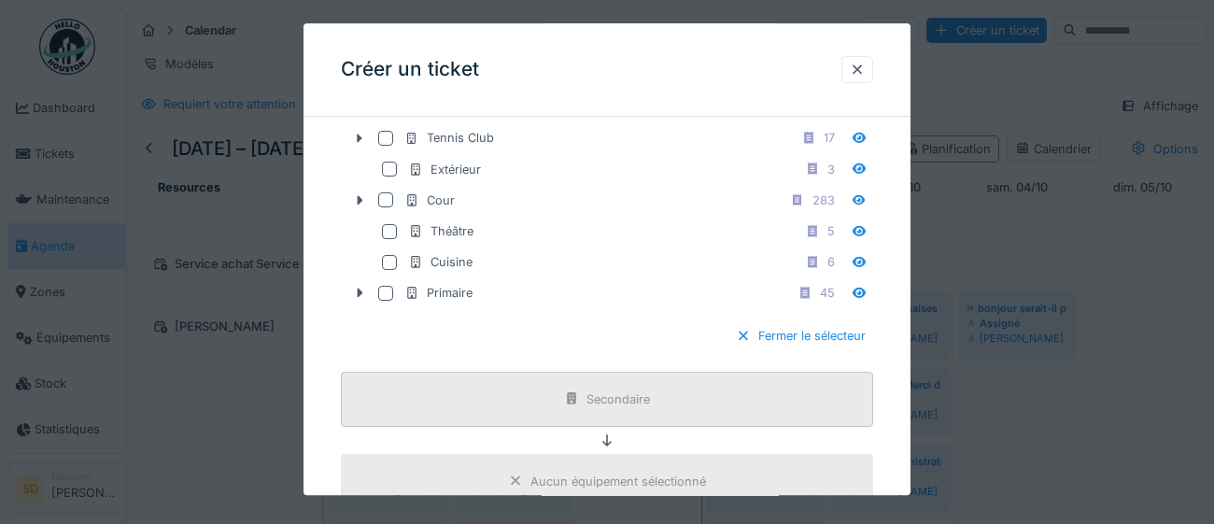
scroll to position [752, 0]
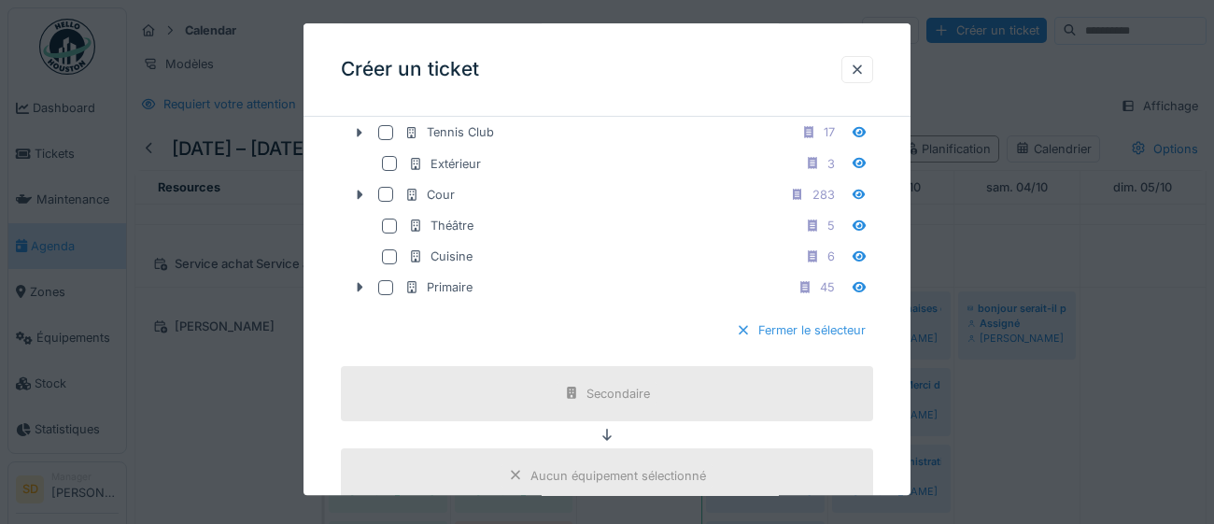
click at [828, 344] on div "Fermer le sélecteur" at bounding box center [800, 330] width 145 height 25
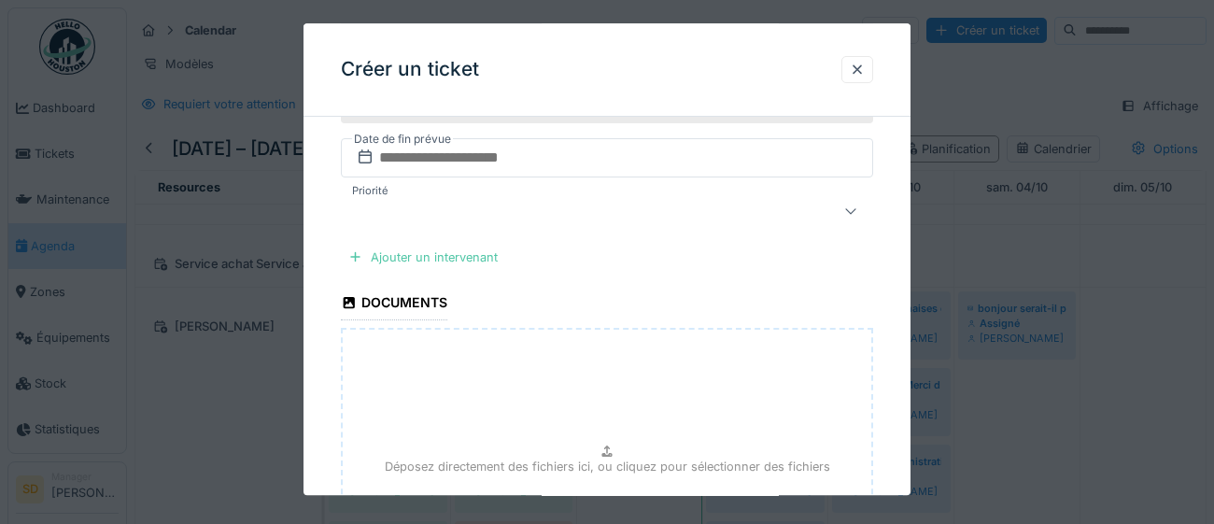
scroll to position [771, 0]
click at [479, 253] on div "Ajouter un intervenant" at bounding box center [423, 252] width 164 height 25
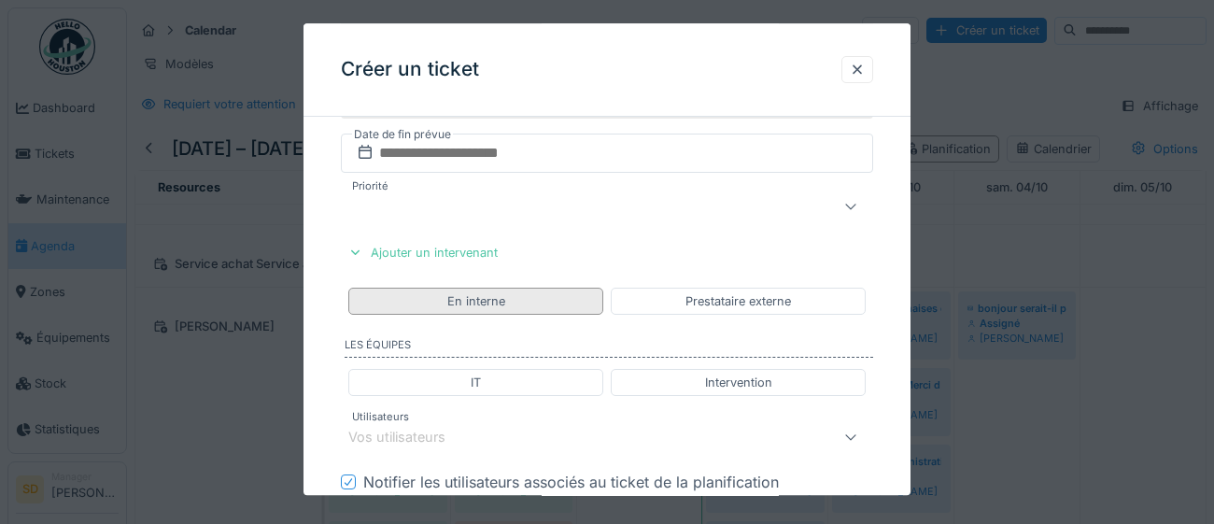
click at [494, 304] on div "En interne" at bounding box center [476, 301] width 58 height 18
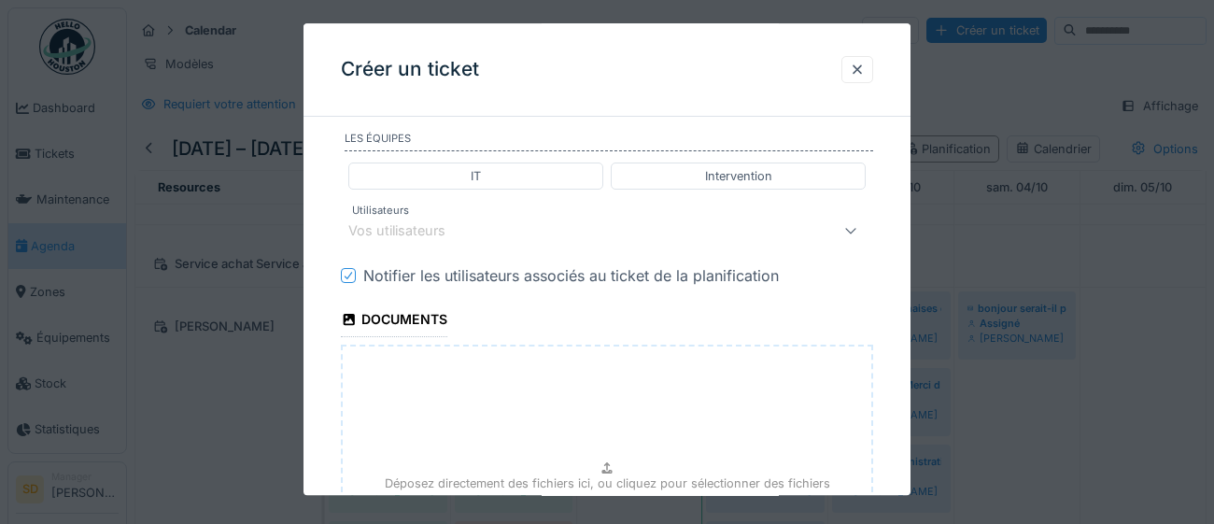
scroll to position [980, 0]
click at [521, 232] on div "Vos utilisateurs" at bounding box center [573, 228] width 451 height 22
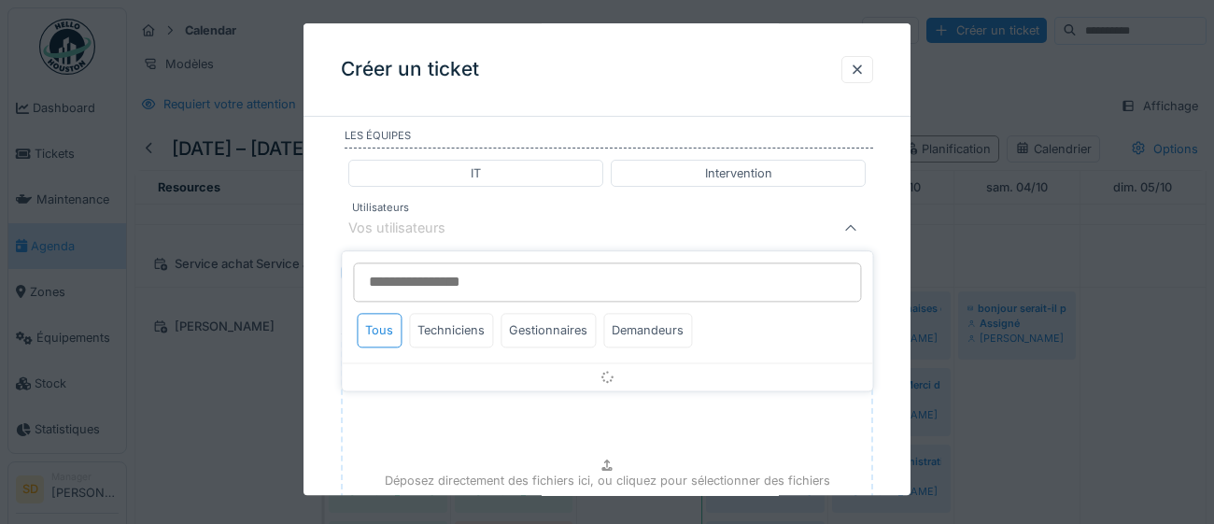
scroll to position [948, 0]
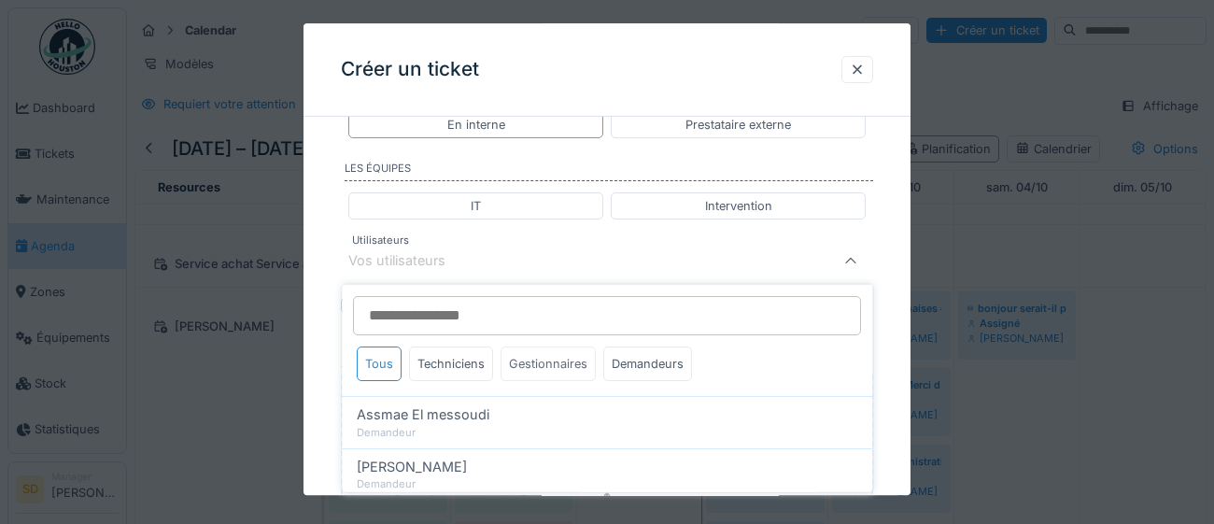
click at [560, 365] on div "Gestionnaires" at bounding box center [547, 363] width 95 height 35
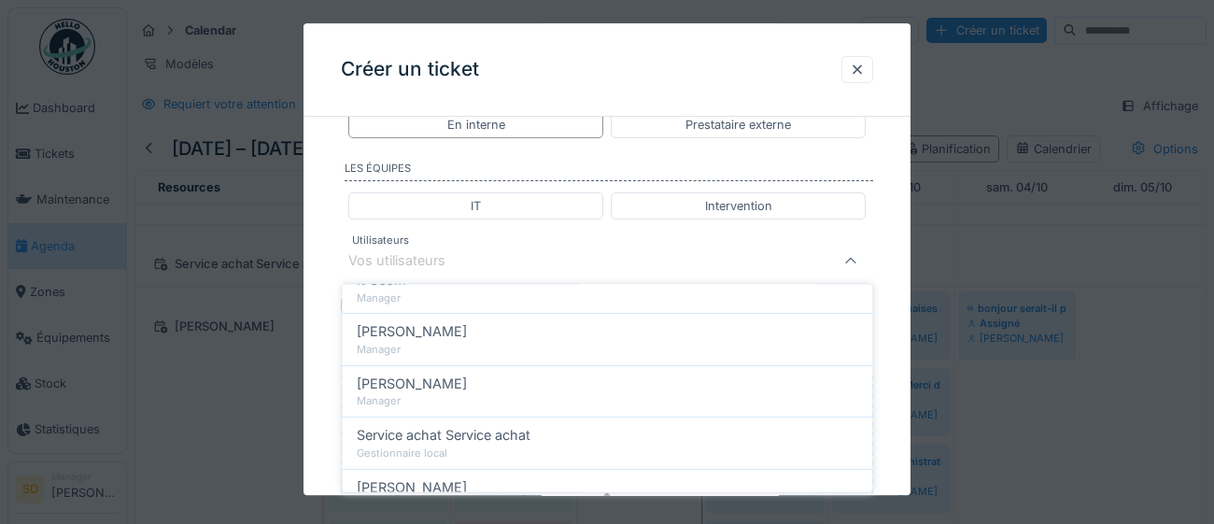
scroll to position [270, 0]
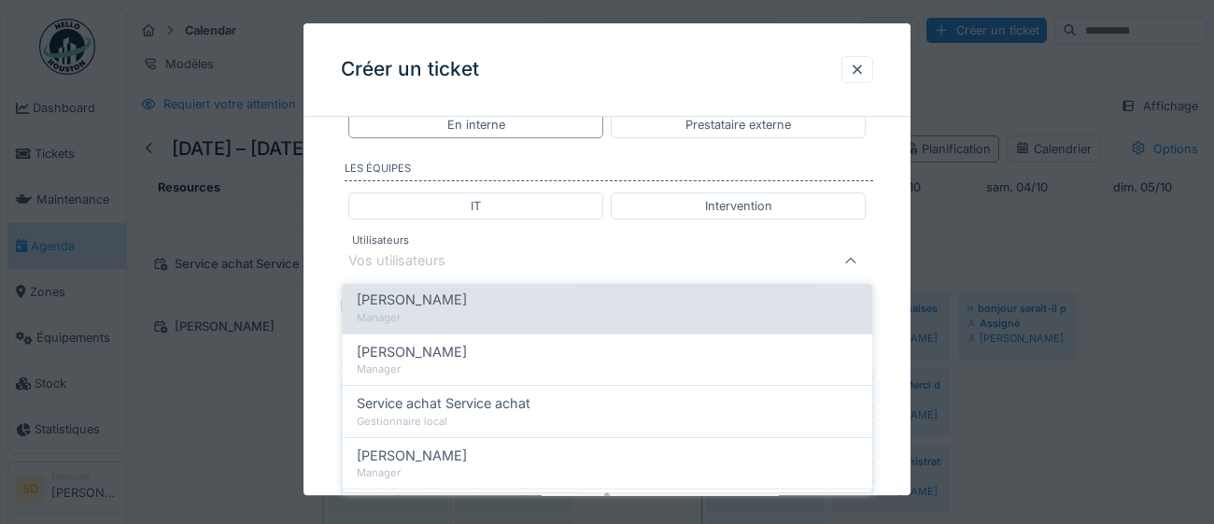
click at [507, 305] on div "[PERSON_NAME]" at bounding box center [607, 299] width 500 height 21
type input "****"
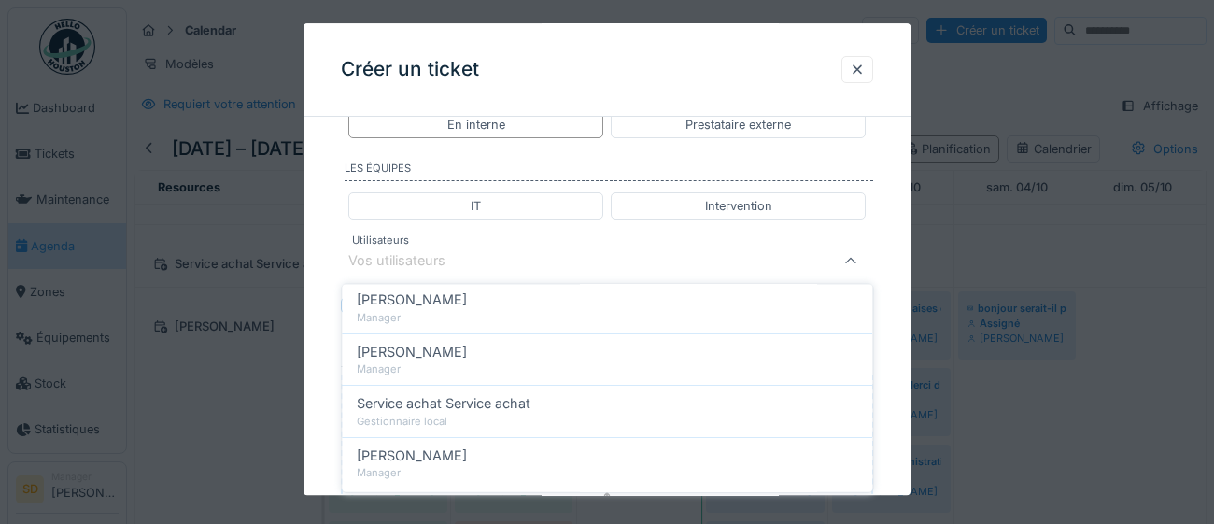
scroll to position [0, 0]
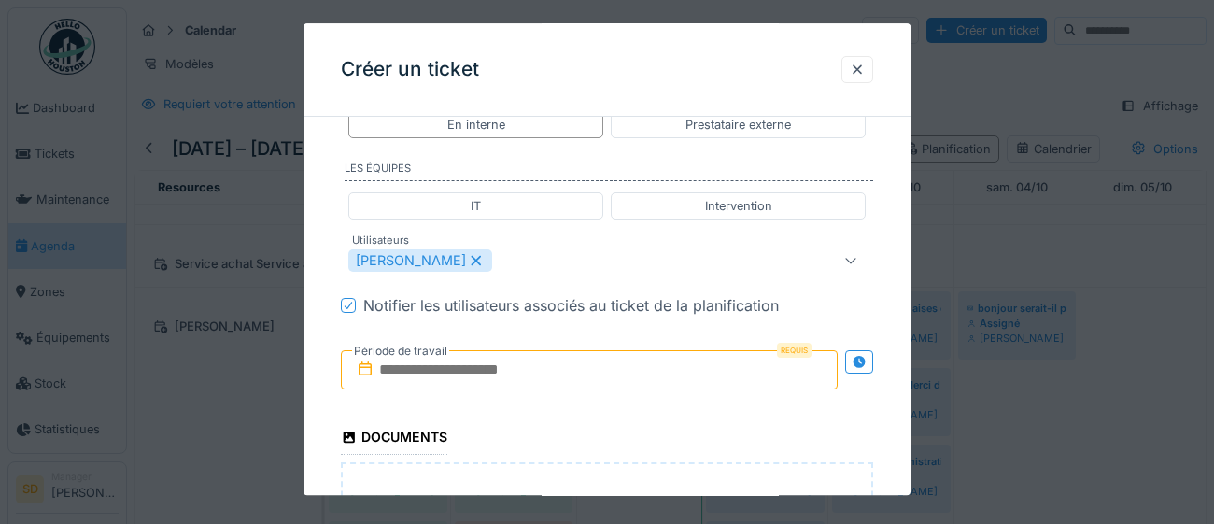
click at [897, 417] on div "**********" at bounding box center [606, 23] width 607 height 1679
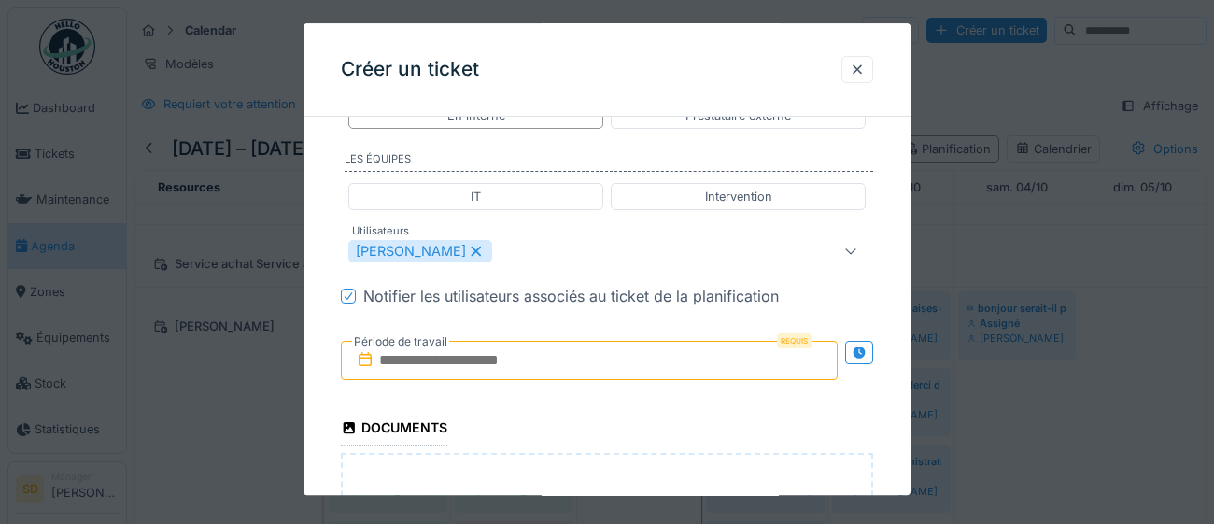
scroll to position [967, 0]
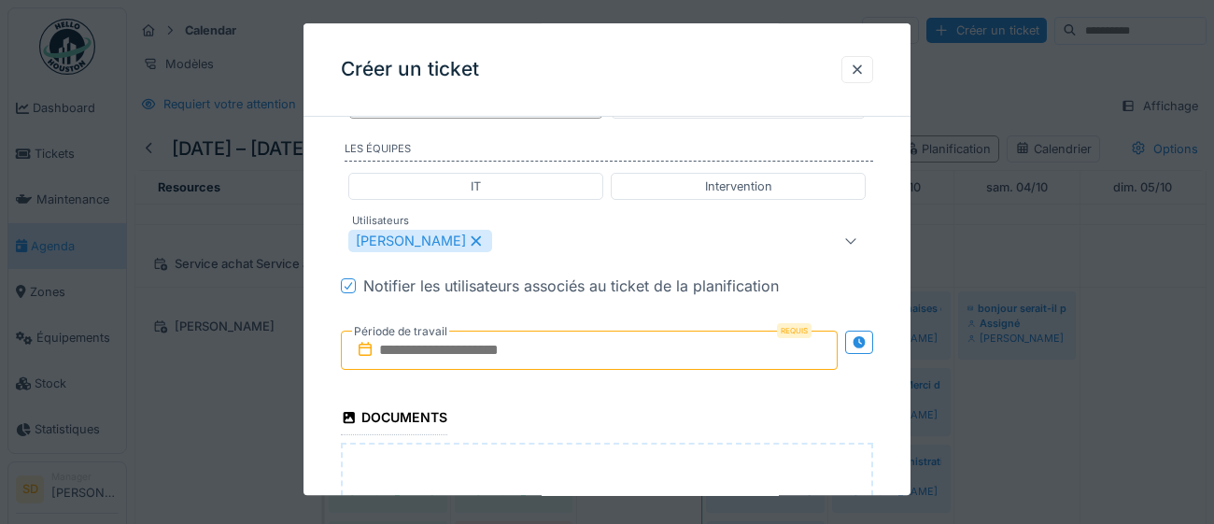
click at [652, 359] on input "text" at bounding box center [589, 349] width 497 height 39
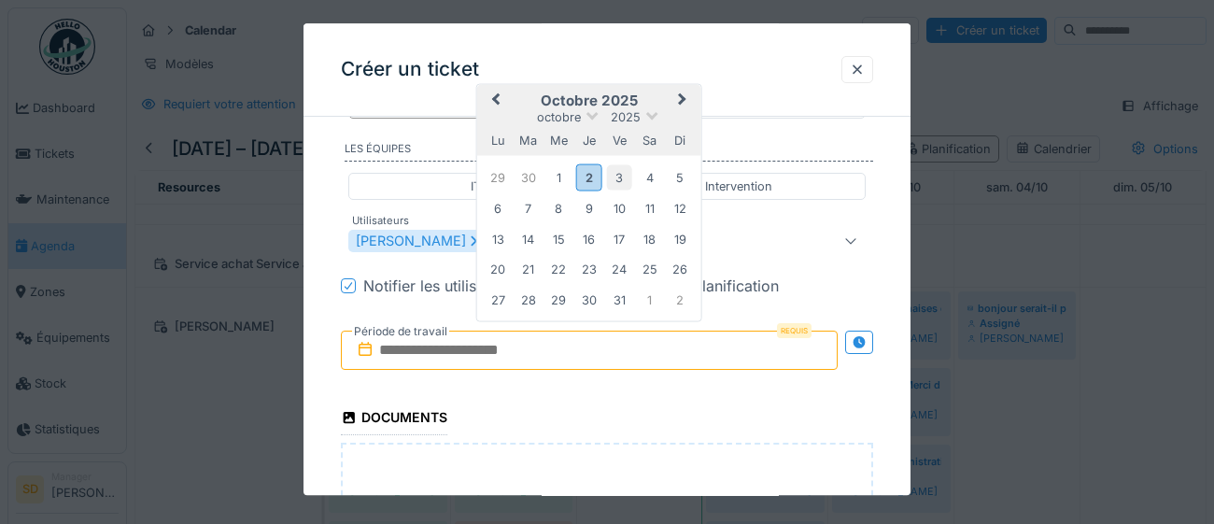
click at [618, 169] on div "3" at bounding box center [619, 177] width 25 height 25
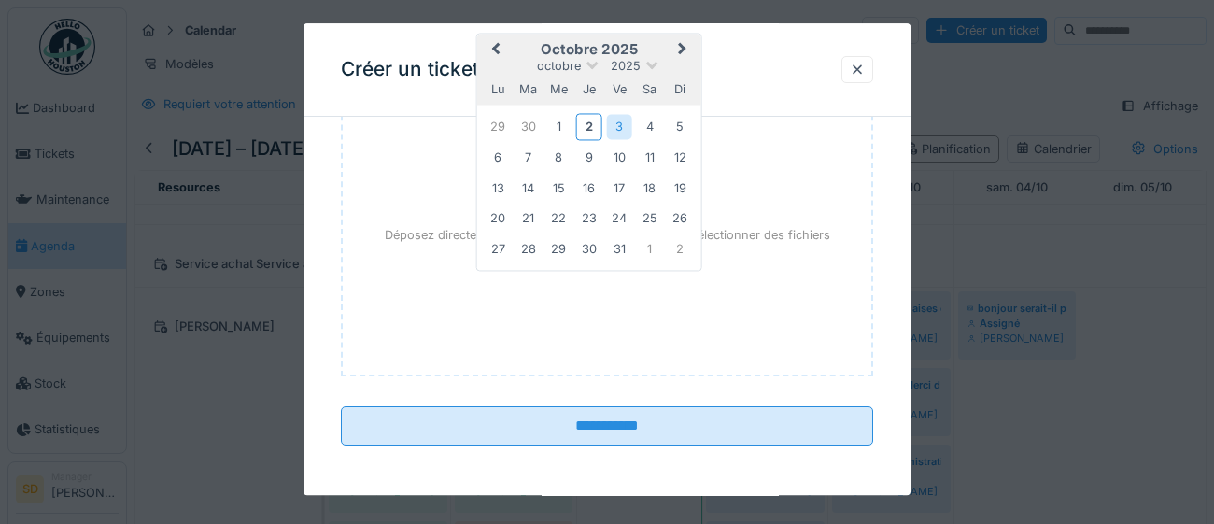
scroll to position [1314, 0]
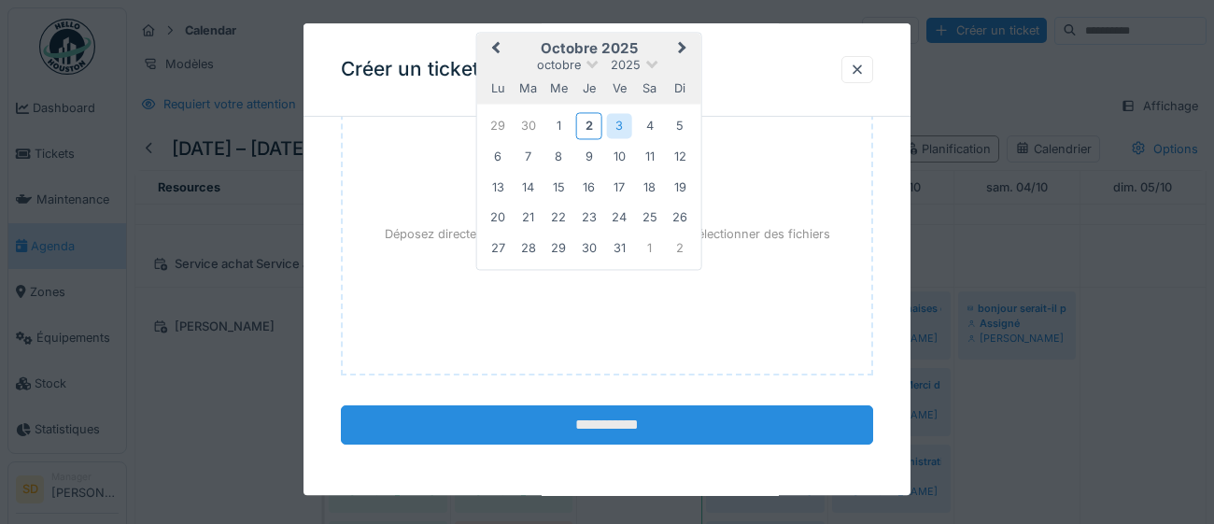
click at [658, 431] on input "**********" at bounding box center [607, 424] width 532 height 39
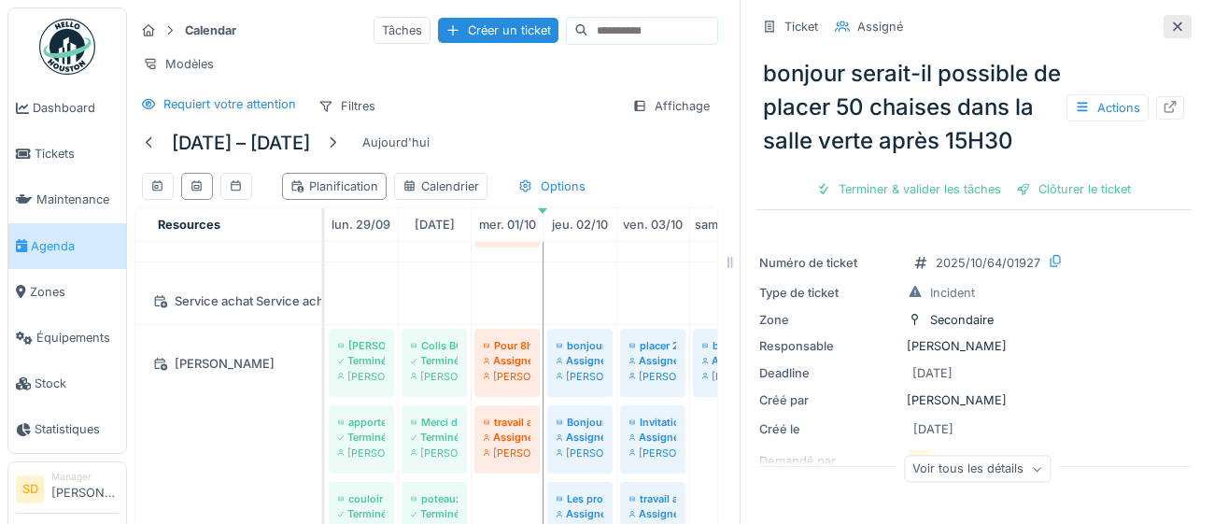
click at [1178, 31] on icon at bounding box center [1177, 27] width 15 height 12
